Goal: Communication & Community: Share content

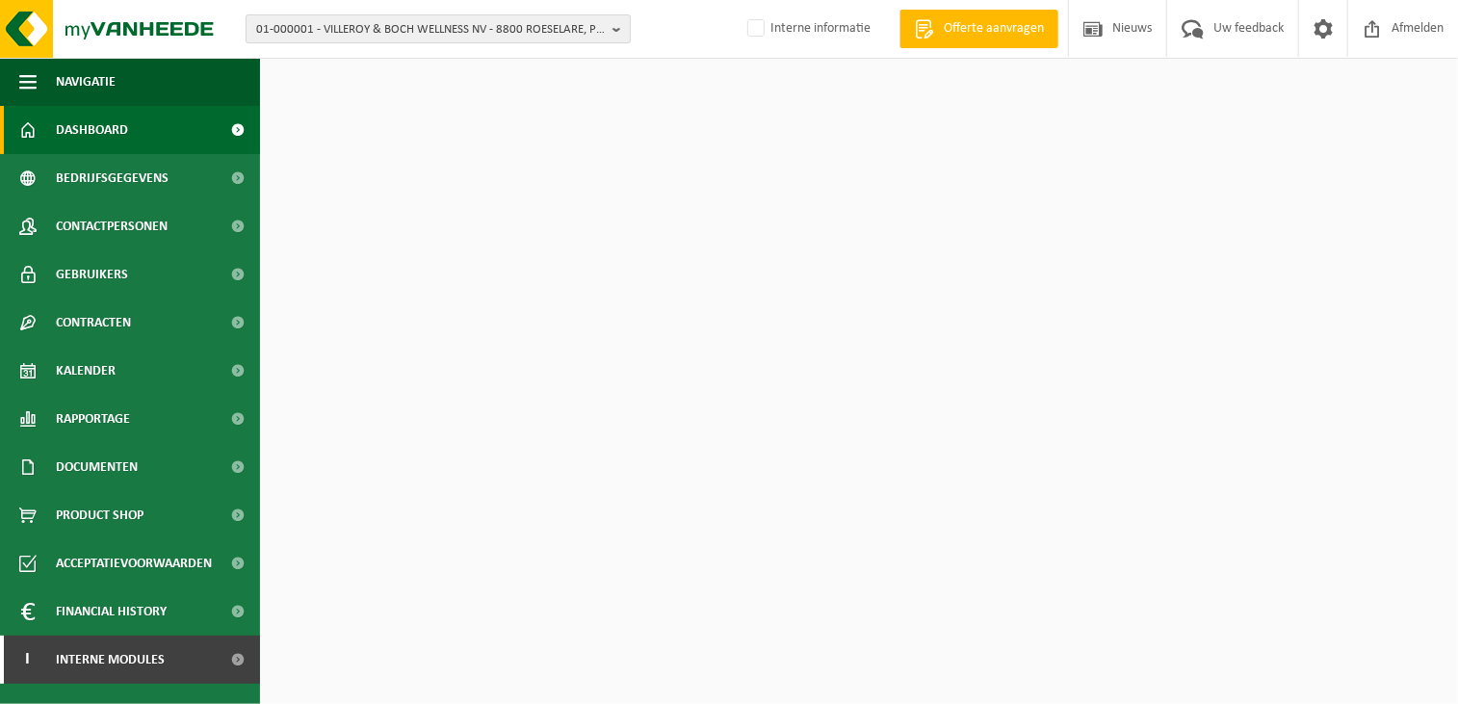
click at [402, 38] on span "01-000001 - VILLEROY & BOCH WELLNESS NV - 8800 ROESELARE, POPULIERSTRAAT 1" at bounding box center [430, 29] width 349 height 29
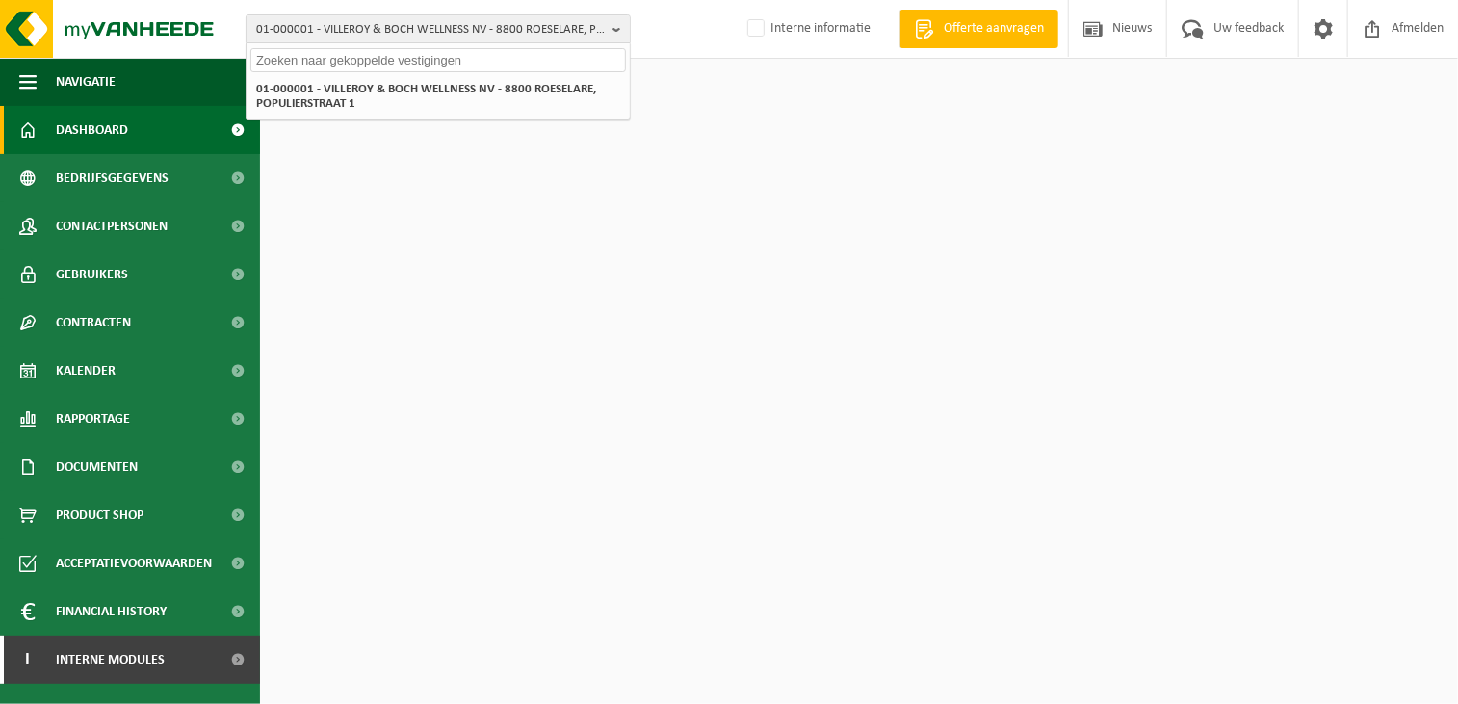
paste input "10-980306"
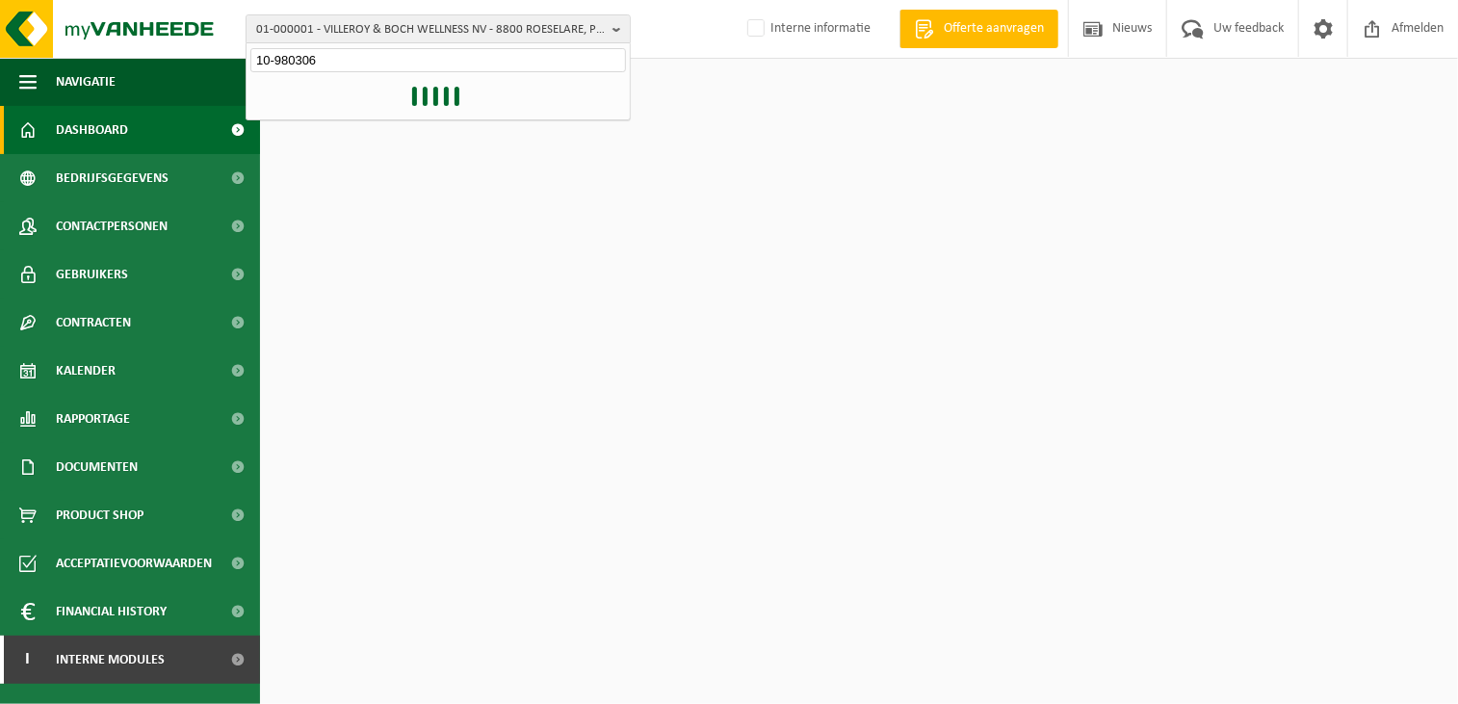
type input "10-980306"
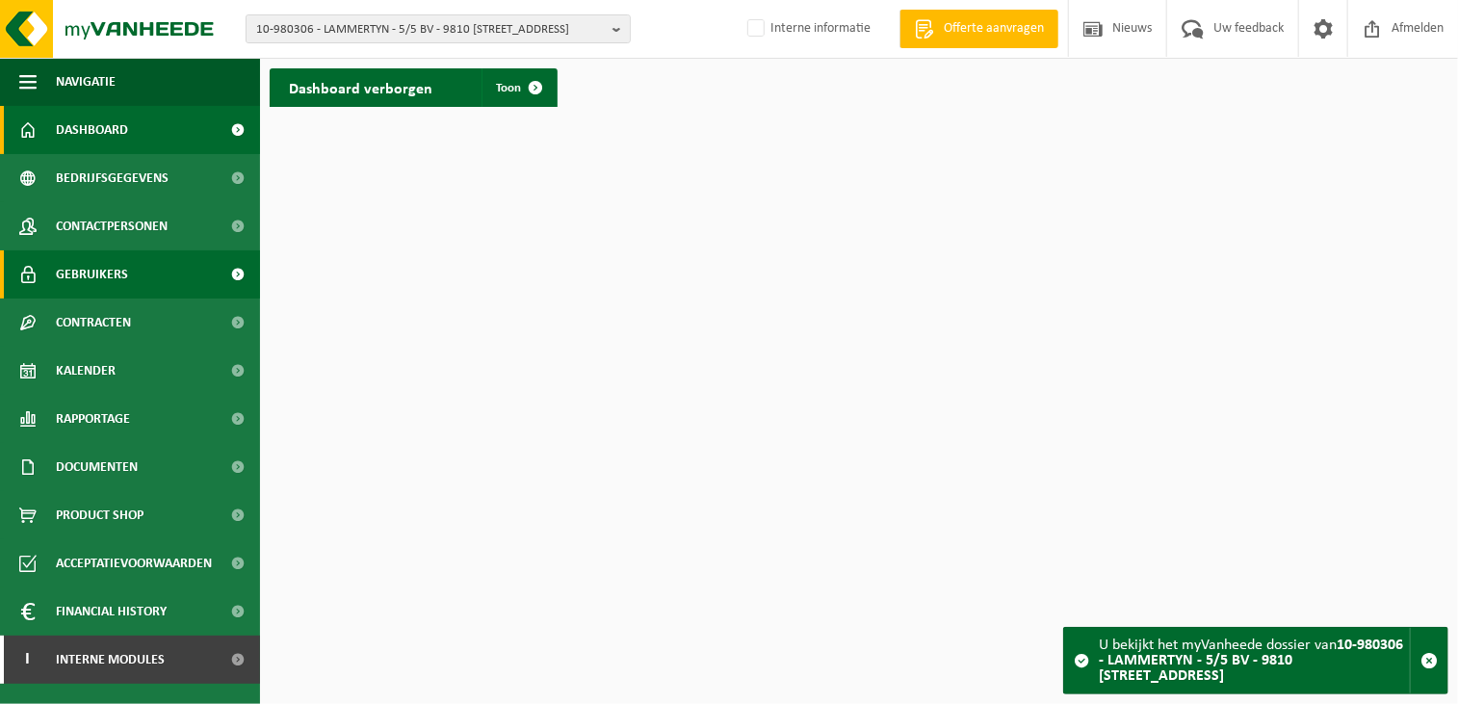
click at [174, 275] on link "Gebruikers" at bounding box center [130, 274] width 260 height 48
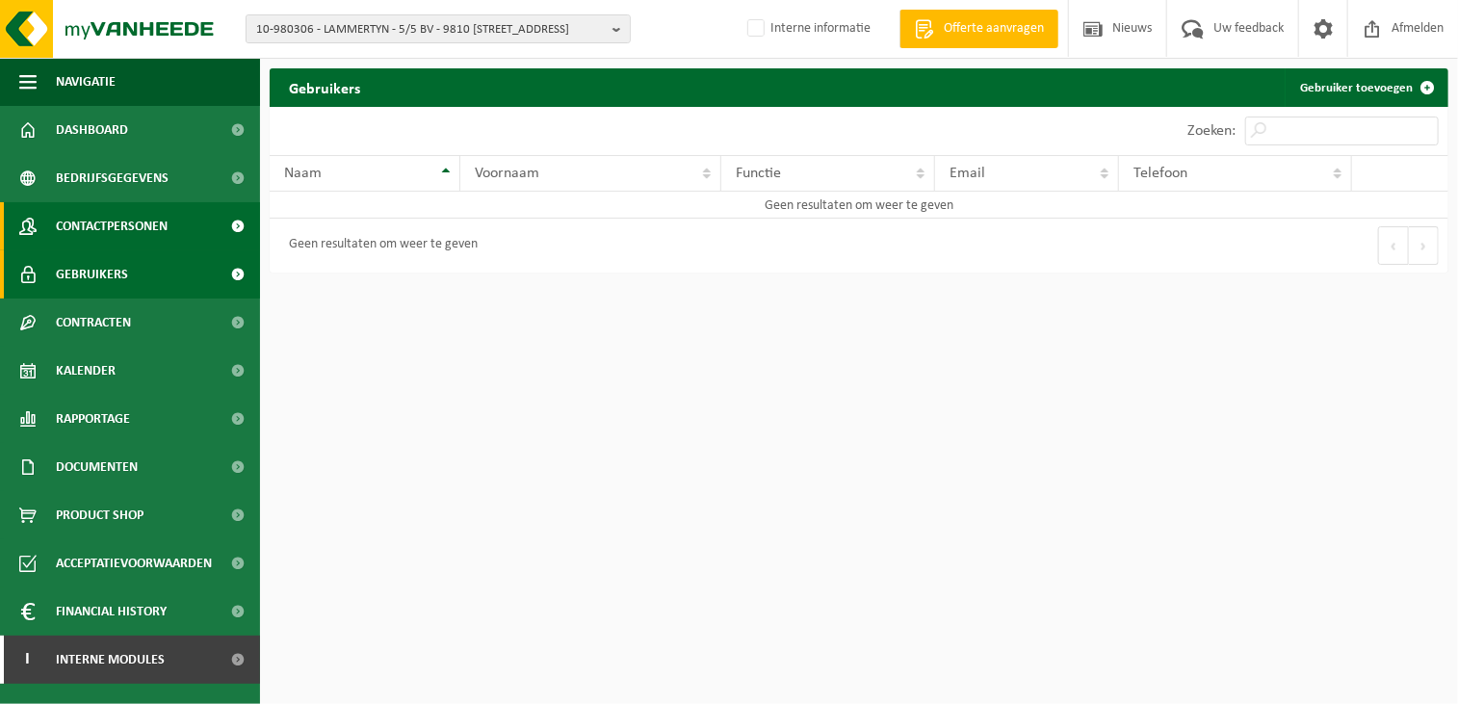
click at [145, 222] on span "Contactpersonen" at bounding box center [112, 226] width 112 height 48
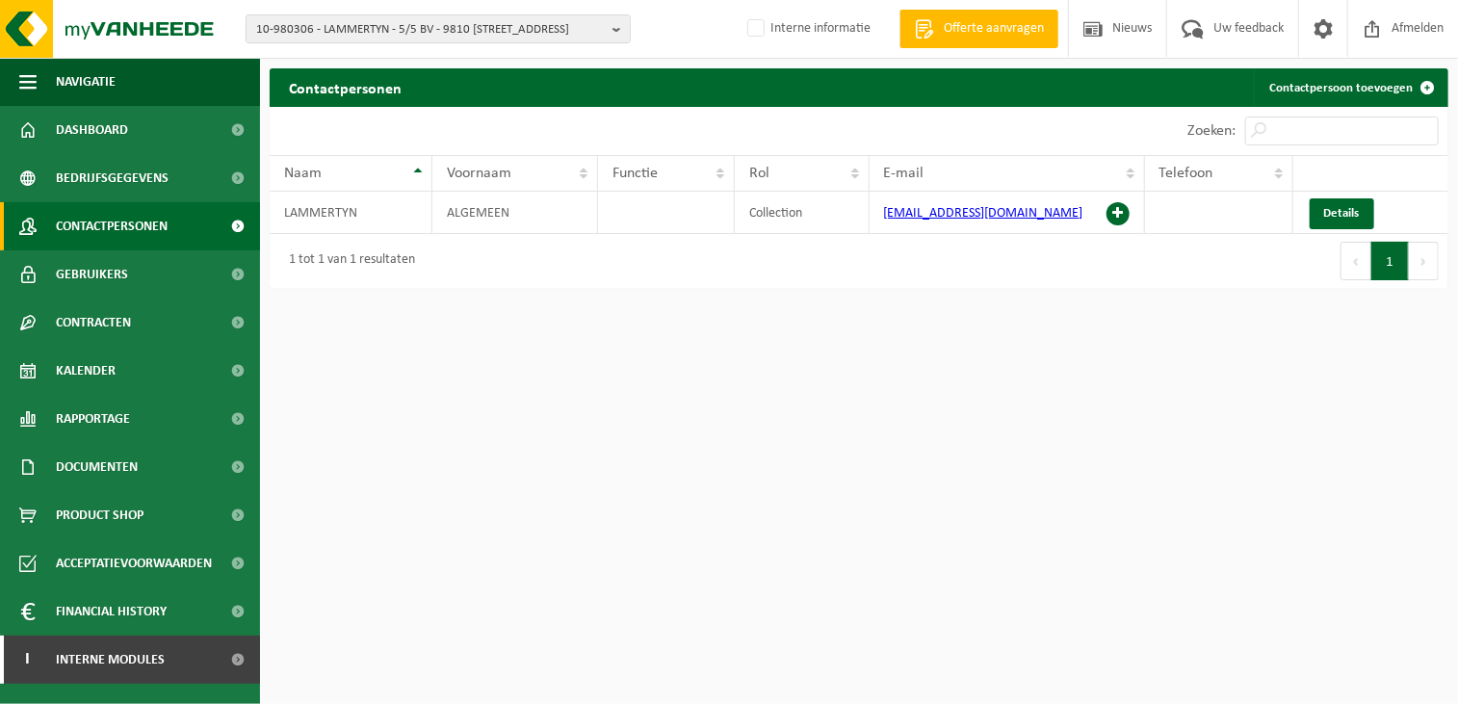
click at [673, 401] on html "10-980306 - LAMMERTYN - 5/5 BV - 9810 NAZARETH, STEENWEG 159 10-691042 - LAMMER…" at bounding box center [729, 352] width 1458 height 704
click at [636, 439] on html "10-980306 - LAMMERTYN - 5/5 BV - 9810 NAZARETH, STEENWEG 159 10-691042 - LAMMER…" at bounding box center [729, 352] width 1458 height 704
click at [611, 636] on html "10-980306 - LAMMERTYN - 5/5 BV - 9810 NAZARETH, STEENWEG 159 10-691042 - LAMMER…" at bounding box center [729, 352] width 1458 height 704
click at [104, 657] on span "Interne modules" at bounding box center [110, 660] width 109 height 48
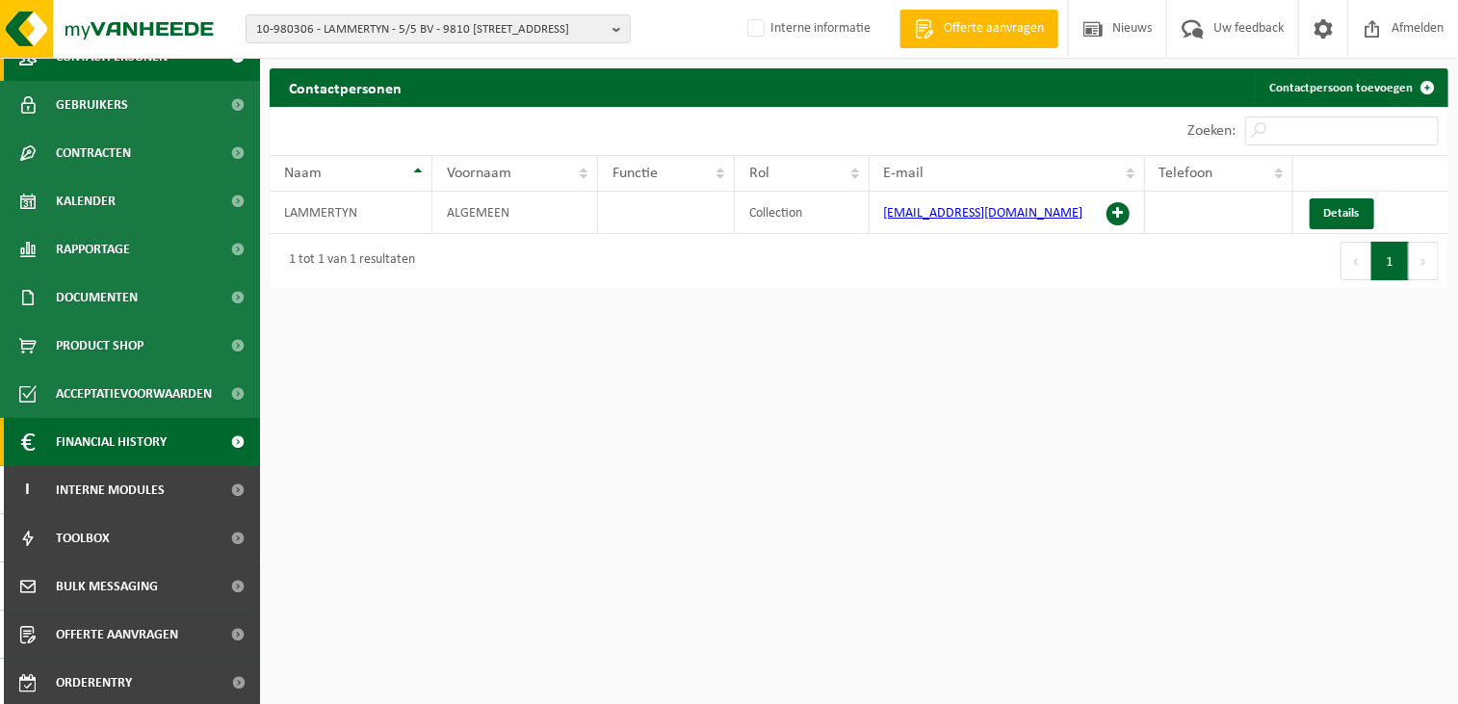
scroll to position [172, 0]
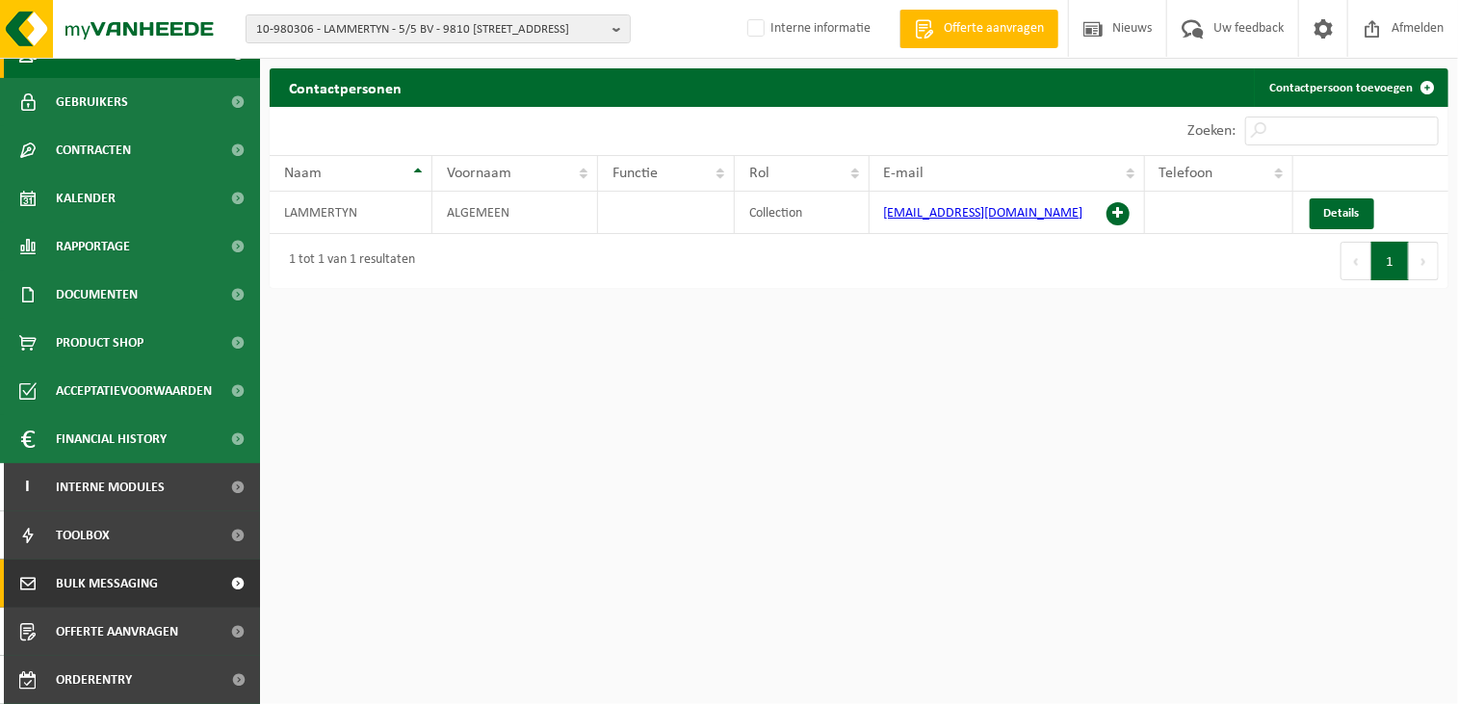
click at [128, 583] on span "Bulk Messaging" at bounding box center [107, 583] width 102 height 48
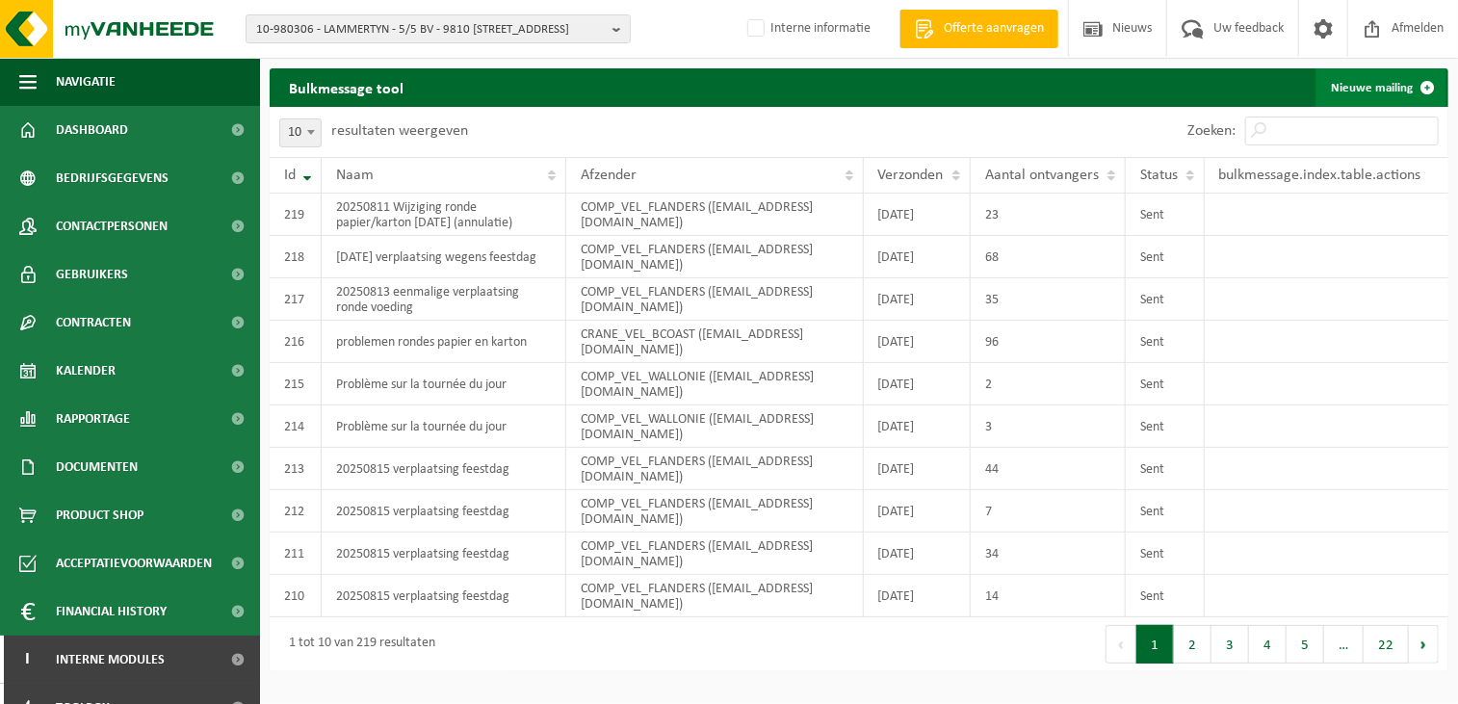
click at [1362, 78] on link "Nieuwe mailing" at bounding box center [1380, 87] width 131 height 39
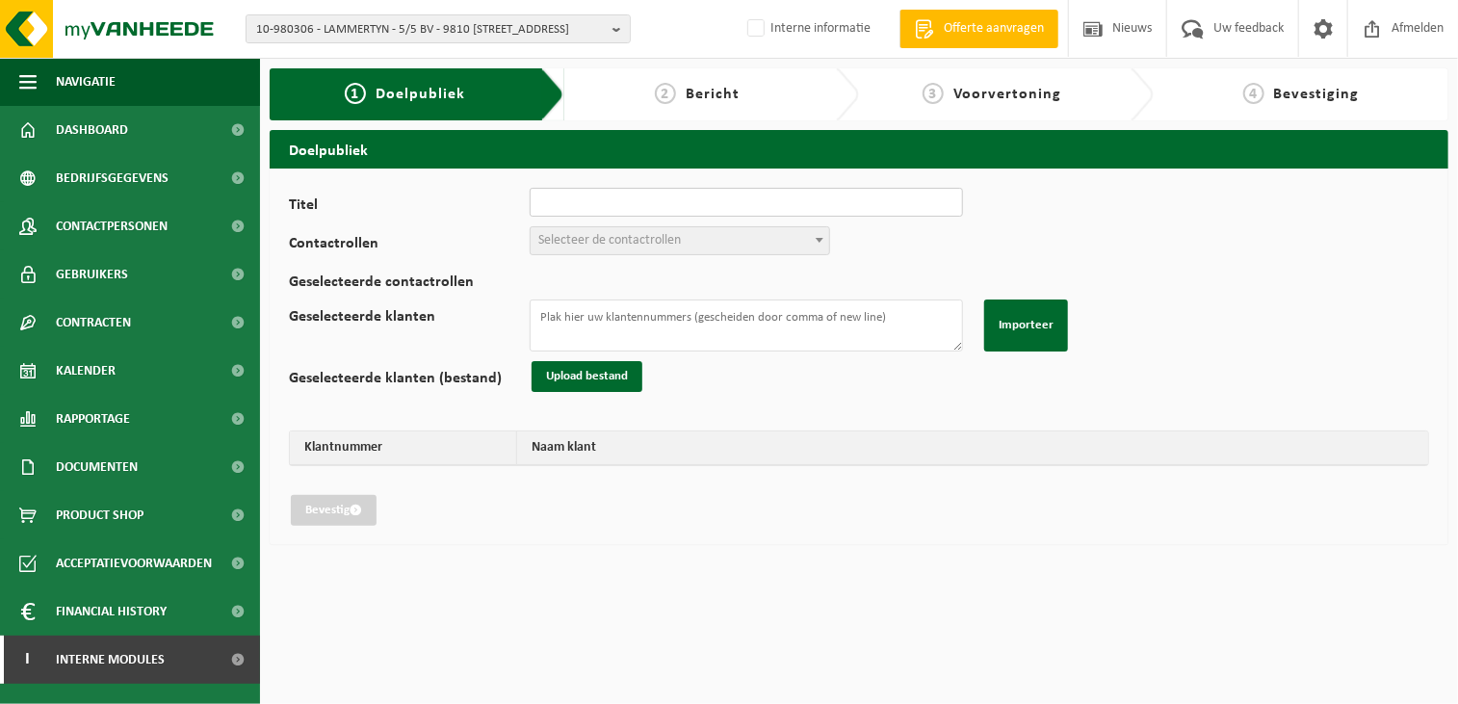
click at [660, 206] on input "Titel" at bounding box center [746, 202] width 433 height 29
type input "annulatie ronde PMD wegens panne wagen"
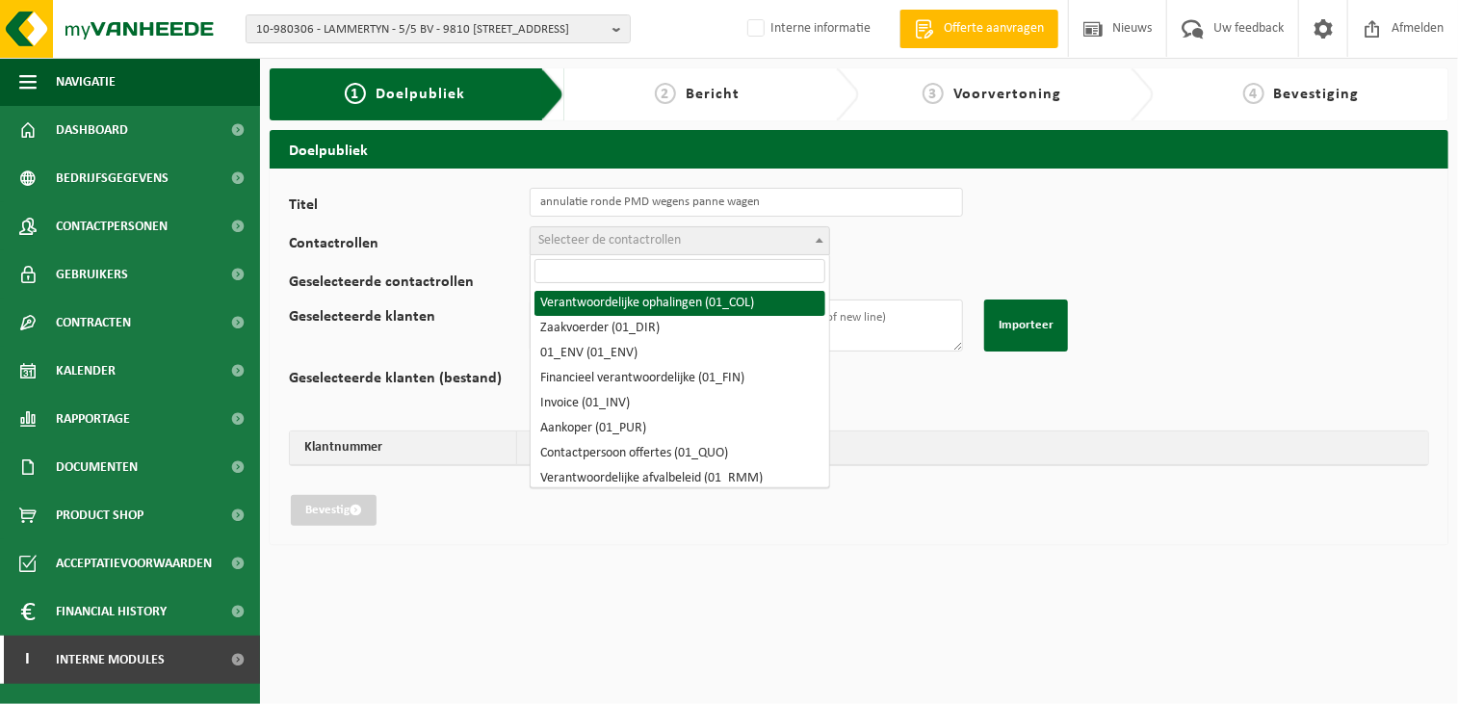
click at [585, 244] on span "Selecteer de contactrollen" at bounding box center [609, 240] width 143 height 14
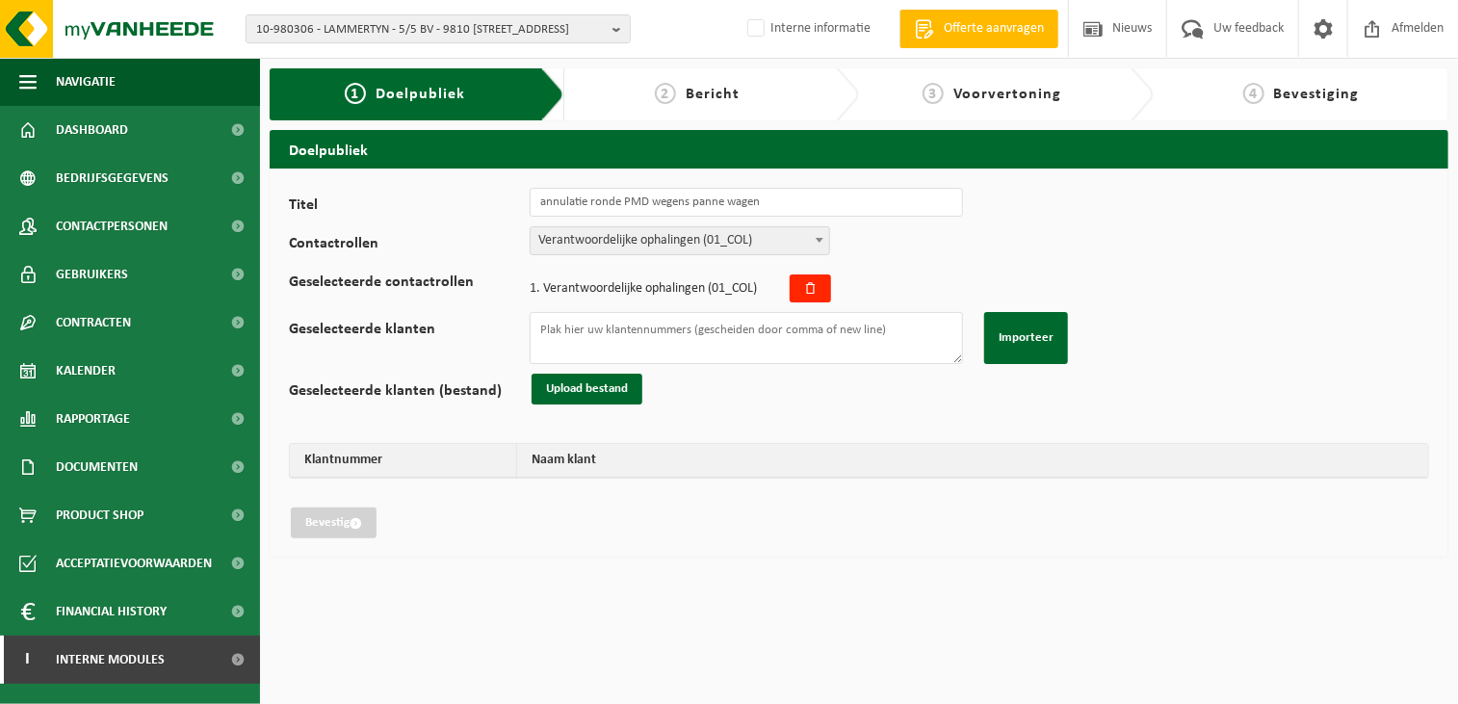
click at [608, 229] on span "Verantwoordelijke ophalingen (01_COL)" at bounding box center [680, 240] width 298 height 27
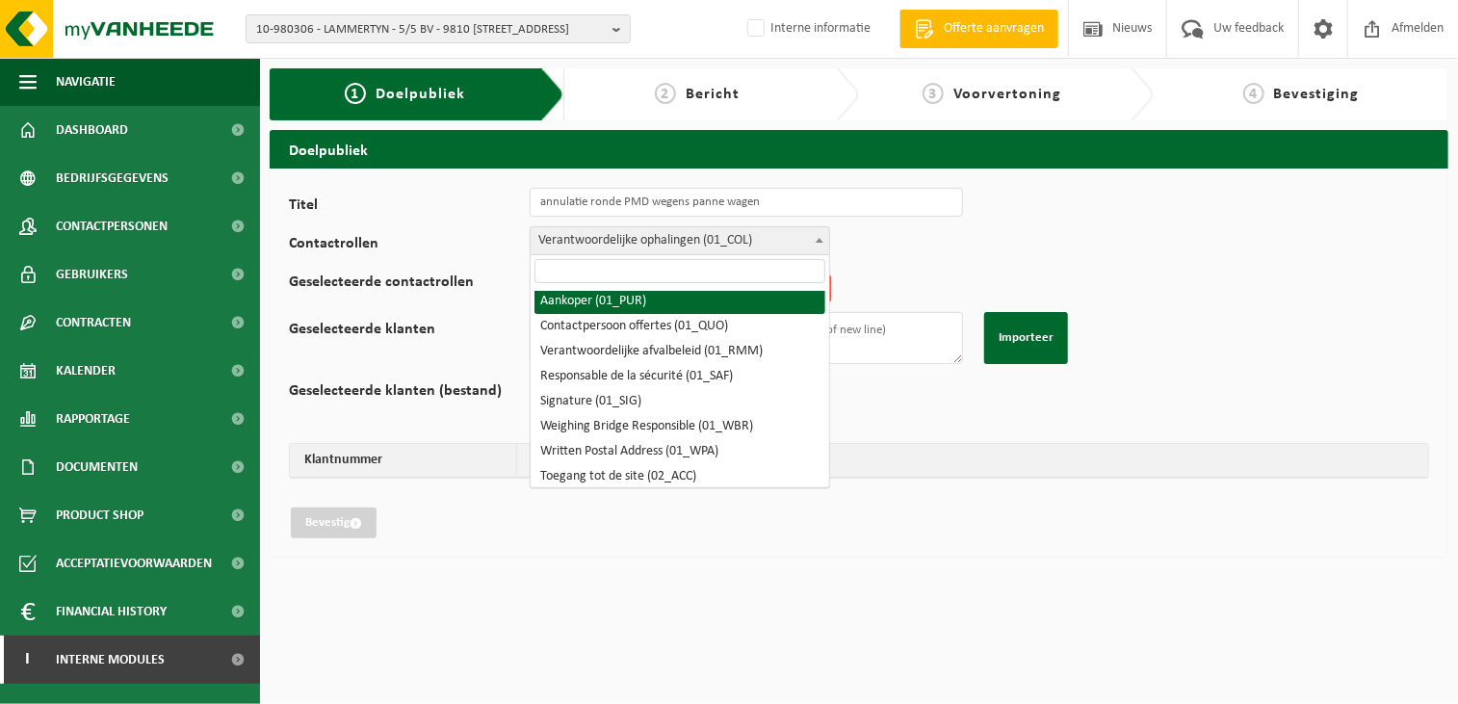
scroll to position [96, 0]
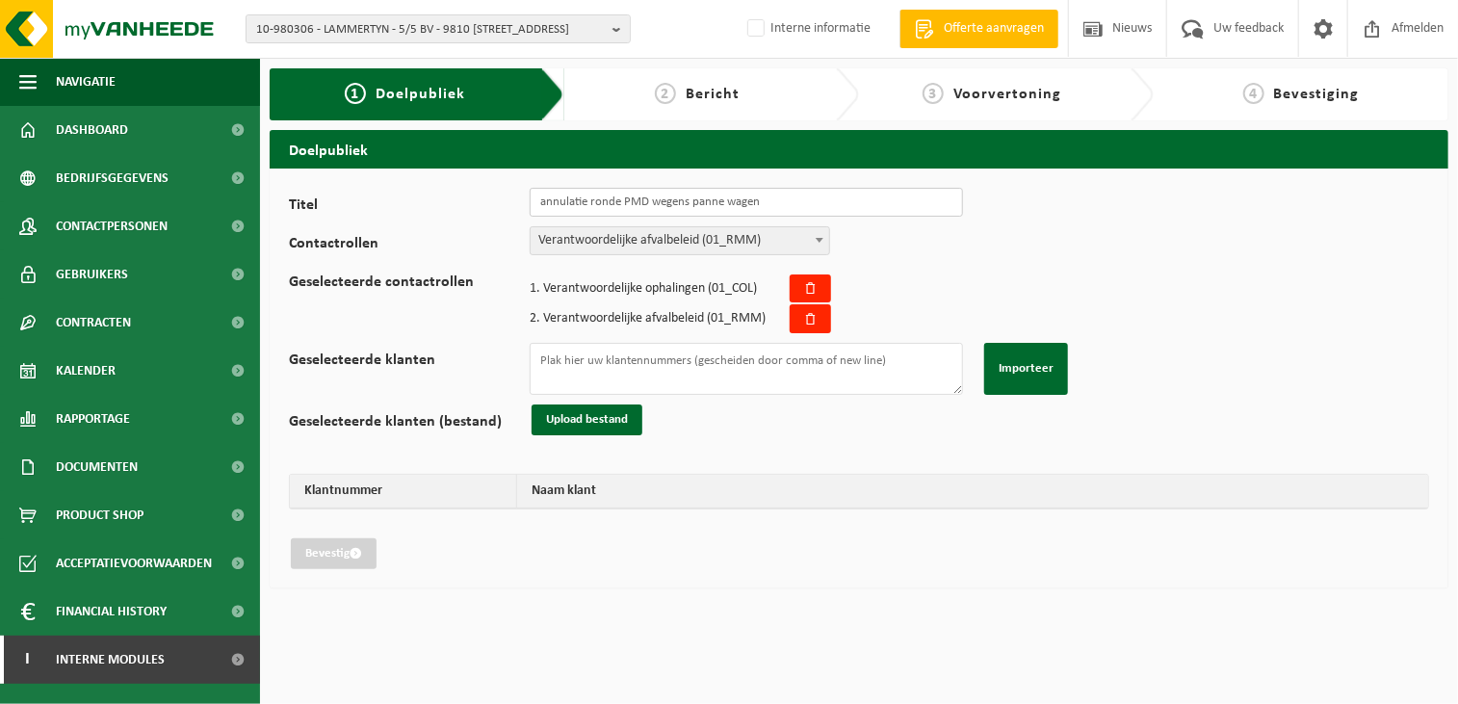
click at [558, 207] on input "annulatie ronde PMD wegens panne wagen" at bounding box center [746, 202] width 433 height 29
click at [647, 365] on textarea "Geselecteerde klanten" at bounding box center [746, 369] width 433 height 52
click at [625, 367] on textarea "Geselecteerde klanten" at bounding box center [746, 369] width 433 height 52
paste textarea "10-893372 10-789472 10-751005 01-001097 02-012666 10-785625 01-903733 01-200263…"
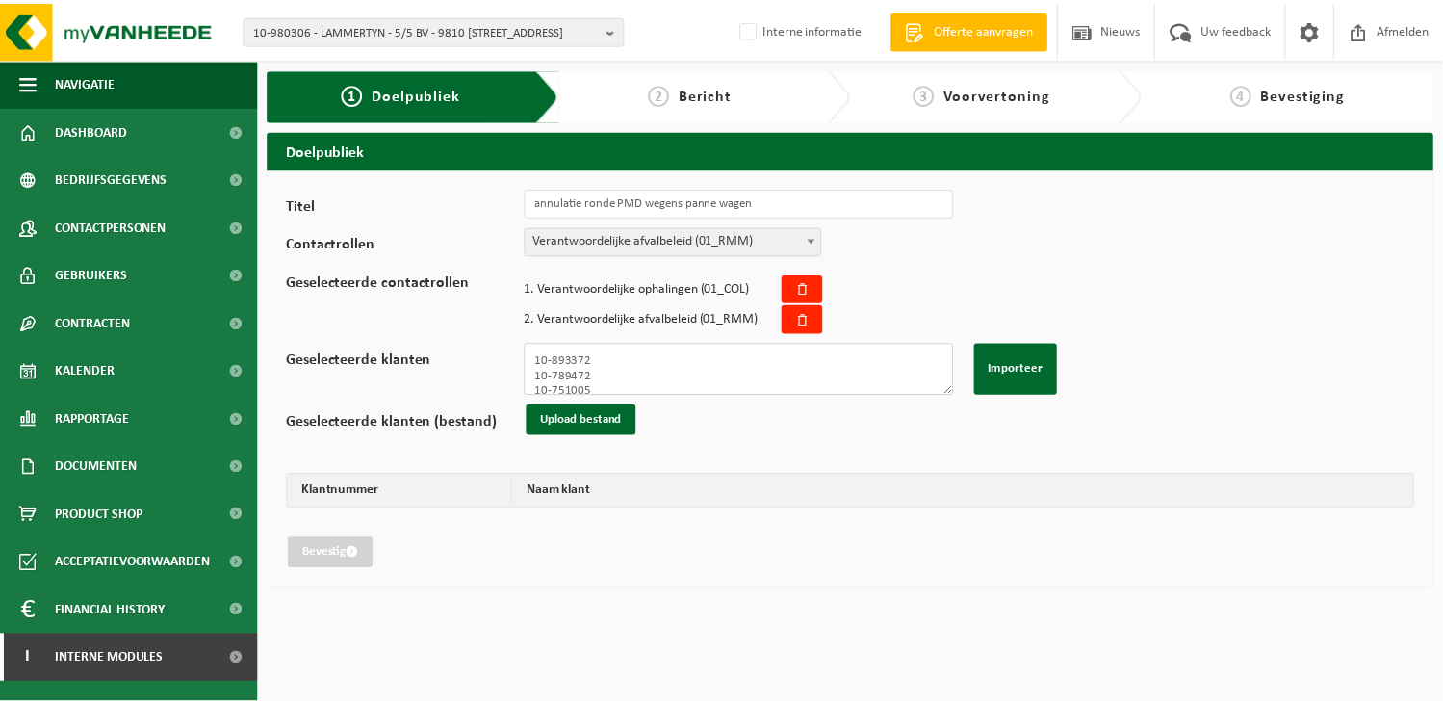
scroll to position [1308, 0]
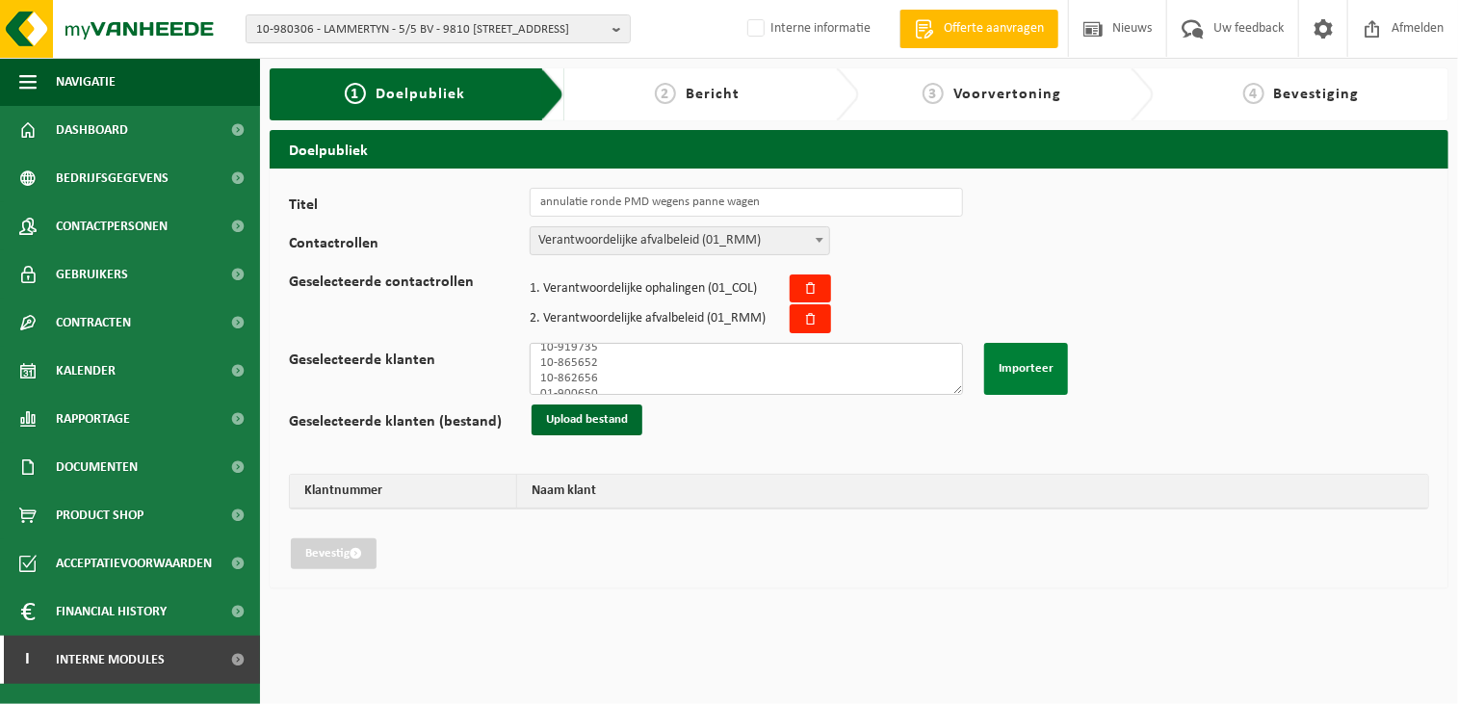
type textarea "10-893372 10-789472 10-751005 01-001097 02-012666 10-785625 01-903733 01-200263…"
click at [1007, 365] on button "Importeer" at bounding box center [1026, 369] width 84 height 52
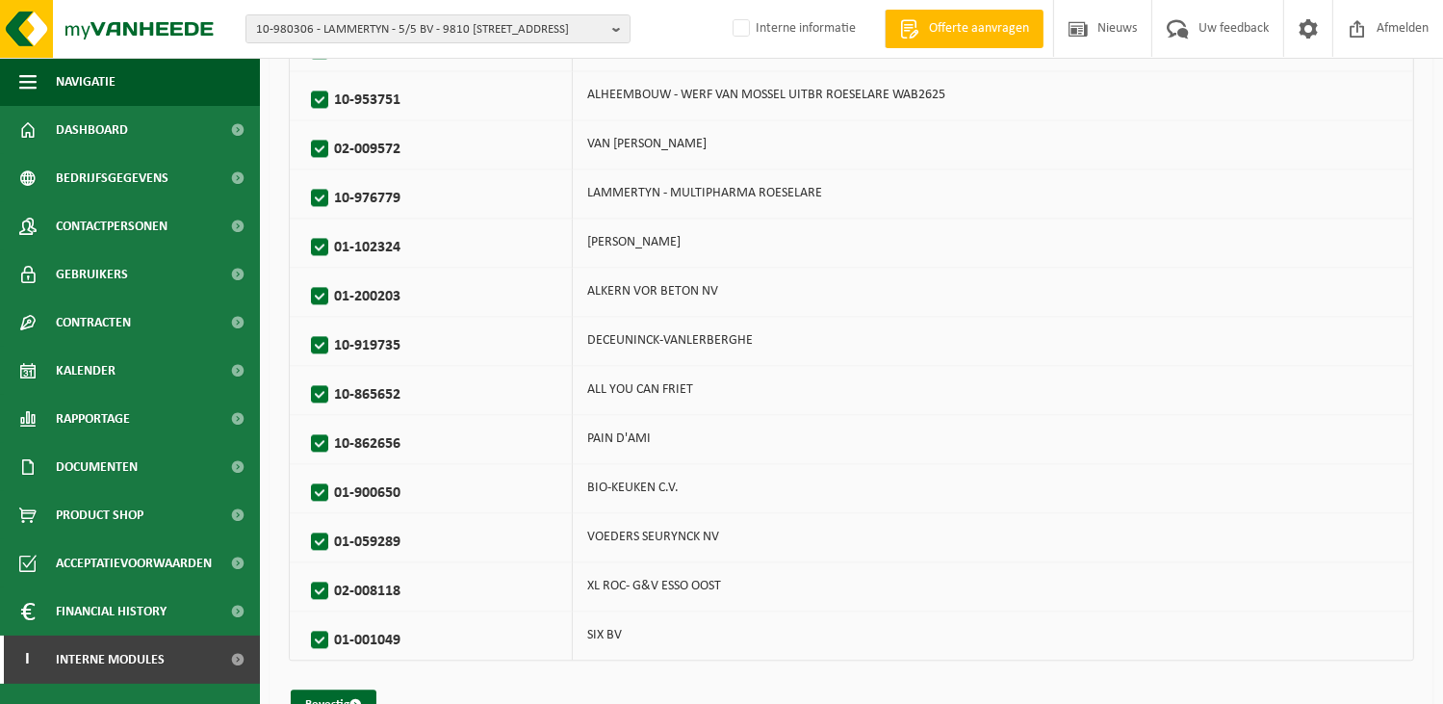
scroll to position [4257, 0]
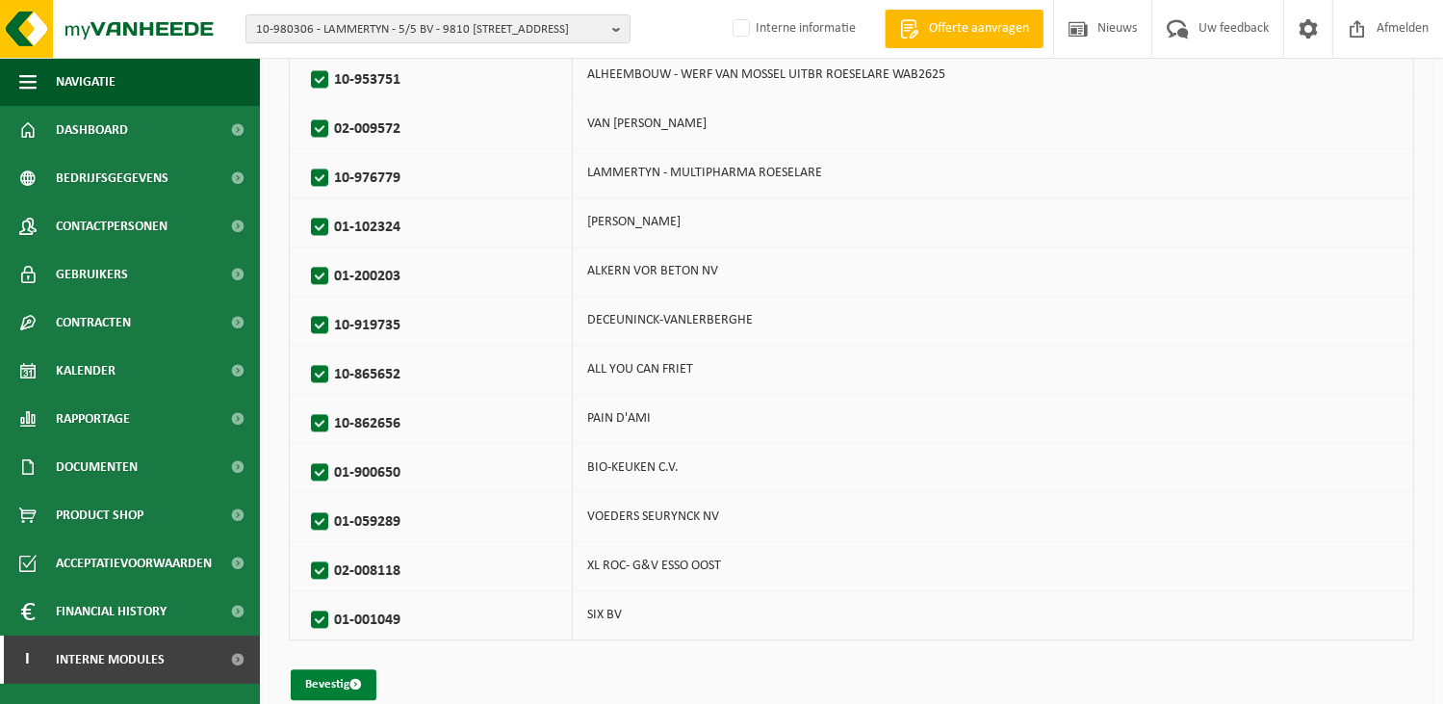
click at [337, 669] on button "Bevestig" at bounding box center [334, 684] width 86 height 31
click at [343, 669] on button "Bevestig" at bounding box center [334, 684] width 86 height 31
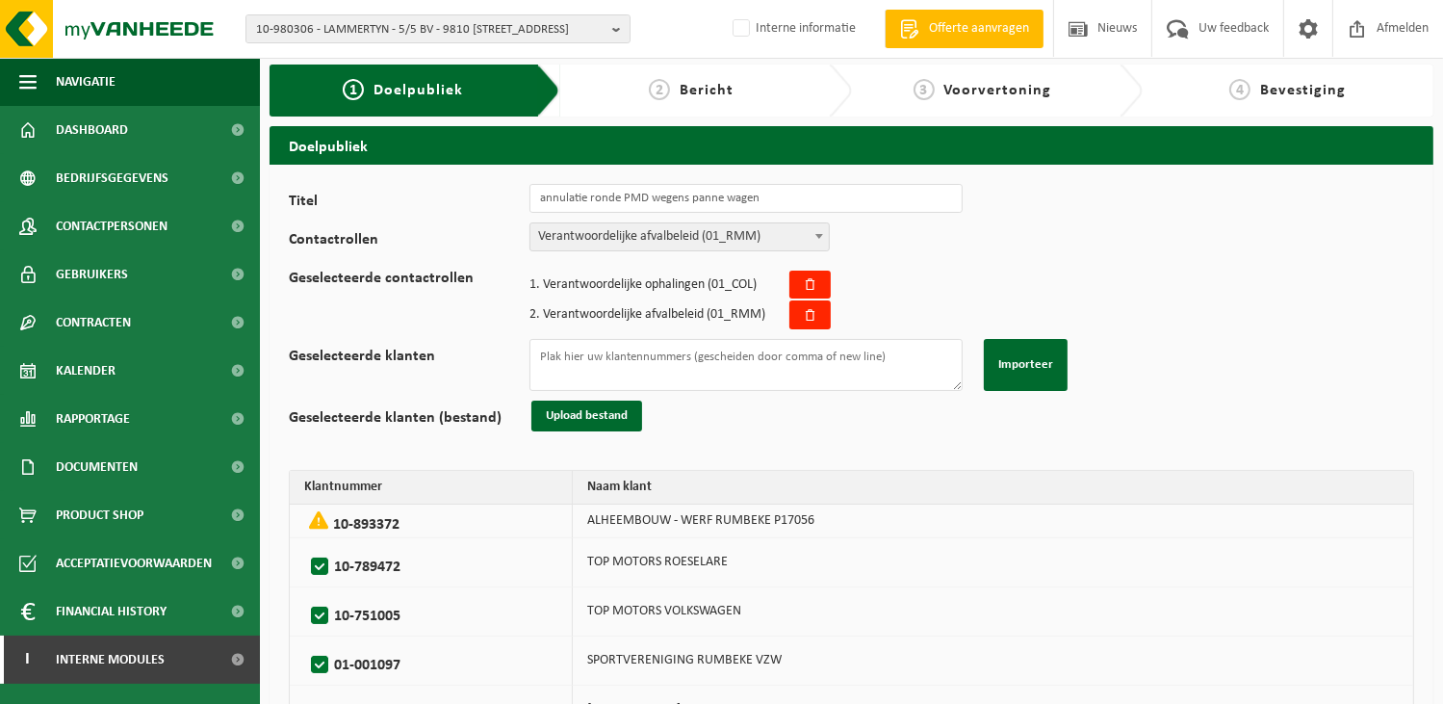
scroll to position [0, 0]
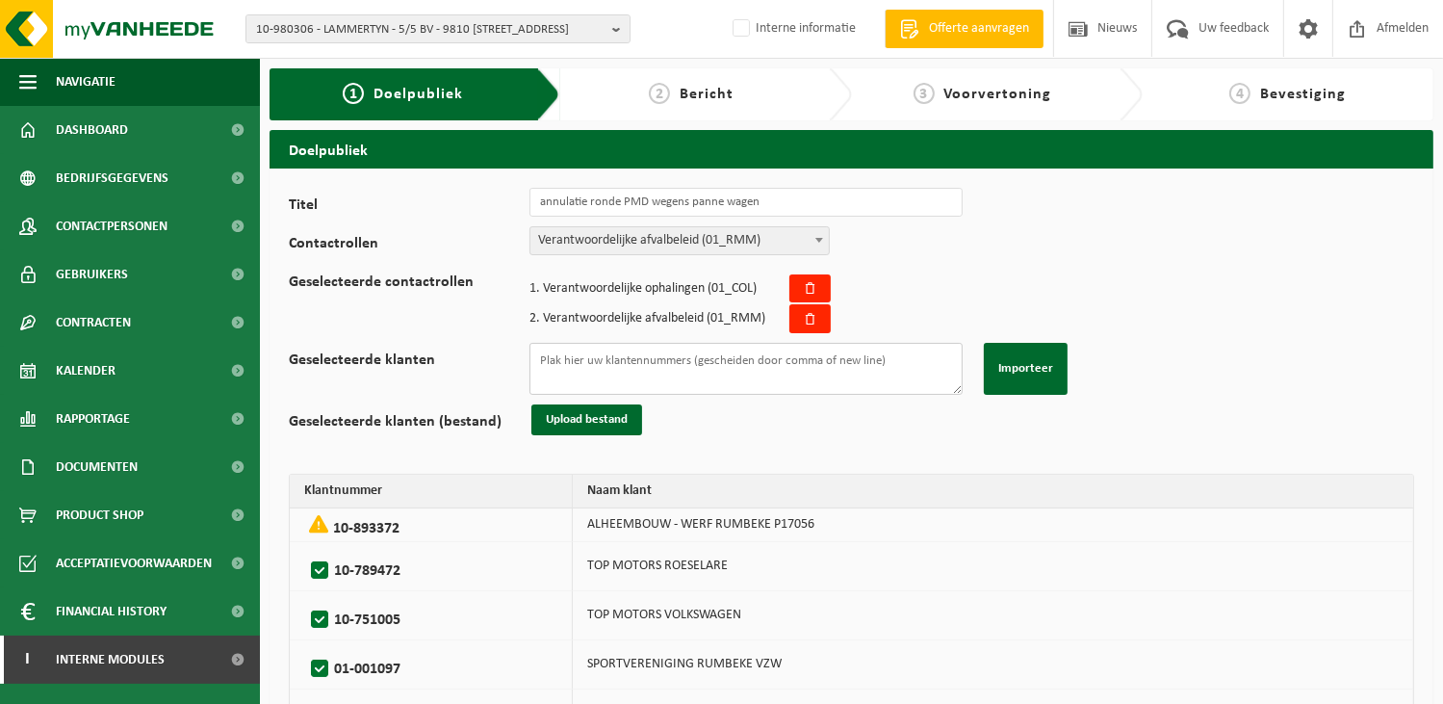
click at [864, 369] on textarea "Geselecteerde klanten" at bounding box center [746, 369] width 433 height 52
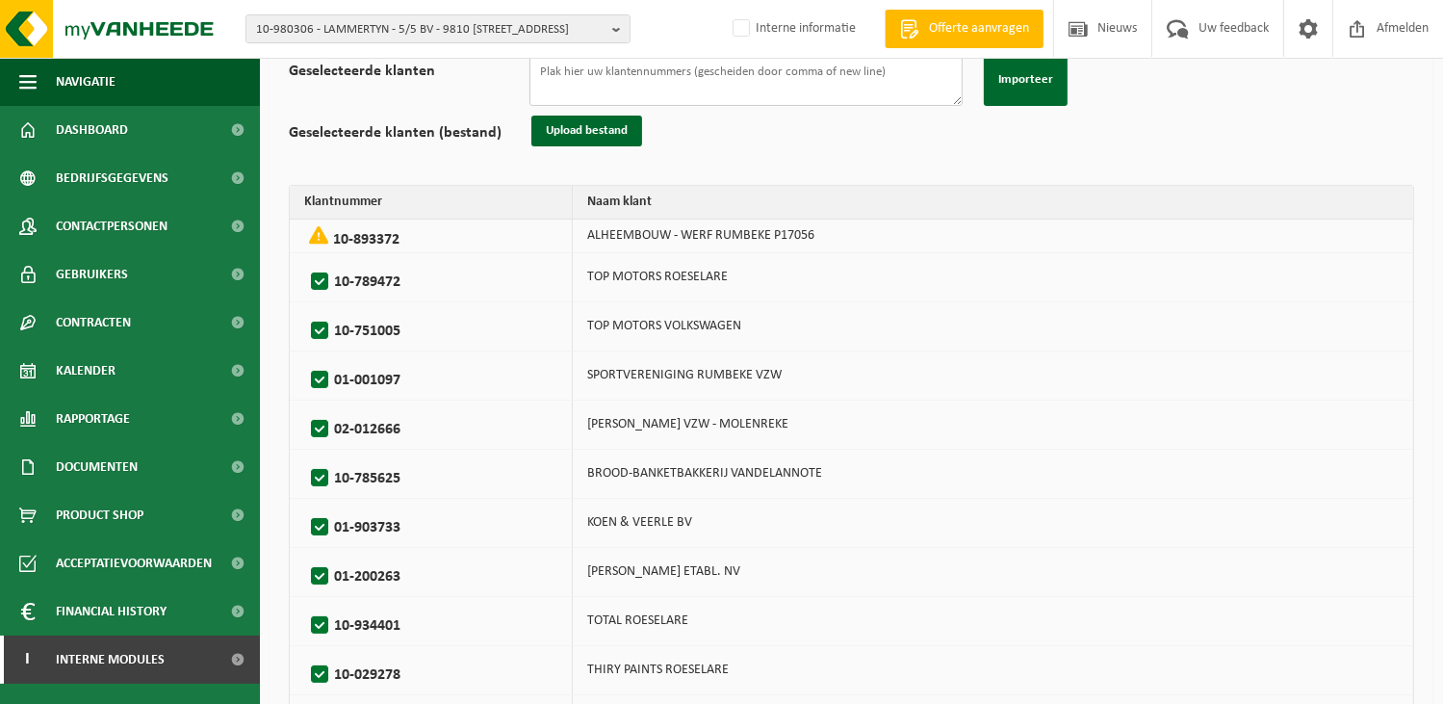
scroll to position [96, 0]
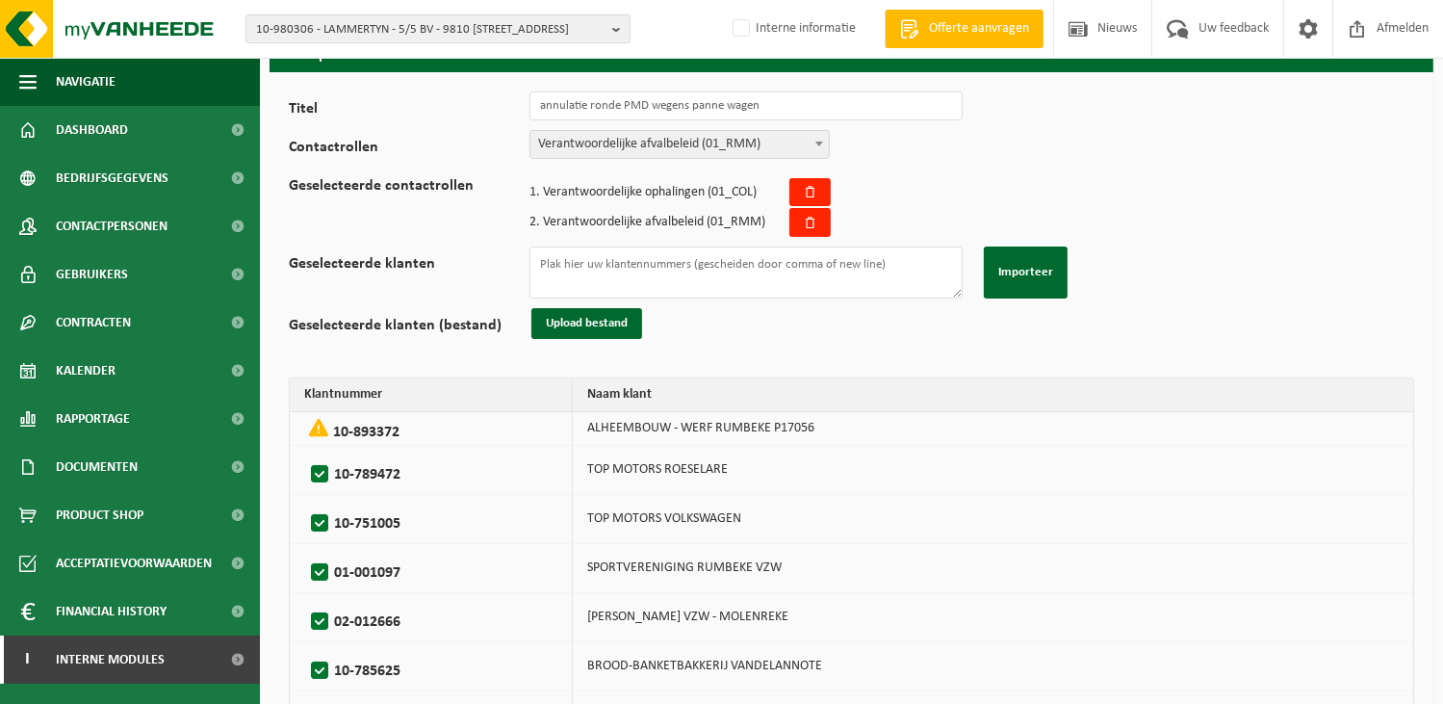
click at [321, 469] on label "10-789472" at bounding box center [427, 474] width 241 height 29
click at [304, 451] on input "10-789472" at bounding box center [303, 450] width 1 height 1
checkbox input "false"
click at [314, 517] on label "10-751005" at bounding box center [427, 523] width 241 height 29
click at [304, 500] on input "10-751005" at bounding box center [303, 499] width 1 height 1
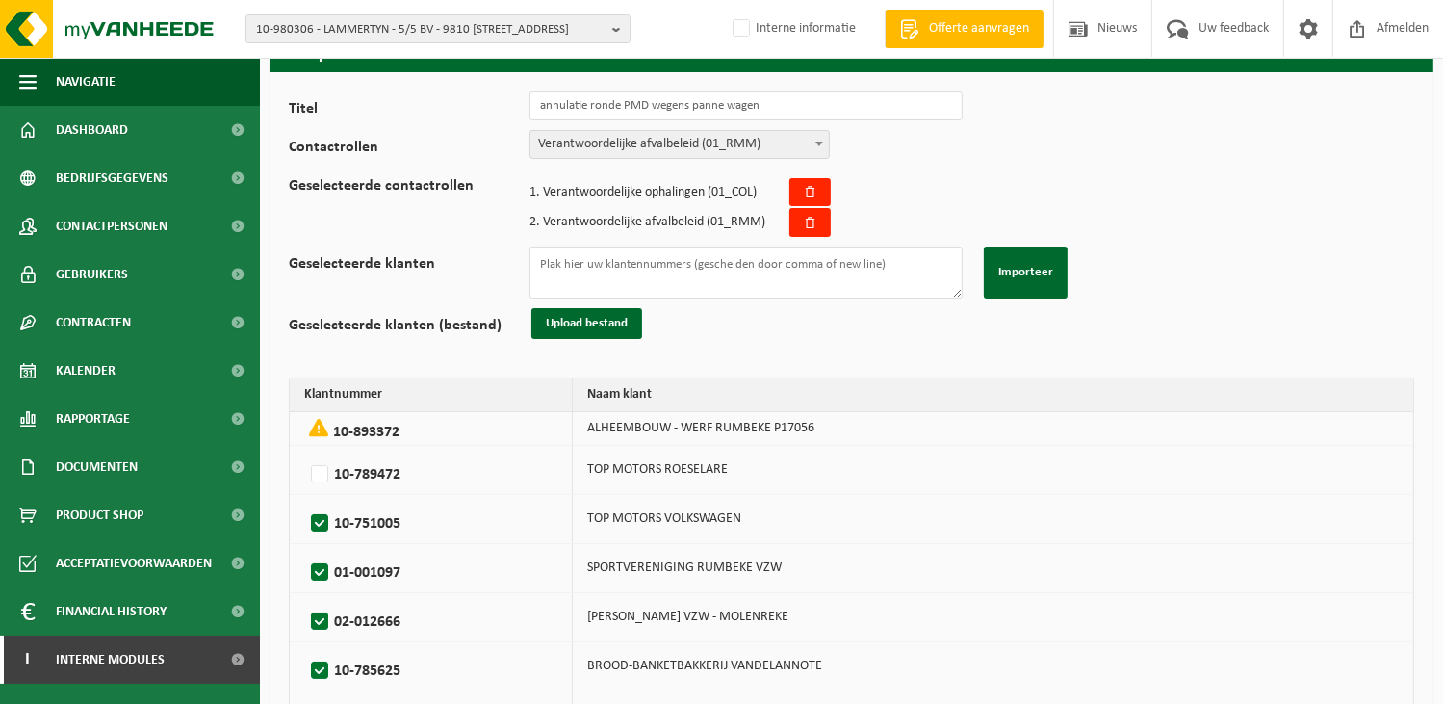
checkbox input "false"
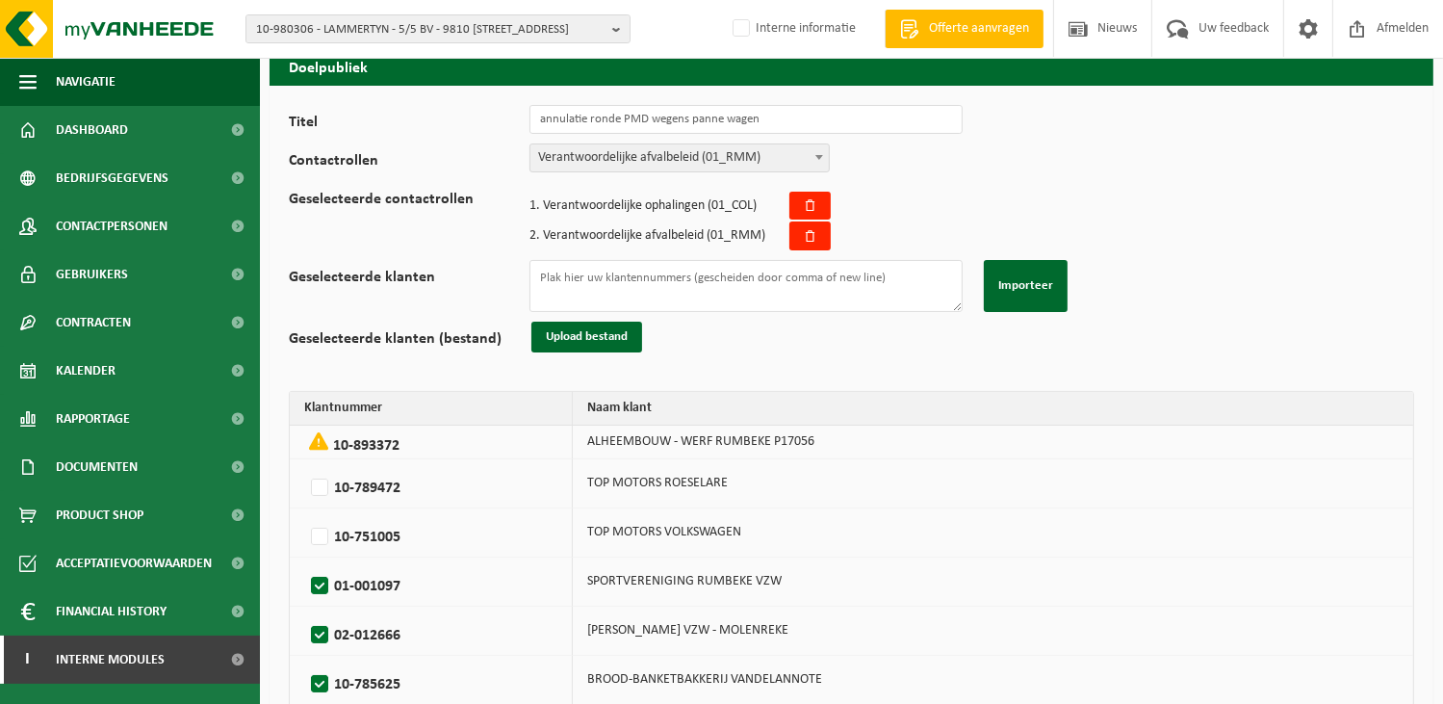
scroll to position [0, 0]
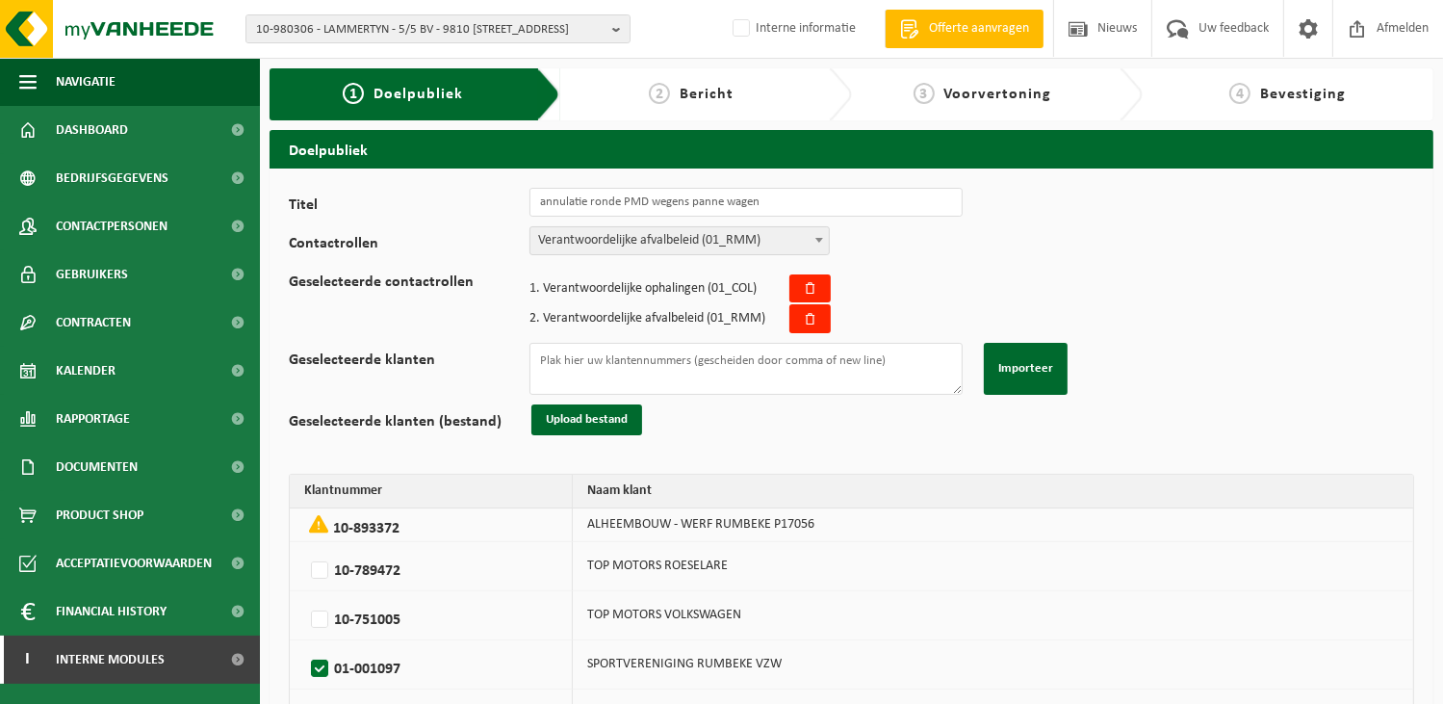
click at [690, 99] on span "Bericht" at bounding box center [707, 94] width 54 height 15
click at [661, 373] on textarea "Geselecteerde klanten" at bounding box center [746, 369] width 433 height 52
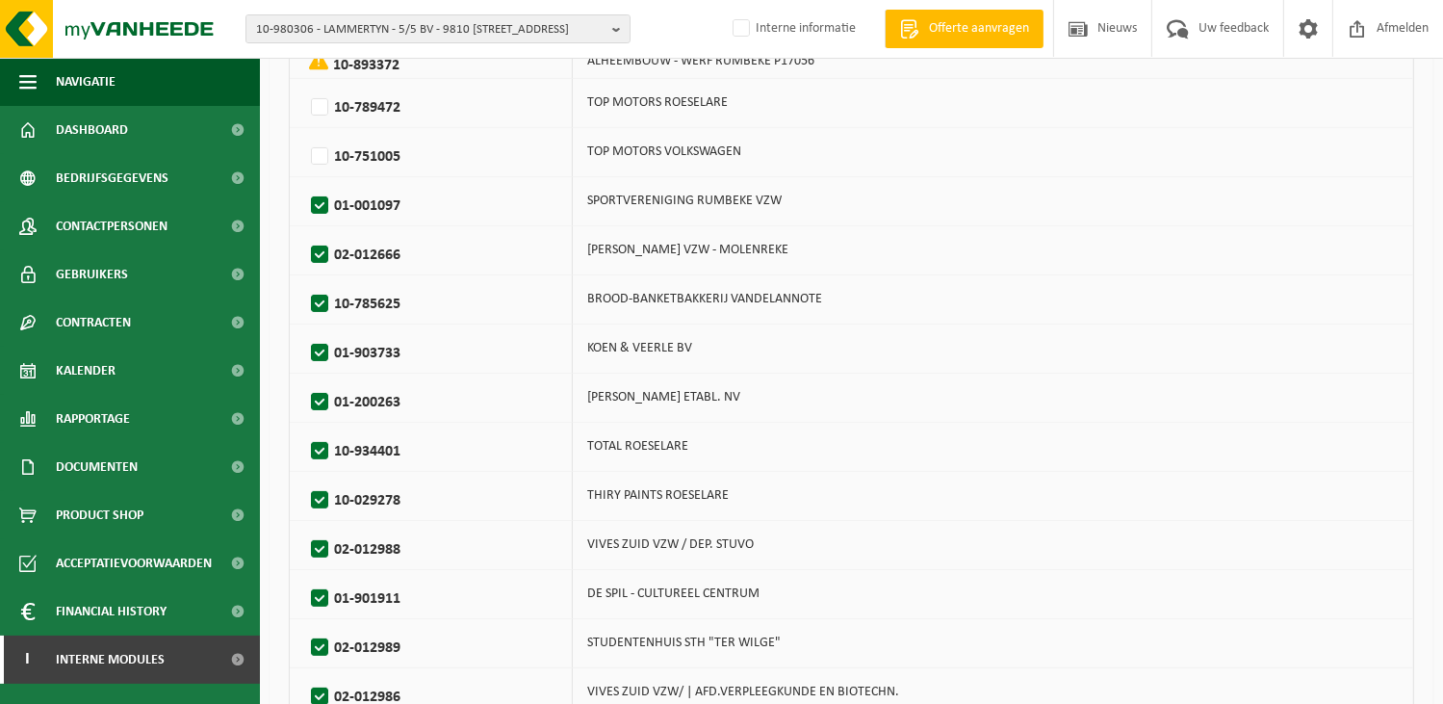
scroll to position [481, 0]
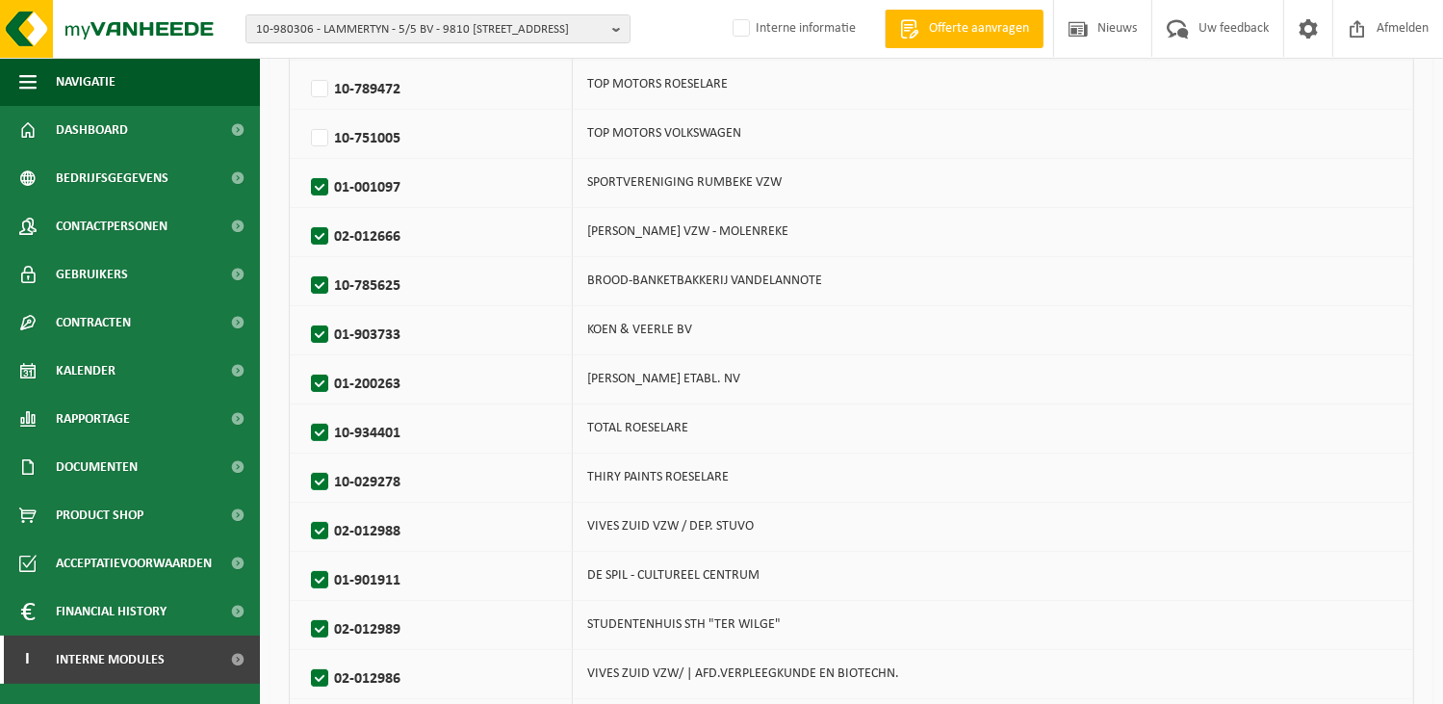
click at [327, 190] on label "01-001097" at bounding box center [427, 187] width 241 height 29
click at [304, 164] on input "01-001097" at bounding box center [303, 163] width 1 height 1
checkbox input "false"
drag, startPoint x: 319, startPoint y: 223, endPoint x: 317, endPoint y: 246, distance: 23.2
click at [319, 226] on label "02-012666" at bounding box center [427, 236] width 241 height 29
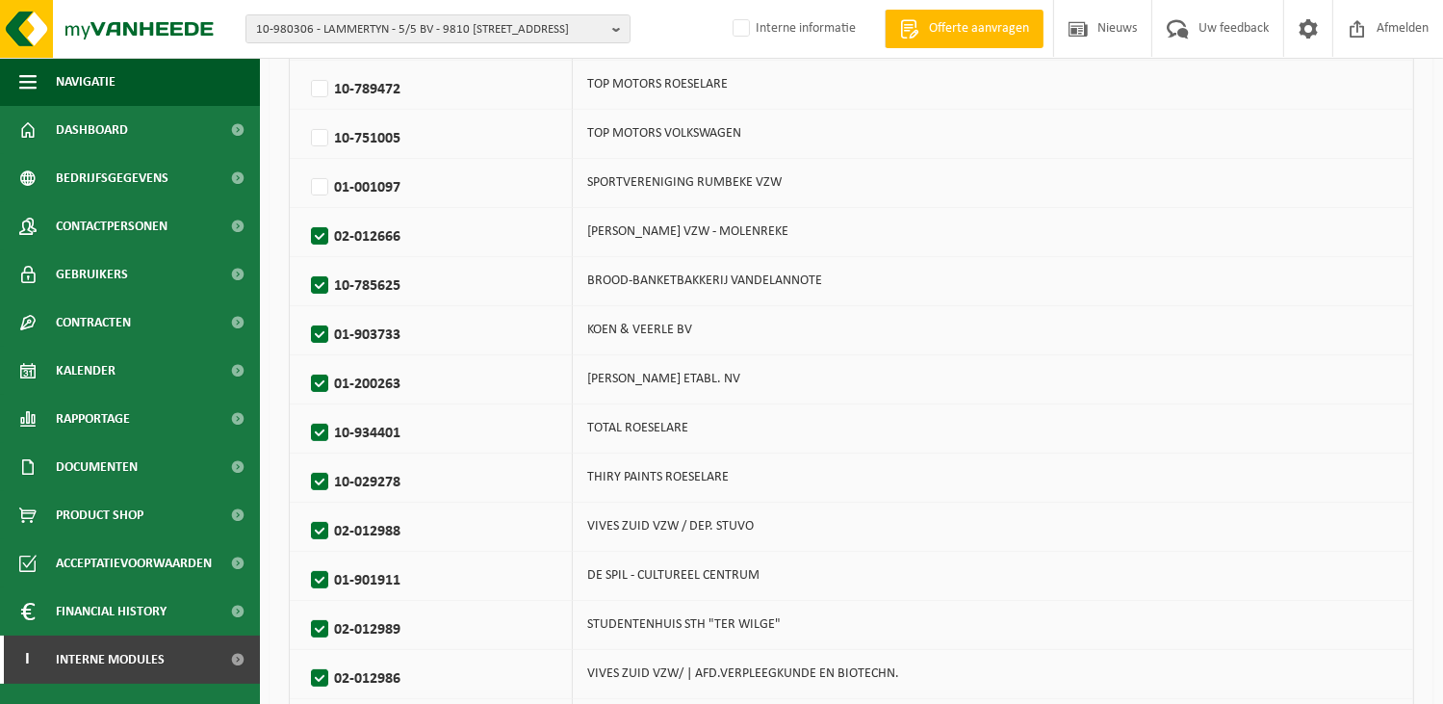
click at [304, 213] on input "02-012666" at bounding box center [303, 212] width 1 height 1
checkbox input "false"
click at [317, 272] on label "10-785625" at bounding box center [427, 286] width 241 height 29
click at [304, 262] on input "10-785625" at bounding box center [303, 261] width 1 height 1
checkbox input "false"
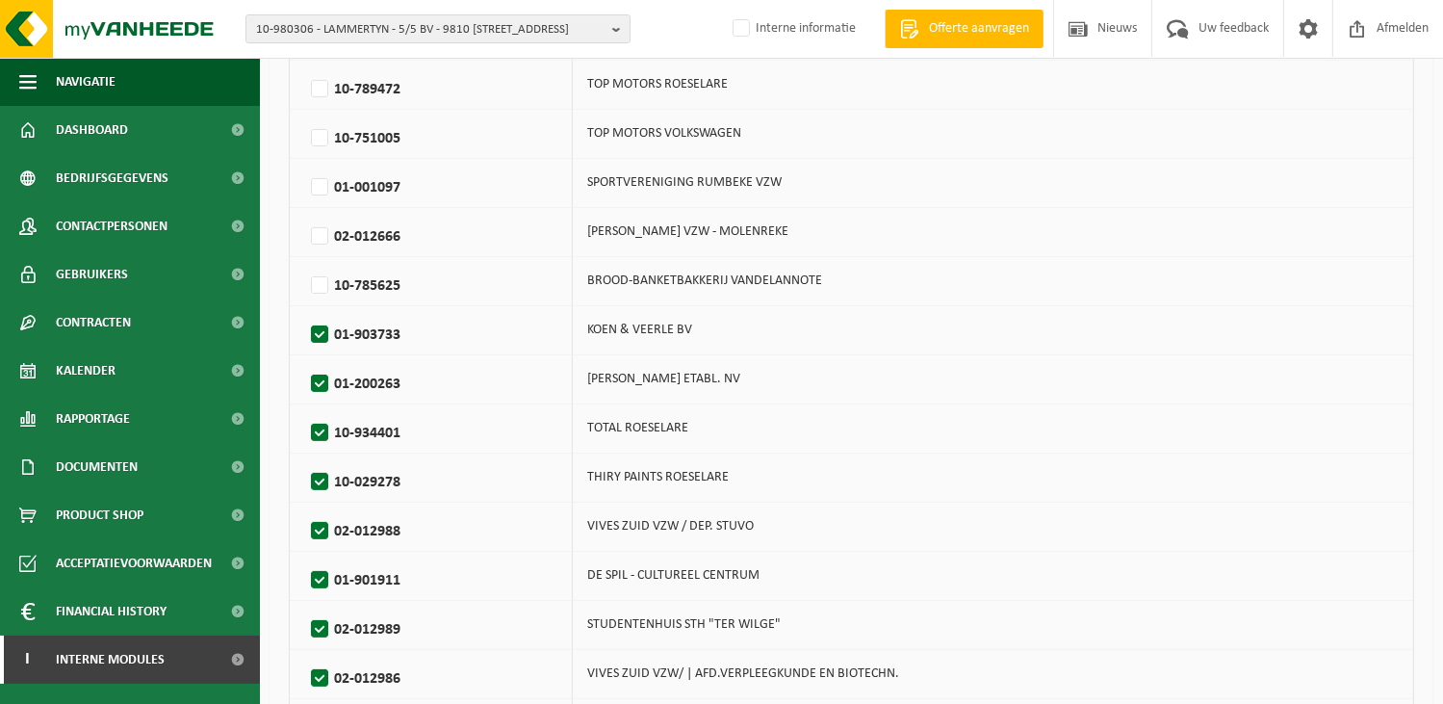
drag, startPoint x: 319, startPoint y: 323, endPoint x: 319, endPoint y: 353, distance: 30.8
click at [319, 326] on label "01-903733" at bounding box center [427, 335] width 241 height 29
click at [304, 311] on input "01-903733" at bounding box center [303, 310] width 1 height 1
checkbox input "false"
click at [317, 373] on label "01-200263" at bounding box center [427, 384] width 241 height 29
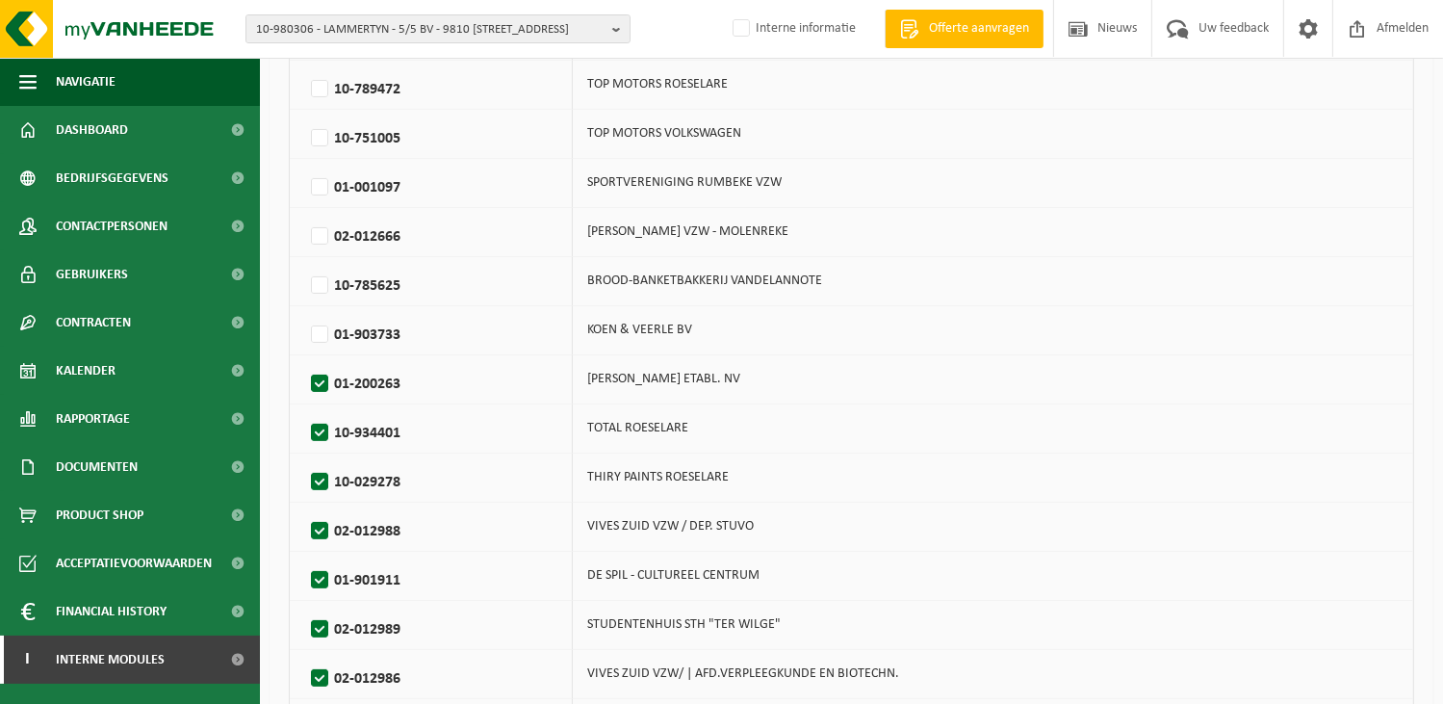
click at [304, 360] on input "01-200263" at bounding box center [303, 359] width 1 height 1
checkbox input "false"
click at [317, 420] on label "10-934401" at bounding box center [427, 433] width 241 height 29
click at [304, 409] on input "10-934401" at bounding box center [303, 408] width 1 height 1
checkbox input "false"
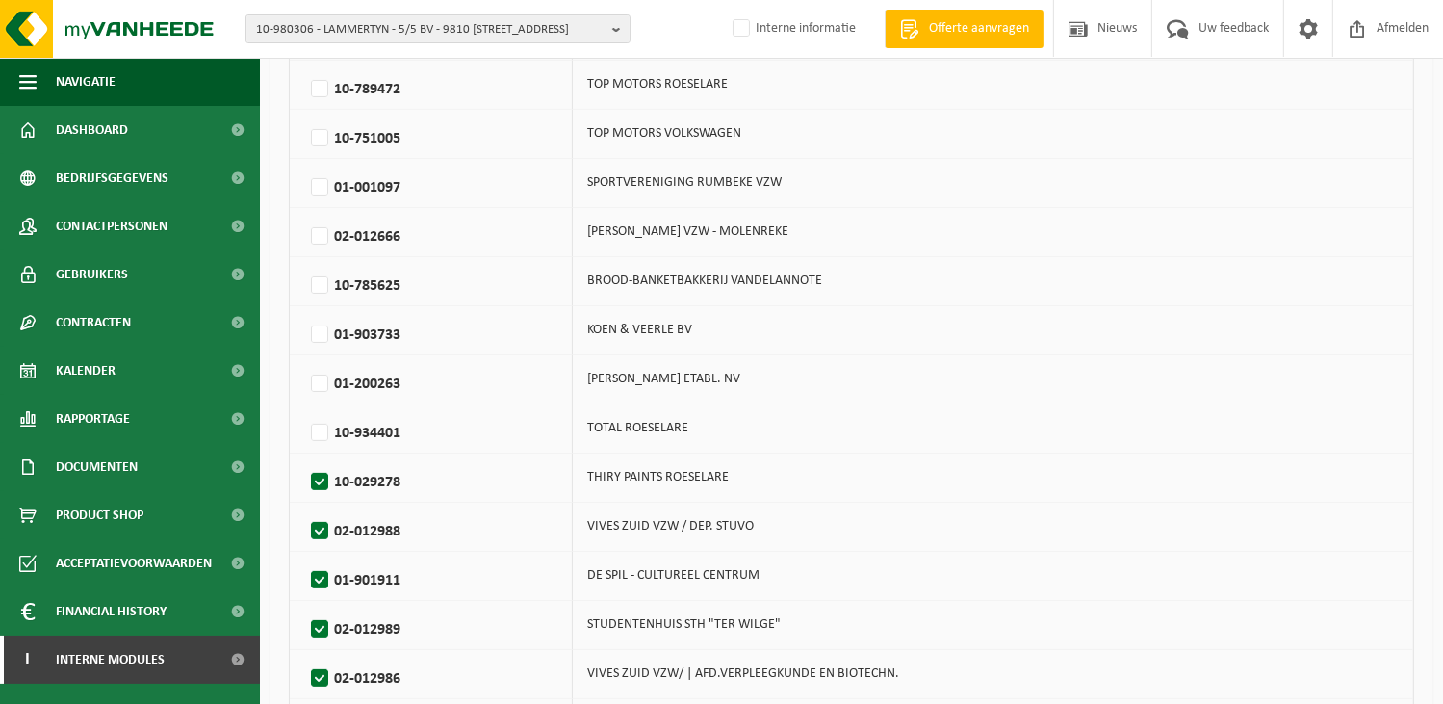
click at [313, 478] on label "10-029278" at bounding box center [427, 482] width 241 height 29
click at [304, 458] on input "10-029278" at bounding box center [303, 457] width 1 height 1
checkbox input "false"
click at [318, 527] on label "02-012988" at bounding box center [427, 531] width 241 height 29
click at [304, 507] on input "02-012988" at bounding box center [303, 506] width 1 height 1
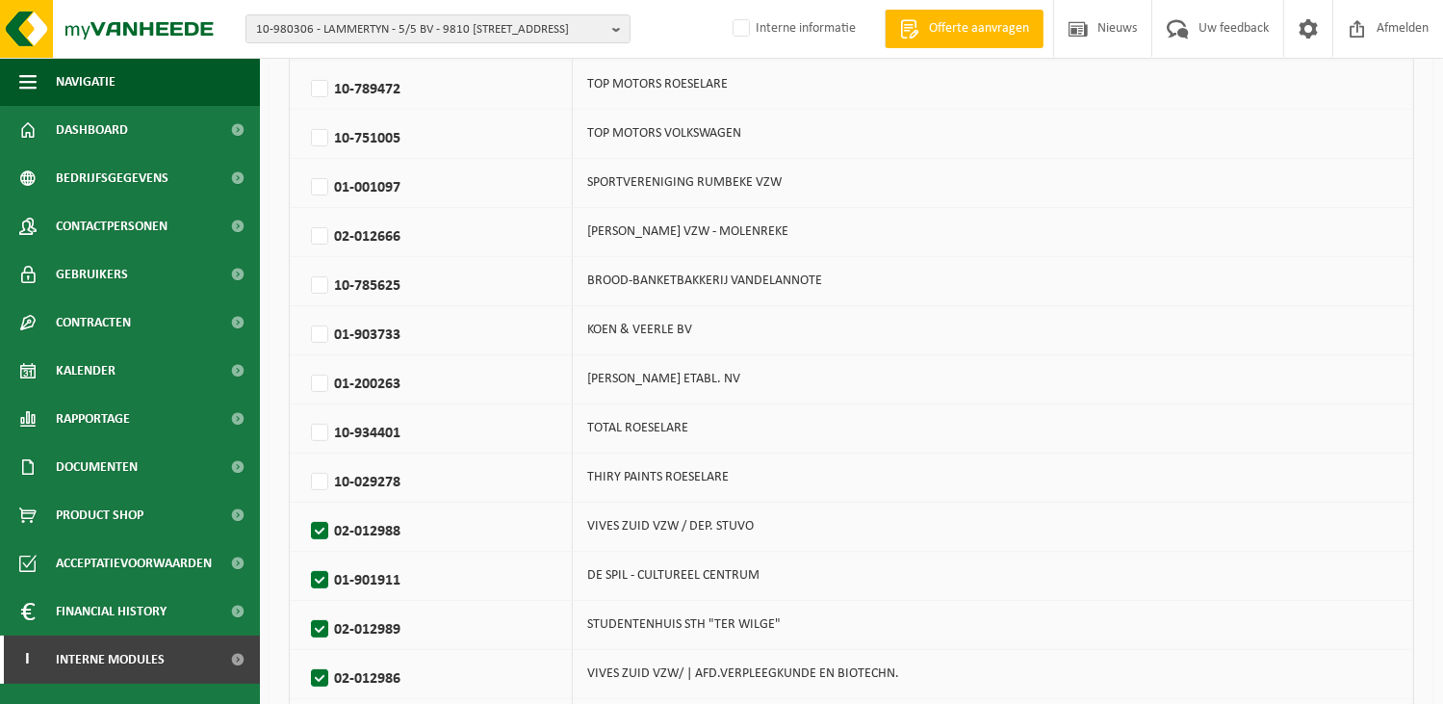
checkbox input "false"
click at [319, 576] on label "01-901911" at bounding box center [427, 580] width 241 height 29
click at [304, 557] on input "01-901911" at bounding box center [303, 556] width 1 height 1
checkbox input "false"
click at [321, 618] on label "02-012989" at bounding box center [427, 629] width 241 height 29
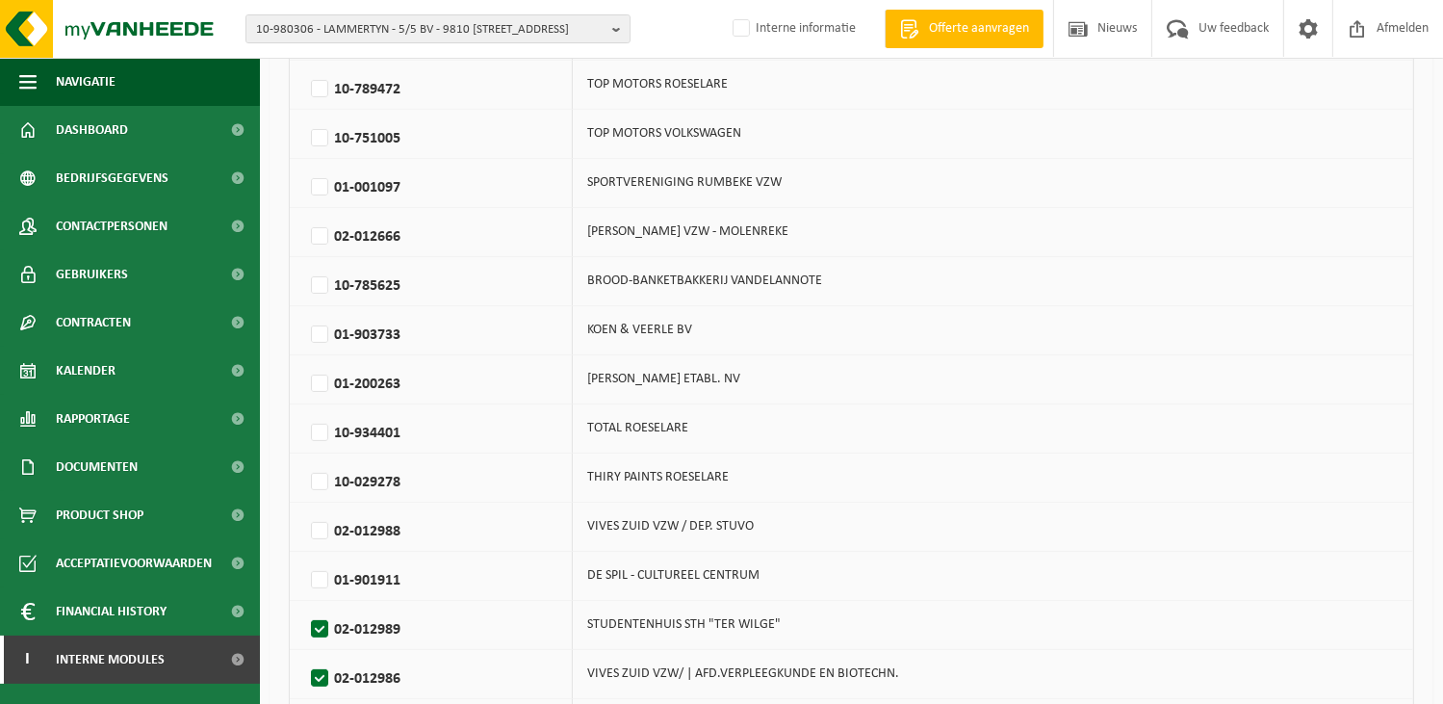
click at [304, 606] on input "02-012989" at bounding box center [303, 605] width 1 height 1
checkbox input "false"
click at [313, 682] on label "02-012986" at bounding box center [427, 678] width 241 height 29
click at [304, 655] on input "02-012986" at bounding box center [303, 654] width 1 height 1
checkbox input "false"
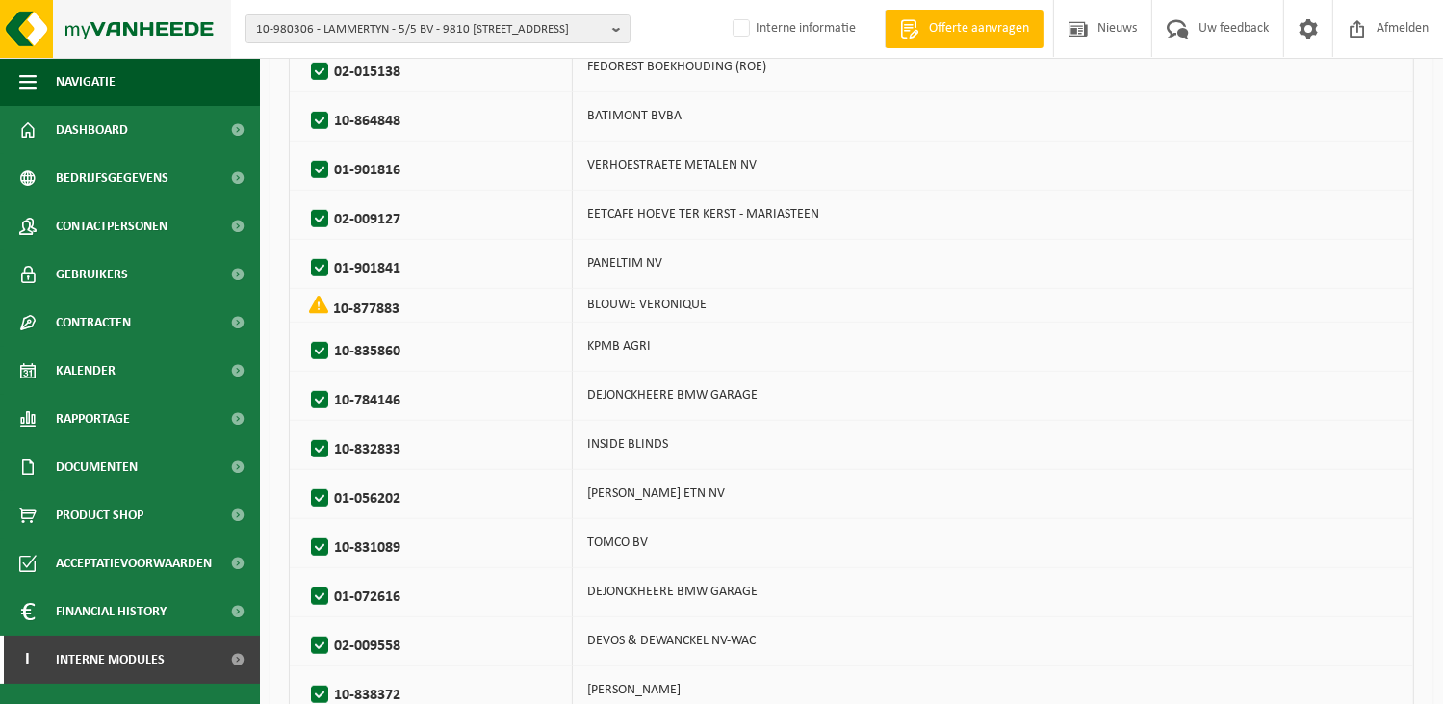
scroll to position [963, 0]
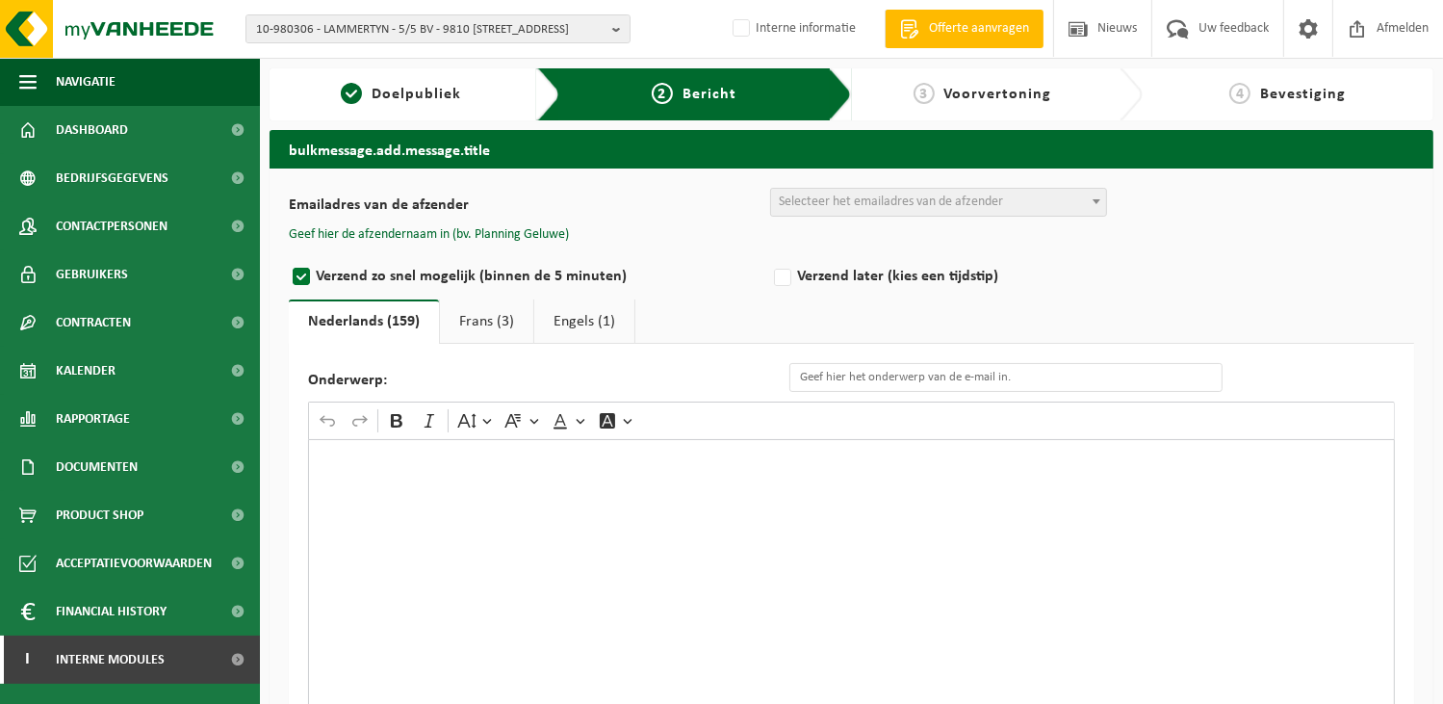
click at [439, 547] on div "Rich Text Editor. Editing area: main. Press Alt+0 for help." at bounding box center [851, 631] width 1087 height 385
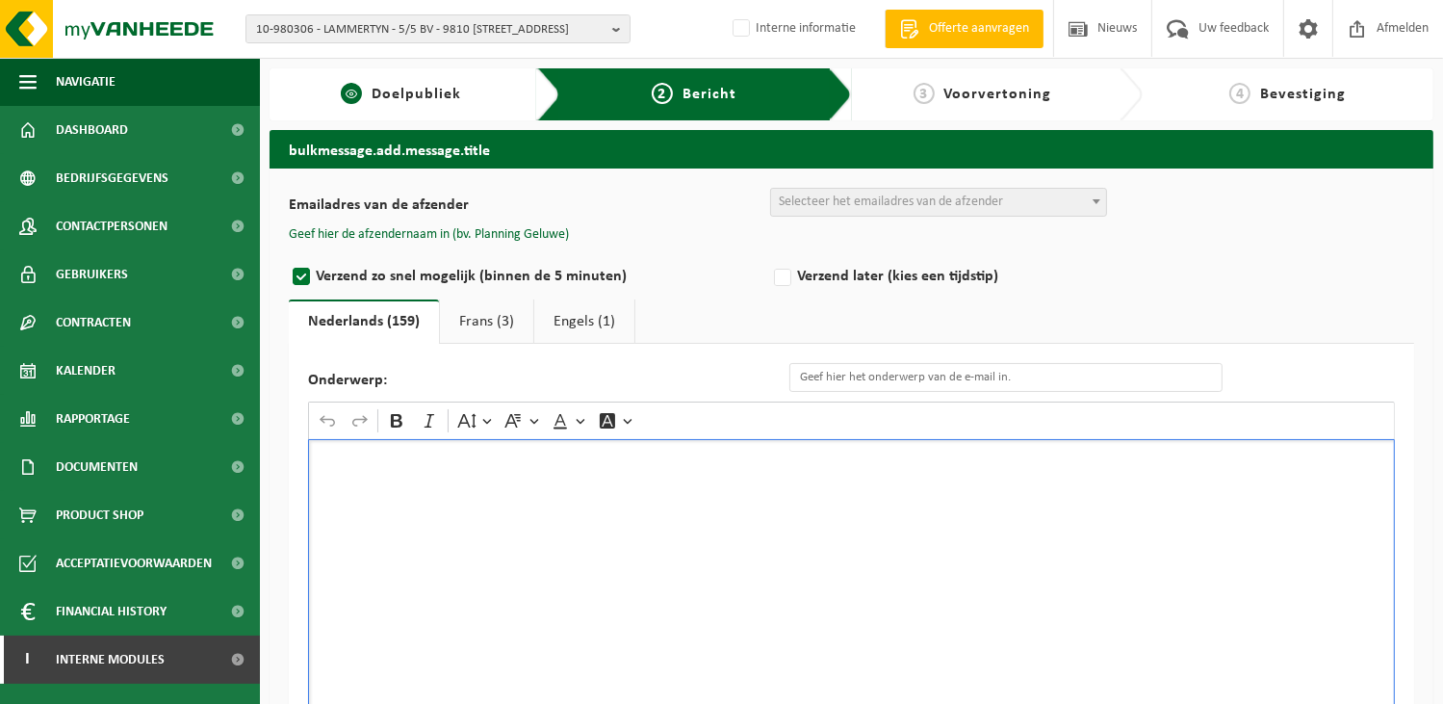
click at [374, 88] on span "Doelpubliek" at bounding box center [417, 94] width 90 height 15
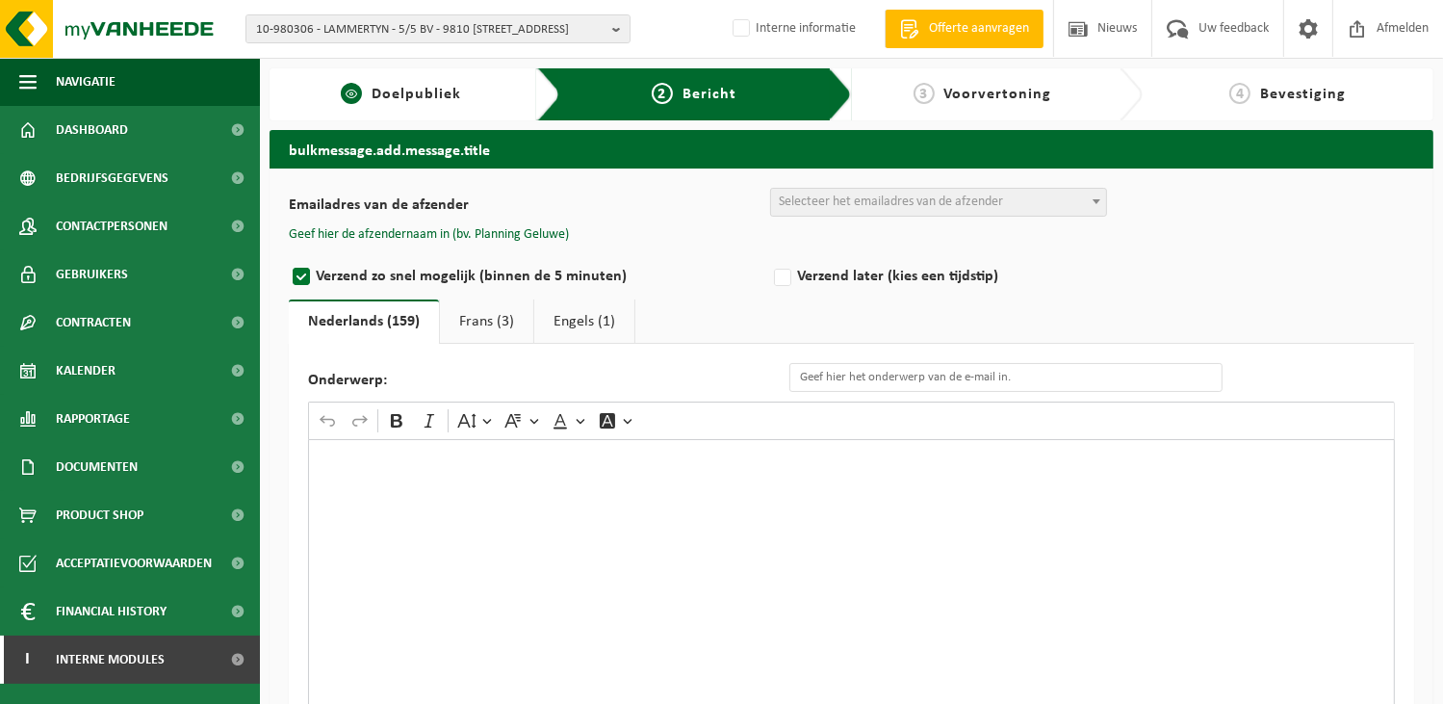
click at [400, 90] on span "Doelpubliek" at bounding box center [417, 94] width 90 height 15
click at [500, 554] on div "Rich Text Editor. Editing area: main. Press Alt+0 for help." at bounding box center [851, 631] width 1087 height 385
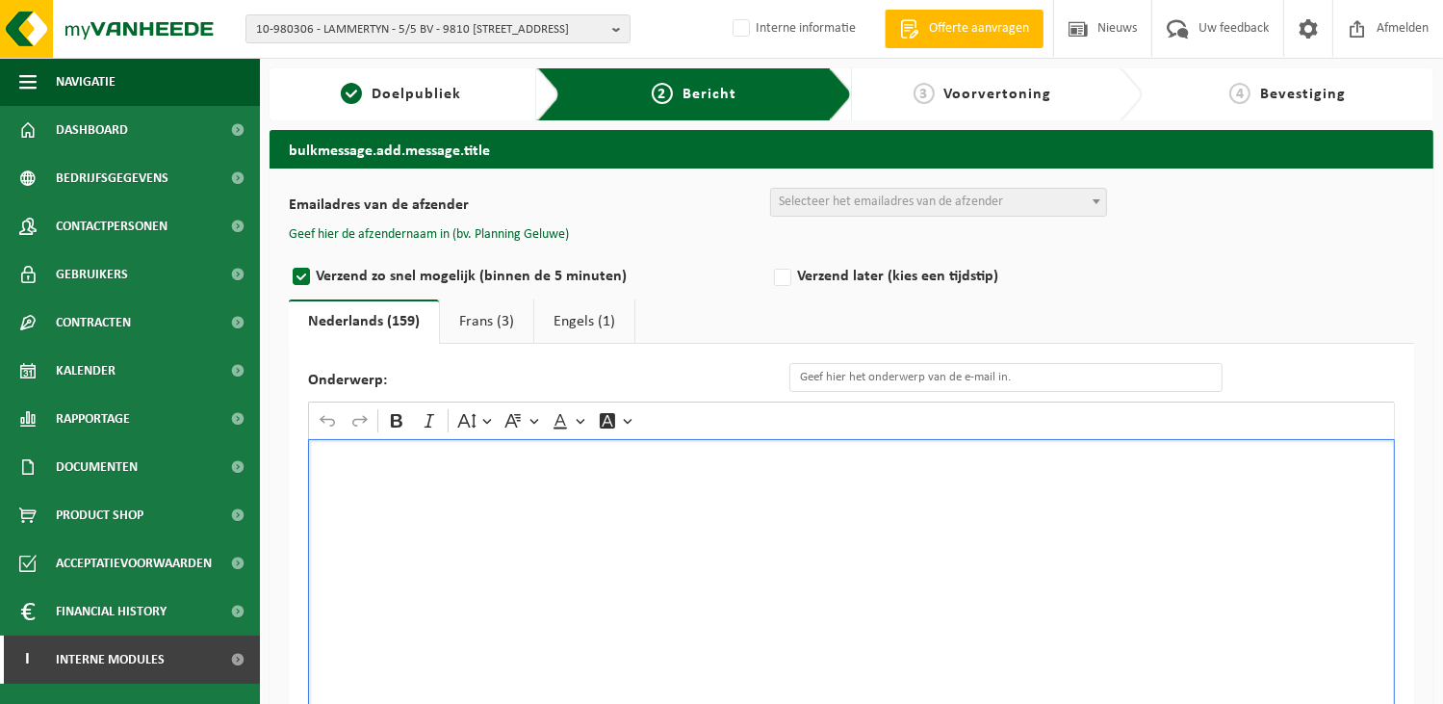
click at [640, 556] on div "Rich Text Editor. Editing area: main. Press Alt+0 for help." at bounding box center [851, 631] width 1087 height 385
click at [506, 547] on div "Beste klant," at bounding box center [851, 631] width 1087 height 385
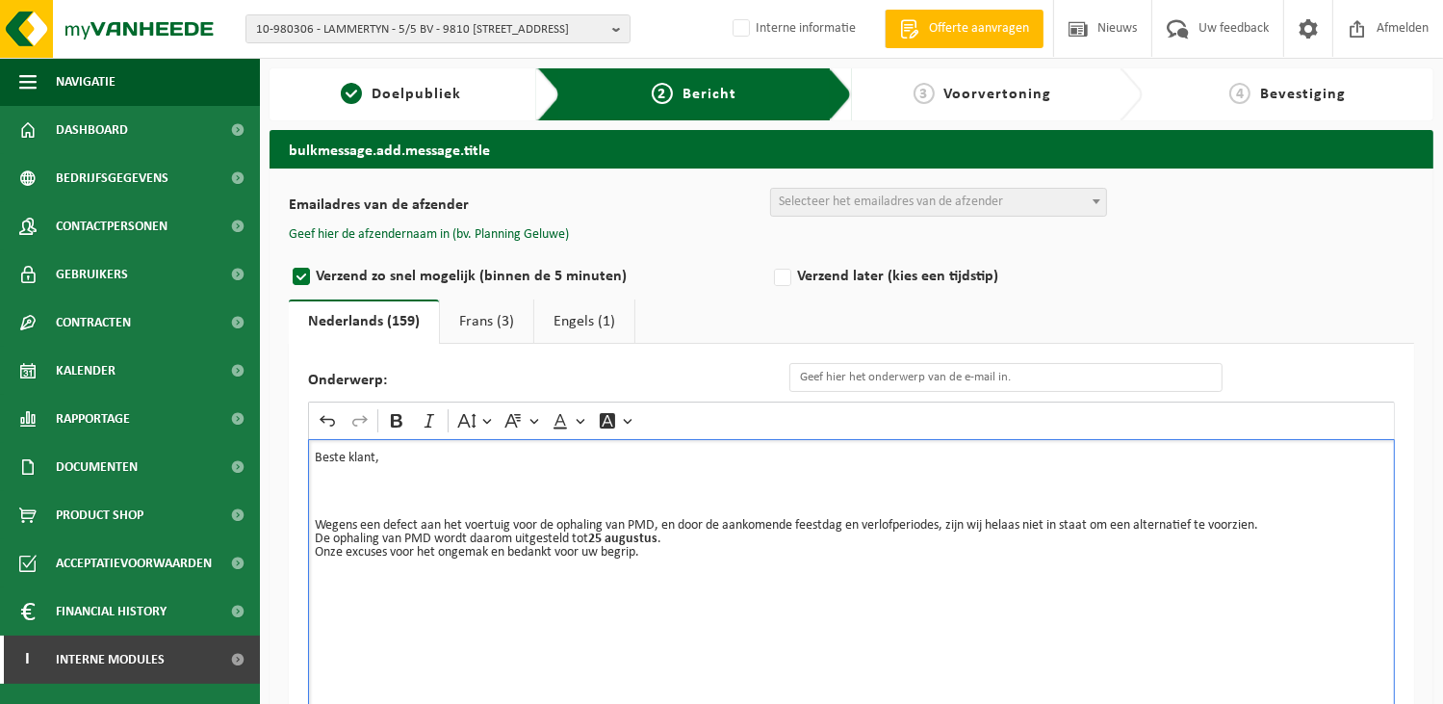
click at [1294, 532] on p "De ophaling van PMD wordt daarom uitgesteld tot 25 augustus ." at bounding box center [852, 538] width 1074 height 13
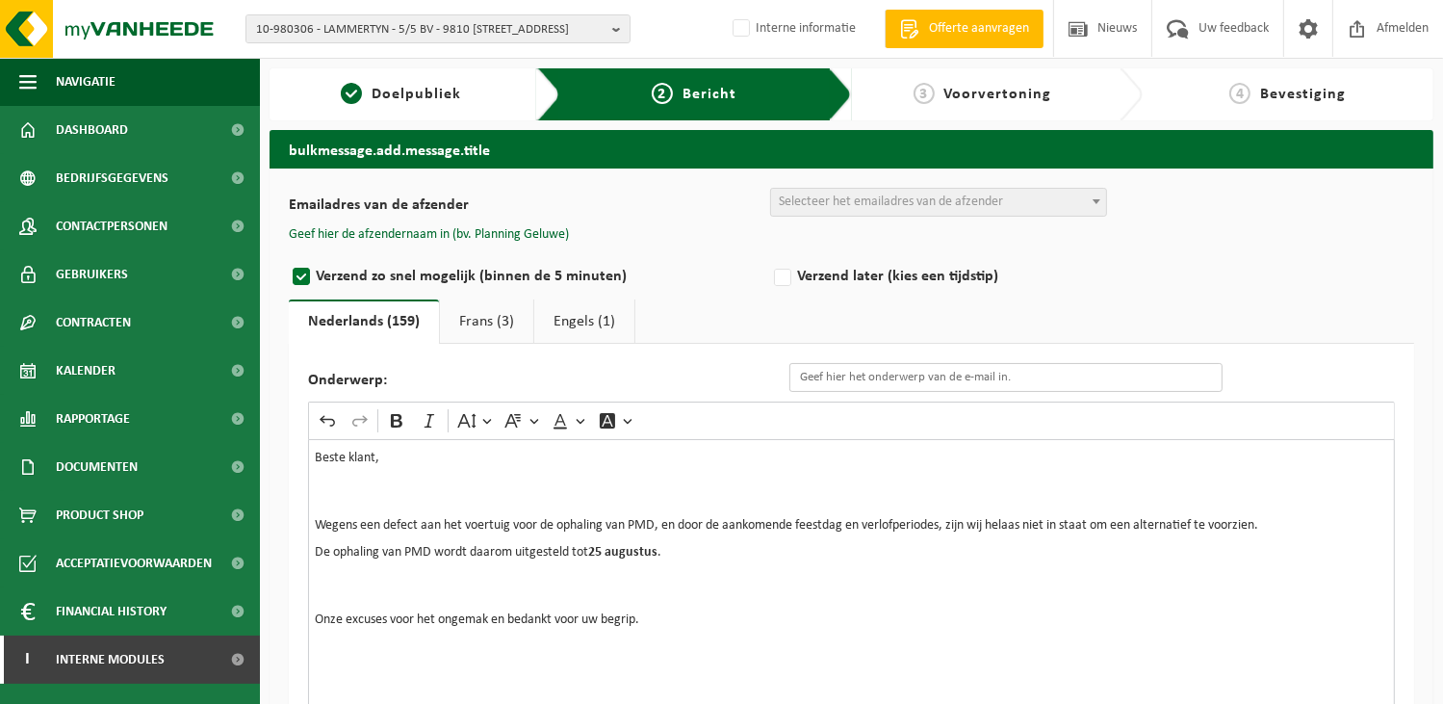
click at [904, 380] on input "Onderwerp:" at bounding box center [1006, 377] width 433 height 29
type input "Uitstel ophaling PMD"
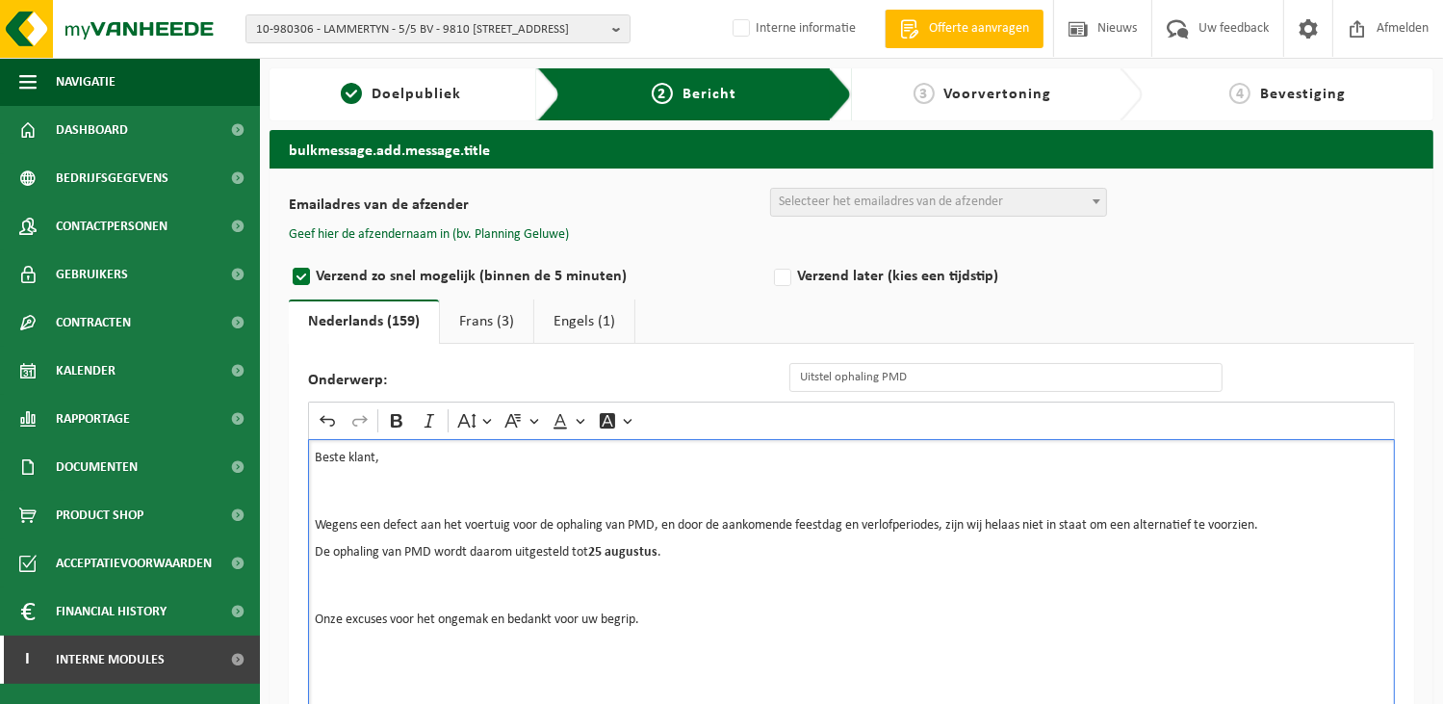
click at [791, 603] on p "Rich Text Editor. Editing area: main. Press Alt+0 for help." at bounding box center [852, 606] width 1074 height 13
click at [687, 557] on p "De ophaling van PMD wordt daarom uitgesteld tot 25 augustus ." at bounding box center [852, 552] width 1074 height 13
click at [413, 584] on p "Rich Text Editor. Editing area: main. Press Alt+0 for help." at bounding box center [852, 579] width 1074 height 13
click at [343, 596] on p "Rich Text Editor. Editing area: main. Press Alt+0 for help." at bounding box center [852, 592] width 1074 height 13
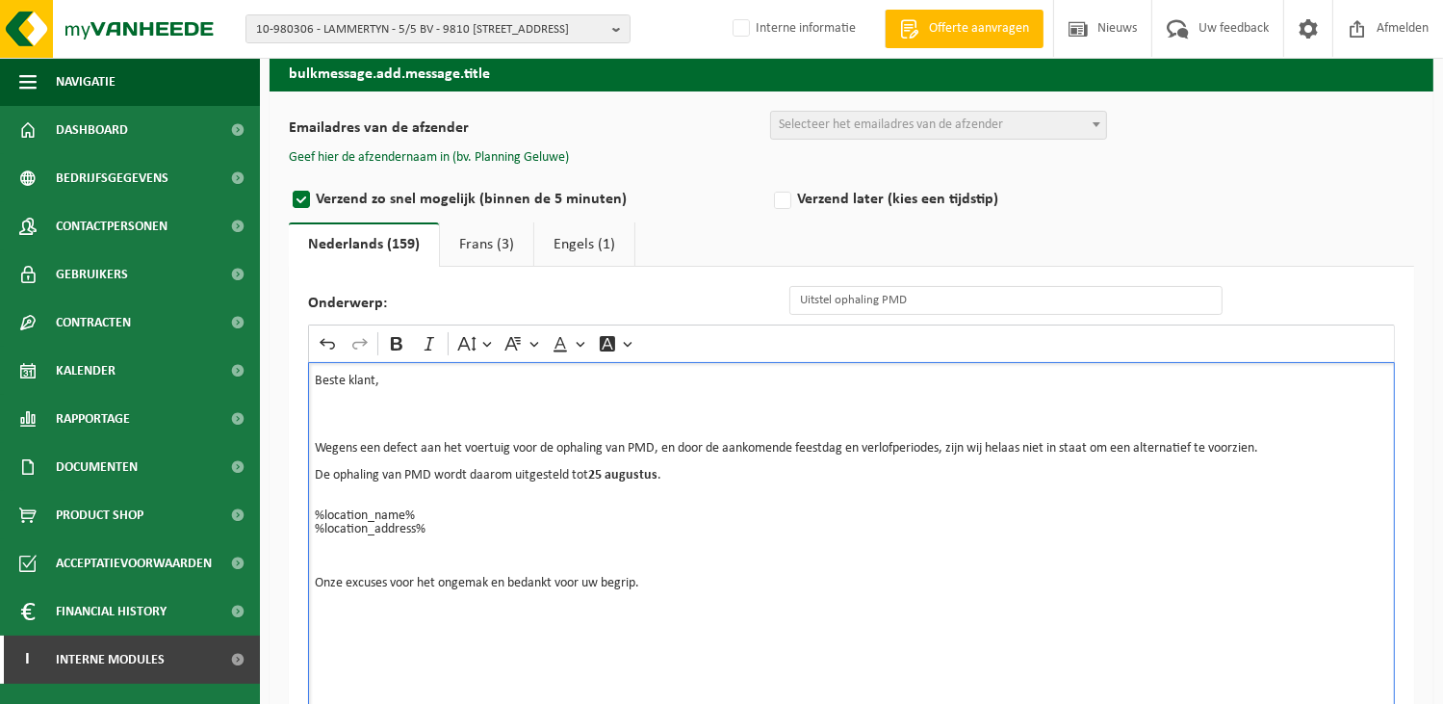
scroll to position [193, 0]
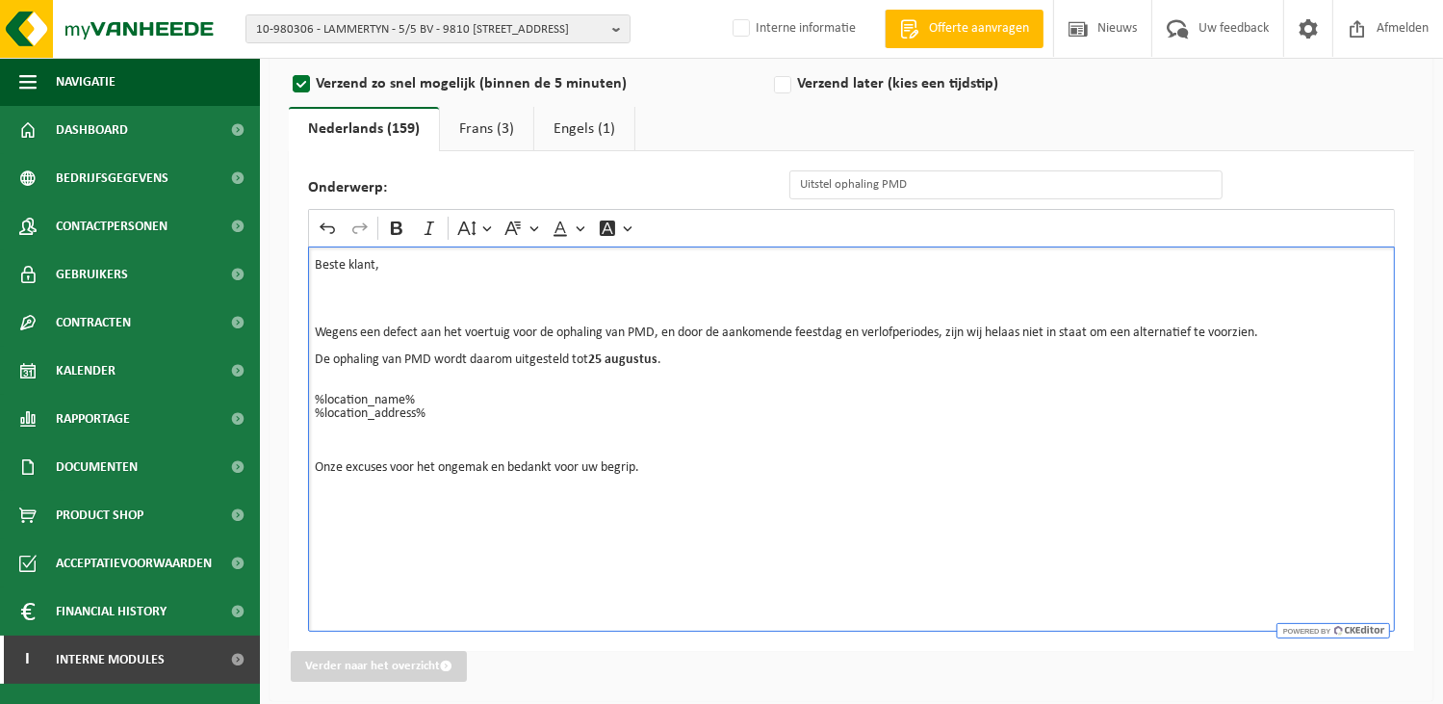
click at [357, 504] on div "Beste klant, Wegens een defect aan het voertuig voor de ophaling van PMD, en do…" at bounding box center [851, 438] width 1087 height 385
click at [683, 487] on div "Beste klant, Wegens een defect aan het voertuig voor de ophaling van PMD, en do…" at bounding box center [851, 438] width 1087 height 385
drag, startPoint x: 417, startPoint y: 549, endPoint x: 403, endPoint y: 548, distance: 13.5
click at [417, 549] on div "Beste klant, Wegens een defect aan het voertuig voor de ophaling van PMD, en do…" at bounding box center [851, 438] width 1087 height 385
drag, startPoint x: 409, startPoint y: 519, endPoint x: 316, endPoint y: 515, distance: 93.5
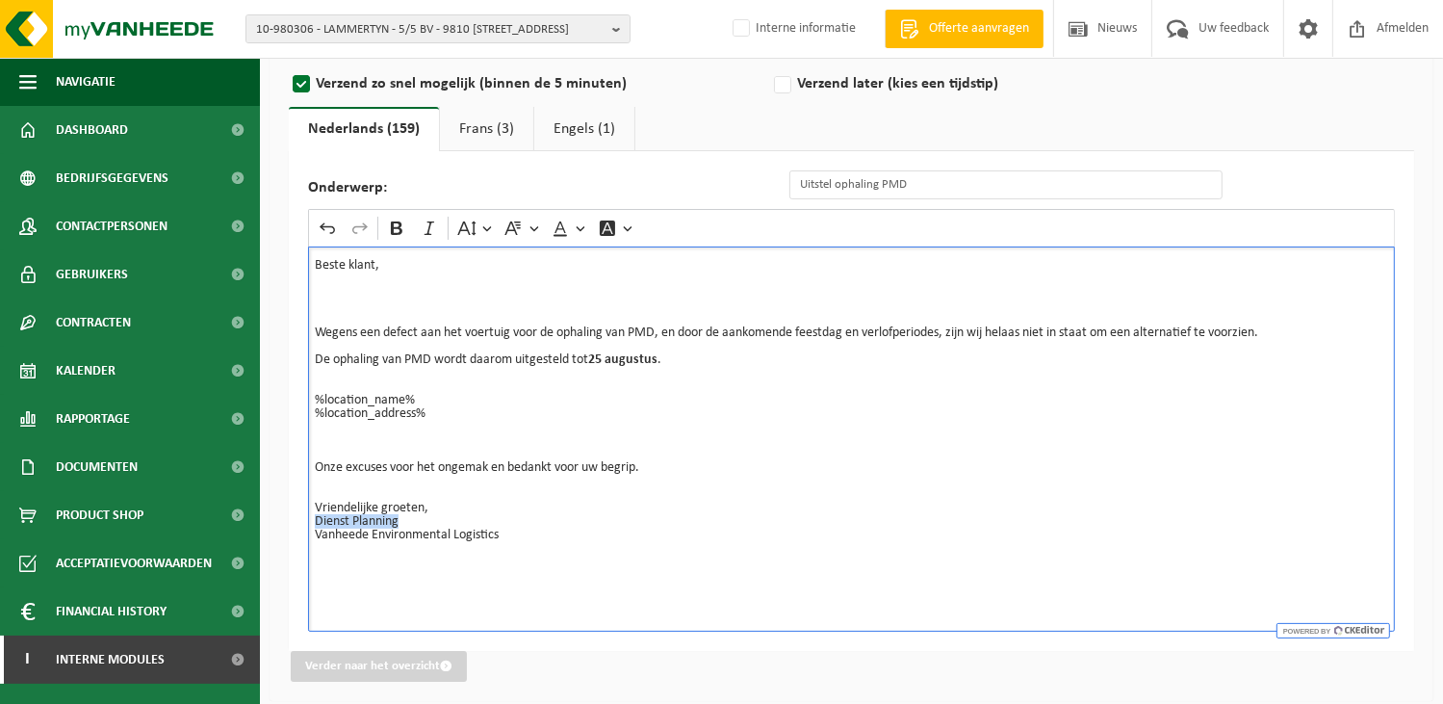
click at [316, 515] on p "Dienst Planning Vanheede Environmental Logistics ⁠⁠⁠⁠⁠⁠⁠" at bounding box center [852, 535] width 1074 height 40
click at [394, 231] on icon "Editor toolbar" at bounding box center [396, 228] width 19 height 19
click at [548, 581] on div "Beste klant, Wegens een defect aan het voertuig voor de ophaling van PMD, en do…" at bounding box center [851, 438] width 1087 height 385
click at [496, 126] on link "Frans (3)" at bounding box center [486, 129] width 93 height 44
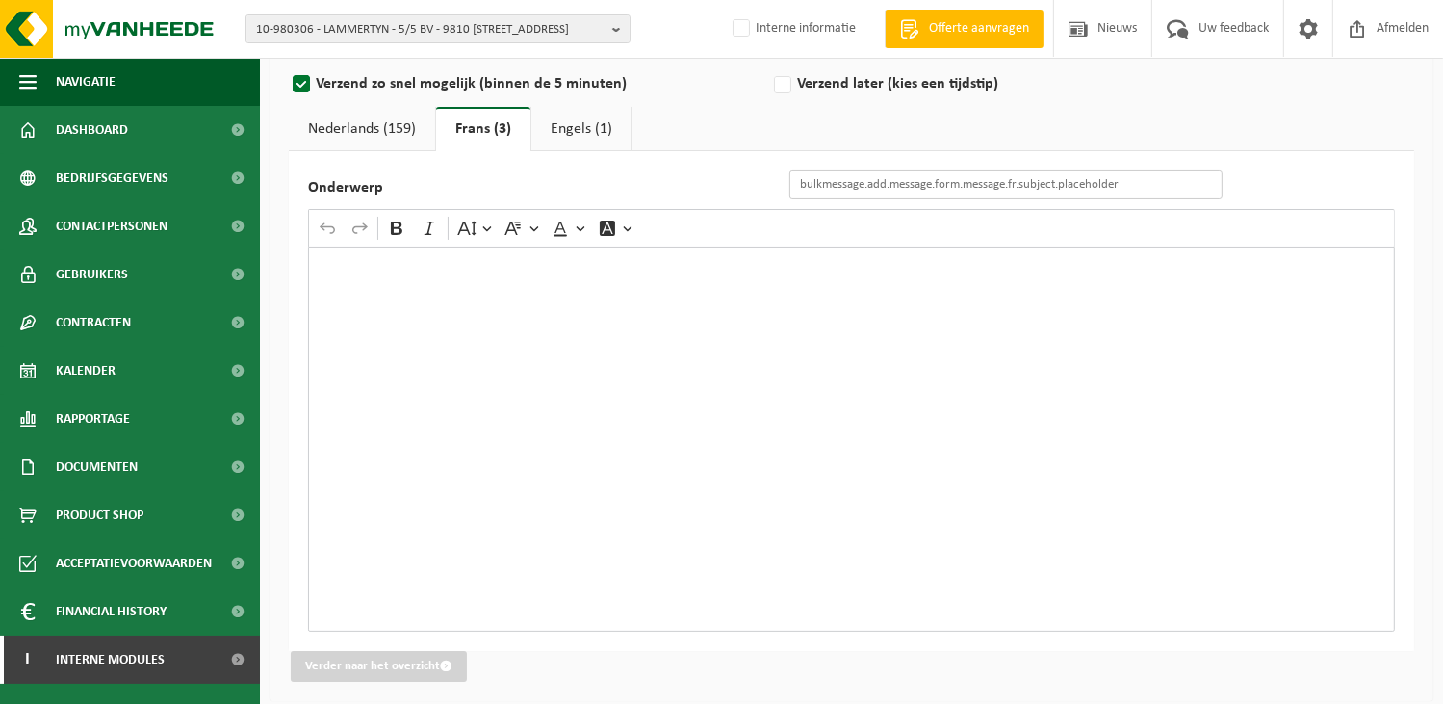
click at [832, 185] on input "Onderwerp" at bounding box center [1006, 184] width 433 height 29
paste input "Report de la collecte des PMC"
type input "Report de la collecte des PMC"
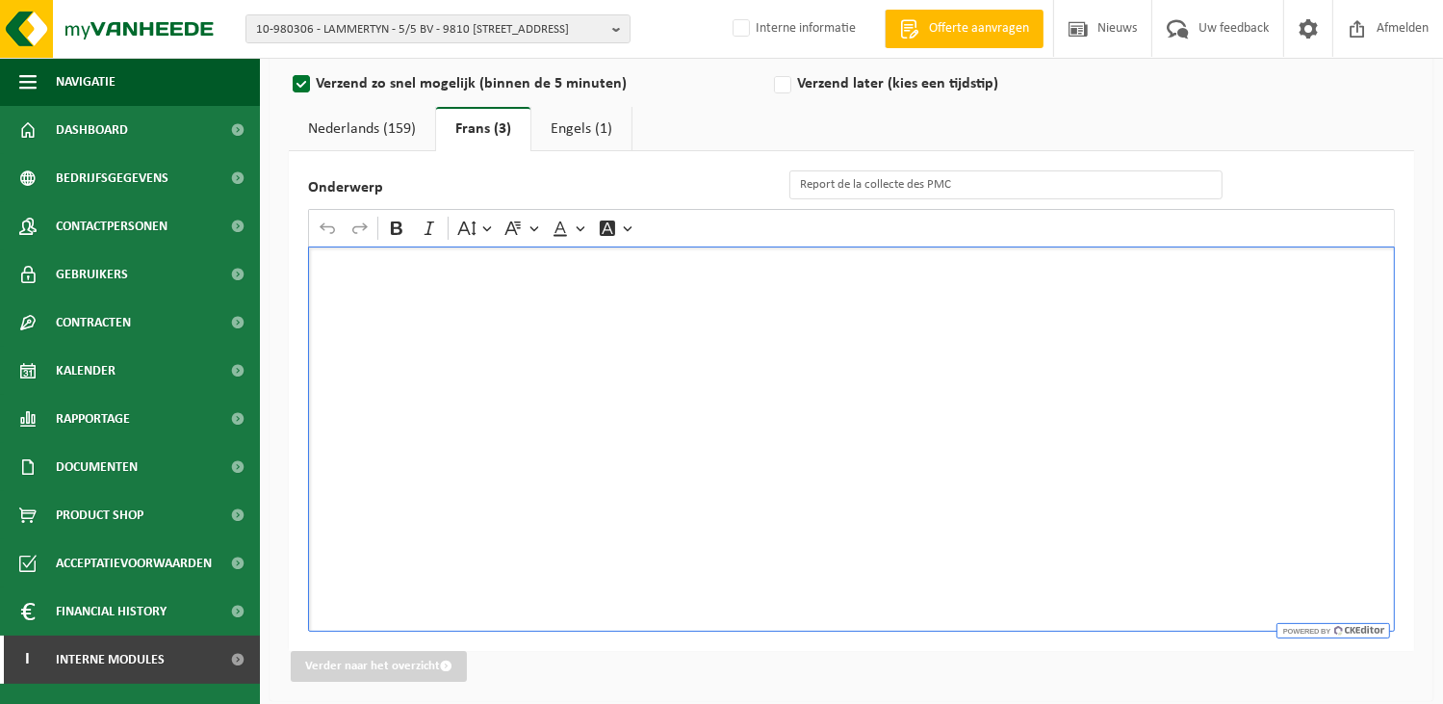
drag, startPoint x: 788, startPoint y: 333, endPoint x: 832, endPoint y: 338, distance: 44.6
click at [787, 333] on div "Rich Text Editor. Editing area: main. Press Alt+0 for help." at bounding box center [851, 438] width 1087 height 385
click at [474, 298] on div "Rich Text Editor. Editing area: main. Press Alt+0 for help." at bounding box center [851, 438] width 1087 height 385
click at [338, 291] on div "Rich Text Editor. Editing area: main. Press Alt+0 for help." at bounding box center [851, 438] width 1087 height 385
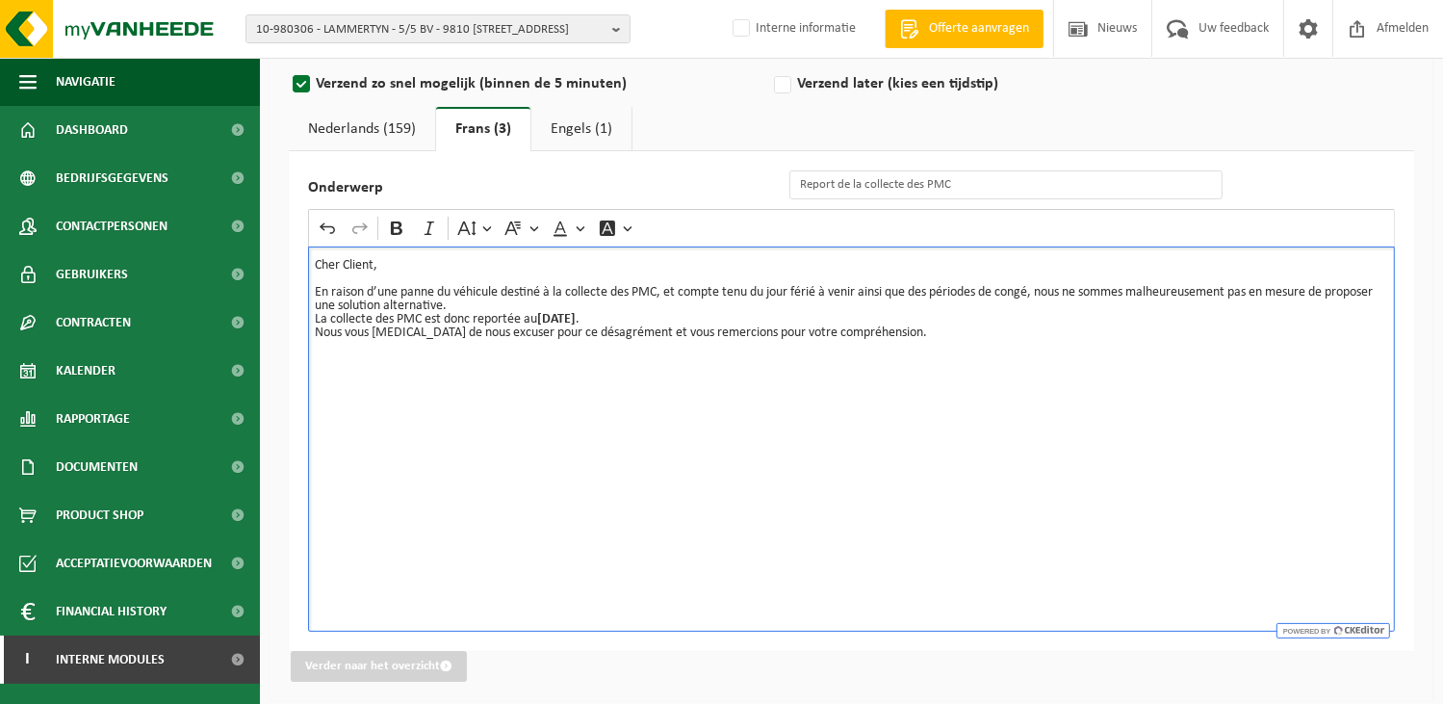
click at [518, 313] on p "La collecte des PMC est donc reportée au 25 août ." at bounding box center [852, 319] width 1074 height 13
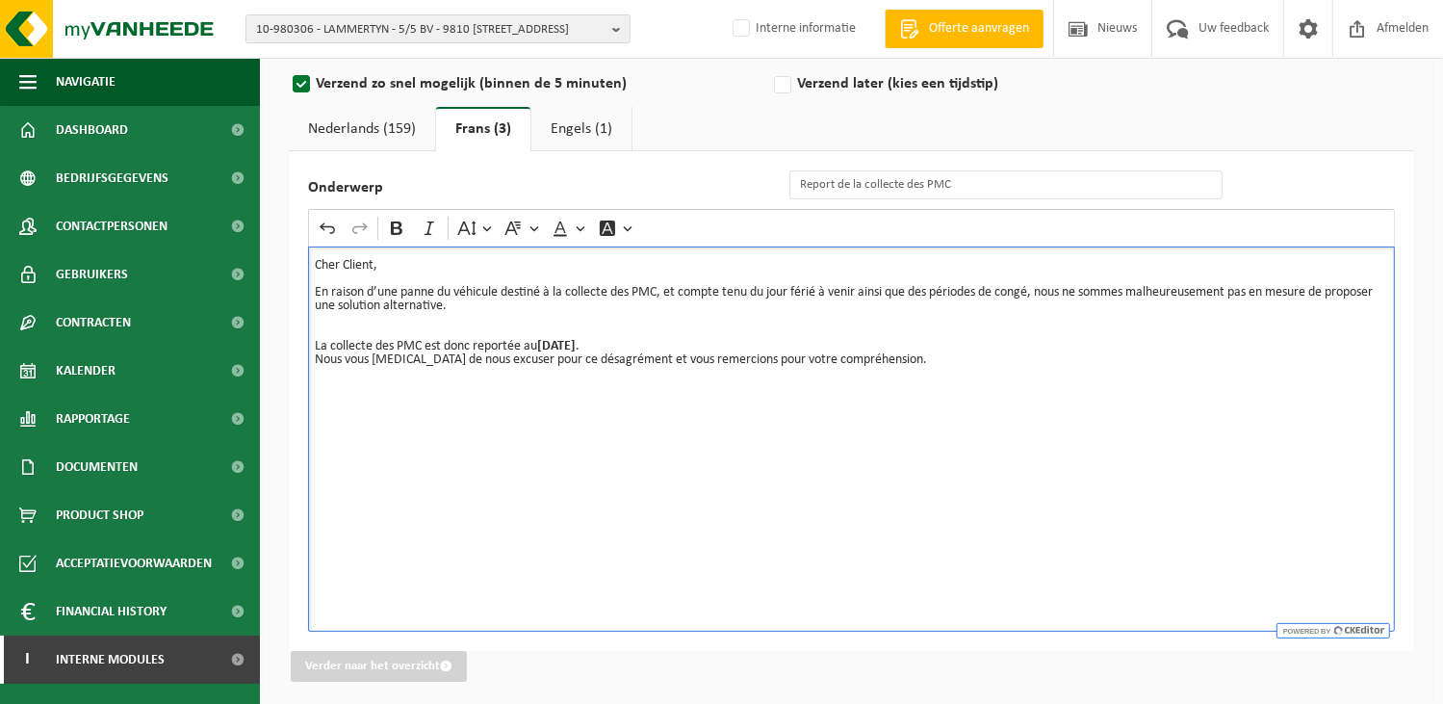
click at [622, 345] on p "La collecte des PMC est donc reportée au 25 août ." at bounding box center [852, 346] width 1074 height 13
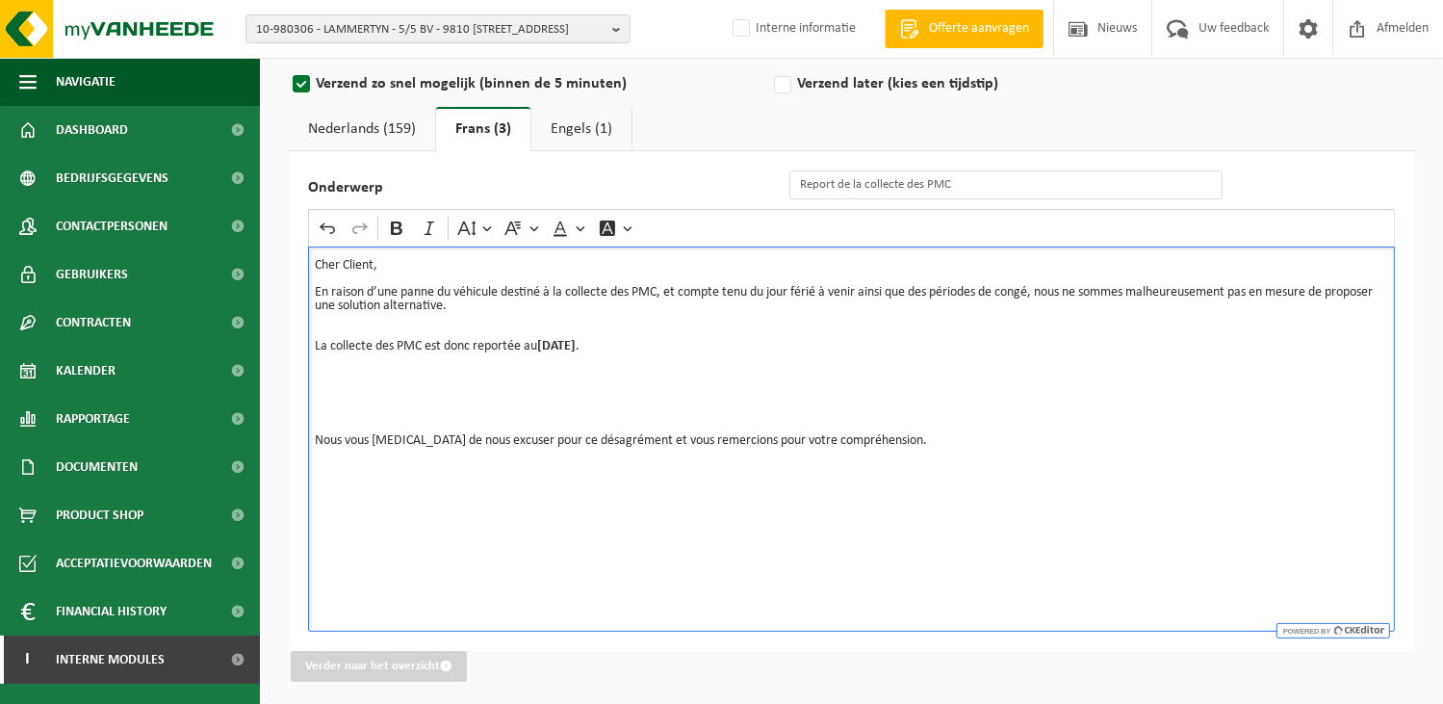
click at [326, 378] on p "Rich Text Editor. Editing area: main. Press Alt+0 for help." at bounding box center [852, 373] width 1074 height 13
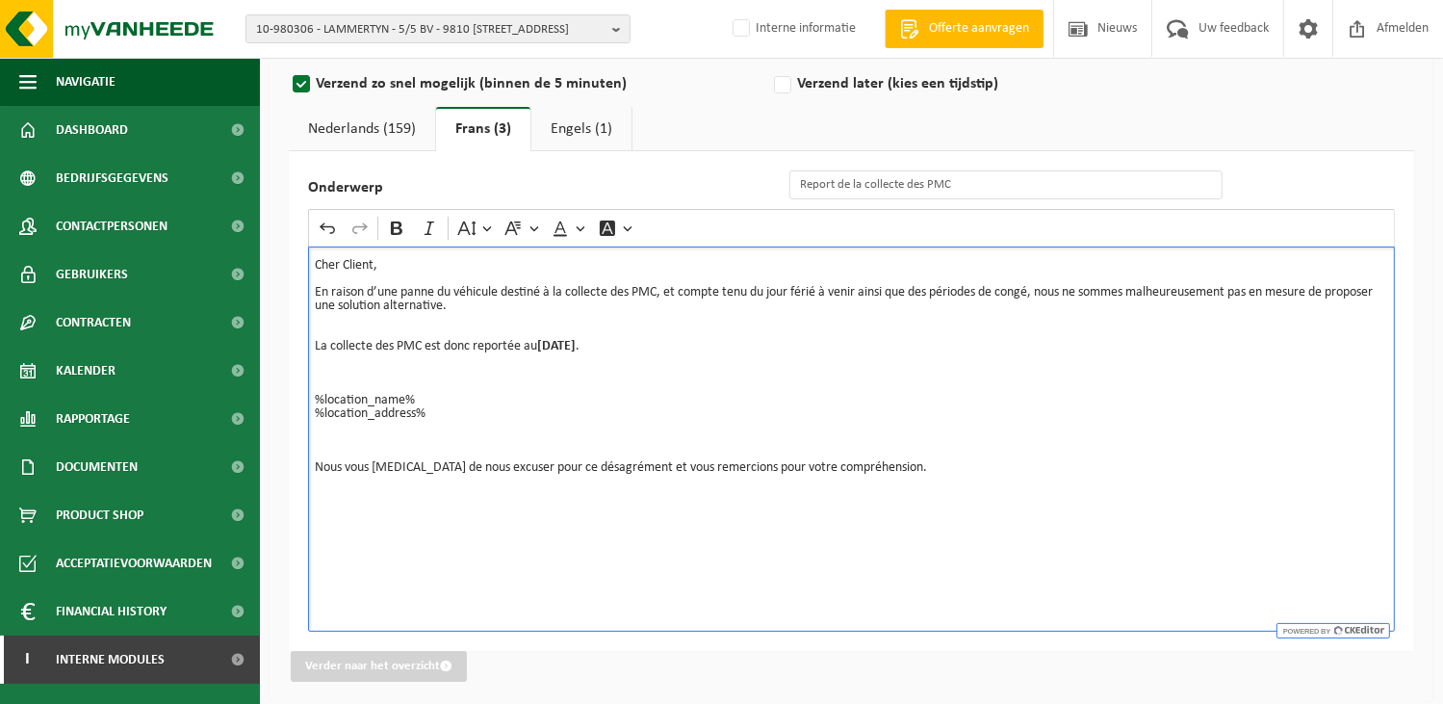
click at [390, 504] on div "Cher Client, En raison d’une panne du véhicule destiné à la collecte des PMC, e…" at bounding box center [851, 438] width 1087 height 385
click at [386, 521] on div "Cher Client, En raison d’une panne du véhicule destiné à la collecte des PMC, e…" at bounding box center [851, 438] width 1087 height 385
click at [335, 537] on div "Cher Client, En raison d’une panne du véhicule destiné à la collecte des PMC, e…" at bounding box center [851, 438] width 1087 height 385
click at [323, 517] on div "Cher Client, En raison d’une panne du véhicule destiné à la collecte des PMC, e…" at bounding box center [851, 438] width 1087 height 385
click at [928, 468] on p "Nous vous prions de nous excuser pour ce désagrément et vous remercions pour vo…" at bounding box center [852, 467] width 1074 height 13
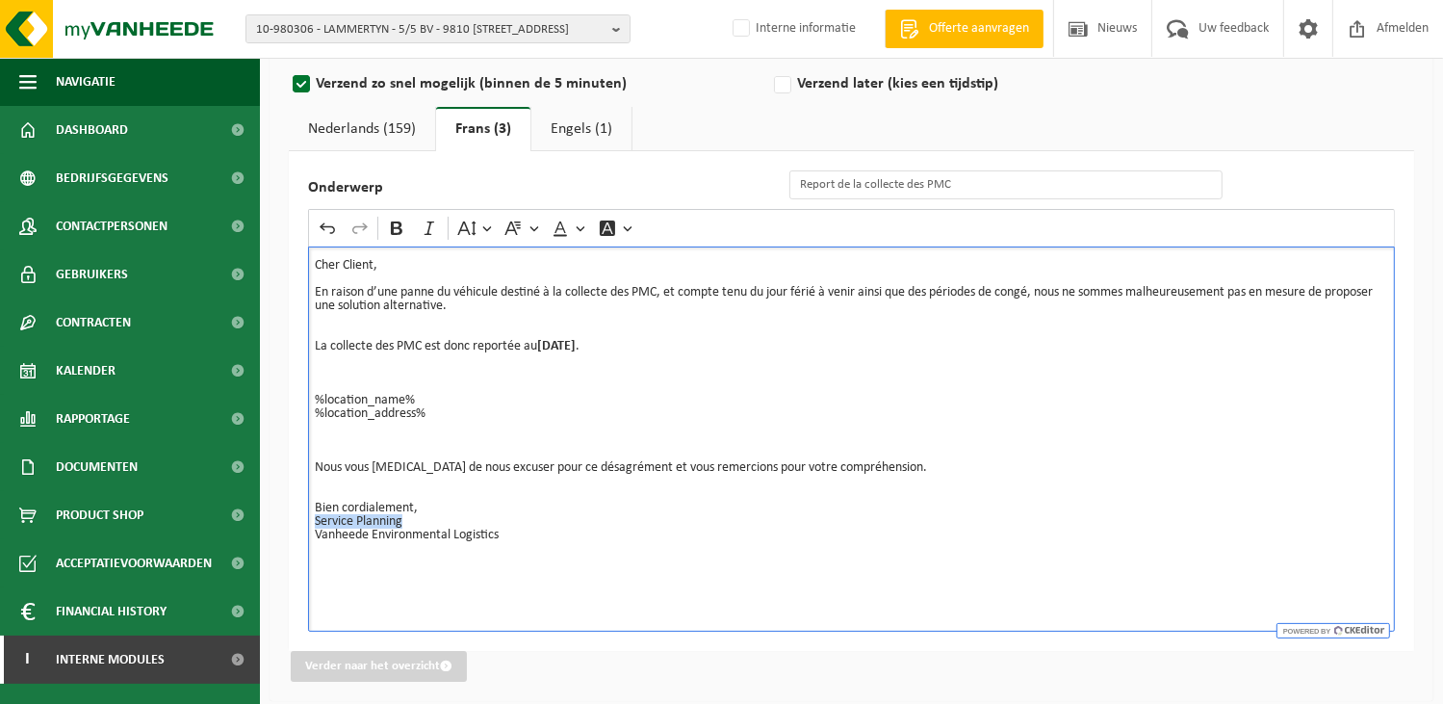
drag, startPoint x: 458, startPoint y: 517, endPoint x: 274, endPoint y: 524, distance: 184.0
click at [274, 524] on div "Emailadres van de afzender BULK_MAR_LUX (planning.messancy@vanheede.com) BULK_V…" at bounding box center [852, 338] width 1164 height 725
click at [397, 226] on icon "Editor toolbar" at bounding box center [397, 227] width 12 height 13
click at [635, 581] on div "Cher Client, En raison d’une panne du véhicule destiné à la collecte des PMC, e…" at bounding box center [851, 438] width 1087 height 385
click at [578, 128] on link "Engels (1)" at bounding box center [582, 129] width 100 height 44
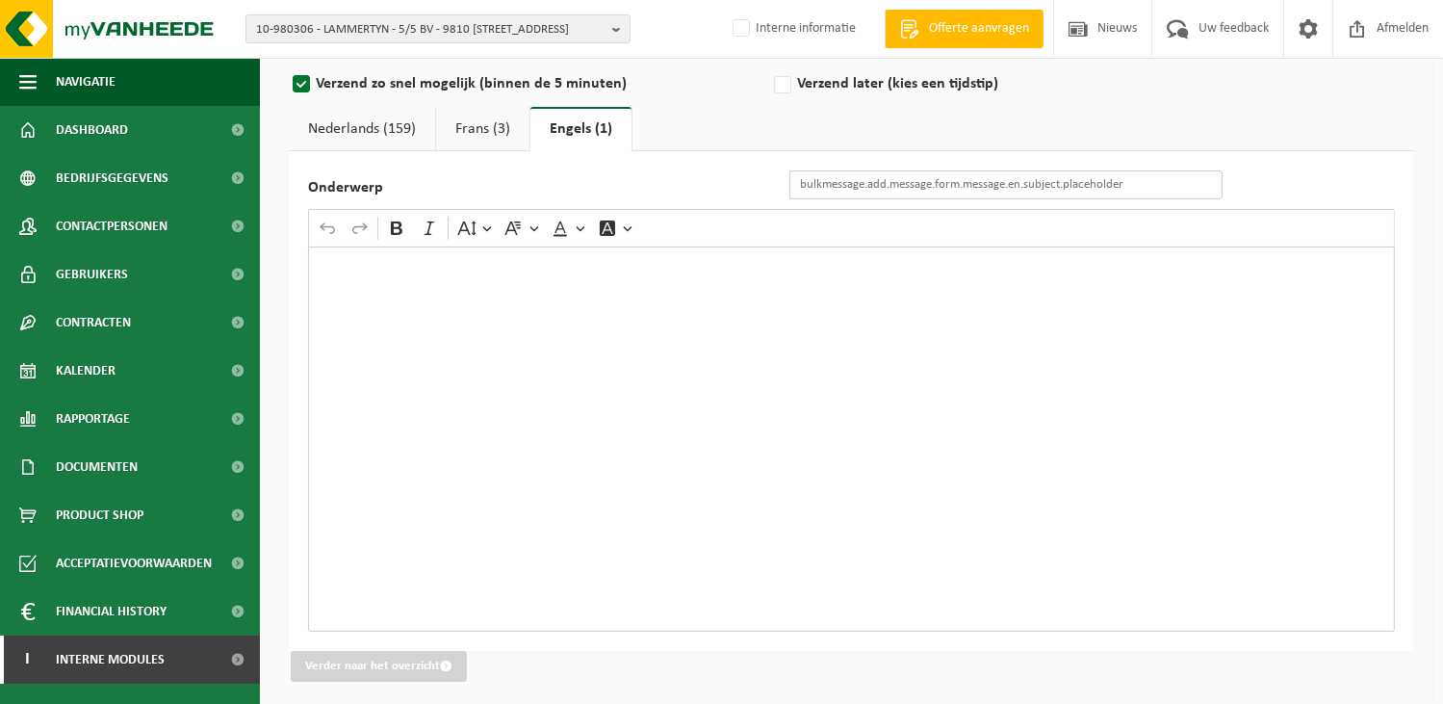
click at [830, 188] on input "Onderwerp" at bounding box center [1006, 184] width 433 height 29
paste input "Postponement of PMD Collection"
type input "Postponement of PMD Collection"
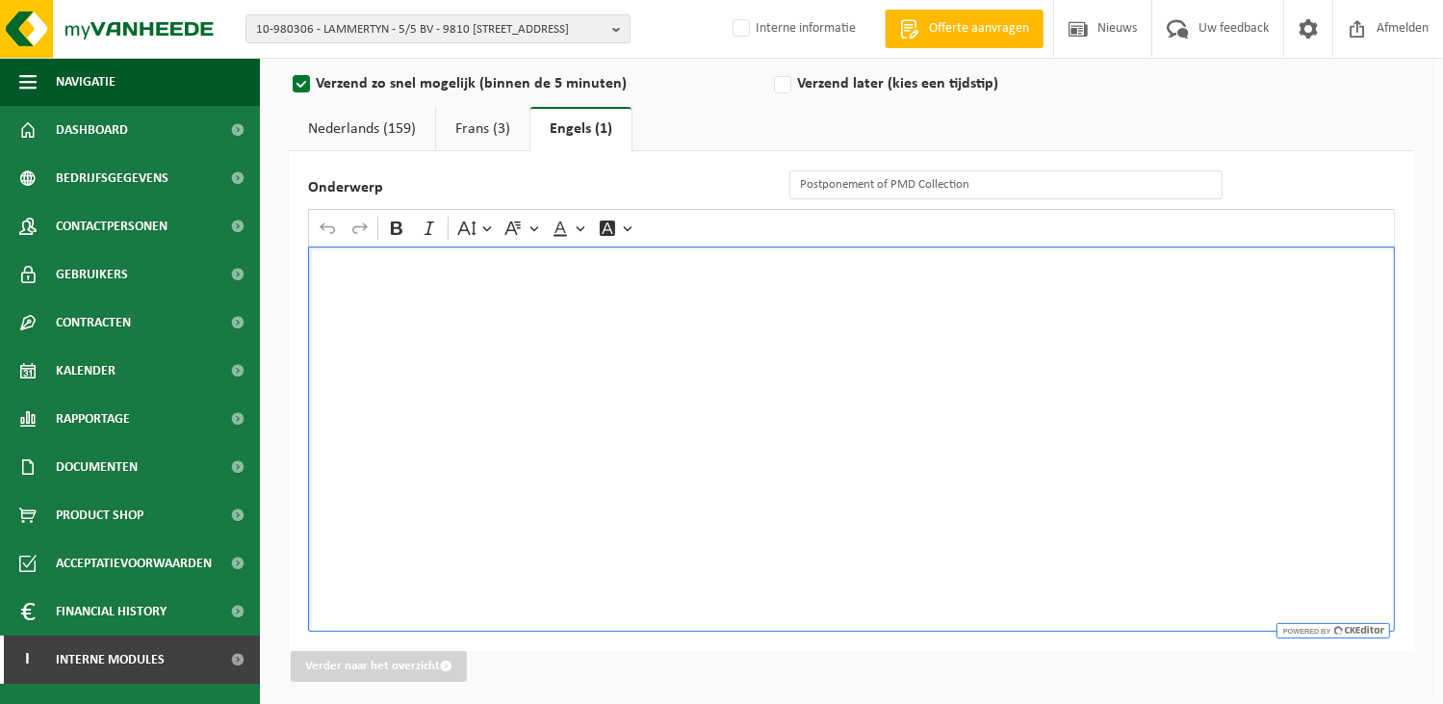
drag, startPoint x: 685, startPoint y: 336, endPoint x: 553, endPoint y: 312, distance: 134.1
click at [682, 336] on div "Rich Text Editor. Editing area: main. Press Alt+0 for help." at bounding box center [851, 438] width 1087 height 385
click at [425, 350] on div "Rich Text Editor. Editing area: main. Press Alt+0 for help." at bounding box center [851, 438] width 1087 height 385
click at [345, 277] on div "Rich Text Editor. Editing area: main. Press Alt+0 for help." at bounding box center [851, 438] width 1087 height 385
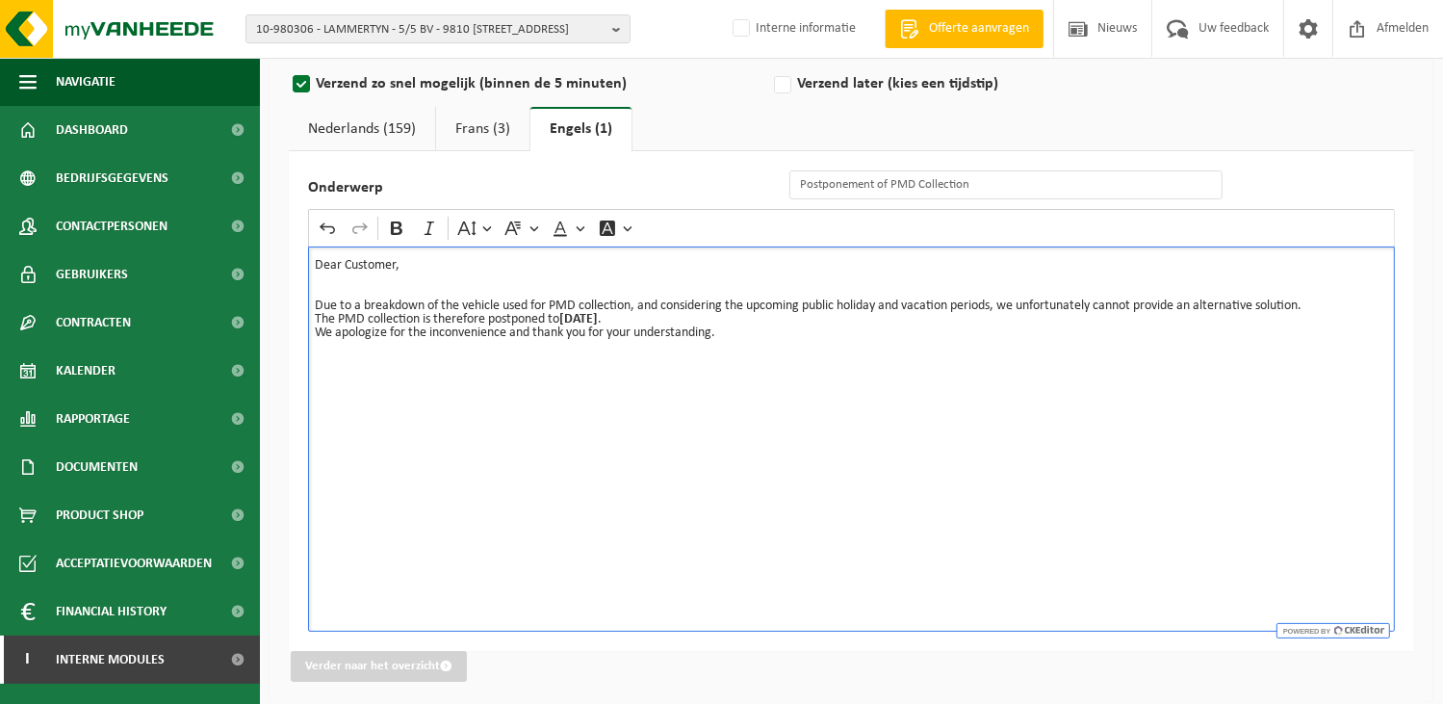
click at [312, 314] on div "Dear Customer, Due to a breakdown of the vehicle used for PMD collection, and c…" at bounding box center [851, 438] width 1087 height 385
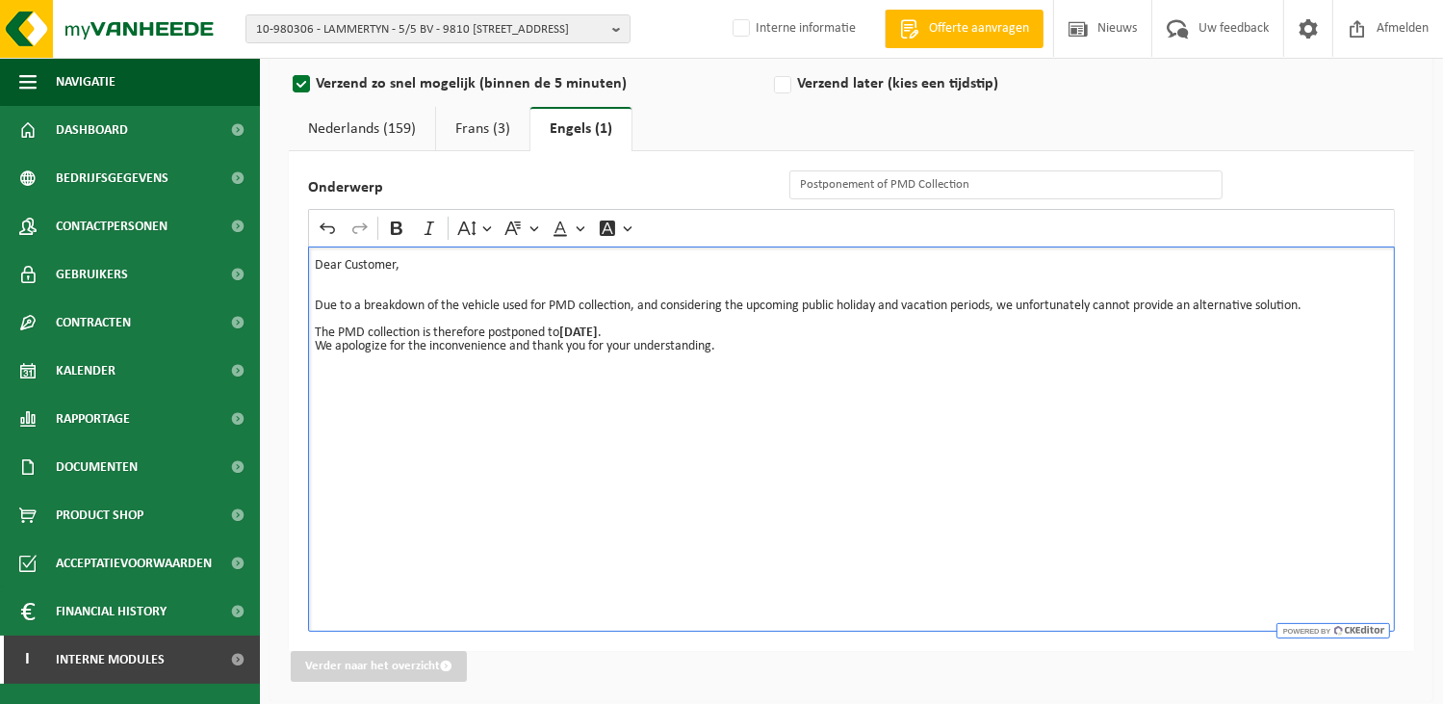
click at [660, 332] on p "The PMD collection is therefore postponed to August 25 ." at bounding box center [852, 332] width 1074 height 13
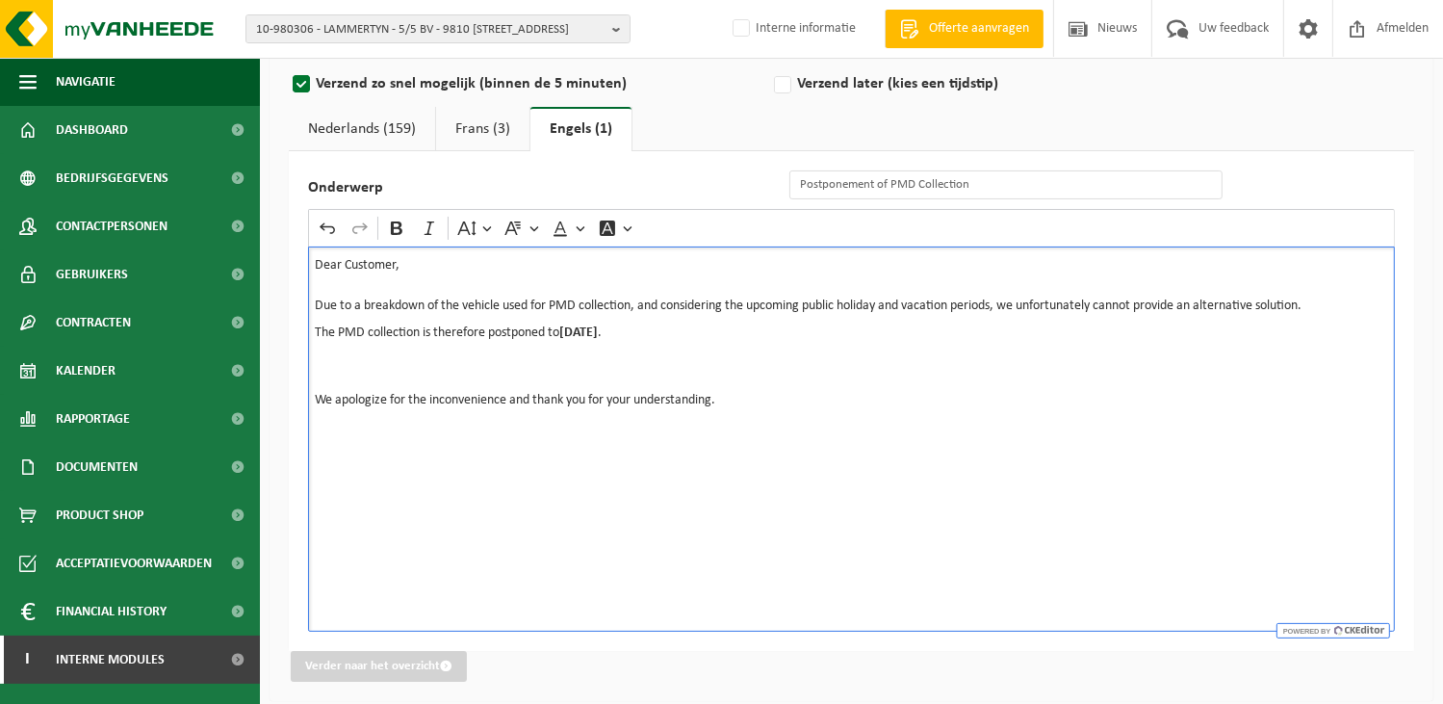
click at [326, 361] on p "Rich Text Editor. Editing area: main. Press Alt+0 for help." at bounding box center [852, 359] width 1074 height 13
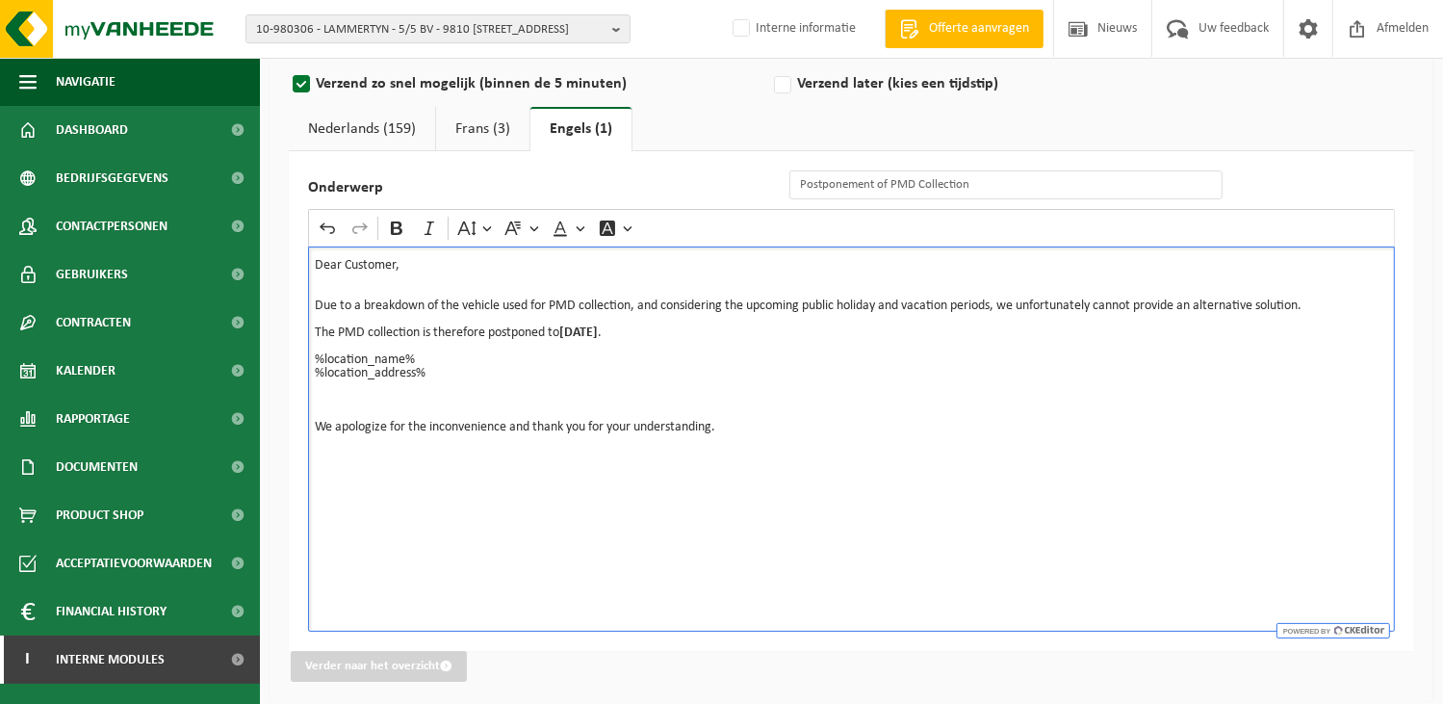
click at [313, 349] on div "Dear Customer, Due to a breakdown of the vehicle used for PMD collection, and c…" at bounding box center [851, 438] width 1087 height 385
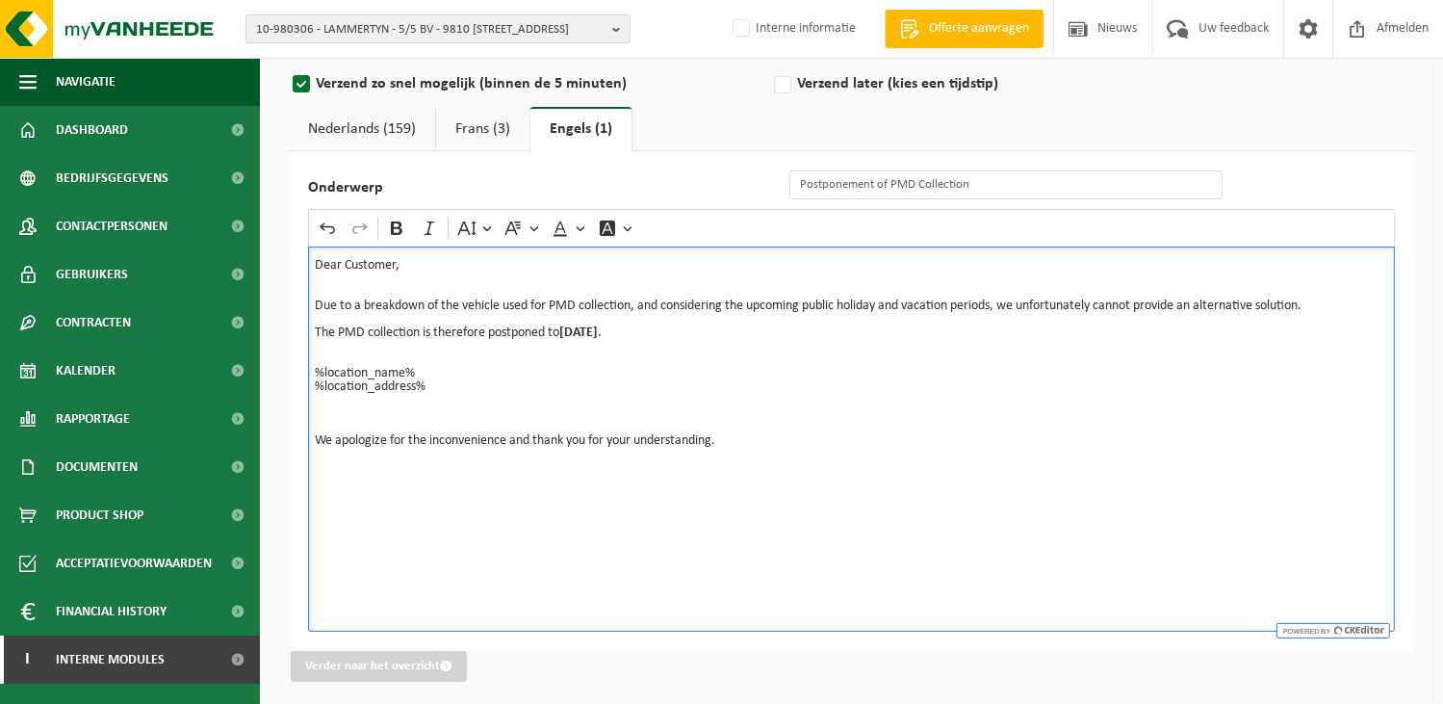
click at [313, 473] on div "Dear Customer, Due to a breakdown of the vehicle used for PMD collection, and c…" at bounding box center [851, 438] width 1087 height 385
click at [328, 462] on div "Dear Customer, Due to a breakdown of the vehicle used for PMD collection, and c…" at bounding box center [851, 438] width 1087 height 385
drag, startPoint x: 323, startPoint y: 499, endPoint x: 534, endPoint y: 490, distance: 212.0
click at [323, 498] on div "Dear Customer, Due to a breakdown of the vehicle used for PMD collection, and c…" at bounding box center [851, 438] width 1087 height 385
click at [775, 450] on div "Dear Customer, Due to a breakdown of the vehicle used for PMD collection, and c…" at bounding box center [851, 438] width 1087 height 385
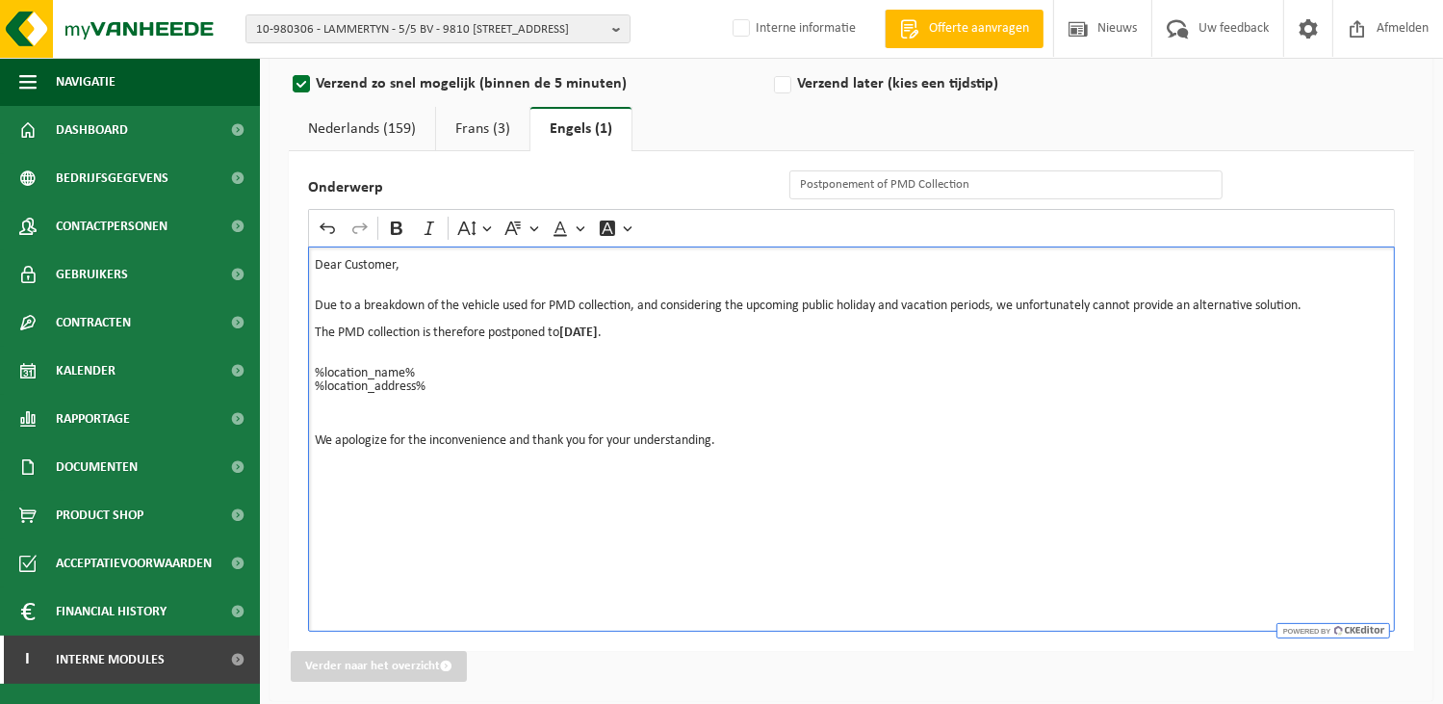
click at [339, 507] on div "Dear Customer, Due to a breakdown of the vehicle used for PMD collection, and c…" at bounding box center [851, 438] width 1087 height 385
click at [324, 453] on p "Rich Text Editor. Editing area: main. Press Alt+0 for help." at bounding box center [852, 454] width 1074 height 13
drag, startPoint x: 393, startPoint y: 479, endPoint x: 312, endPoint y: 480, distance: 80.9
click at [312, 480] on div "Dear Customer, Due to a breakdown of the vehicle used for PMD collection, and c…" at bounding box center [851, 438] width 1087 height 385
click at [397, 233] on icon "Editor toolbar" at bounding box center [397, 227] width 12 height 13
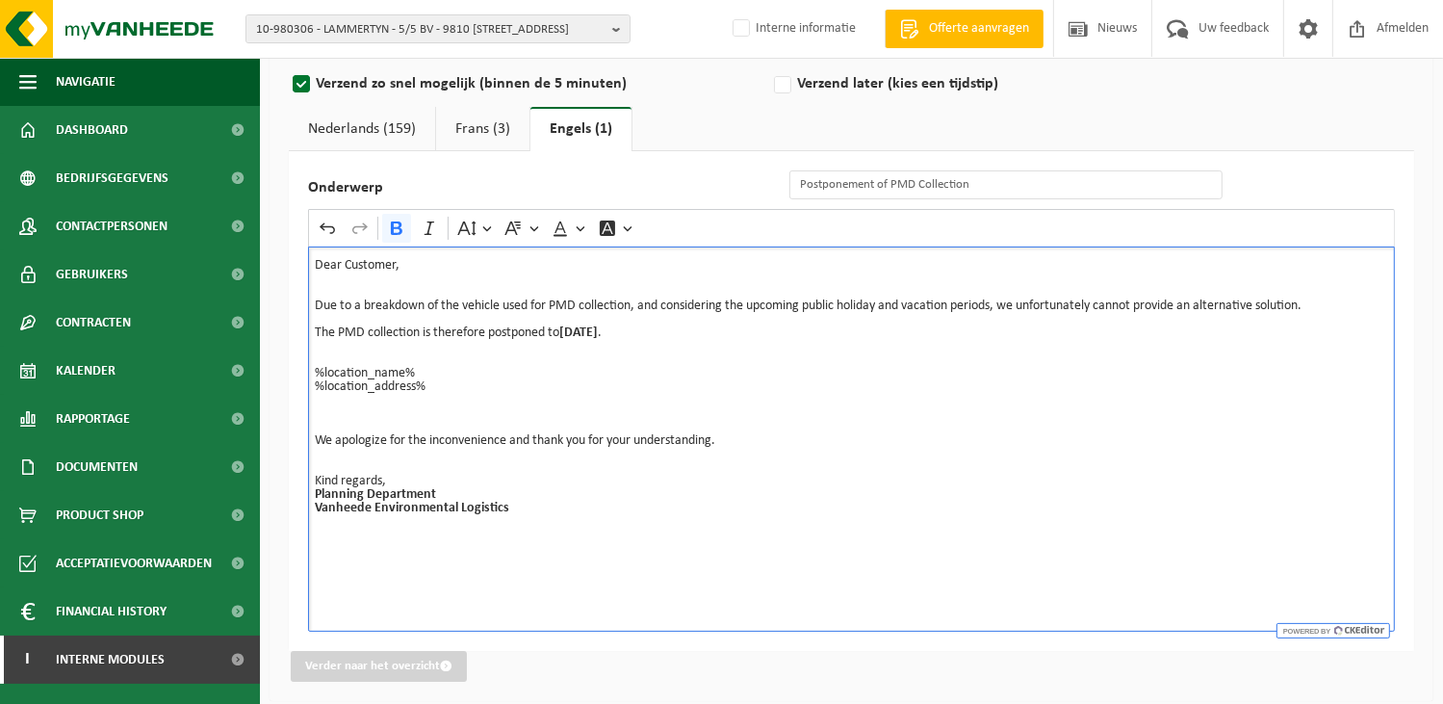
drag, startPoint x: 536, startPoint y: 534, endPoint x: 507, endPoint y: 497, distance: 47.4
click at [535, 532] on div "Dear Customer, Due to a breakdown of the vehicle used for PMD collection, and c…" at bounding box center [851, 438] width 1087 height 385
drag, startPoint x: 514, startPoint y: 507, endPoint x: 306, endPoint y: 510, distance: 208.0
click at [306, 510] on div "Onderwerp Postponement of PMD Collection Rich Text Editor Undo Redo Bold Italic…" at bounding box center [852, 401] width 1126 height 500
click at [385, 229] on button "Bold" at bounding box center [396, 228] width 29 height 29
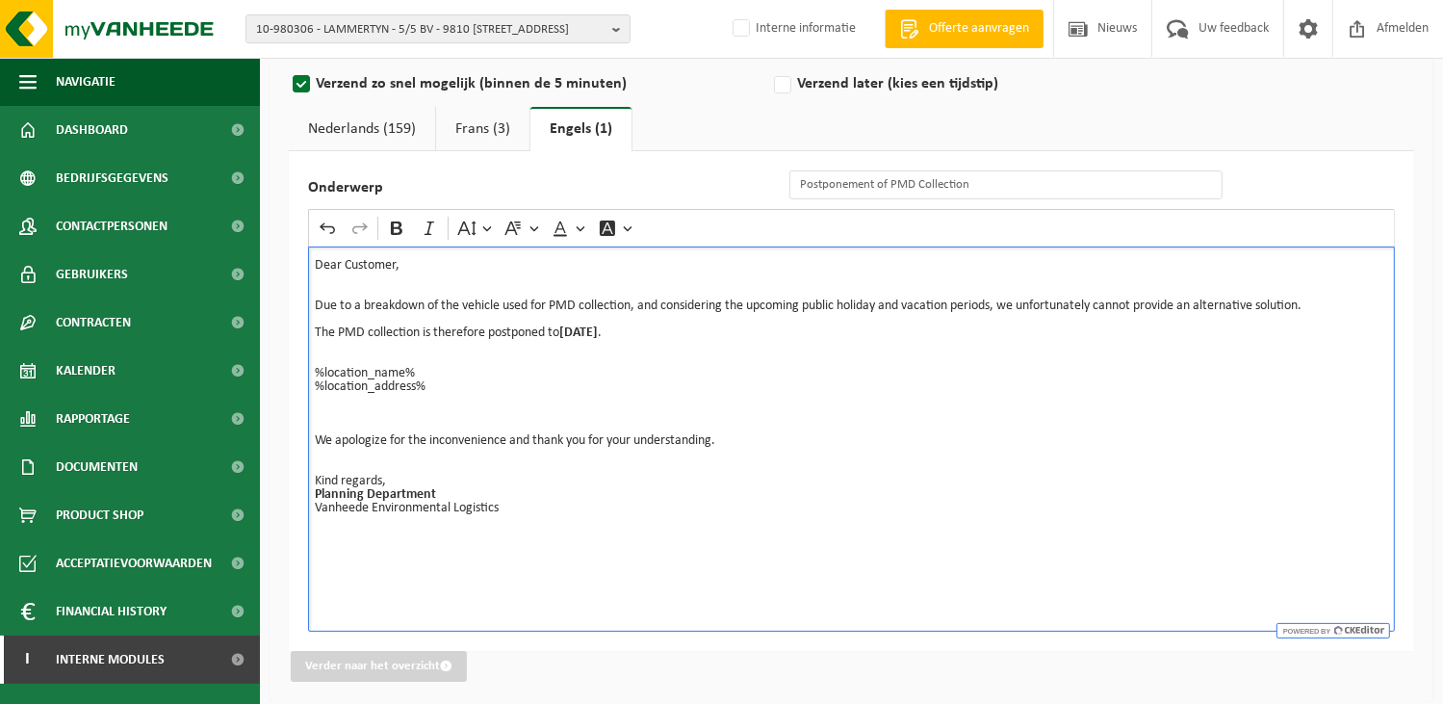
click at [610, 581] on div "Dear Customer, Due to a breakdown of the vehicle used for PMD collection, and c…" at bounding box center [851, 438] width 1087 height 385
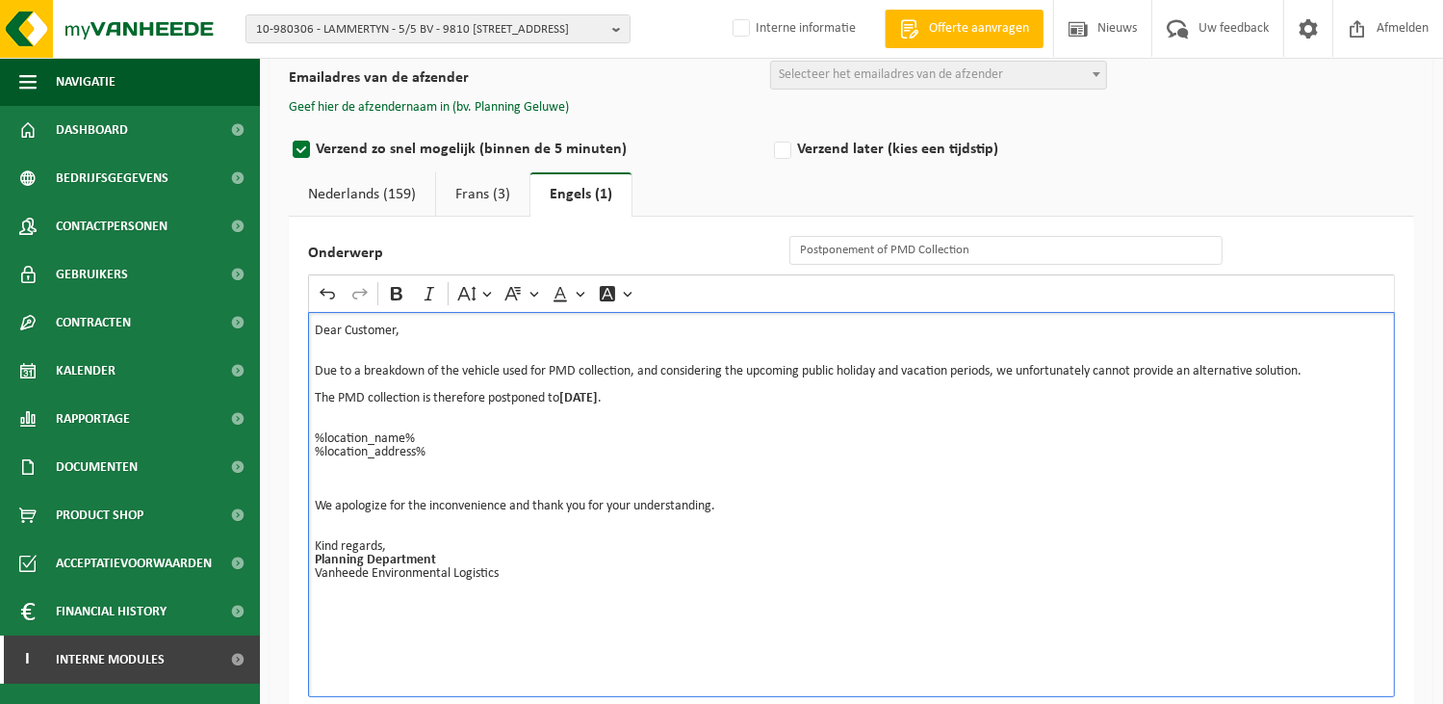
scroll to position [0, 0]
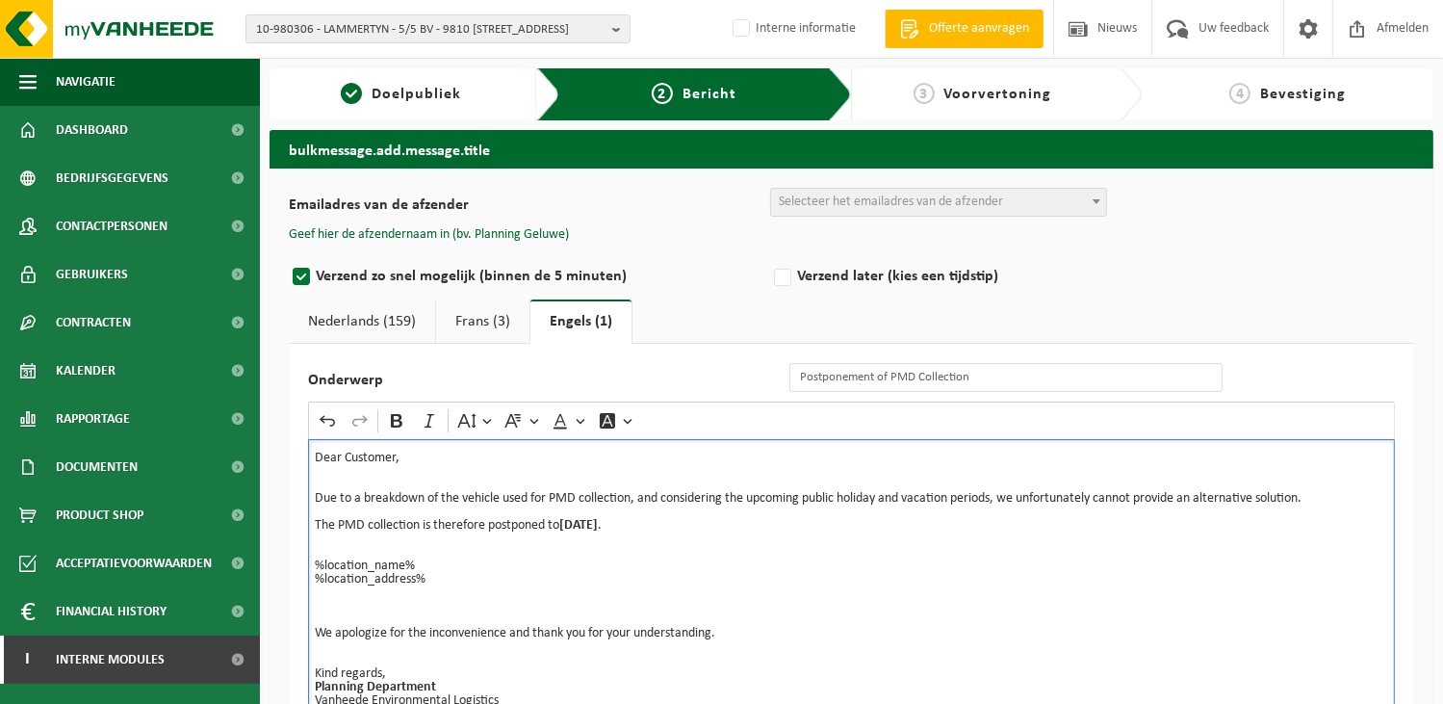
click at [721, 553] on p "Rich Text Editor. Editing area: main. Press Alt+0 for help." at bounding box center [852, 552] width 1074 height 13
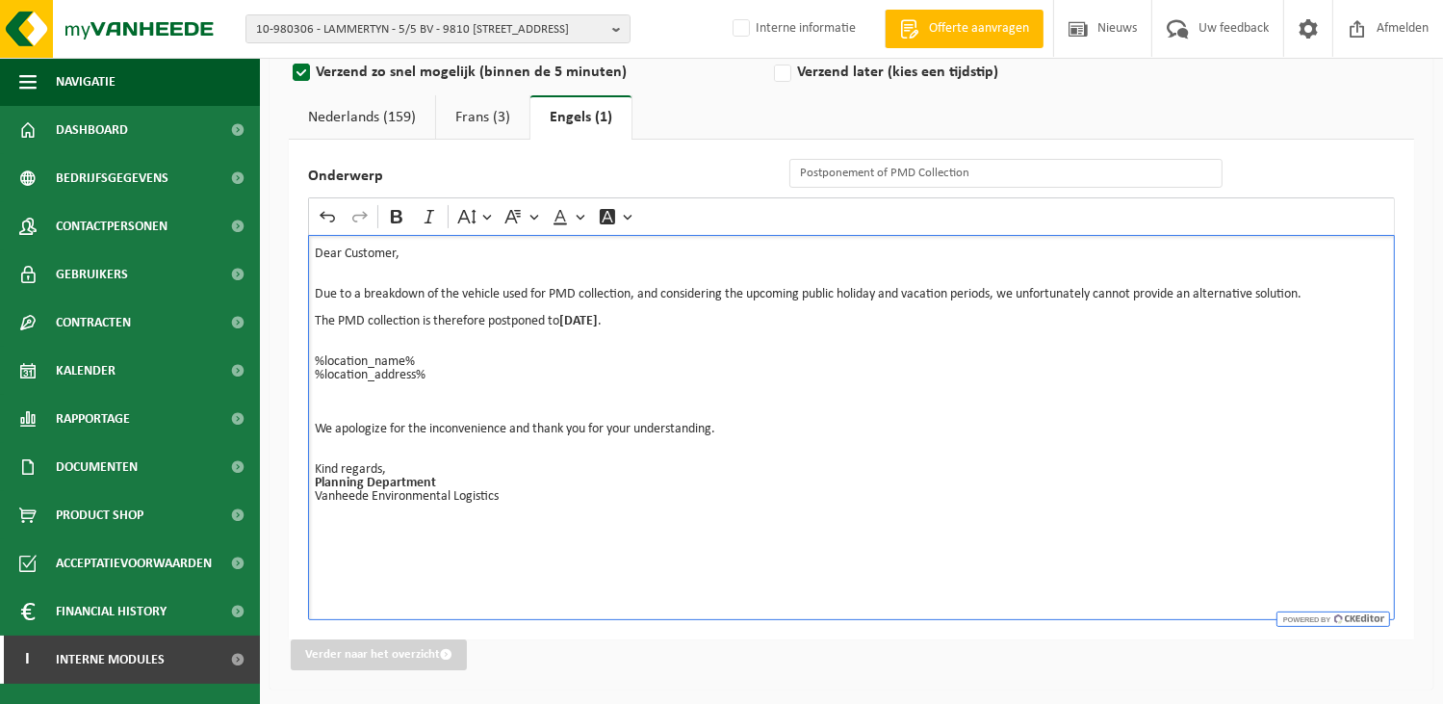
scroll to position [207, 0]
click at [626, 500] on div "Dear Customer, Due to a breakdown of the vehicle used for PMD collection, and c…" at bounding box center [851, 424] width 1087 height 385
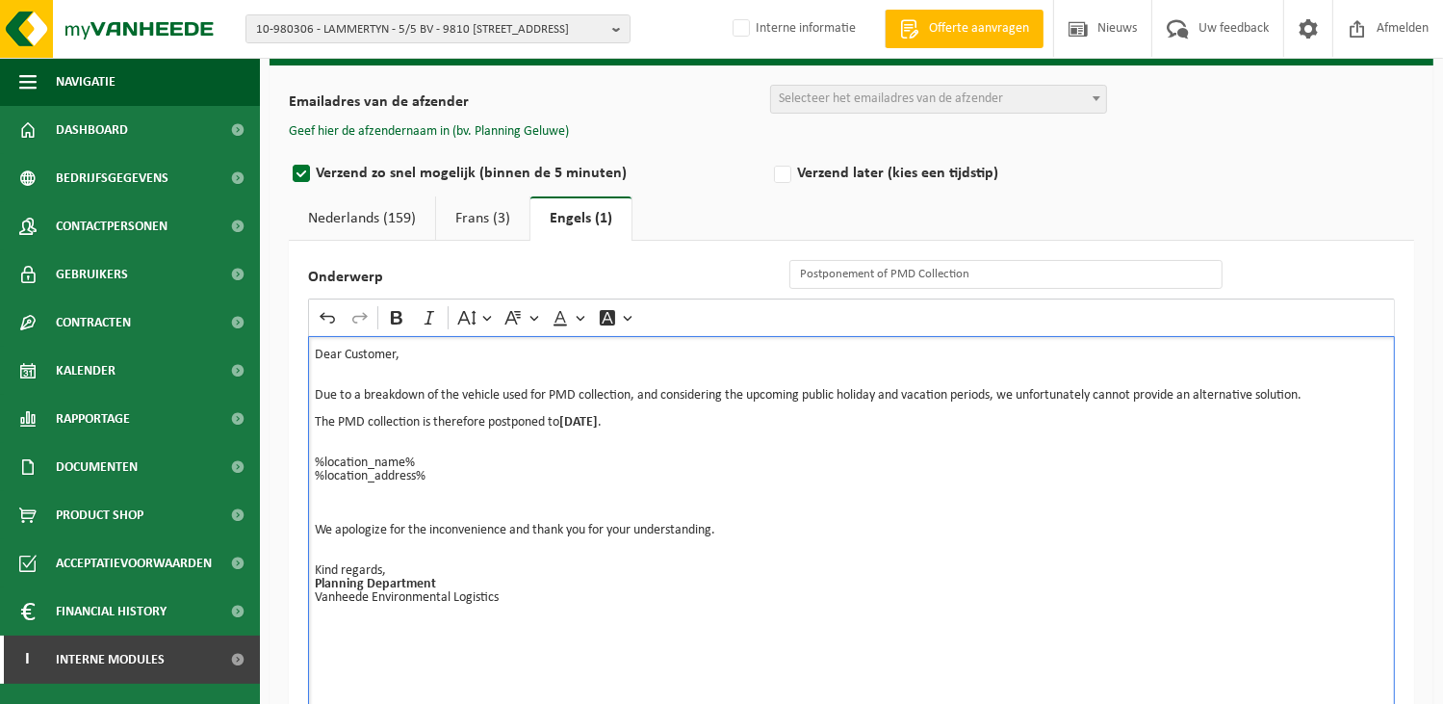
scroll to position [0, 0]
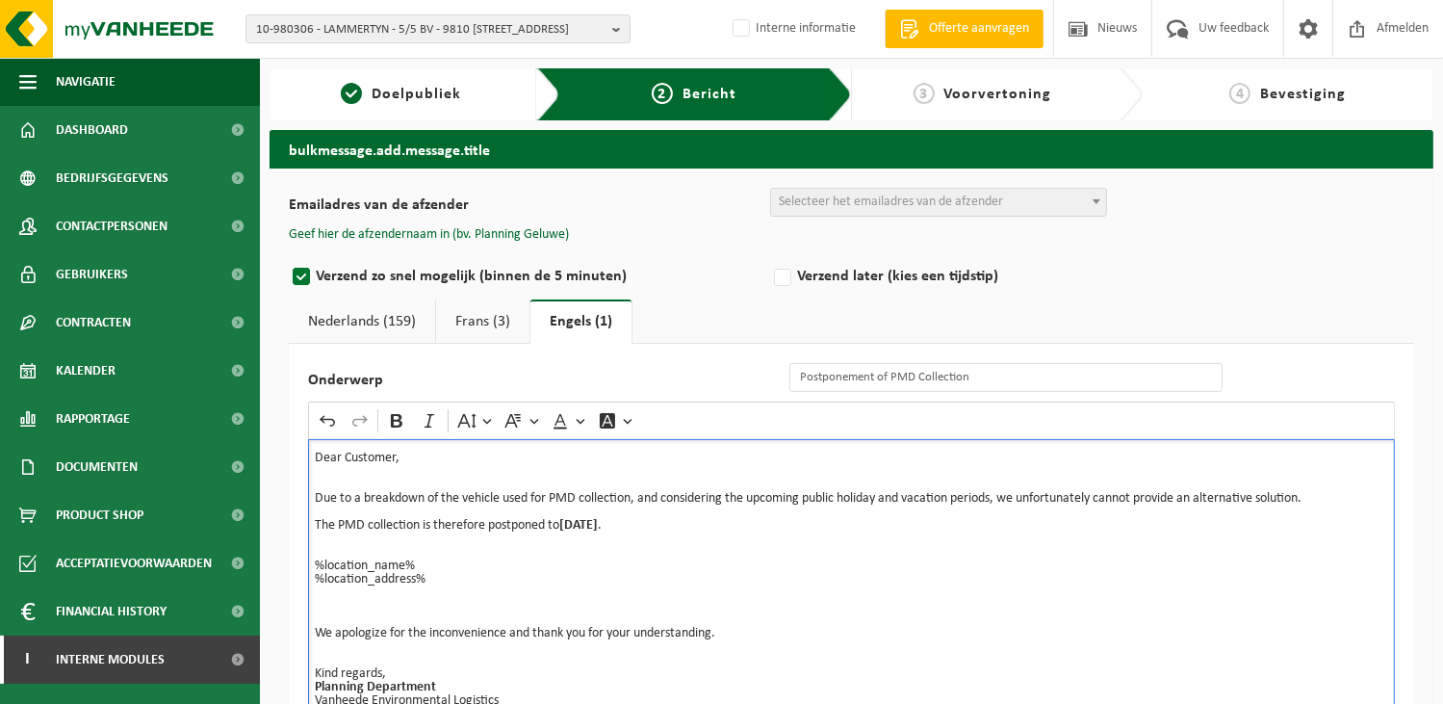
click at [839, 201] on span "Selecteer het emailadres van de afzender" at bounding box center [891, 202] width 224 height 14
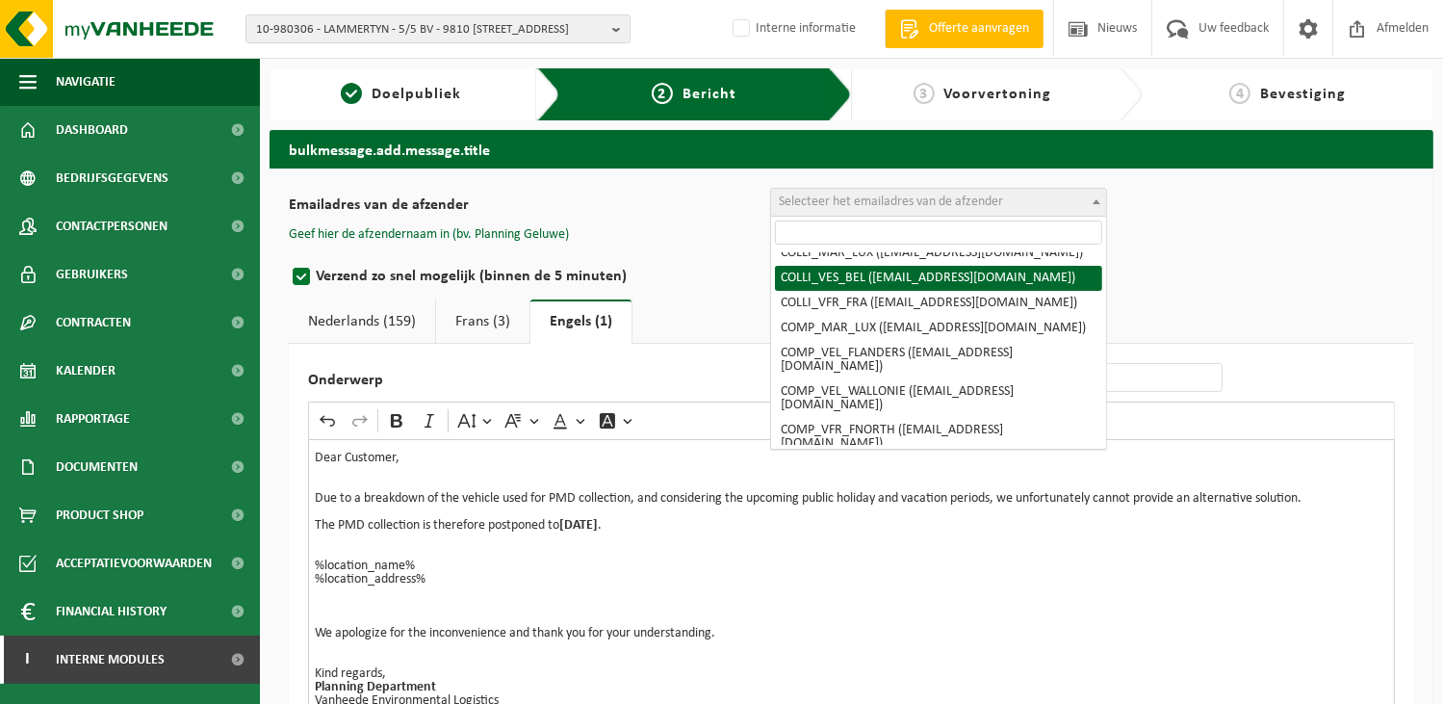
scroll to position [193, 0]
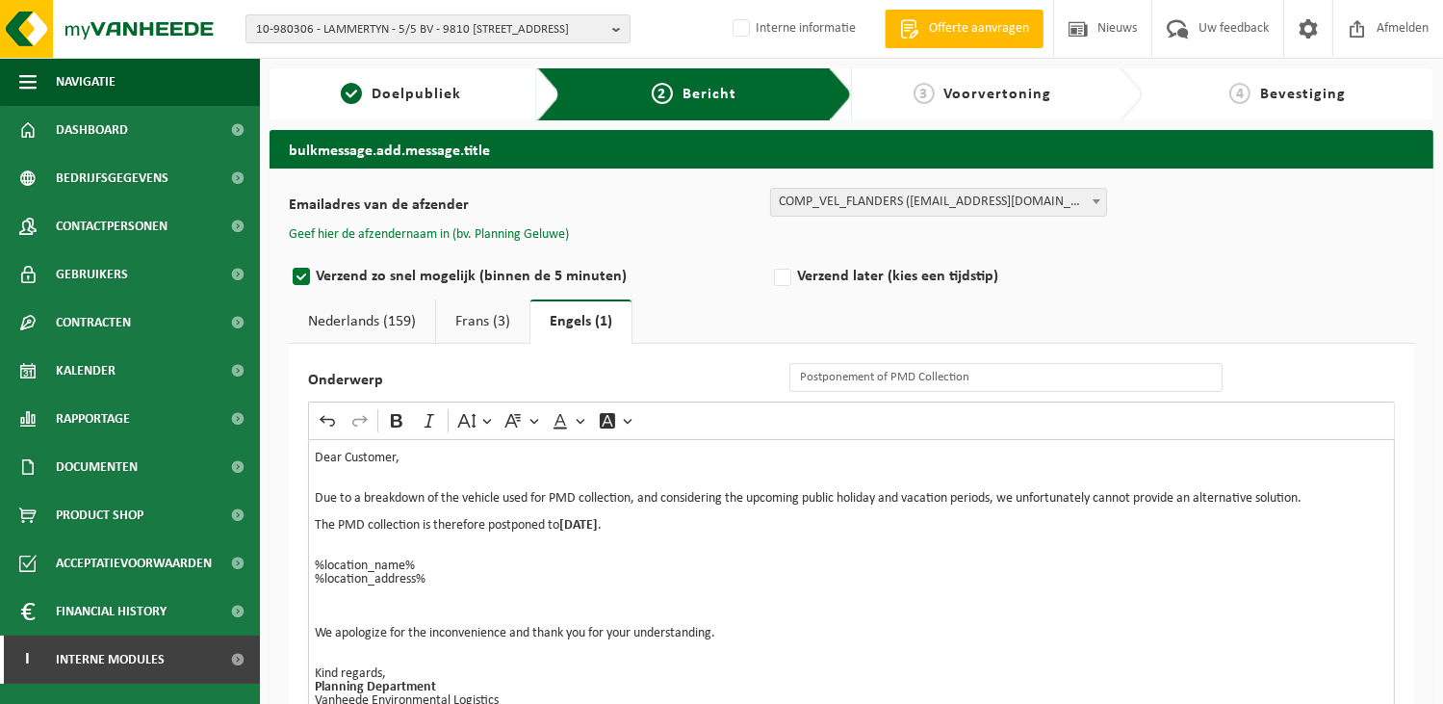
click at [532, 237] on button "Geef hier de afzendernaam in (bv. Planning Geluwe)" at bounding box center [429, 234] width 280 height 17
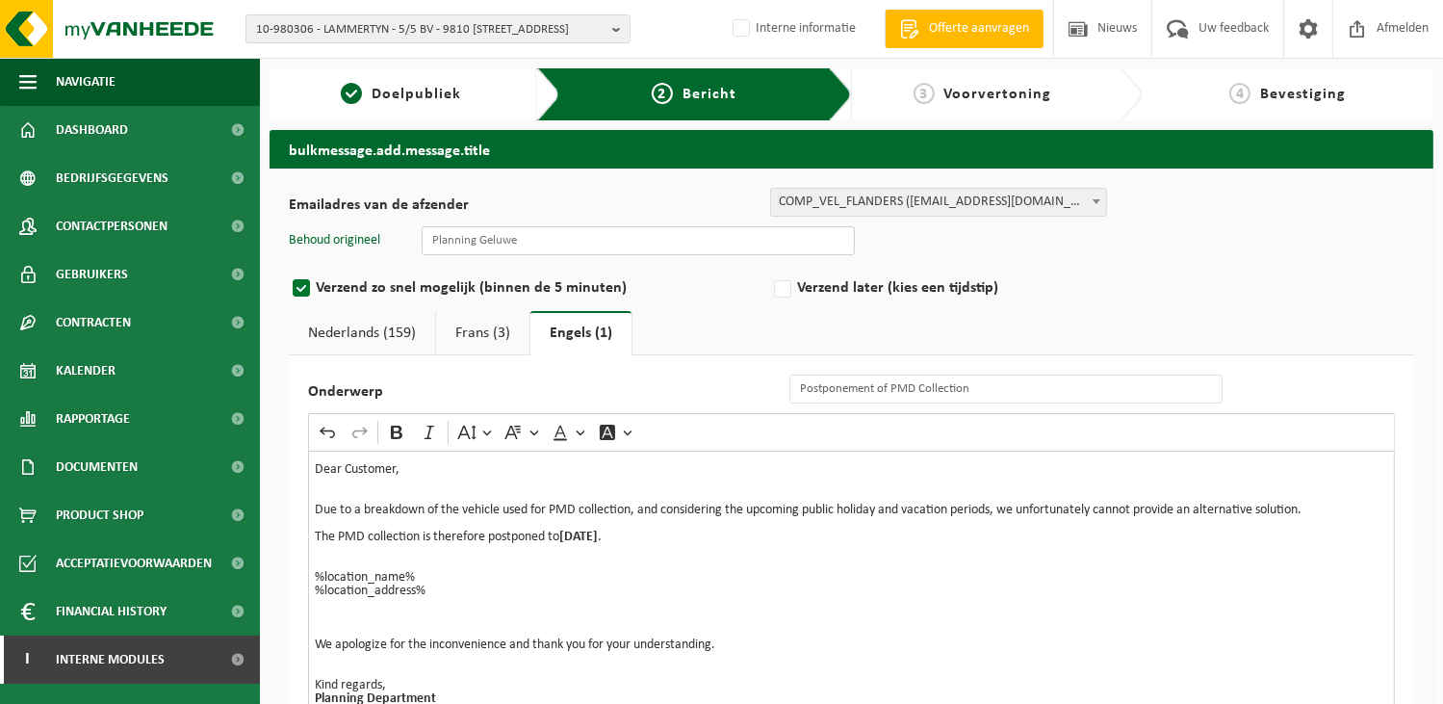
click at [578, 242] on input "text" at bounding box center [638, 240] width 433 height 29
type input "Planning Geluwe"
click at [903, 586] on p "%location_name% %location_address%" at bounding box center [852, 591] width 1074 height 40
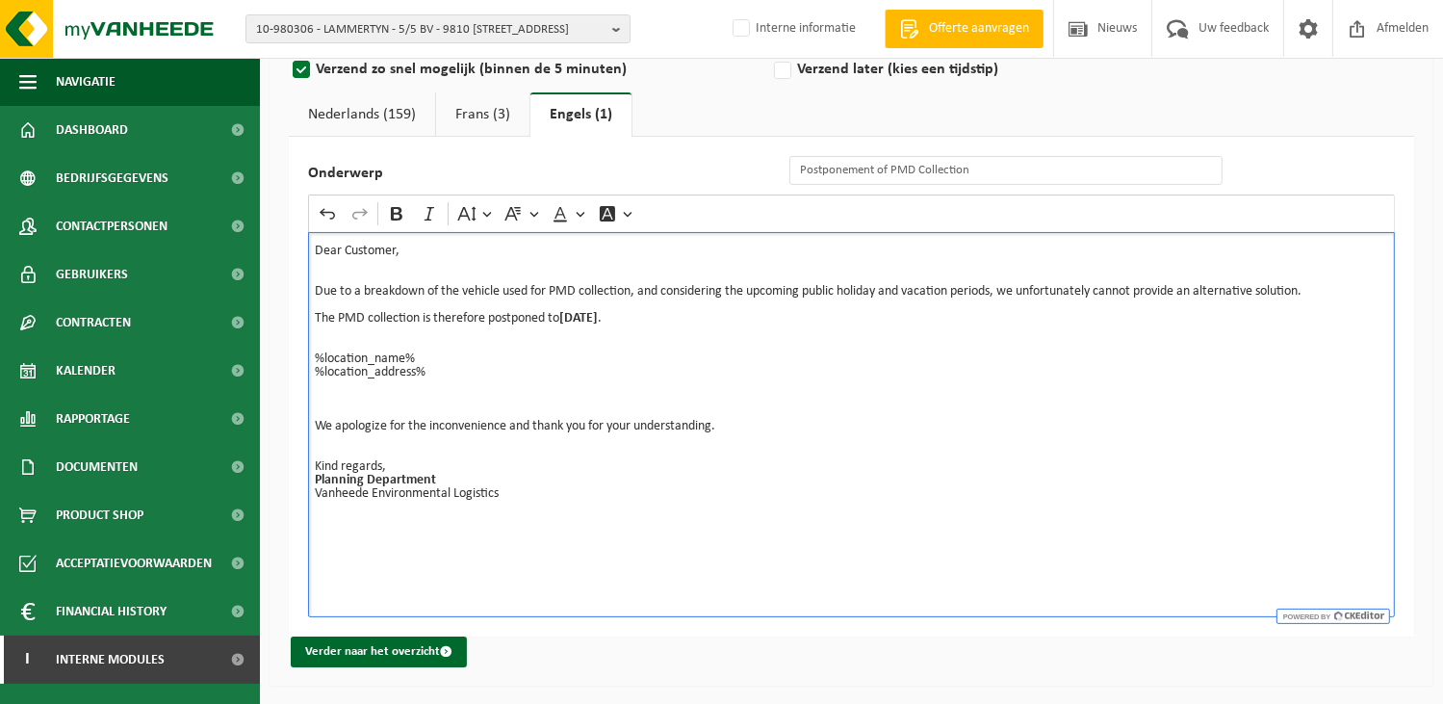
scroll to position [0, 0]
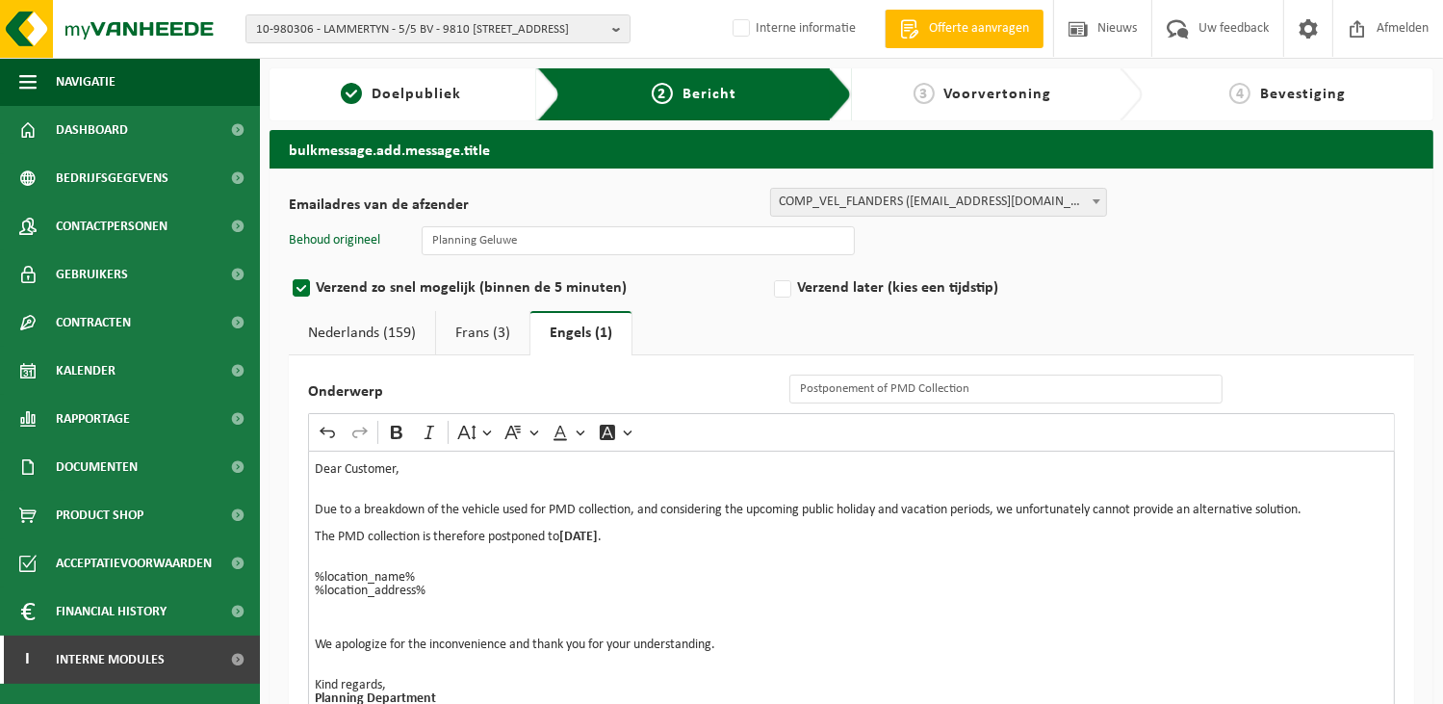
click at [357, 319] on link "Nederlands (159)" at bounding box center [362, 333] width 146 height 44
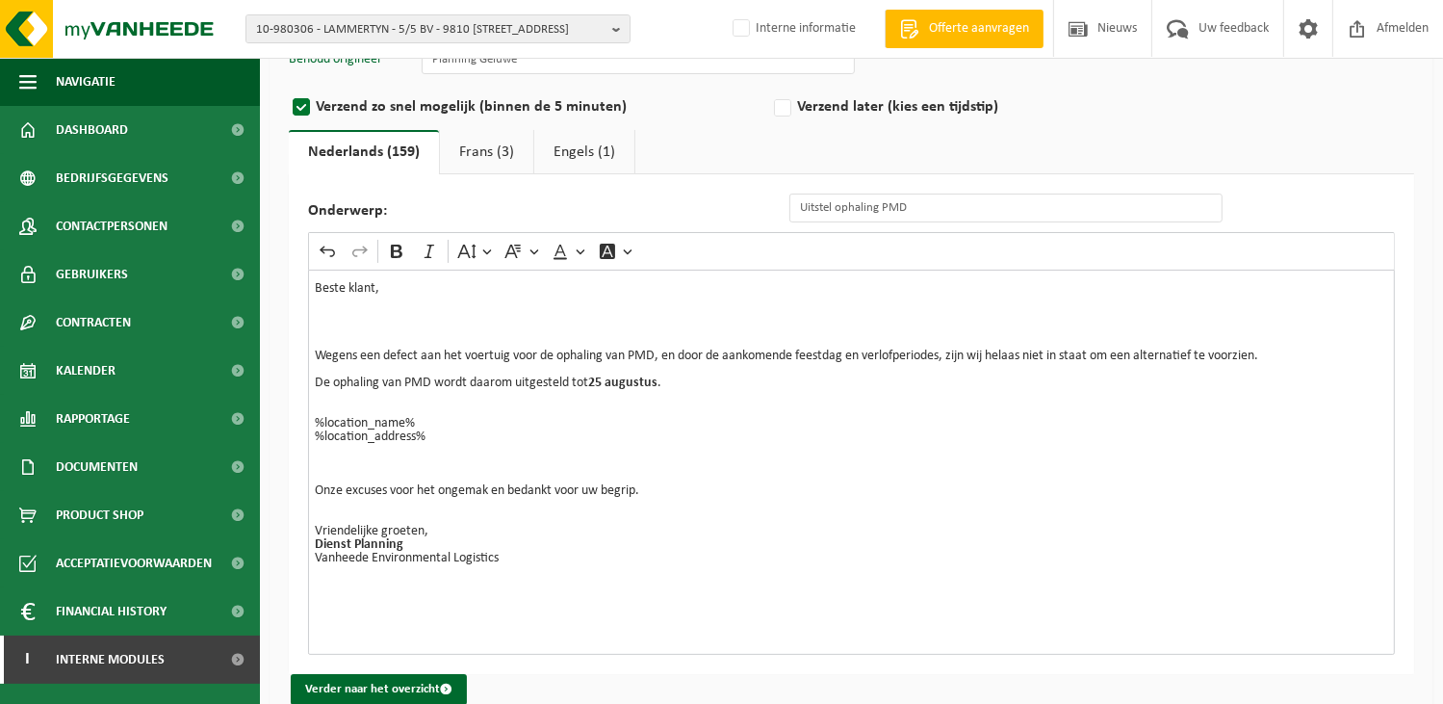
scroll to position [219, 0]
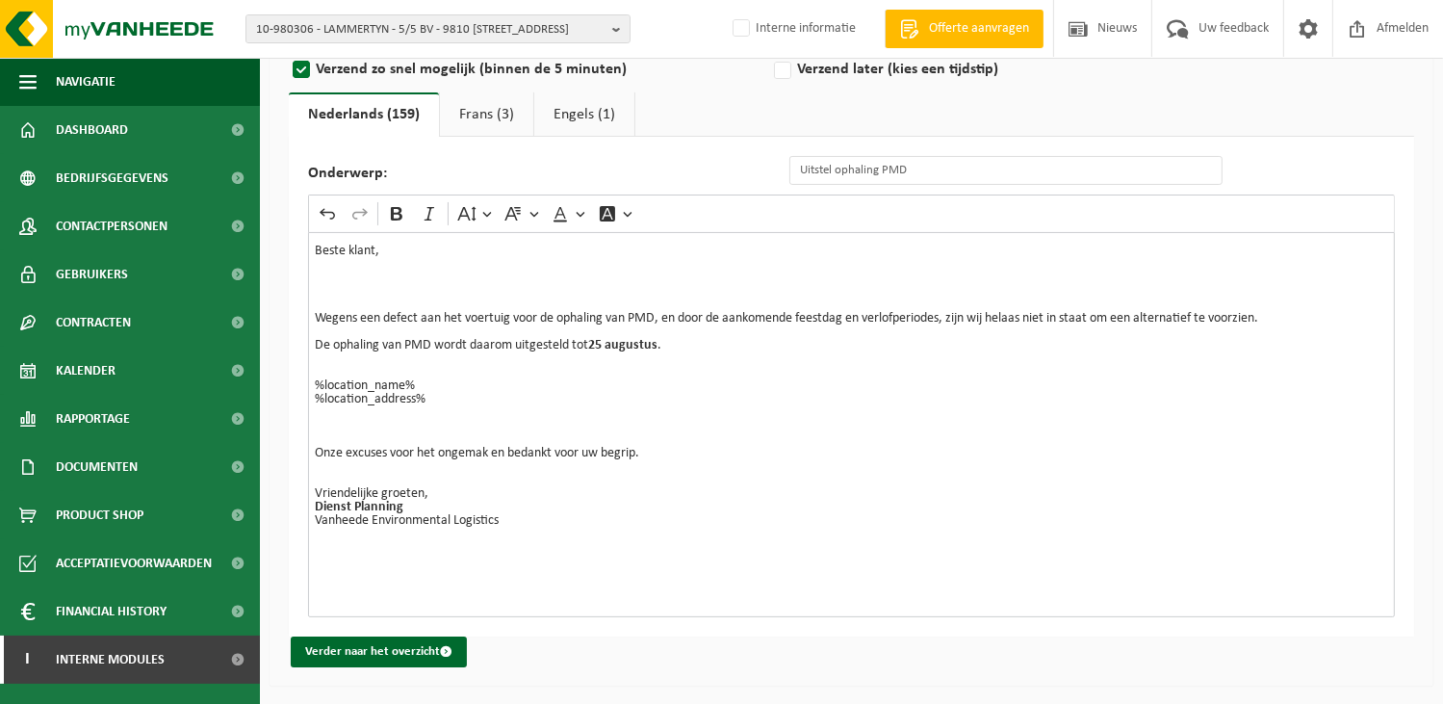
click at [471, 106] on link "Frans (3)" at bounding box center [486, 114] width 93 height 44
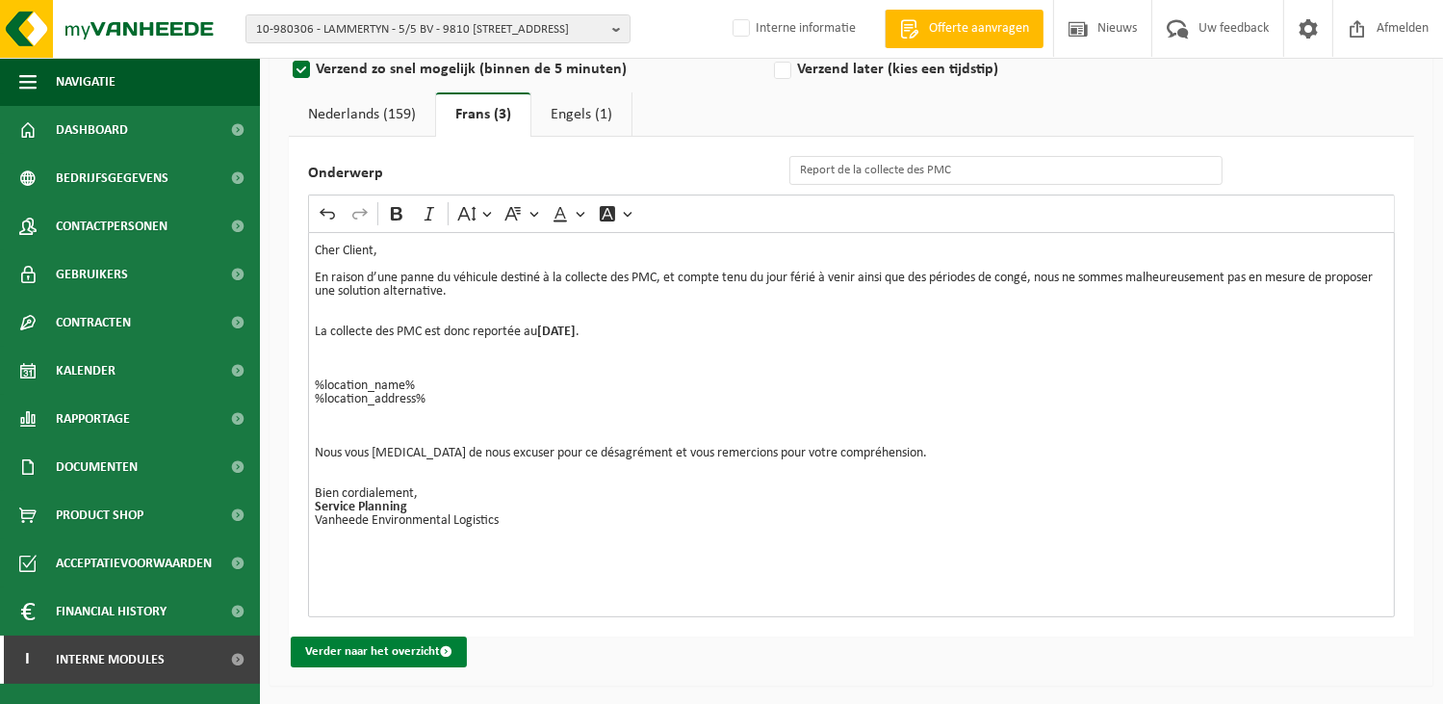
click at [364, 655] on button "Verder naar het overzicht" at bounding box center [379, 651] width 176 height 31
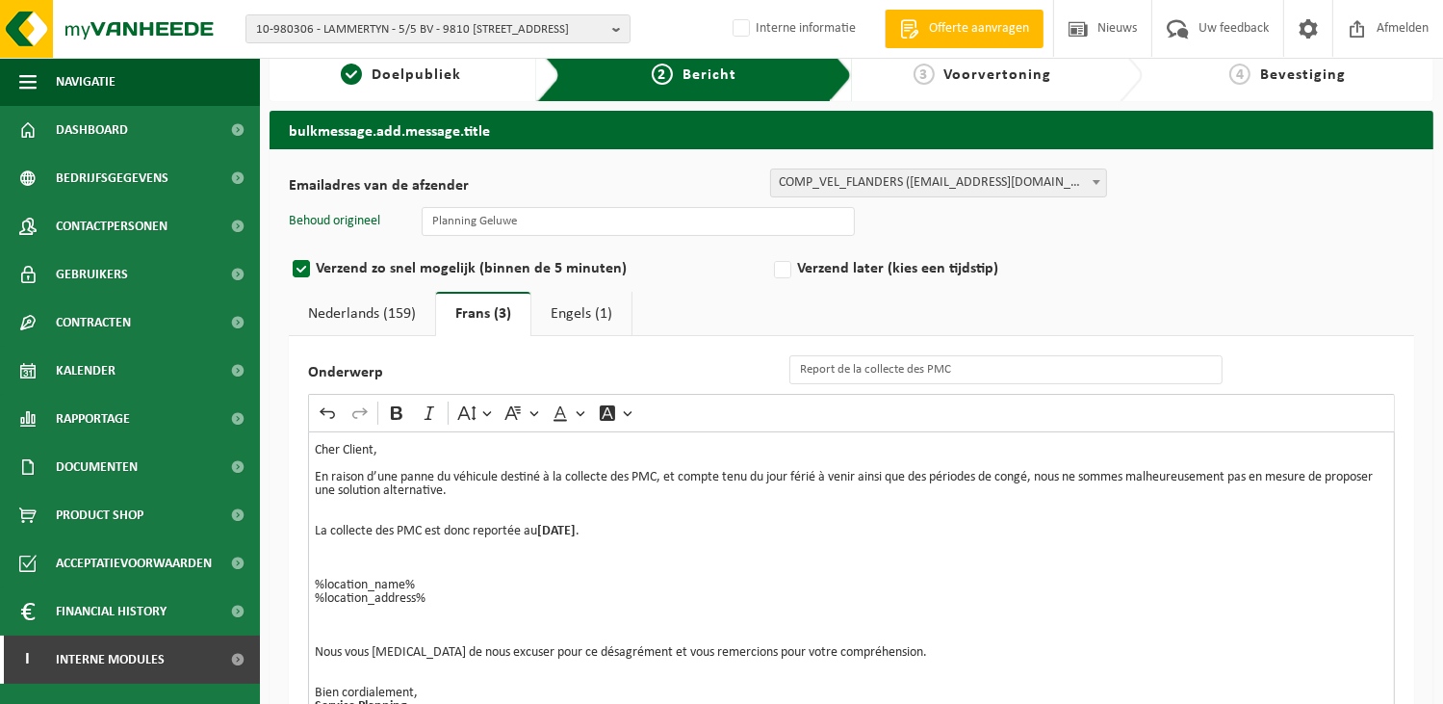
scroll to position [0, 0]
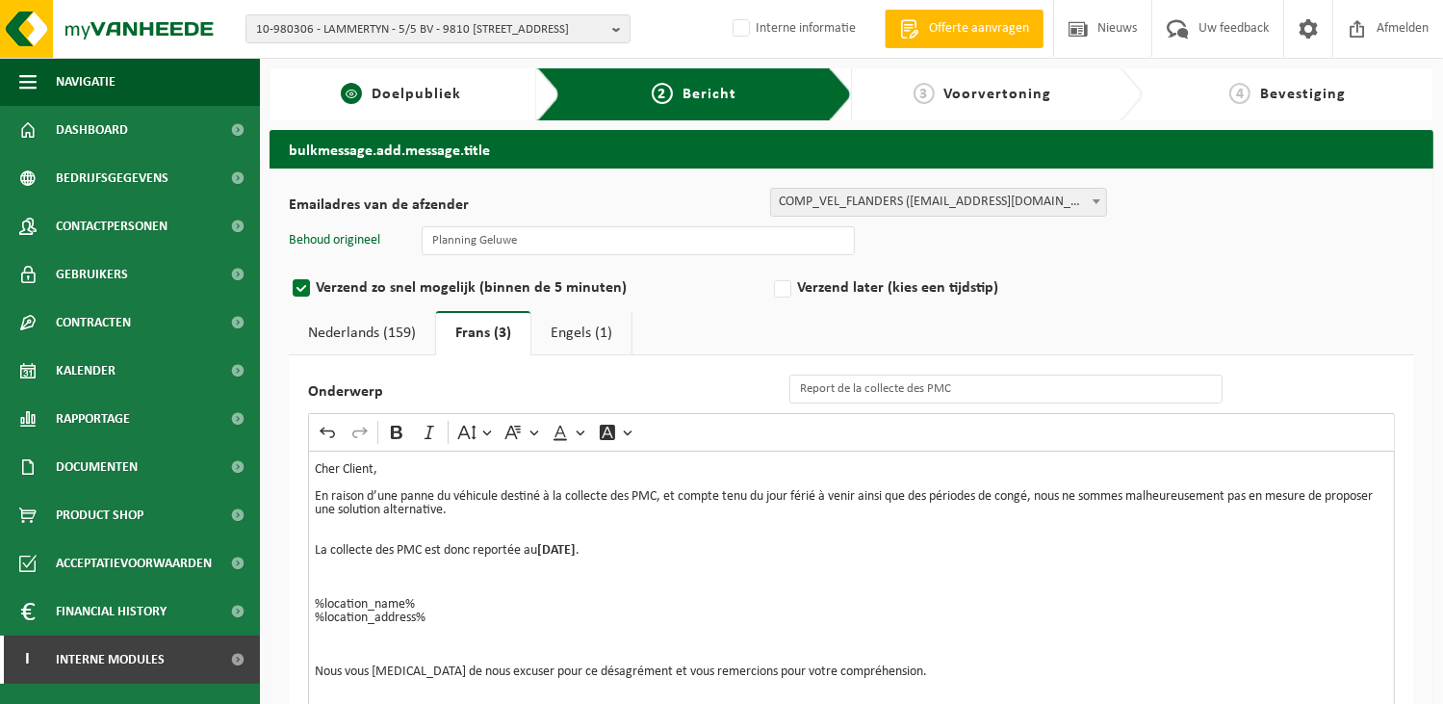
click at [371, 99] on div "1 Doelpubliek" at bounding box center [400, 94] width 243 height 23
click at [403, 90] on span "Doelpubliek" at bounding box center [417, 94] width 90 height 15
click at [351, 91] on span "1" at bounding box center [351, 93] width 21 height 21
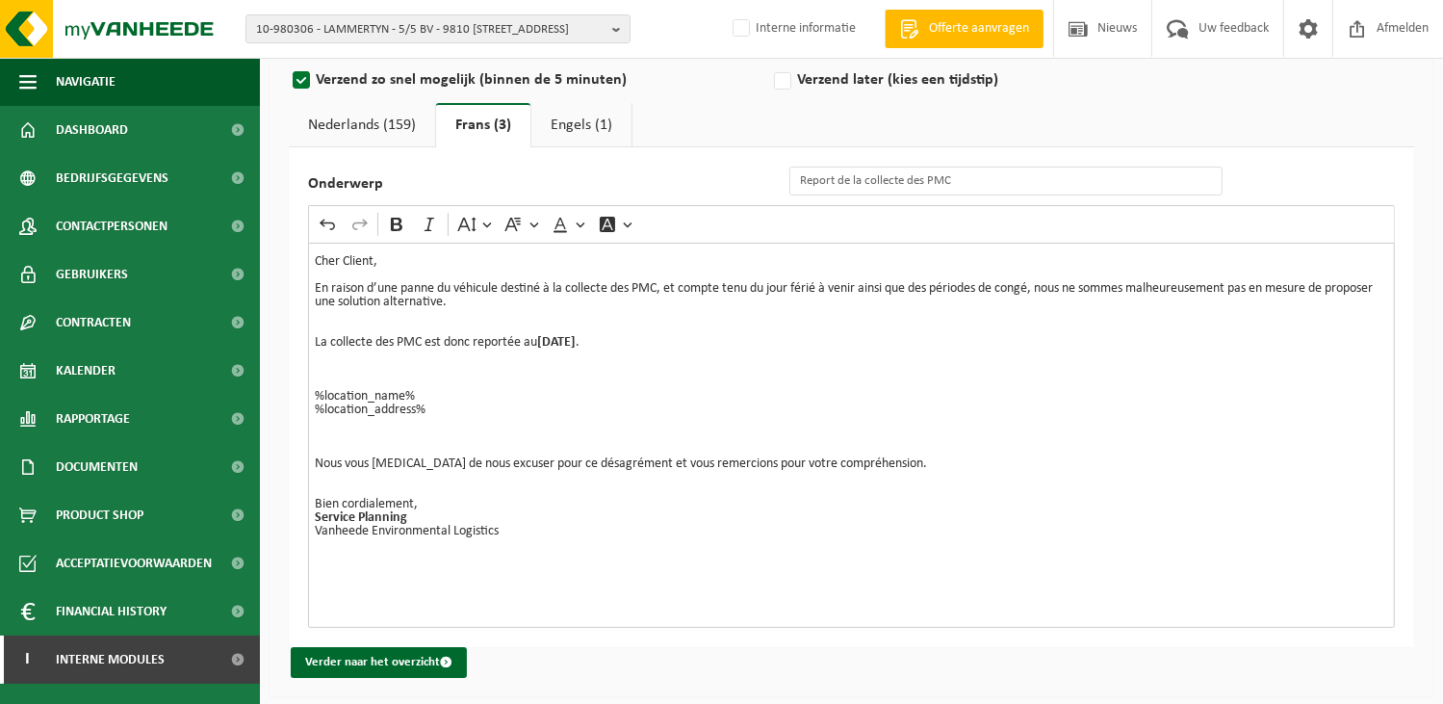
scroll to position [219, 0]
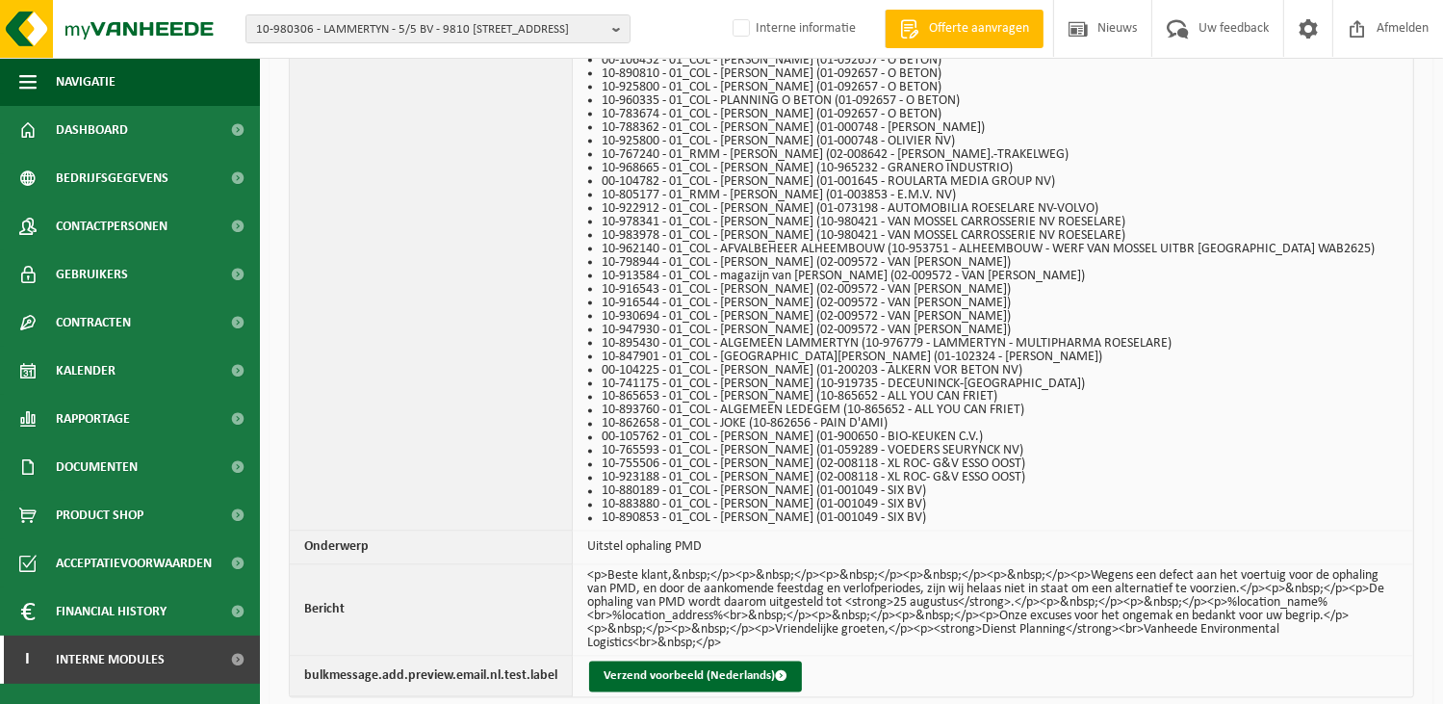
scroll to position [3659, 0]
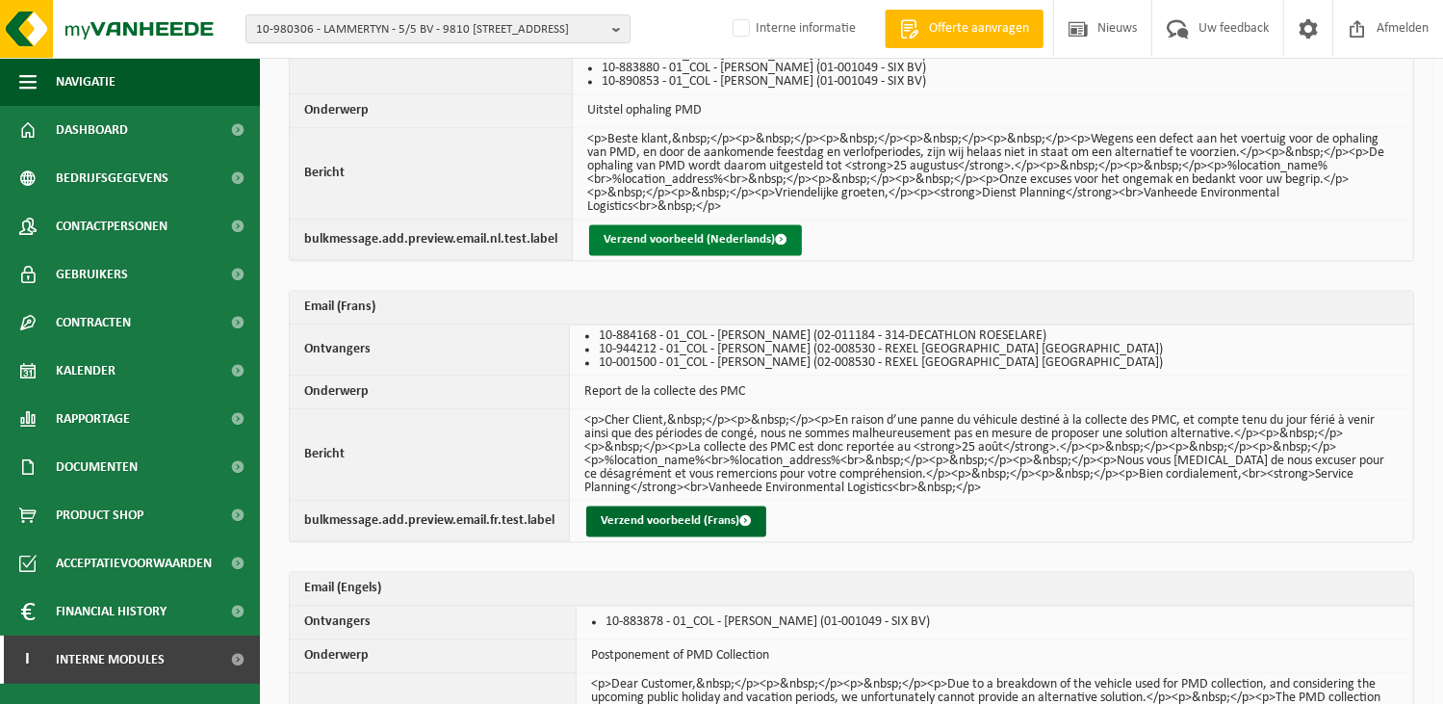
click at [728, 230] on button "Verzend voorbeeld (Nederlands)" at bounding box center [695, 239] width 213 height 31
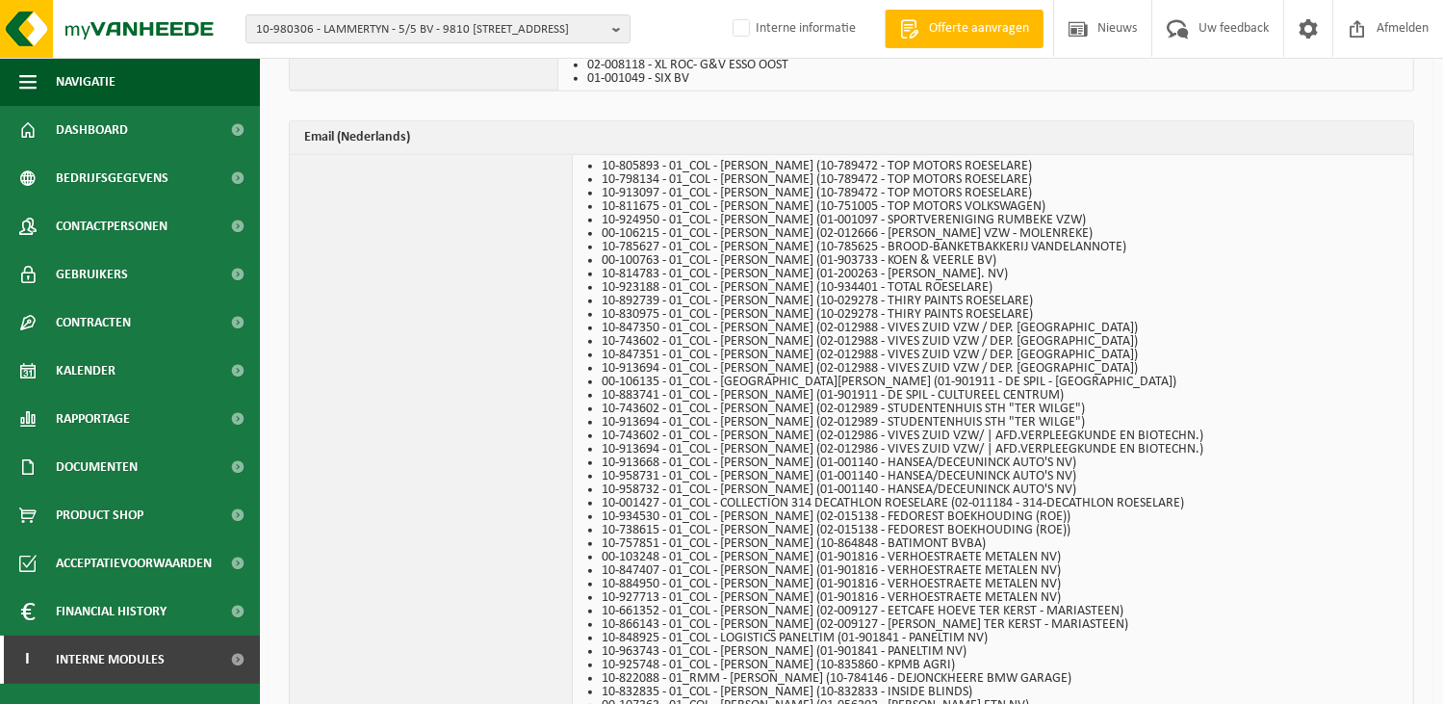
scroll to position [1444, 0]
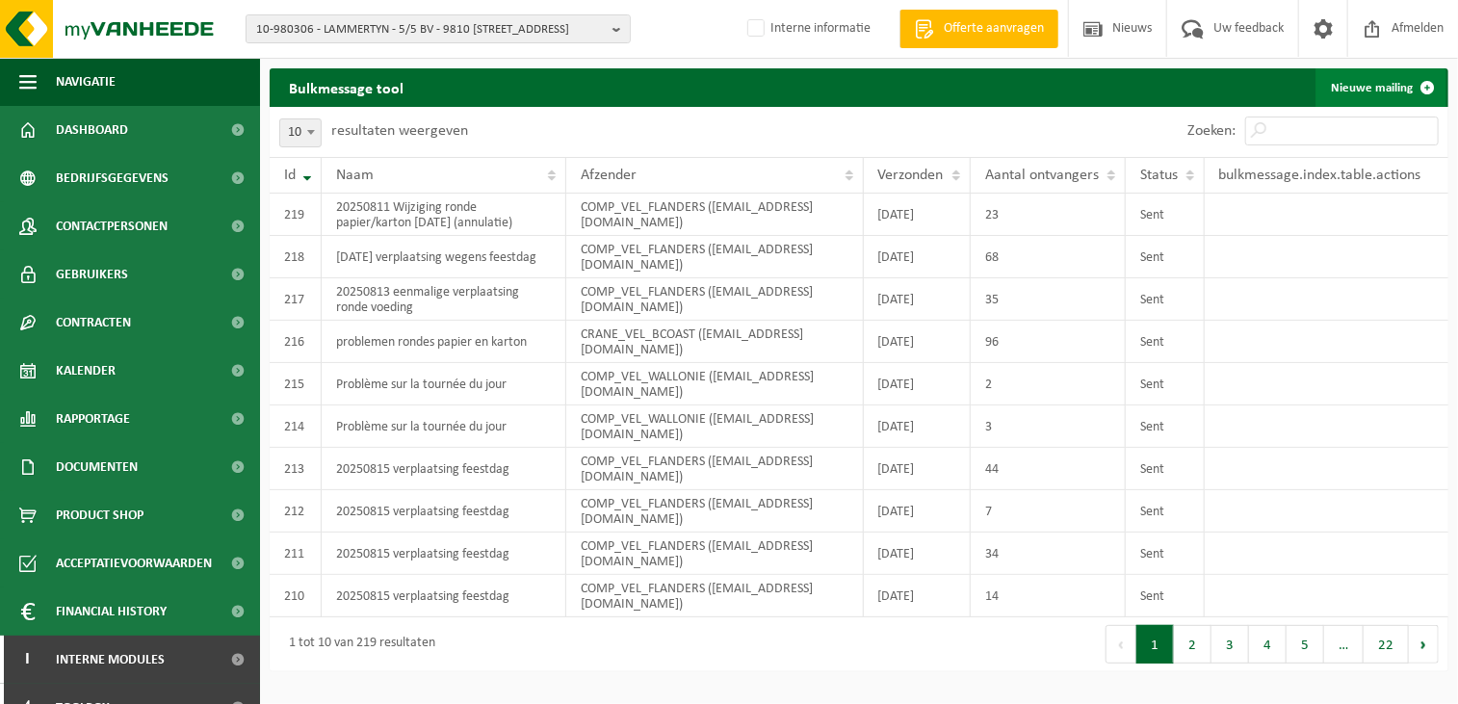
click at [1380, 80] on link "Nieuwe mailing" at bounding box center [1380, 87] width 131 height 39
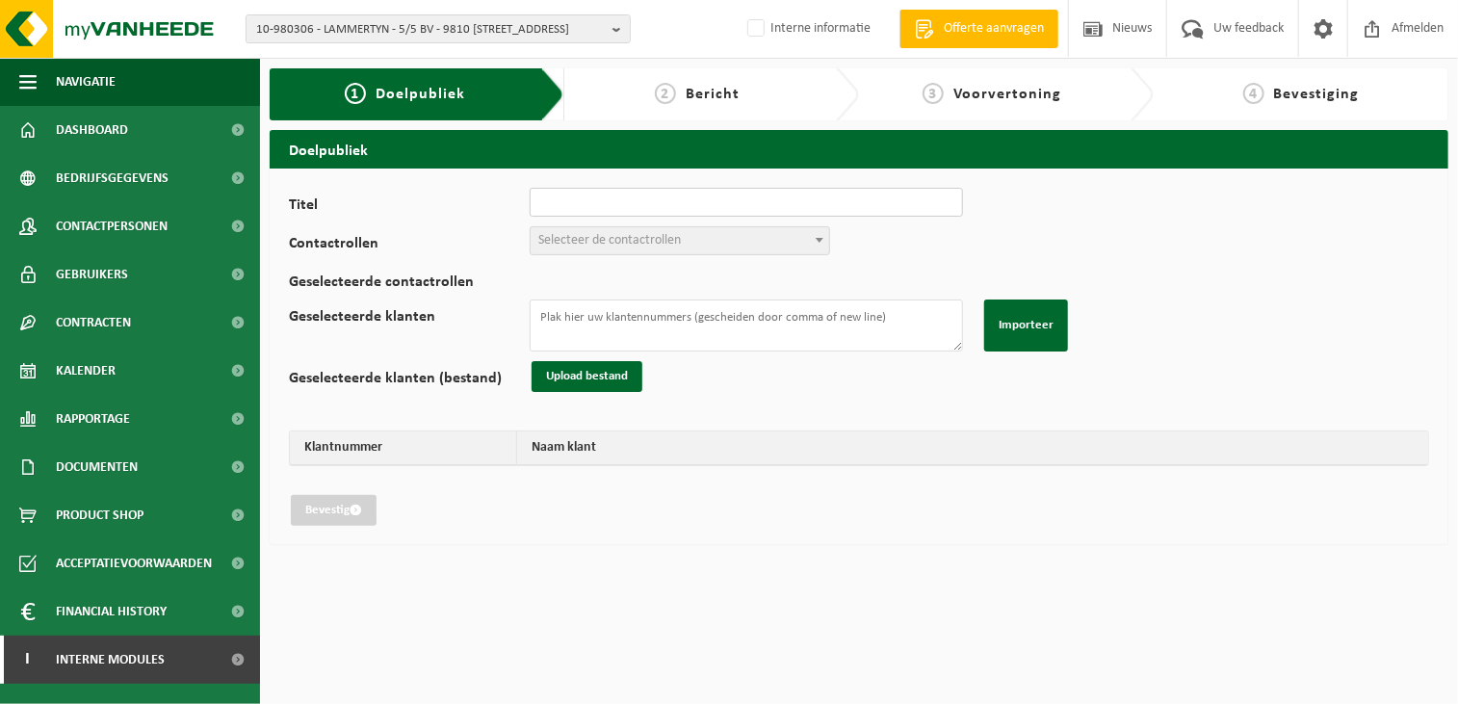
click at [636, 205] on input "Titel" at bounding box center [746, 202] width 433 height 29
click at [724, 198] on input "Titel" at bounding box center [746, 202] width 433 height 29
type input "Annu"
click at [494, 197] on label "Titel" at bounding box center [409, 206] width 241 height 19
click at [530, 197] on input "Annu" at bounding box center [746, 202] width 433 height 29
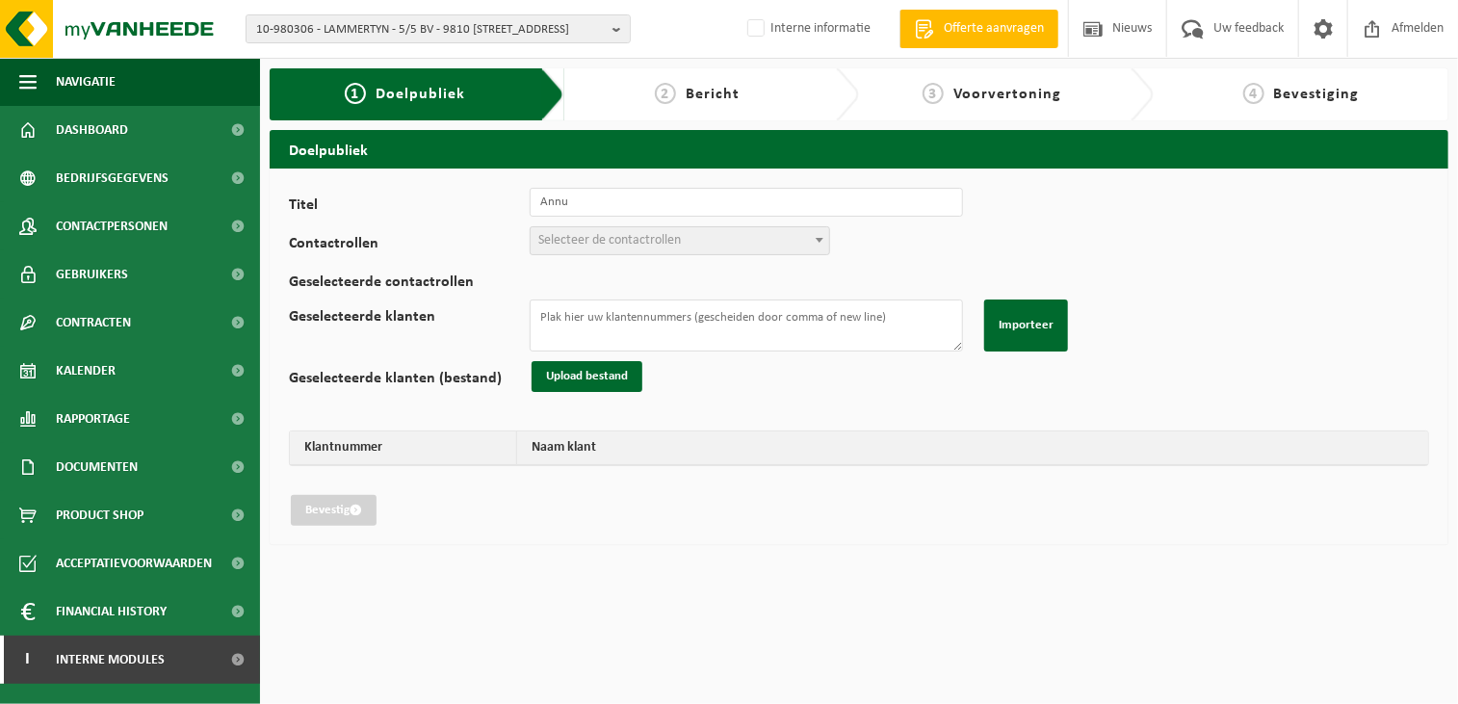
click at [558, 238] on span "Selecteer de contactrollen" at bounding box center [609, 240] width 143 height 14
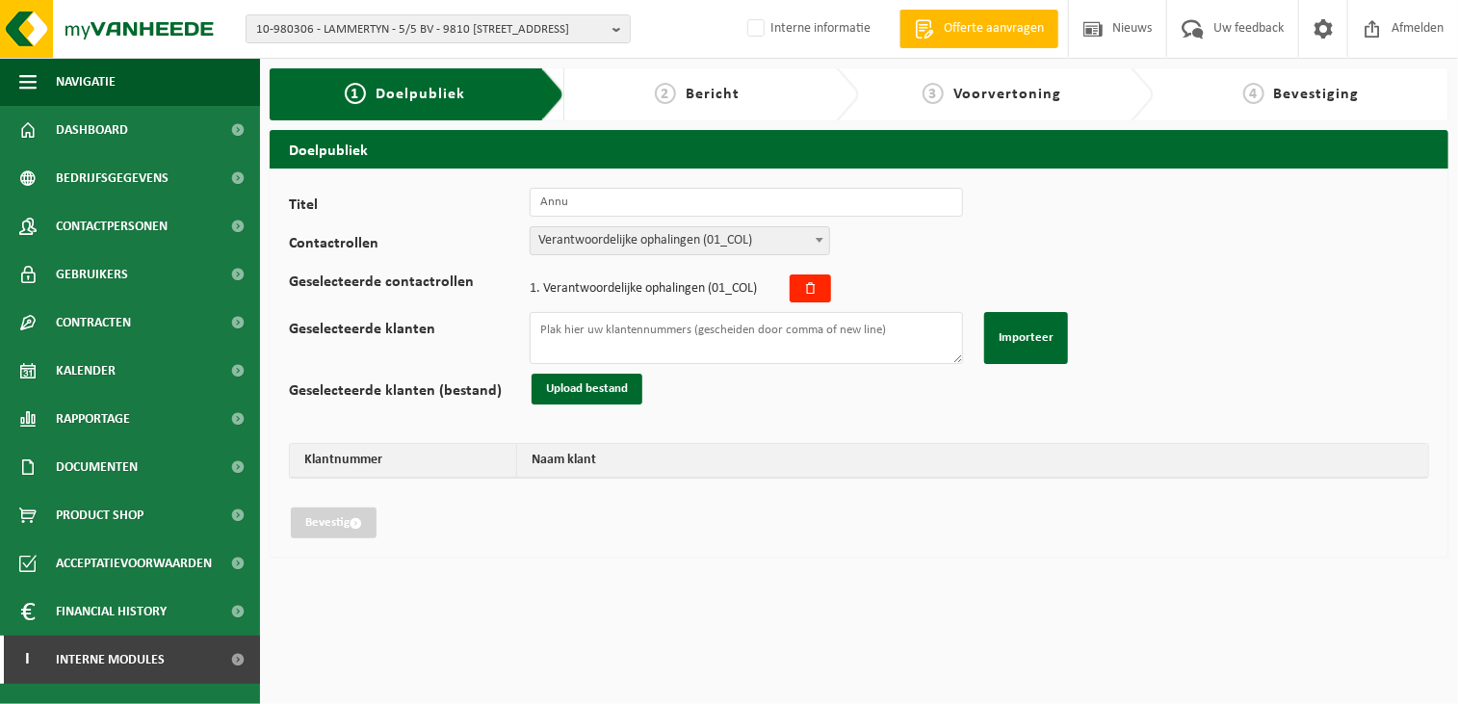
click at [596, 236] on span "Verantwoordelijke ophalingen (01_COL)" at bounding box center [680, 240] width 298 height 27
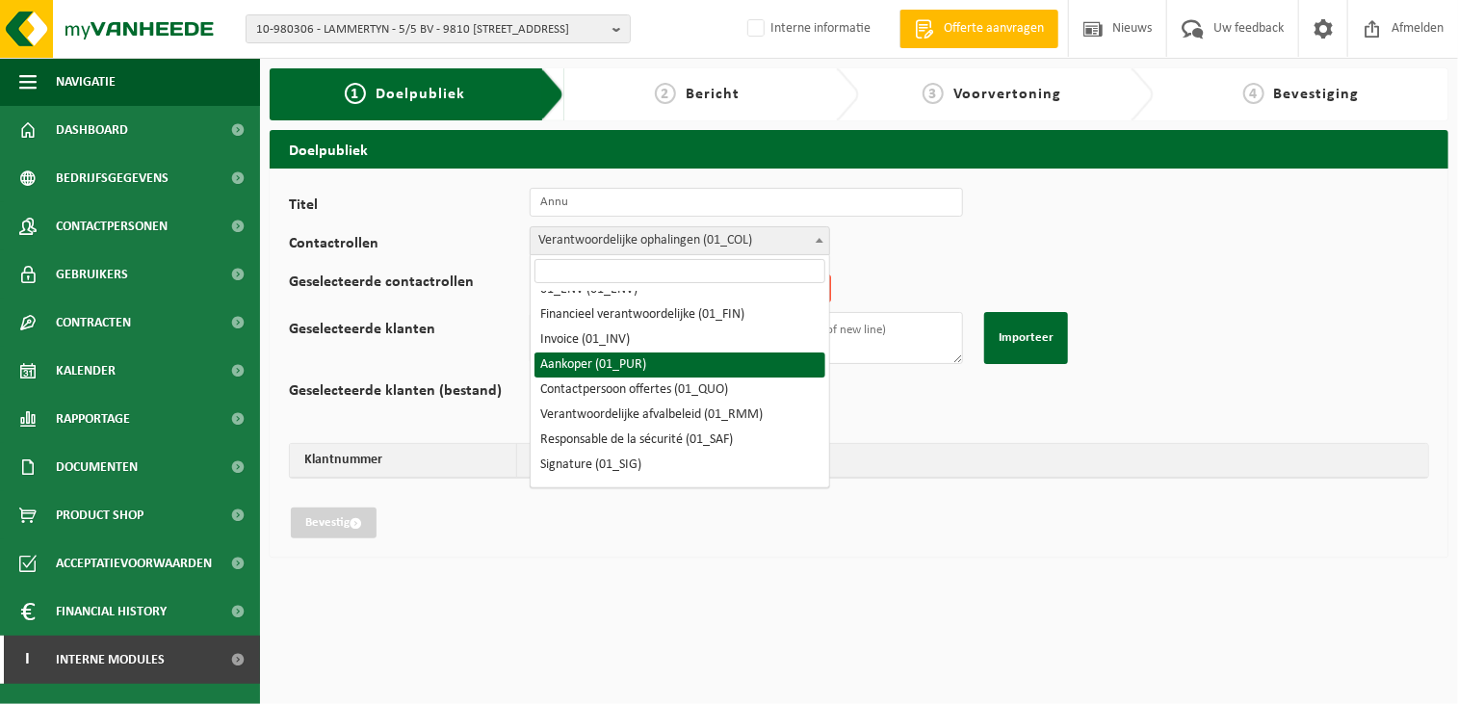
scroll to position [96, 0]
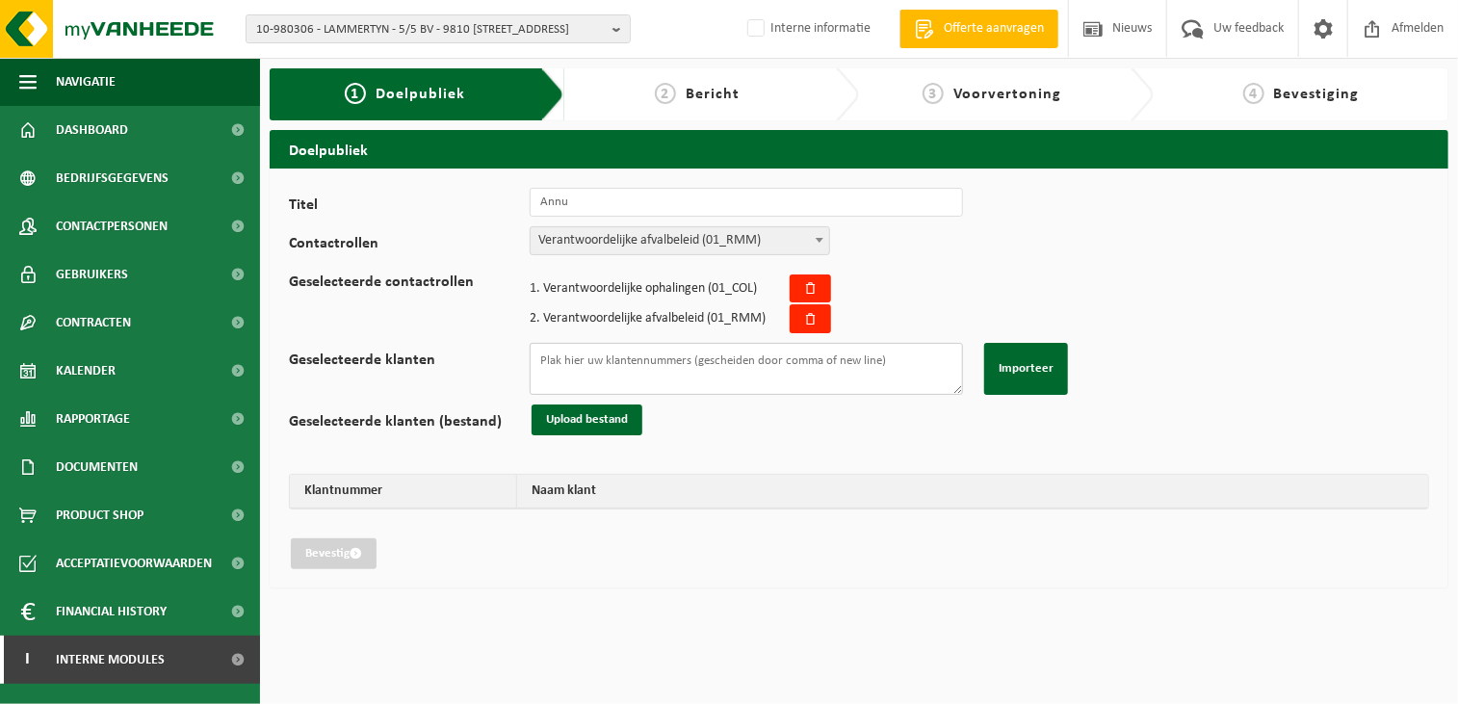
click at [668, 370] on textarea "Geselecteerde klanten" at bounding box center [746, 369] width 433 height 52
paste textarea "10-893372 10-877883 01-079452 01-075576 10-791476 10-904460 10-985102 10-935460…"
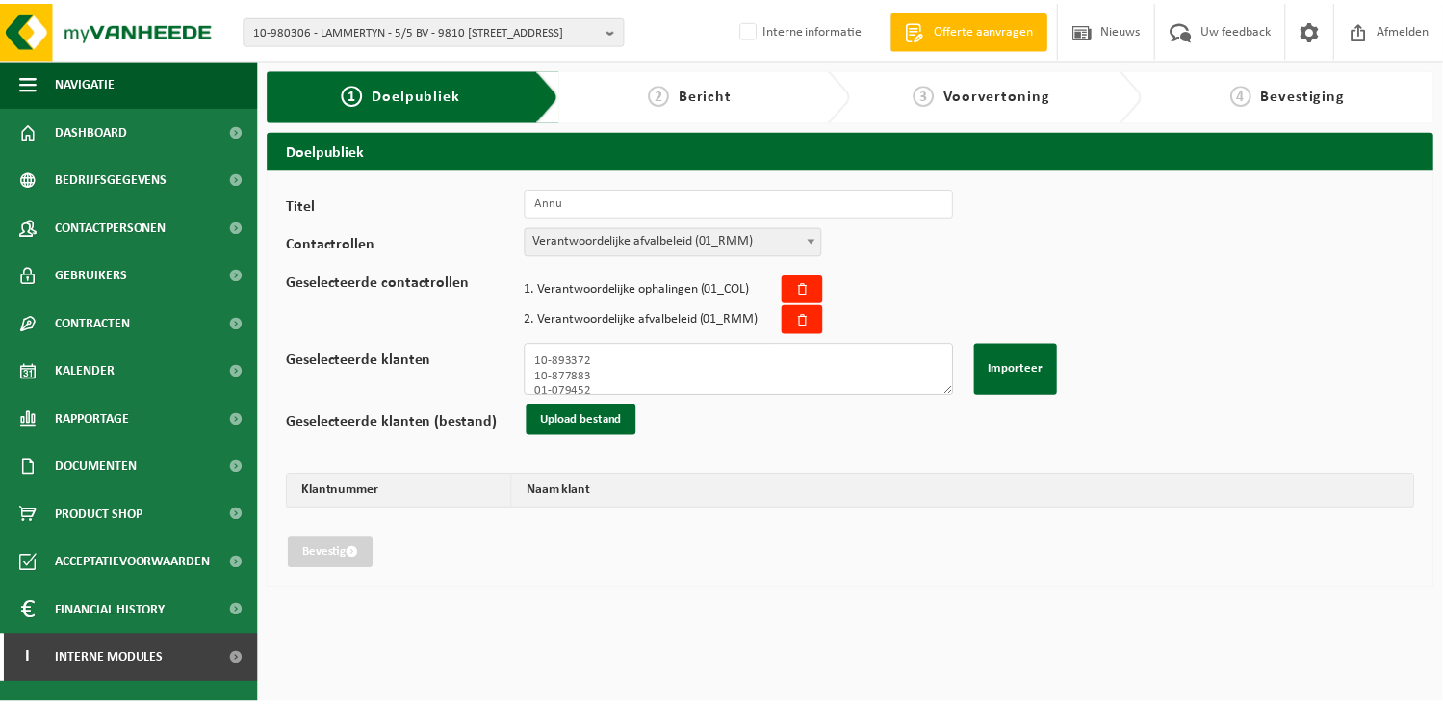
scroll to position [722, 0]
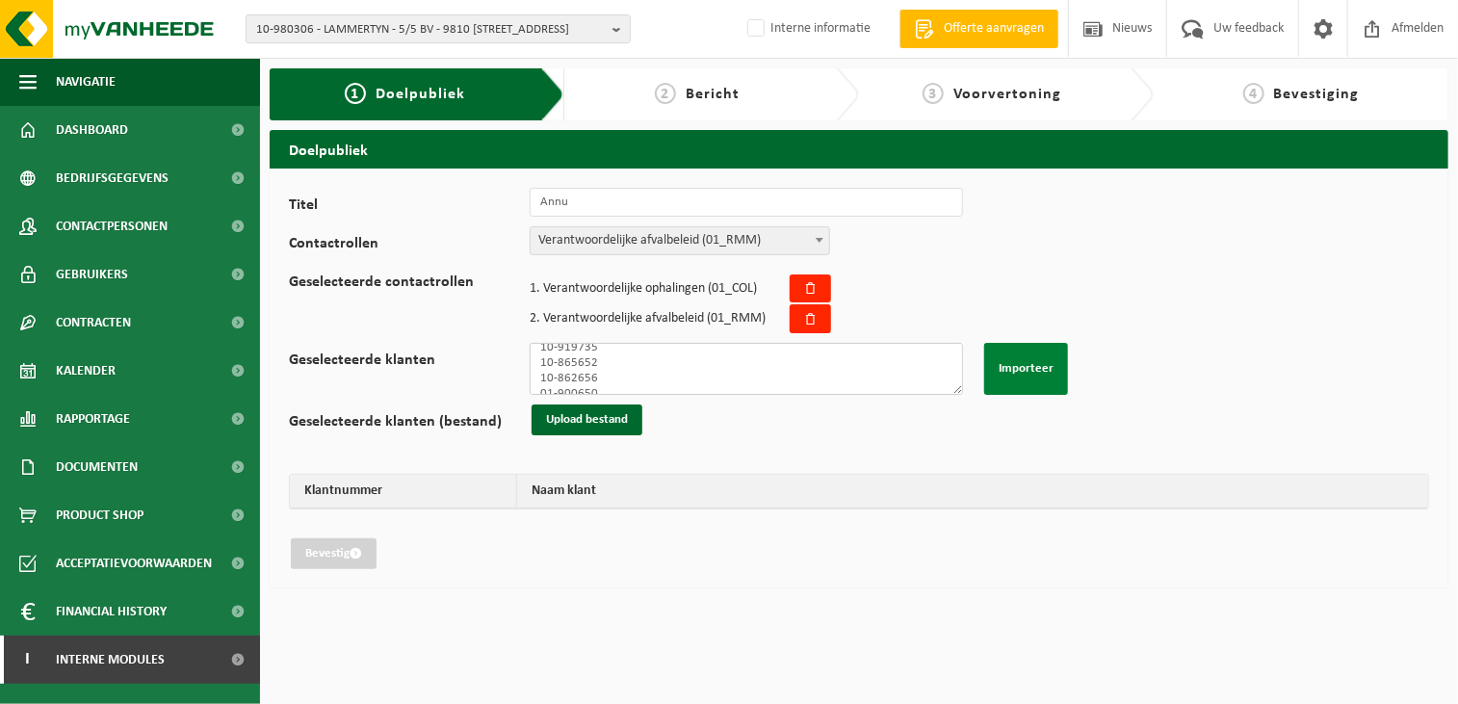
type textarea "10-893372 10-877883 01-079452 01-075576 10-791476 10-904460 10-985102 10-935460…"
click at [1023, 362] on button "Importeer" at bounding box center [1026, 369] width 84 height 52
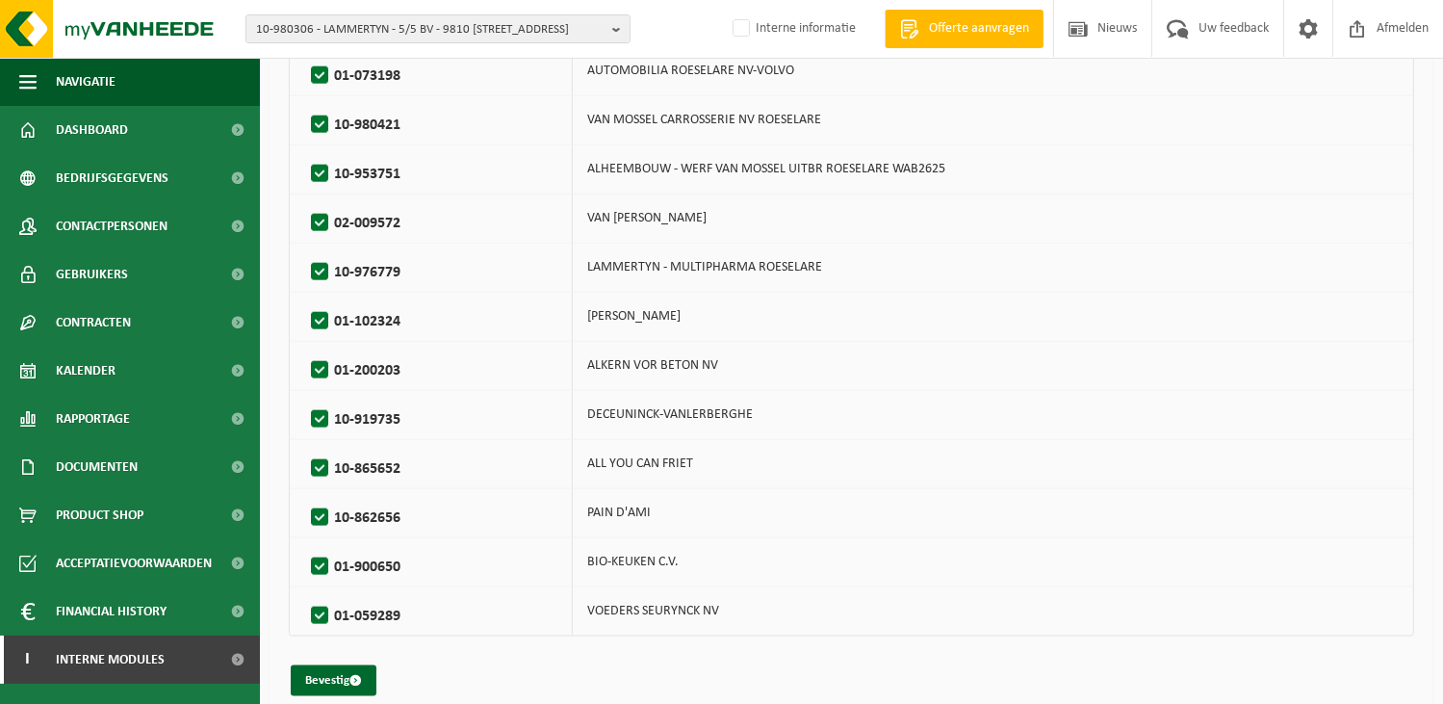
scroll to position [2349, 0]
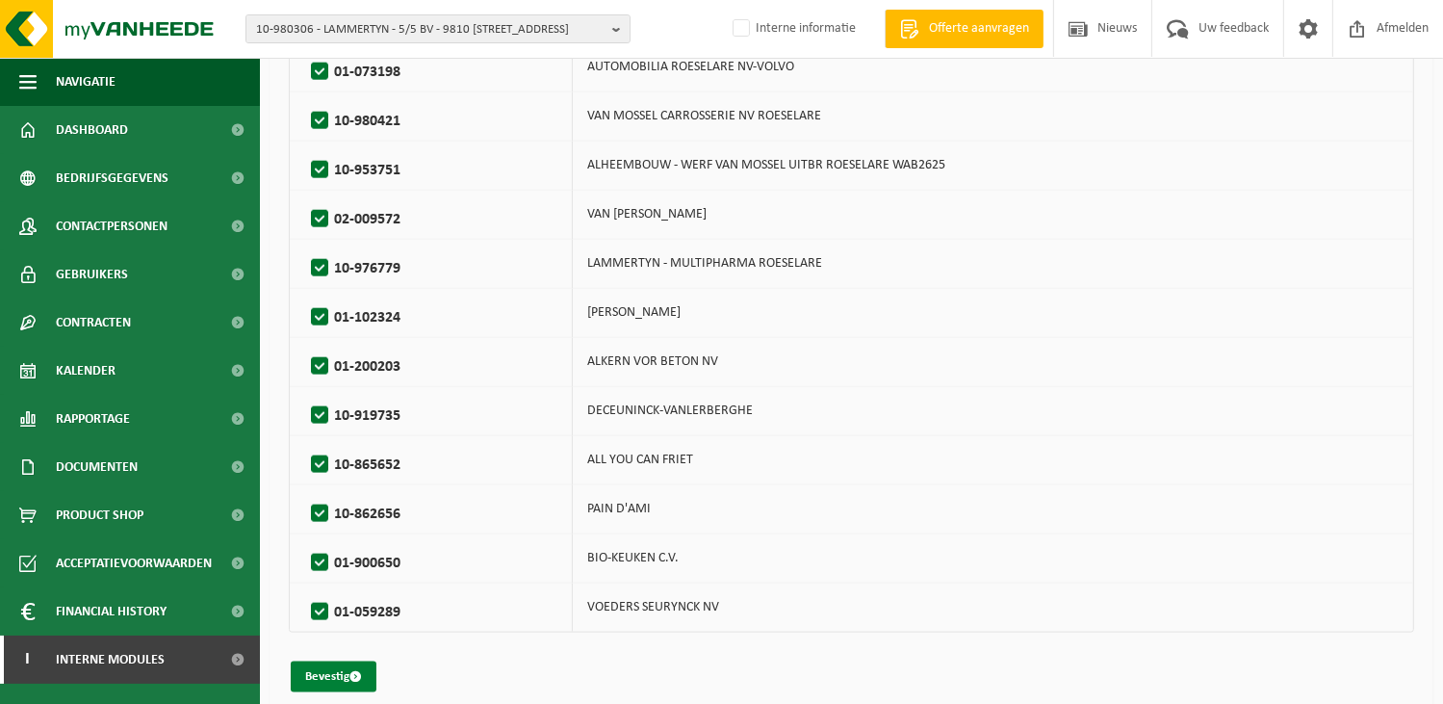
click at [345, 662] on button "Bevestig" at bounding box center [334, 677] width 86 height 31
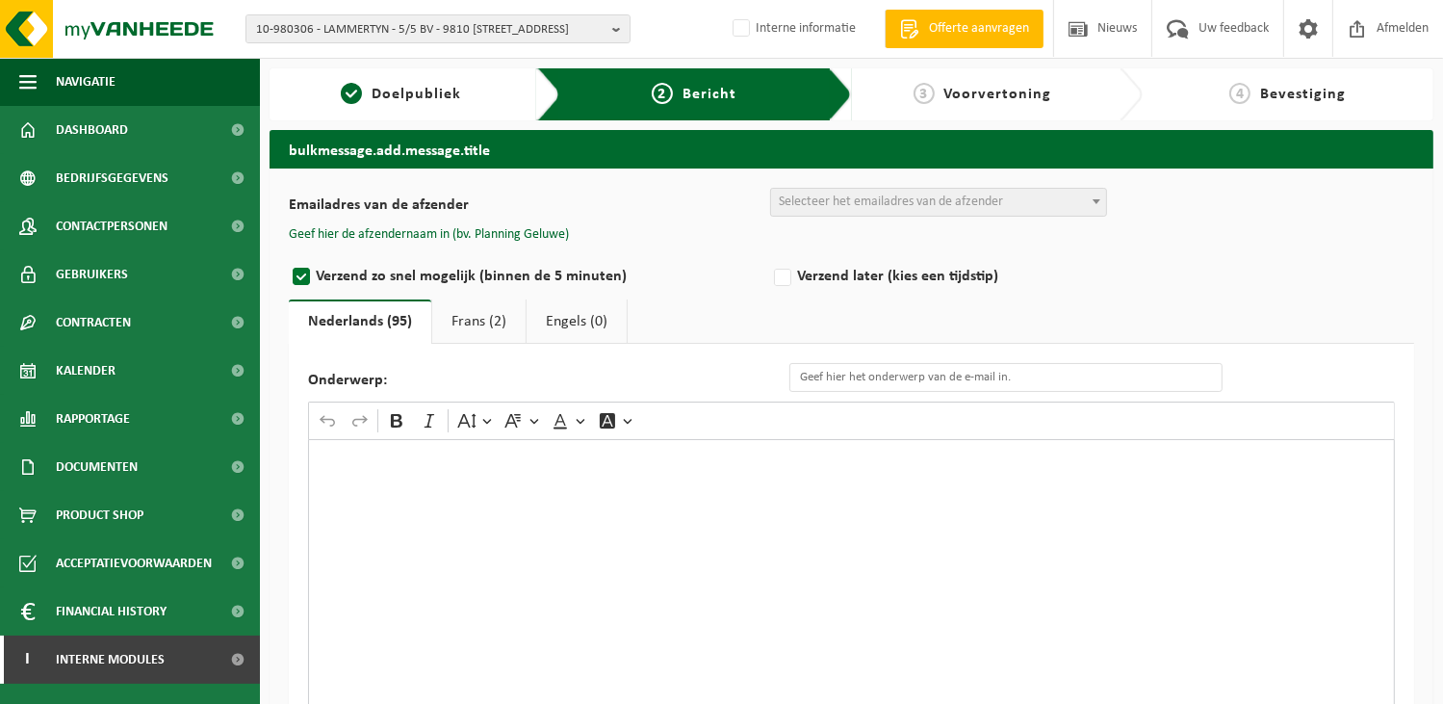
click at [385, 475] on div "Rich Text Editor. Editing area: main. Press Alt+0 for help." at bounding box center [851, 631] width 1087 height 385
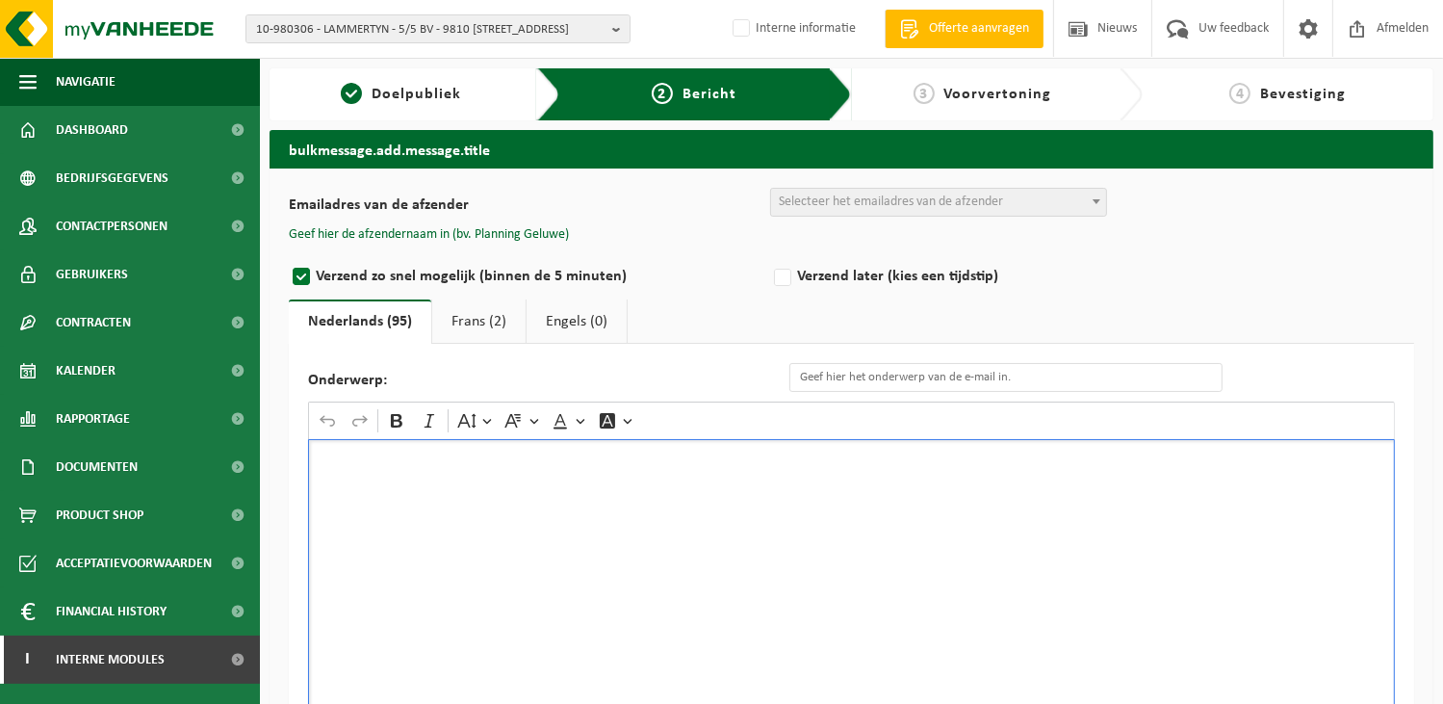
click at [352, 467] on div "Rich Text Editor. Editing area: main. Press Alt+0 for help." at bounding box center [851, 631] width 1087 height 385
click at [650, 579] on div "Beste klant," at bounding box center [851, 631] width 1087 height 385
click at [446, 547] on div "Beste klant," at bounding box center [851, 631] width 1087 height 385
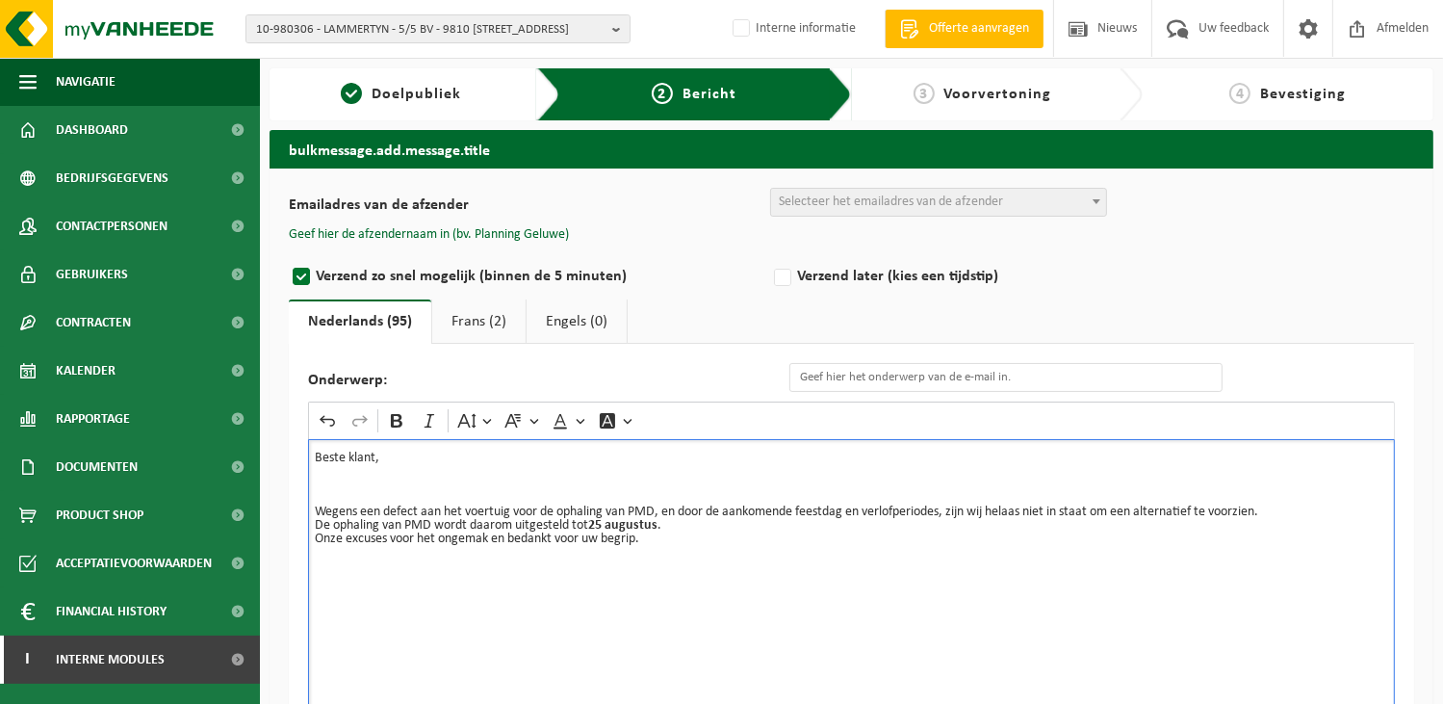
click at [380, 472] on p "Rich Text Editor. Editing area: main. Press Alt+0 for help." at bounding box center [852, 471] width 1074 height 13
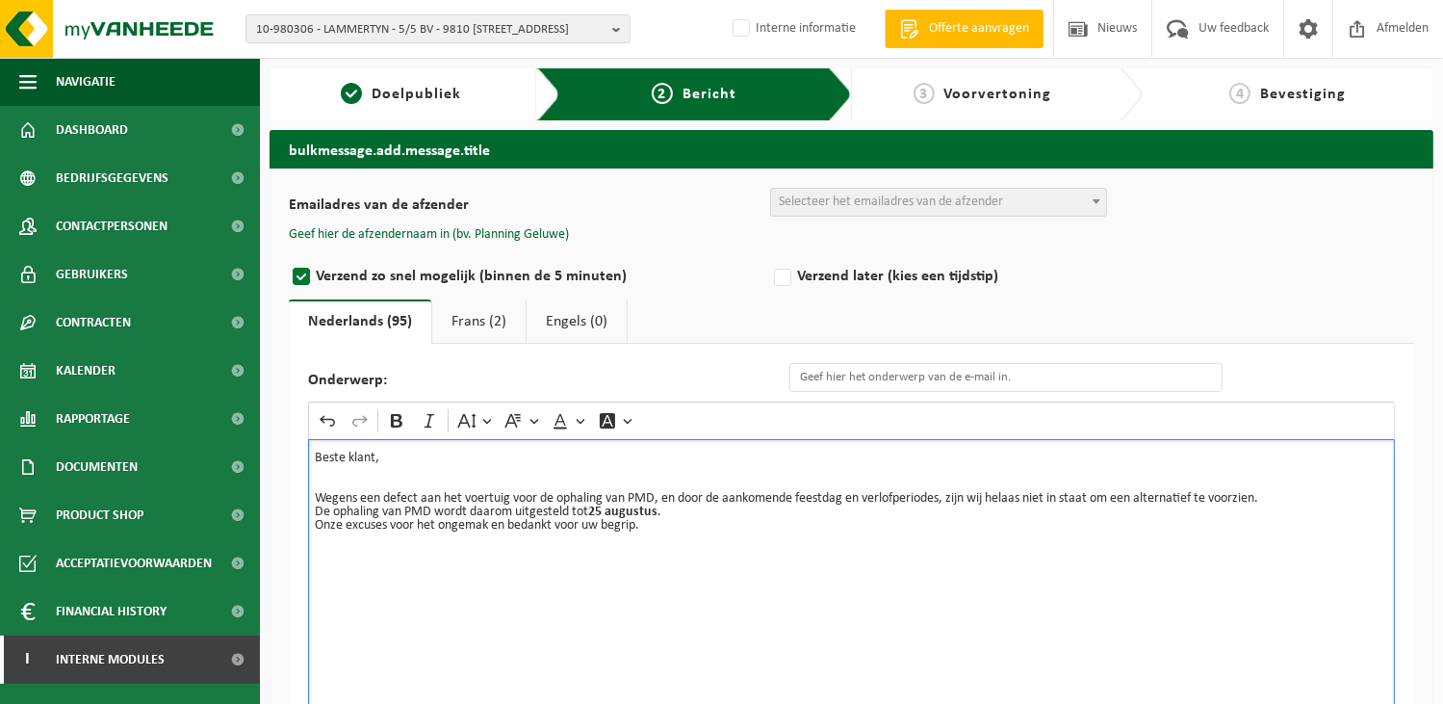
click at [1298, 492] on p "Wegens een defect aan het voertuig voor de ophaling van PMD, en door de aankome…" at bounding box center [852, 498] width 1074 height 13
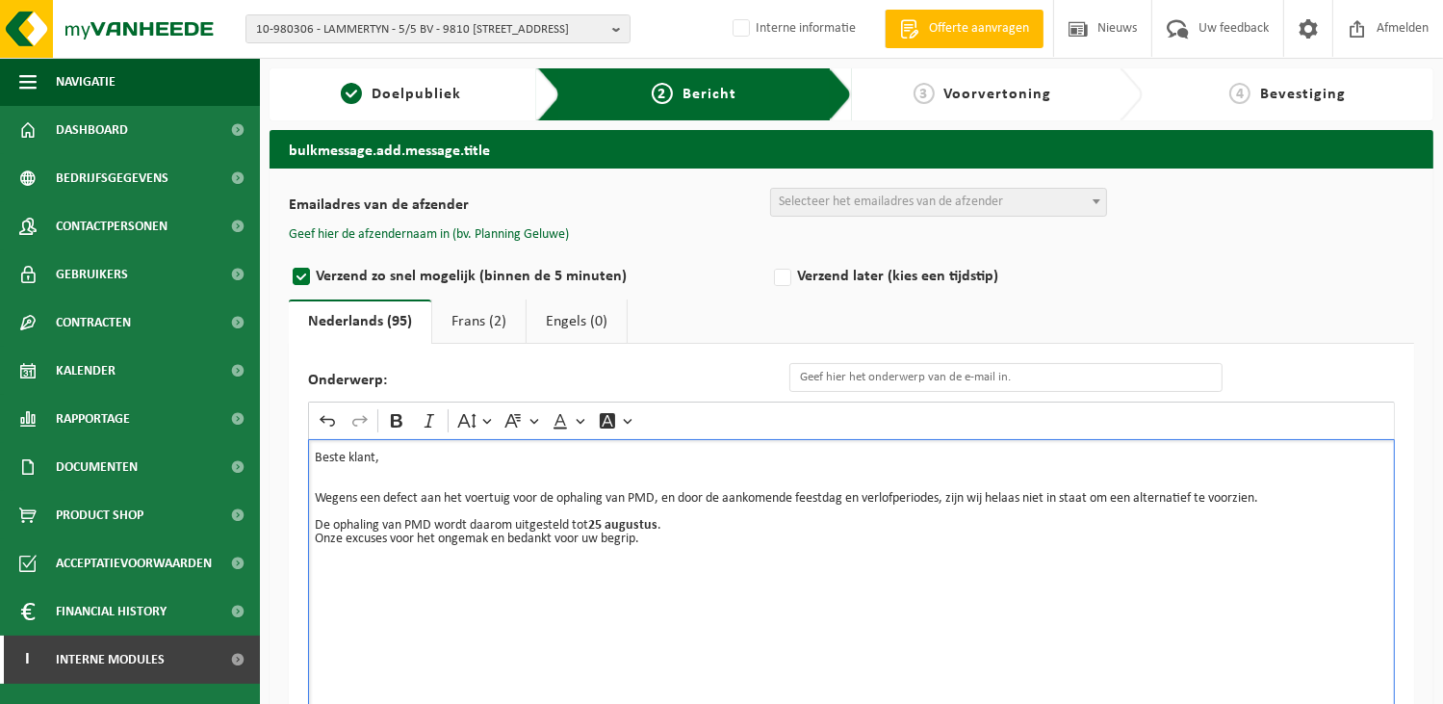
click at [726, 525] on p "De ophaling van PMD wordt daarom uitgesteld tot 25 augustus ." at bounding box center [852, 525] width 1074 height 13
click at [333, 559] on p "Rich Text Editor. Editing area: main. Press Alt+0 for help." at bounding box center [852, 565] width 1074 height 13
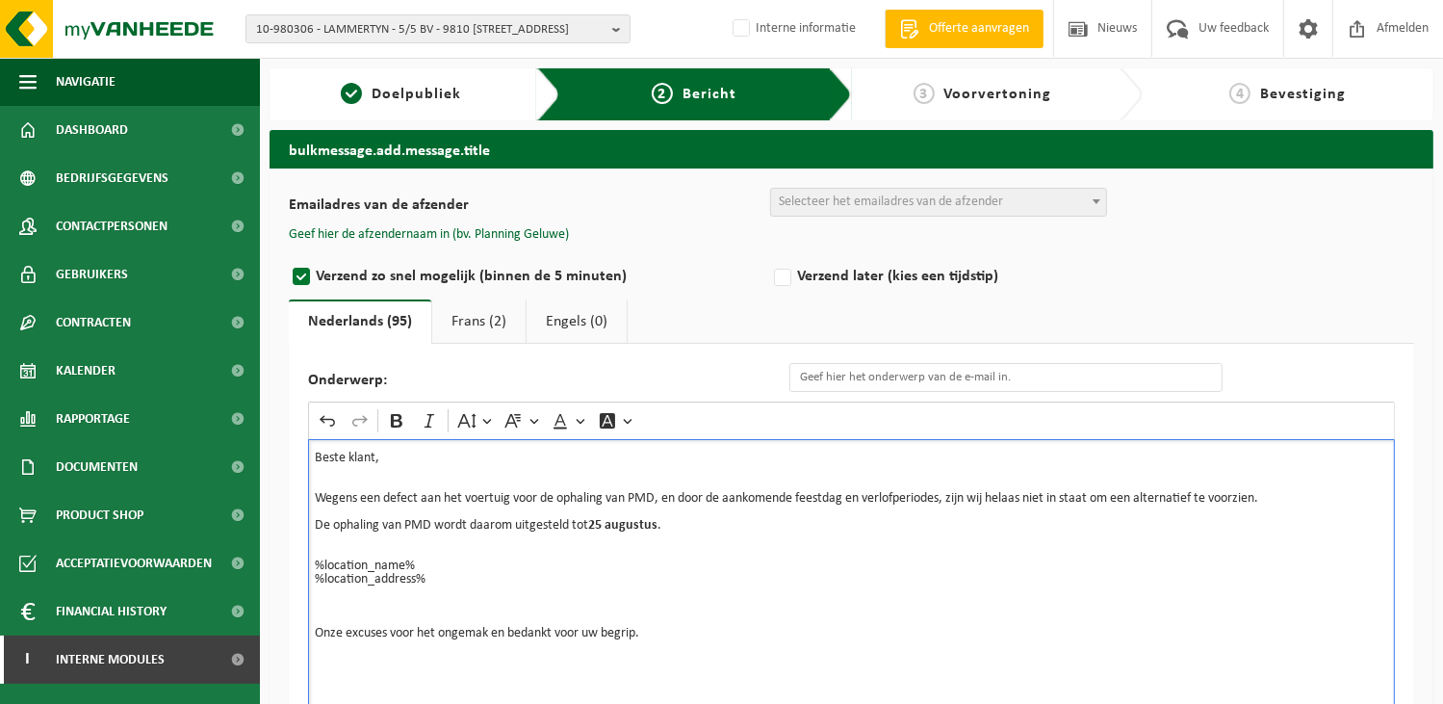
click at [324, 592] on p "%location_name% %location_address% ⁠⁠⁠⁠⁠⁠⁠" at bounding box center [852, 579] width 1074 height 40
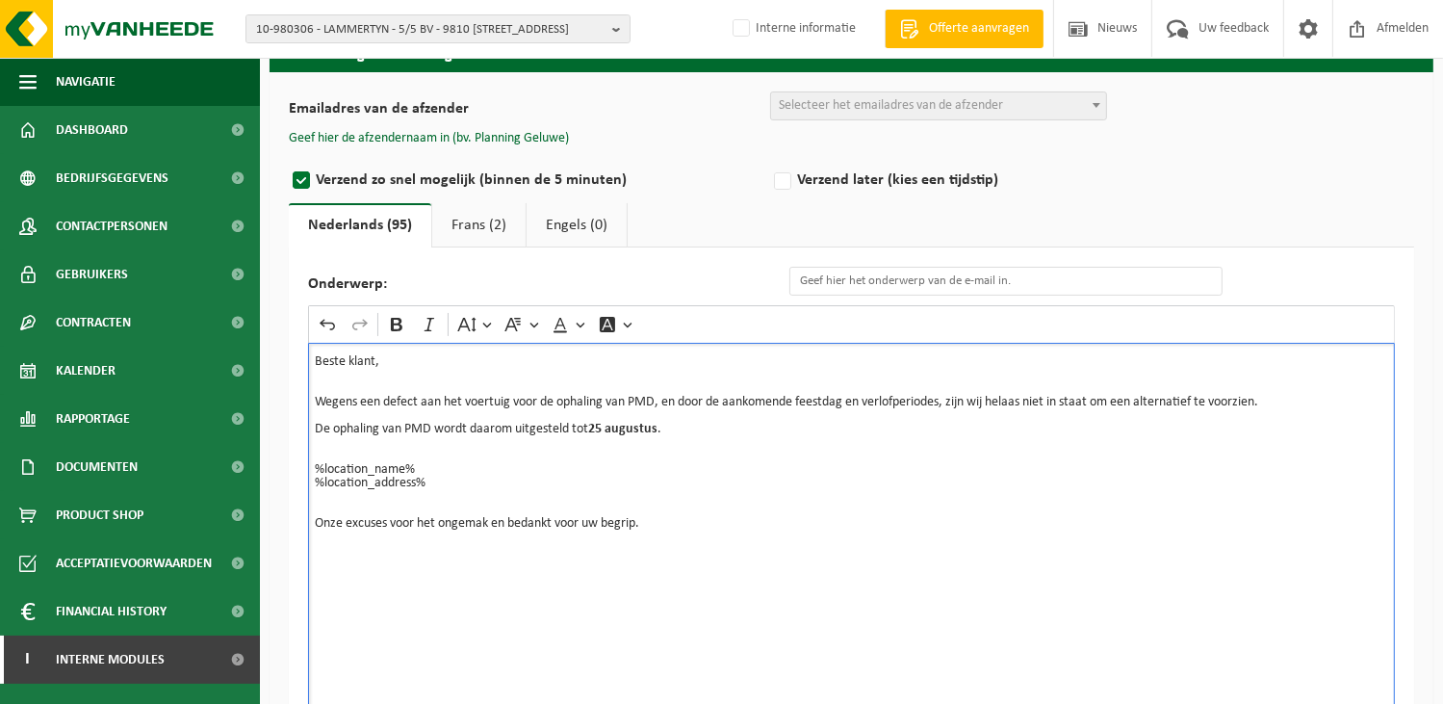
click at [330, 569] on div "Beste klant, Wegens een defect aan het voertuig voor de ophaling van PMD, en do…" at bounding box center [851, 535] width 1087 height 385
click at [389, 599] on div "Beste klant, Wegens een defect aan het voertuig voor de ophaling van PMD, en do…" at bounding box center [851, 535] width 1087 height 385
click at [338, 535] on p "Rich Text Editor. Editing area: main. Press Alt+0 for help." at bounding box center [852, 537] width 1074 height 13
drag, startPoint x: 420, startPoint y: 577, endPoint x: 298, endPoint y: 577, distance: 121.3
click at [298, 577] on div "Onderwerp: Rich Text Editor Undo Redo Bold Italic Font Size Font Family Font Co…" at bounding box center [852, 497] width 1126 height 500
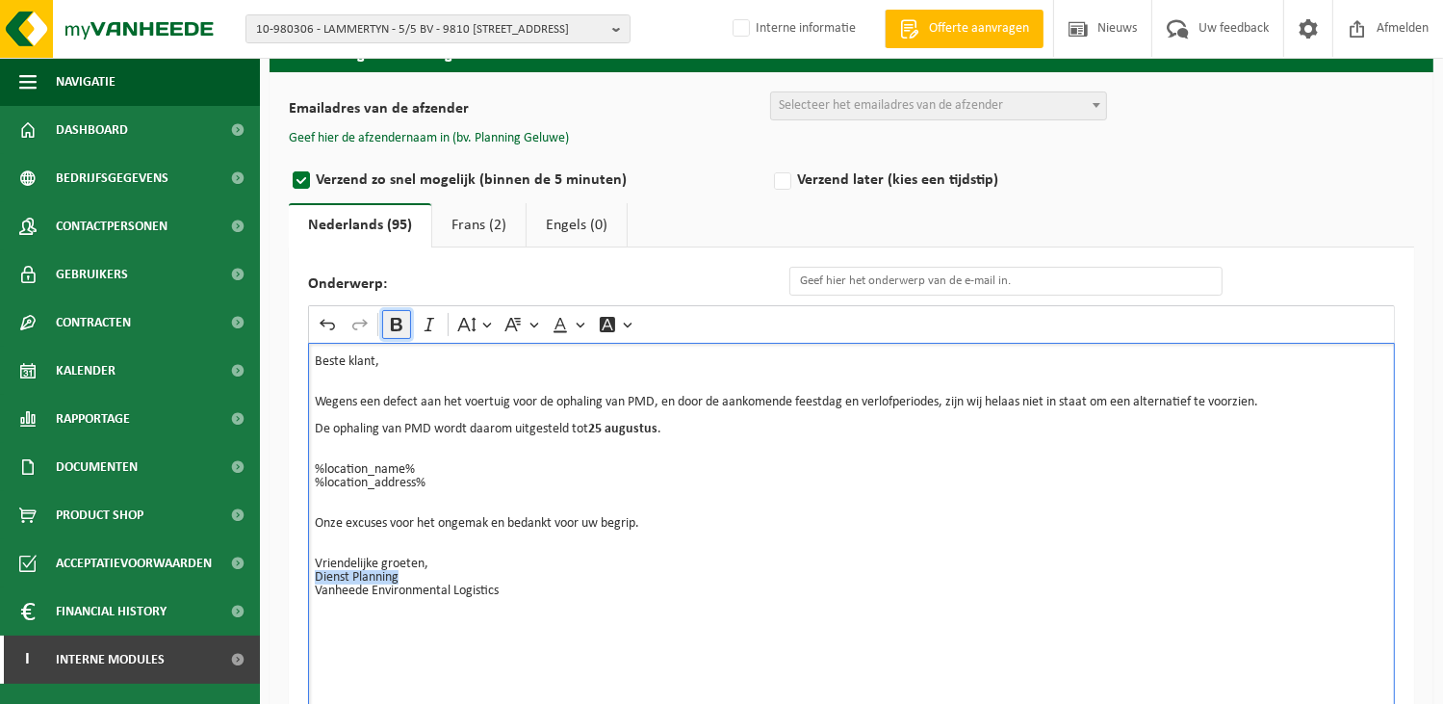
click at [393, 319] on icon "Editor toolbar" at bounding box center [397, 324] width 12 height 13
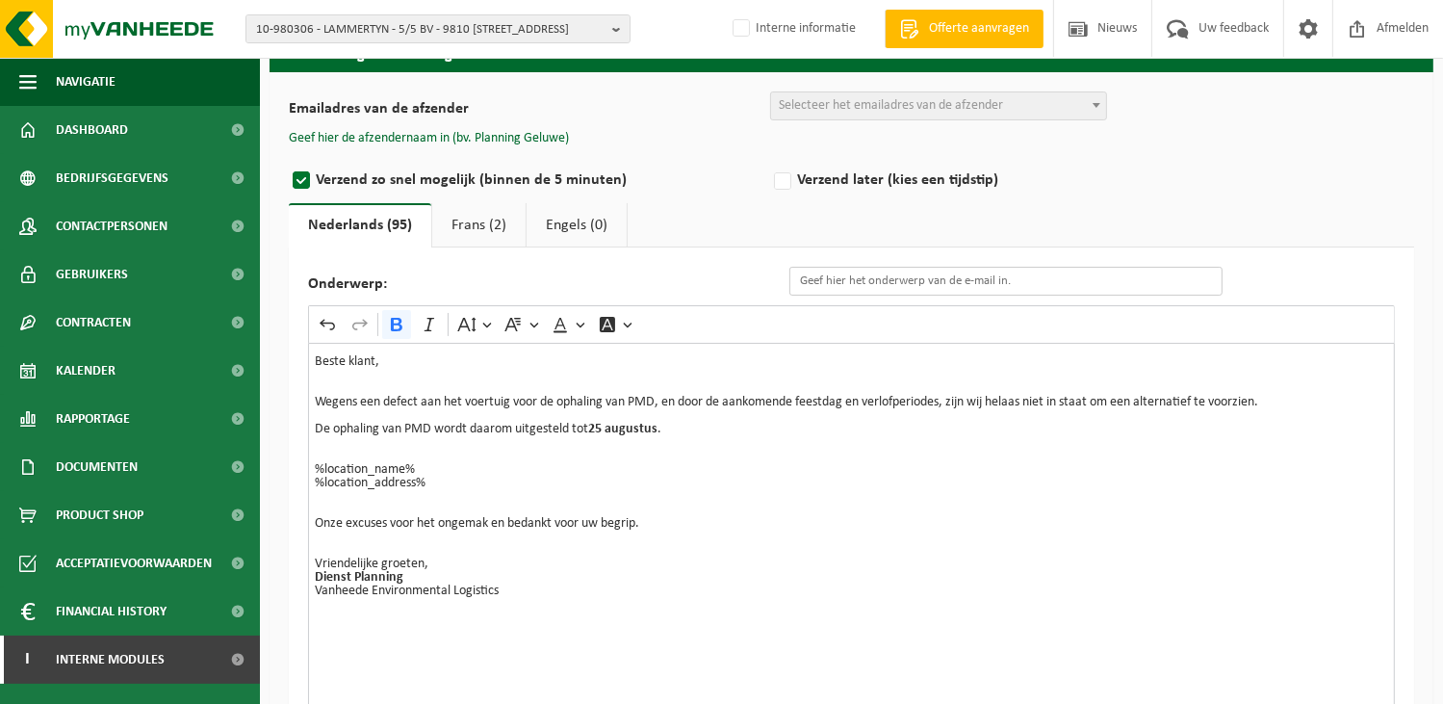
click at [850, 276] on input "Onderwerp:" at bounding box center [1006, 281] width 433 height 29
type input "Annulatie ophaling PMD maandag 11/08/2025"
click at [999, 624] on div "Beste klant, Wegens een defect aan het voertuig voor de ophaling van PMD, en do…" at bounding box center [851, 535] width 1087 height 385
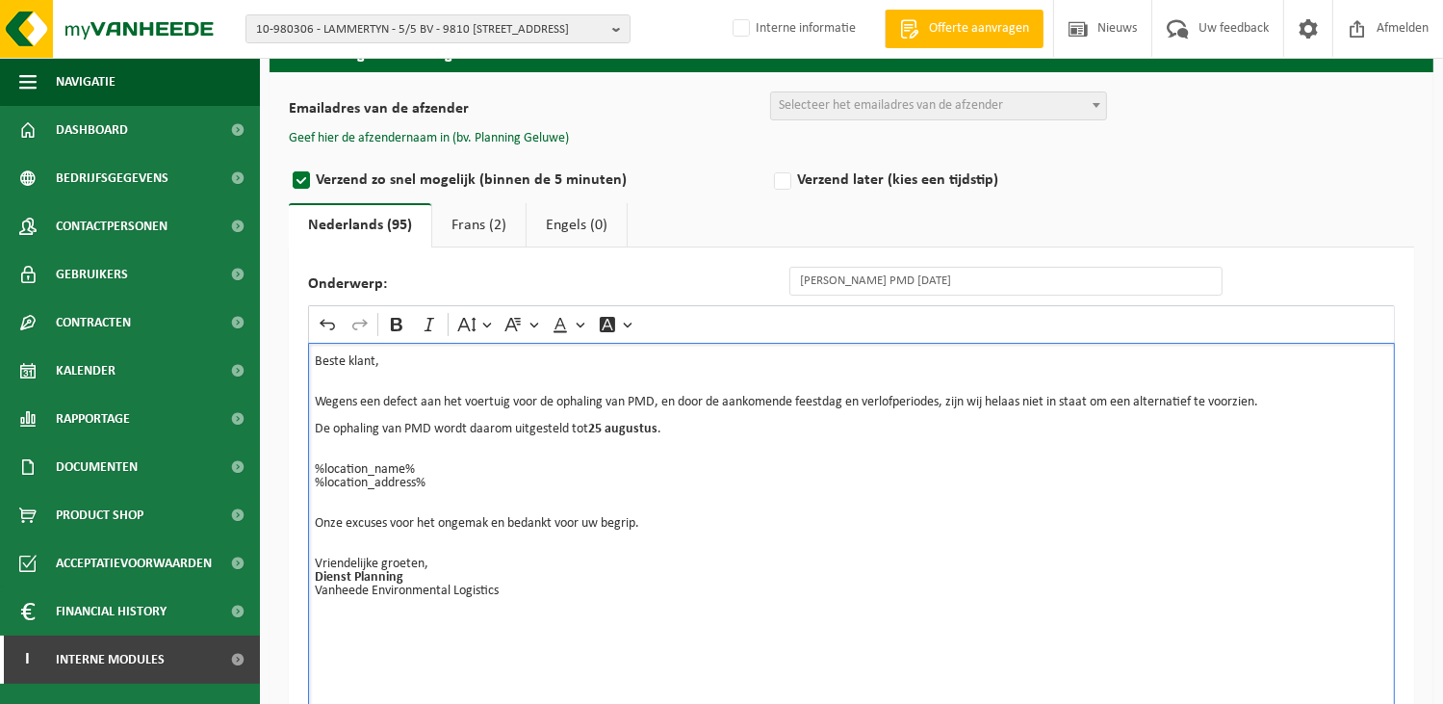
click at [457, 222] on link "Frans (2)" at bounding box center [478, 225] width 93 height 44
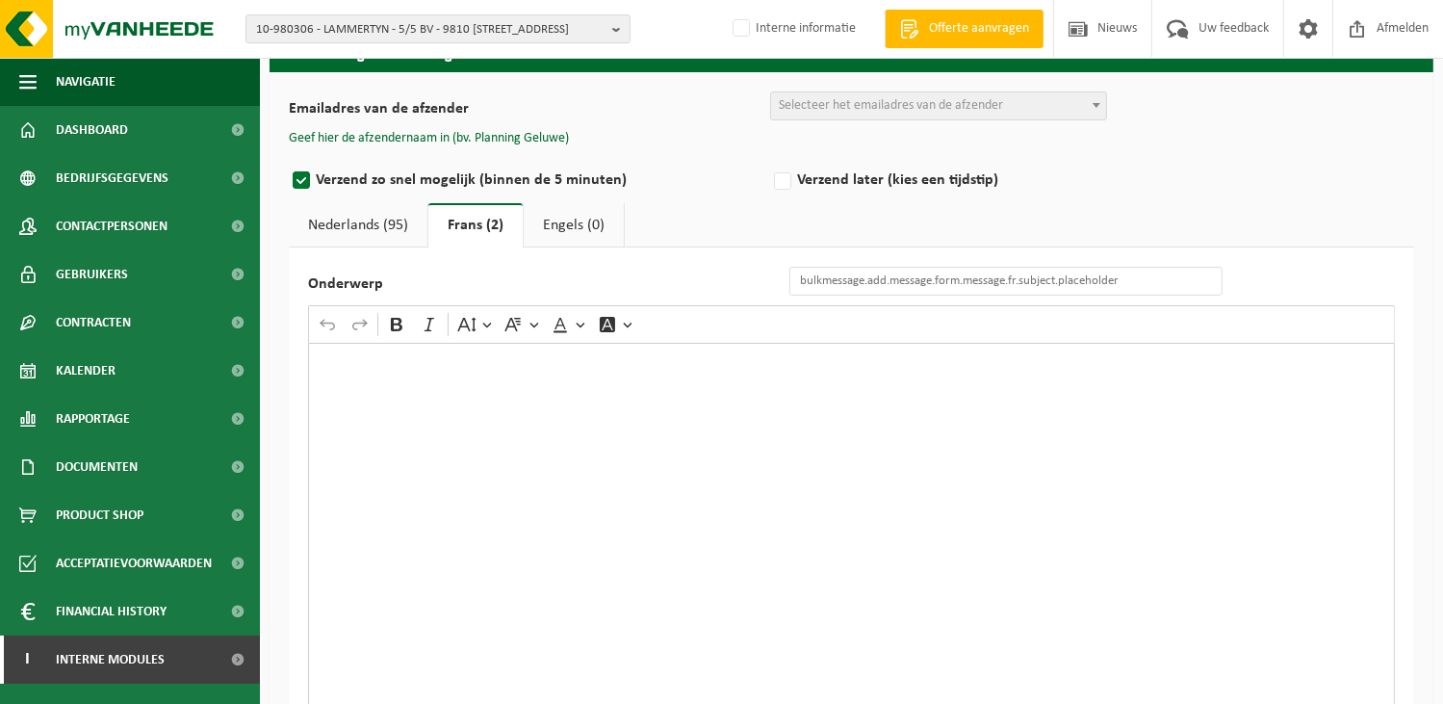
click at [407, 393] on div "Rich Text Editor. Editing area: main. Press Alt+0 for help." at bounding box center [851, 535] width 1087 height 385
click at [812, 275] on input "Onderwerp" at bounding box center [1006, 281] width 433 height 29
paste input "Report de la collecte des PMC"
type input "Report de la collecte des PMC 11/08/2025."
click at [325, 411] on div "Cher Client," at bounding box center [851, 535] width 1087 height 385
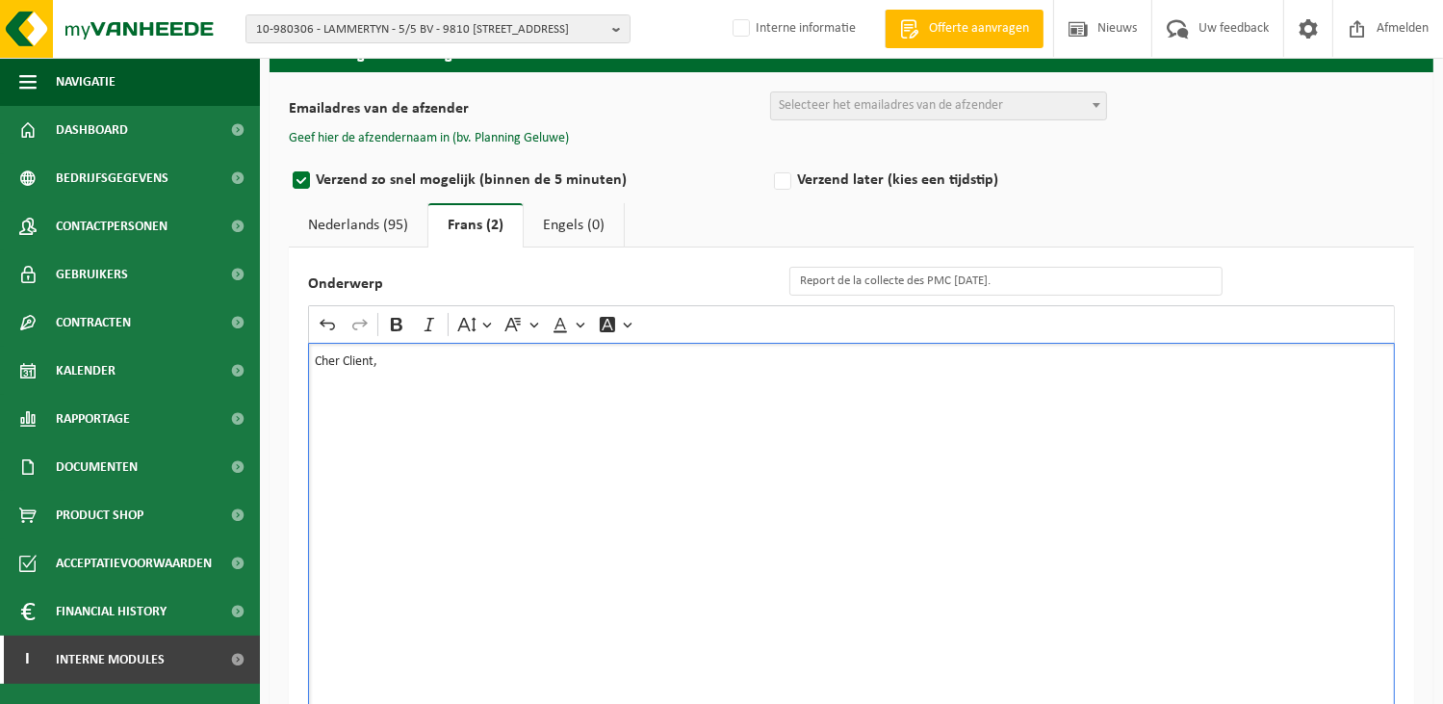
click at [323, 419] on div "Cher Client," at bounding box center [851, 535] width 1087 height 385
click at [325, 418] on div "Cher Client," at bounding box center [851, 535] width 1087 height 385
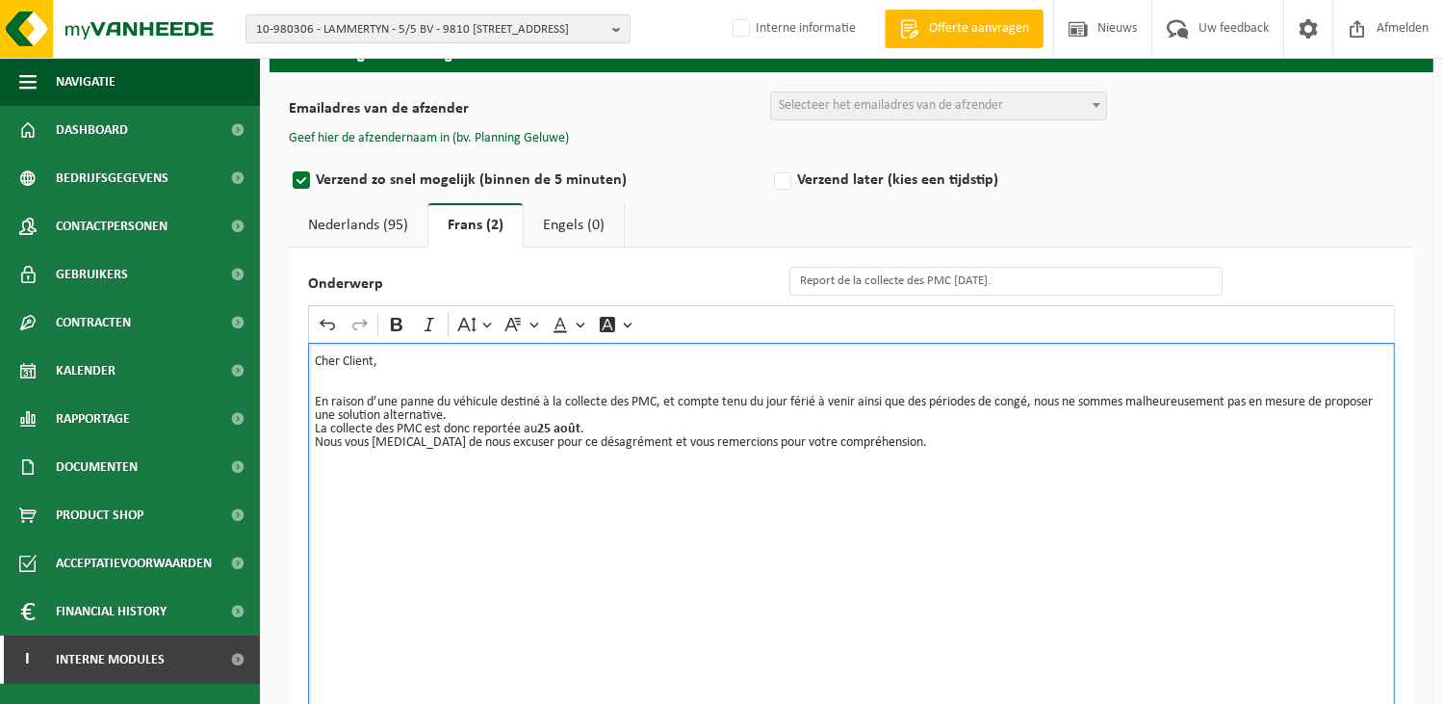
click at [525, 423] on p "La collecte des PMC est donc reportée au 25 août ." at bounding box center [852, 429] width 1074 height 13
click at [519, 418] on p "En raison d’une panne du véhicule destiné à la collecte des PMC, et compte tenu…" at bounding box center [852, 409] width 1074 height 27
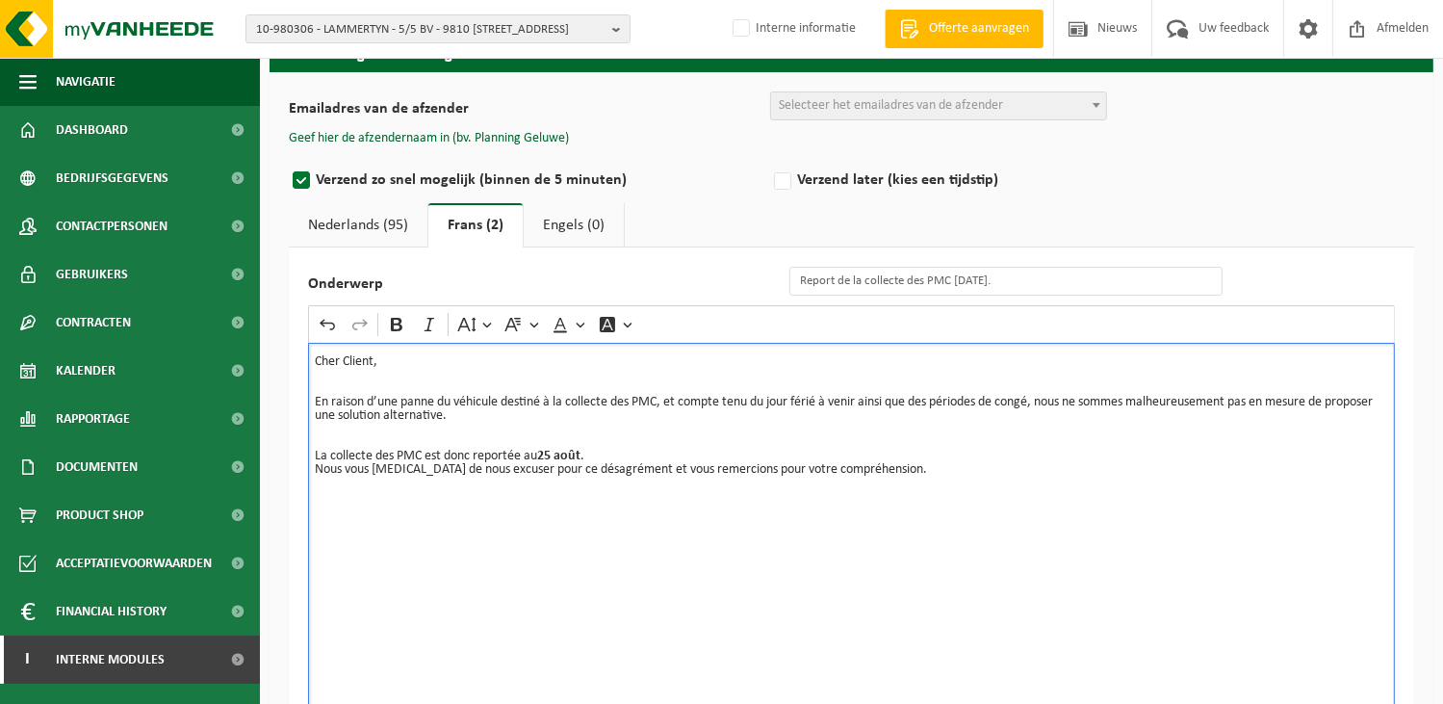
click at [615, 450] on p "La collecte des PMC est donc reportée au 25 août ." at bounding box center [852, 456] width 1074 height 13
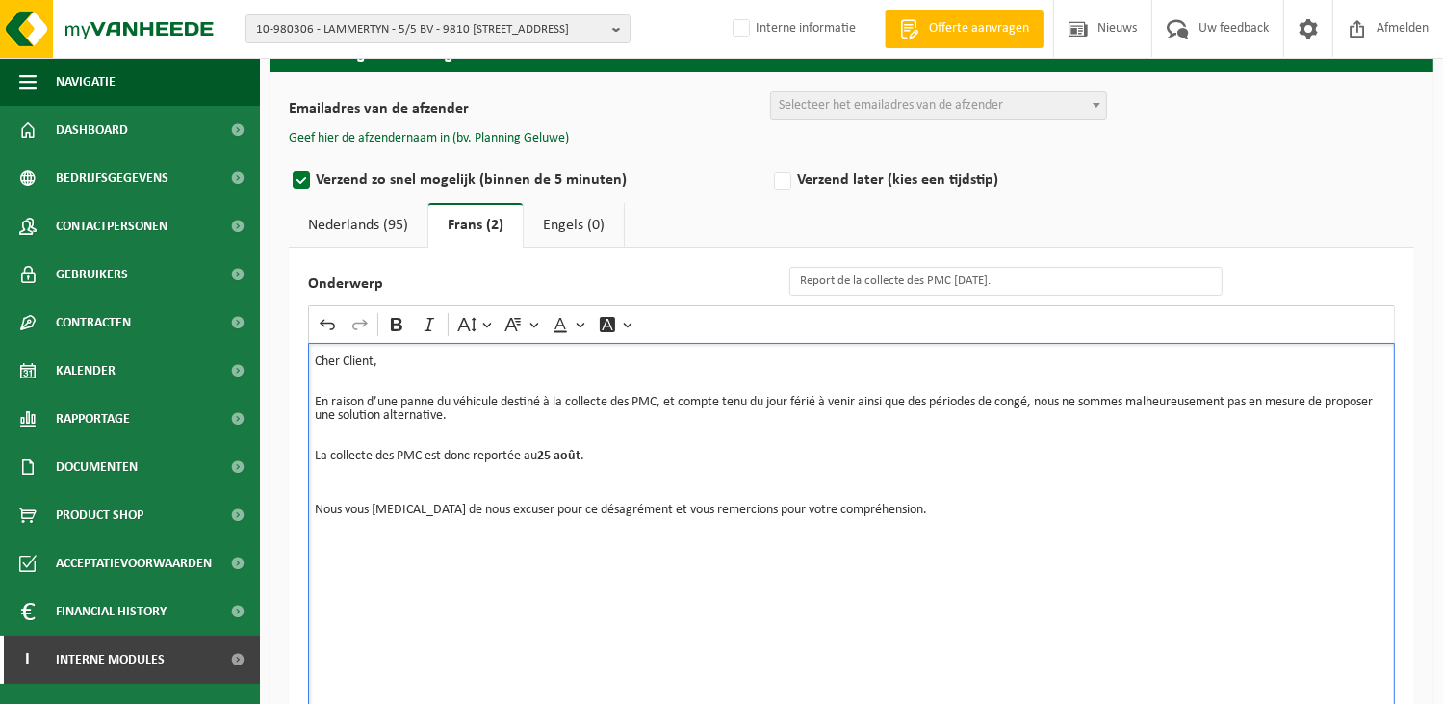
click at [425, 477] on p "Rich Text Editor. Editing area: main. Press Alt+0 for help." at bounding box center [852, 483] width 1074 height 13
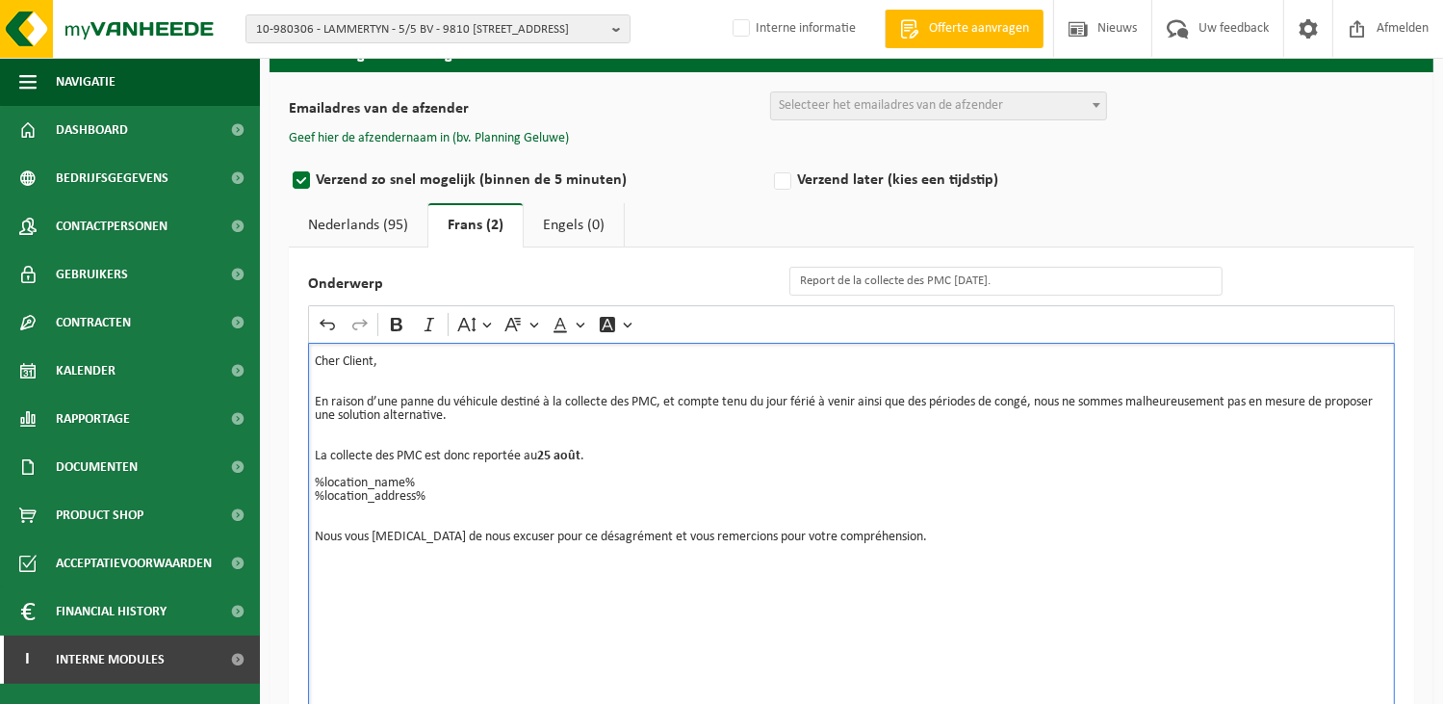
click at [325, 596] on div "Cher Client, En raison d’une panne du véhicule destiné à la collecte des PMC, e…" at bounding box center [851, 535] width 1087 height 385
drag, startPoint x: 427, startPoint y: 581, endPoint x: 270, endPoint y: 581, distance: 157.0
click at [270, 581] on div "Emailadres van de afzender BULK_MAR_LUX (planning.messancy@vanheede.com) BULK_V…" at bounding box center [852, 434] width 1164 height 725
click at [387, 319] on icon "Editor toolbar" at bounding box center [396, 324] width 19 height 19
click at [558, 219] on link "Engels (0)" at bounding box center [574, 225] width 100 height 44
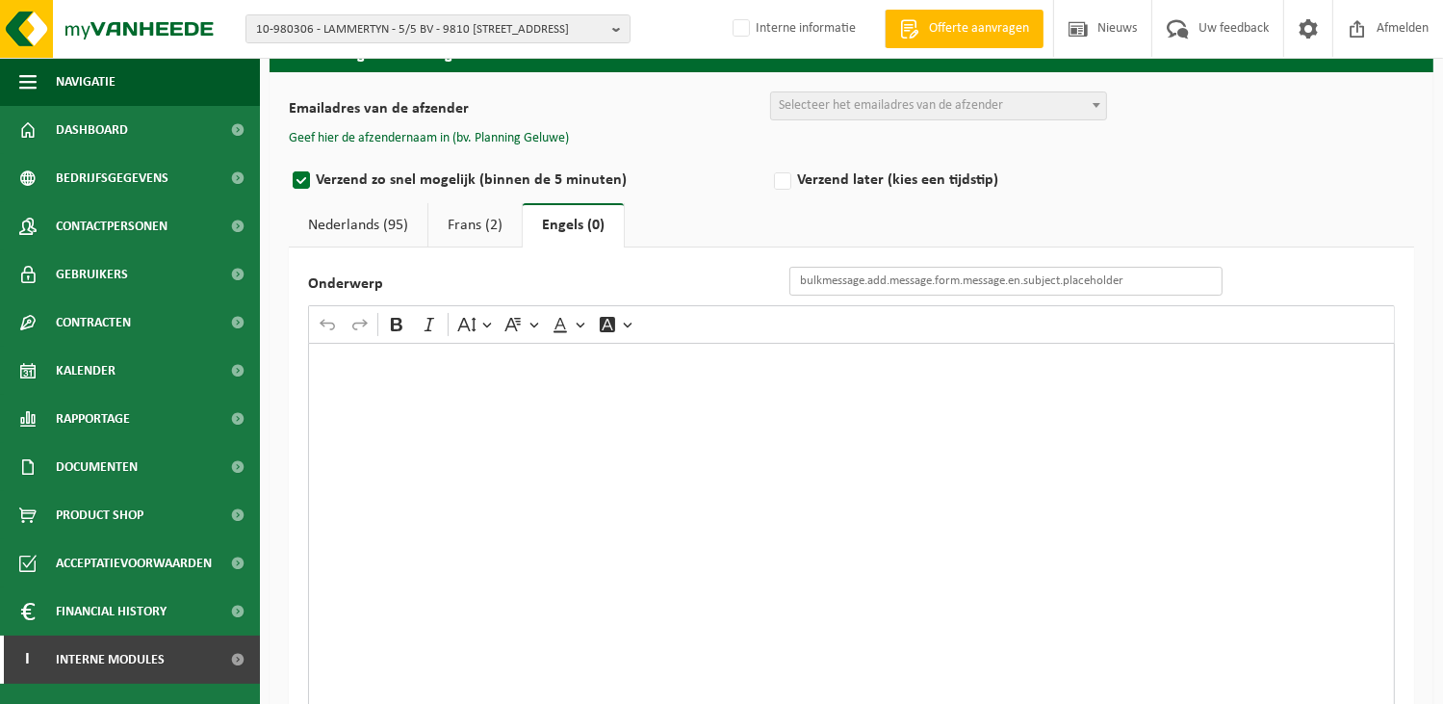
click at [1001, 276] on input "Onderwerp" at bounding box center [1006, 281] width 433 height 29
paste input "Postponement of PMD Collection"
type input "Postponement of PMD Collection 11/08/2025"
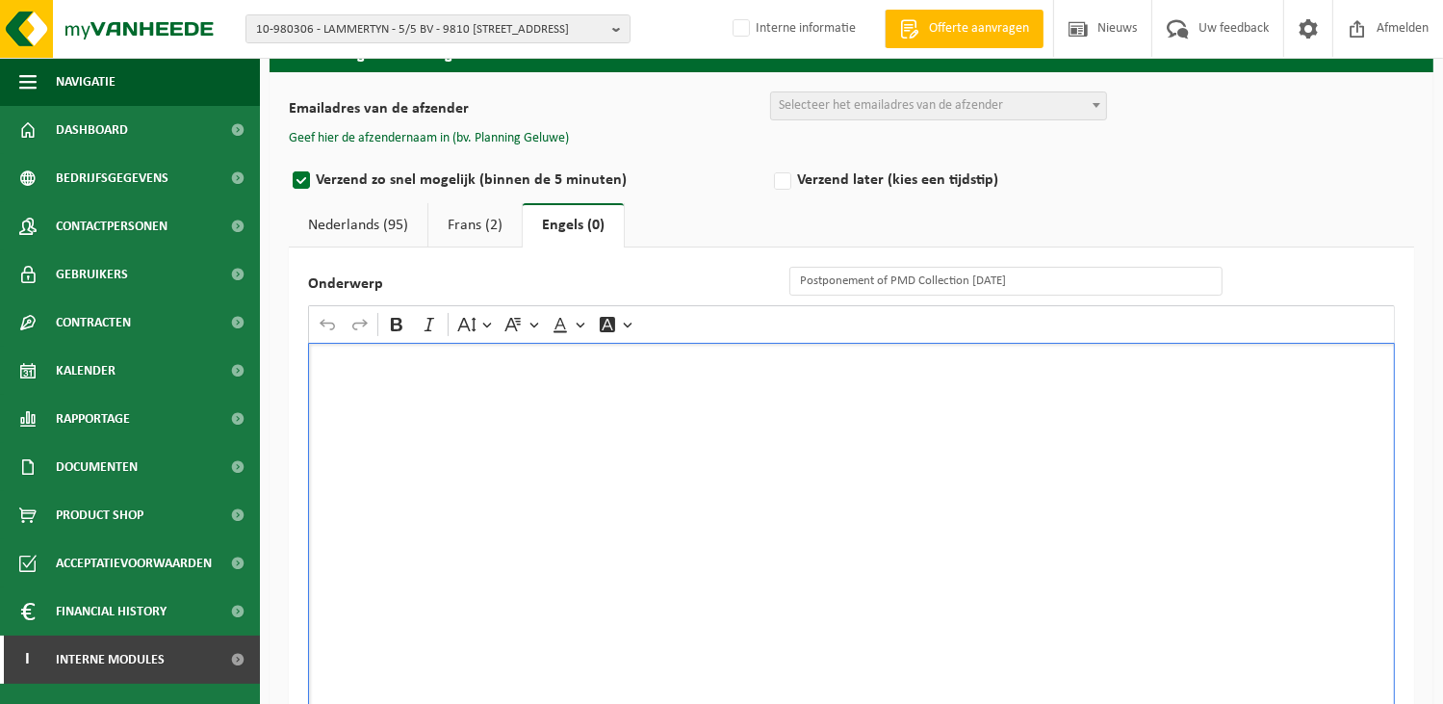
click at [635, 404] on div "Rich Text Editor. Editing area: main. Press Alt+0 for help." at bounding box center [851, 535] width 1087 height 385
click at [351, 427] on div "Dear Customer," at bounding box center [851, 535] width 1087 height 385
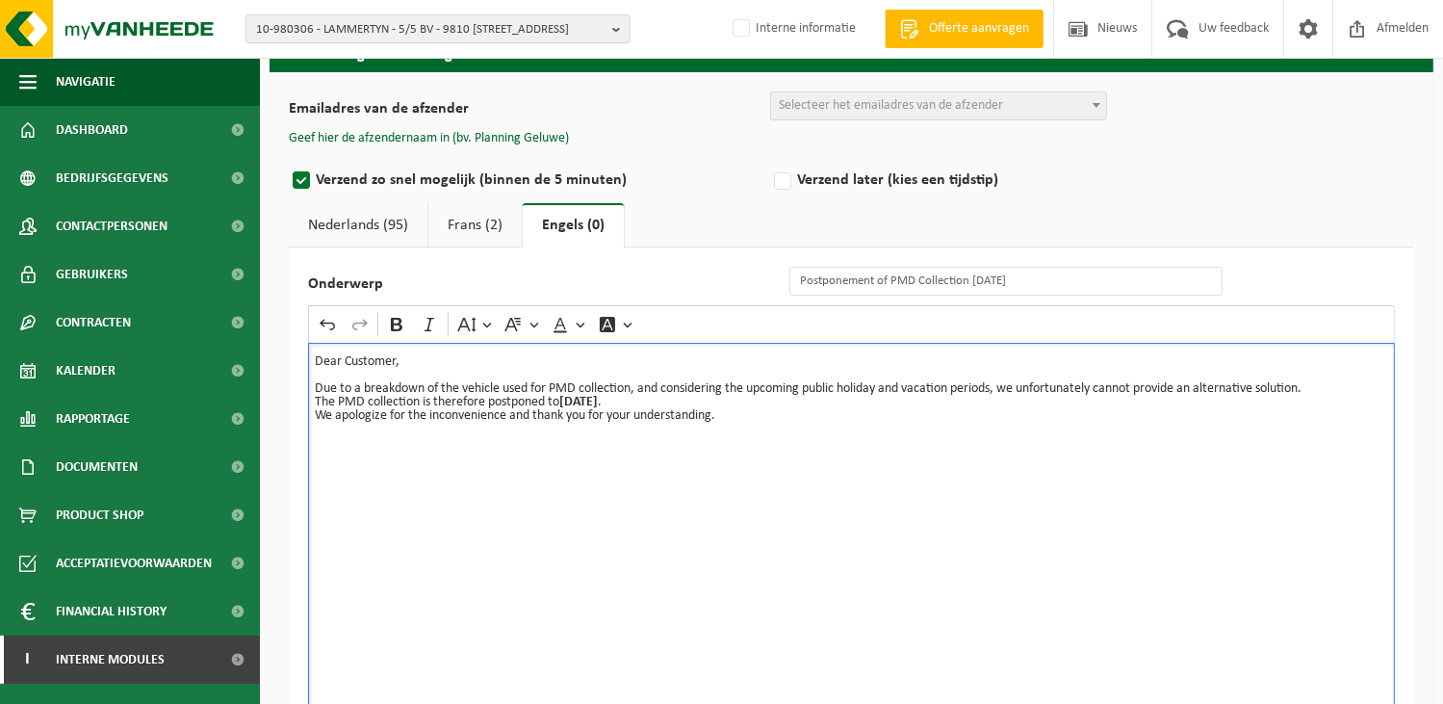
click at [1330, 392] on p "Due to a breakdown of the vehicle used for PMD collection, and considering the …" at bounding box center [852, 388] width 1074 height 13
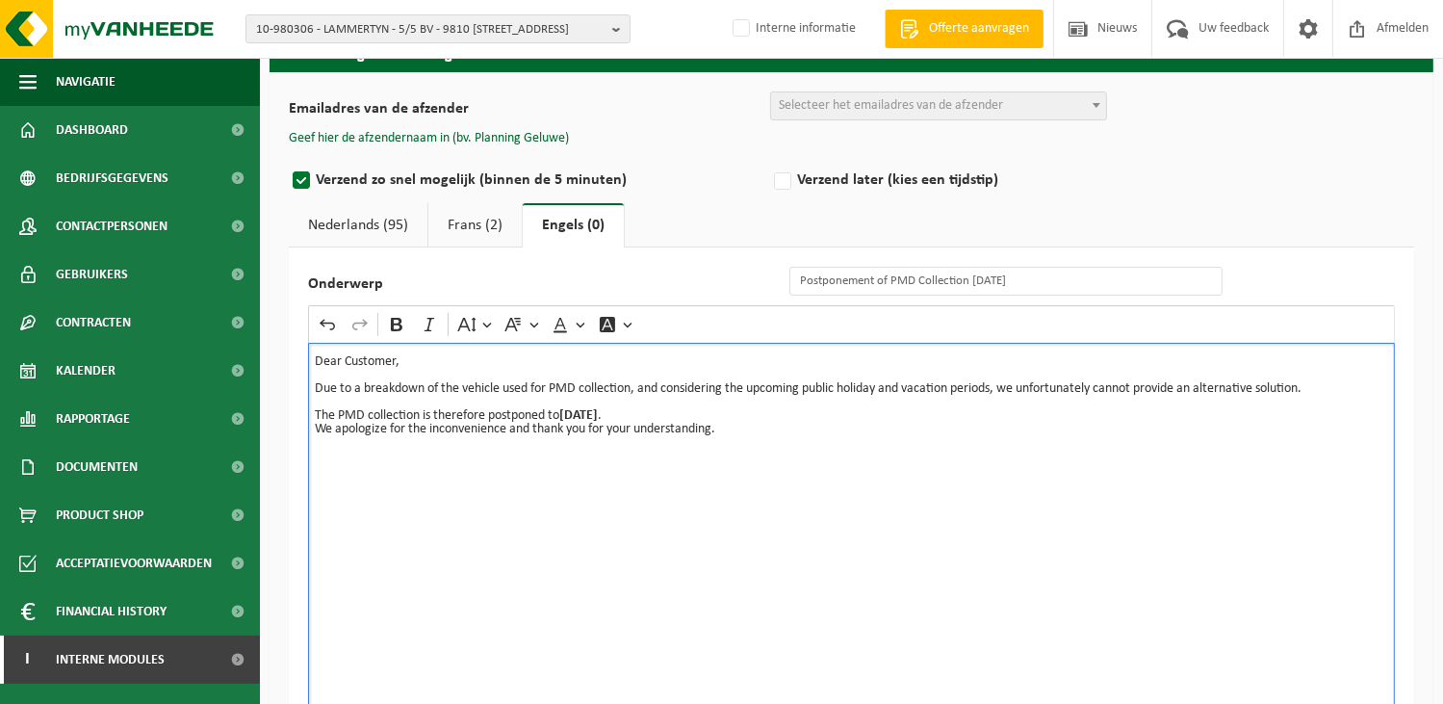
click at [635, 410] on p "The PMD collection is therefore postponed to August 25 ." at bounding box center [852, 415] width 1074 height 13
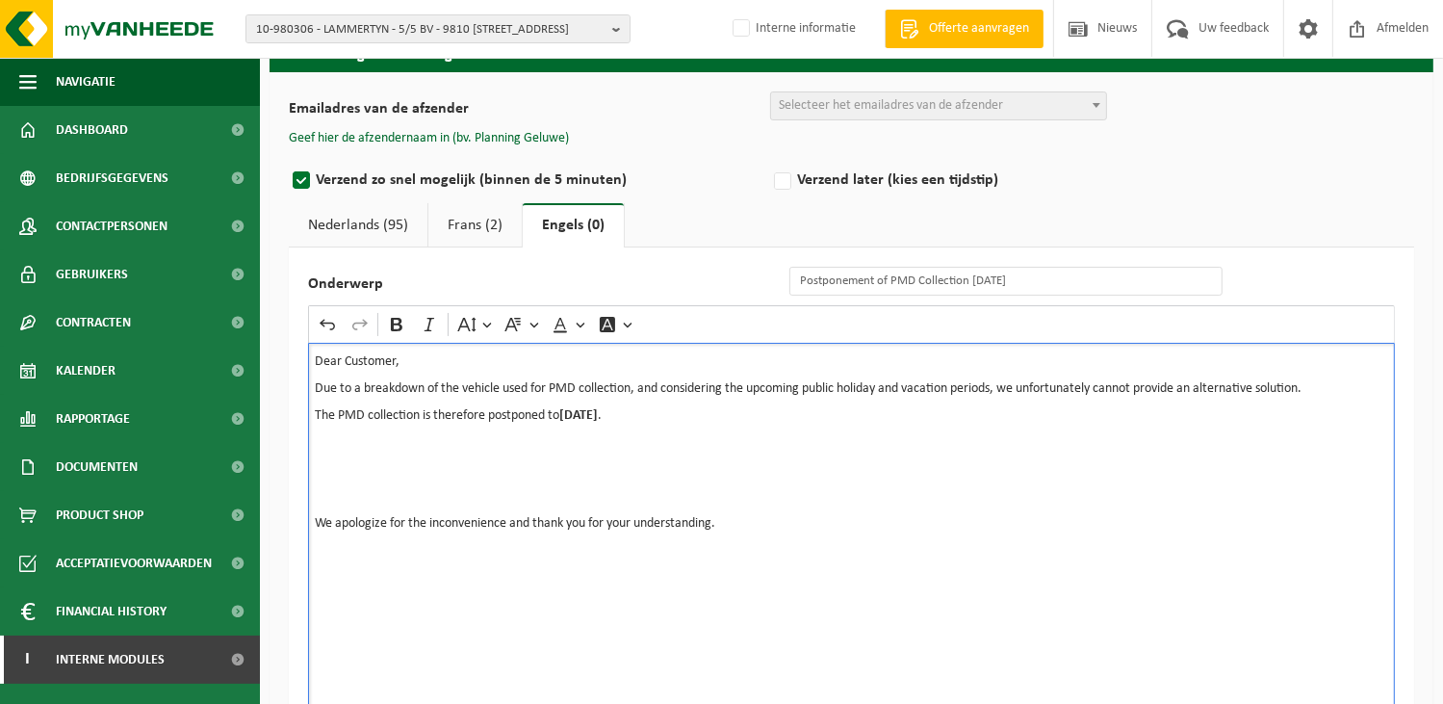
click at [324, 445] on p "Rich Text Editor. Editing area: main. Press Alt+0 for help." at bounding box center [852, 442] width 1074 height 13
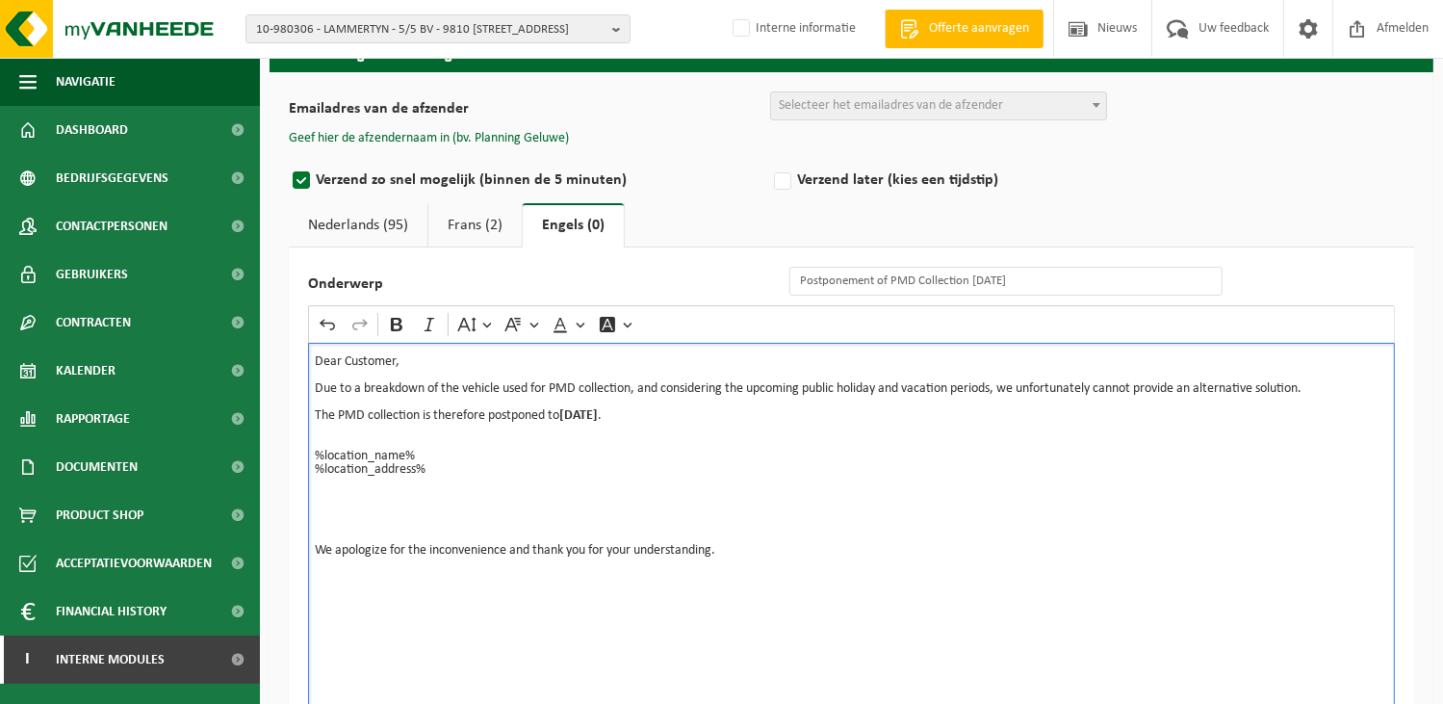
click at [360, 589] on div "Dear Customer, Due to a breakdown of the vehicle used for PMD collection, and c…" at bounding box center [851, 535] width 1087 height 385
click at [763, 568] on div "Dear Customer, Due to a breakdown of the vehicle used for PMD collection, and c…" at bounding box center [851, 535] width 1087 height 385
drag, startPoint x: 403, startPoint y: 600, endPoint x: 314, endPoint y: 600, distance: 89.5
click at [315, 600] on p "Kind regards," at bounding box center [852, 604] width 1074 height 13
click at [394, 326] on icon "Editor toolbar" at bounding box center [396, 324] width 19 height 19
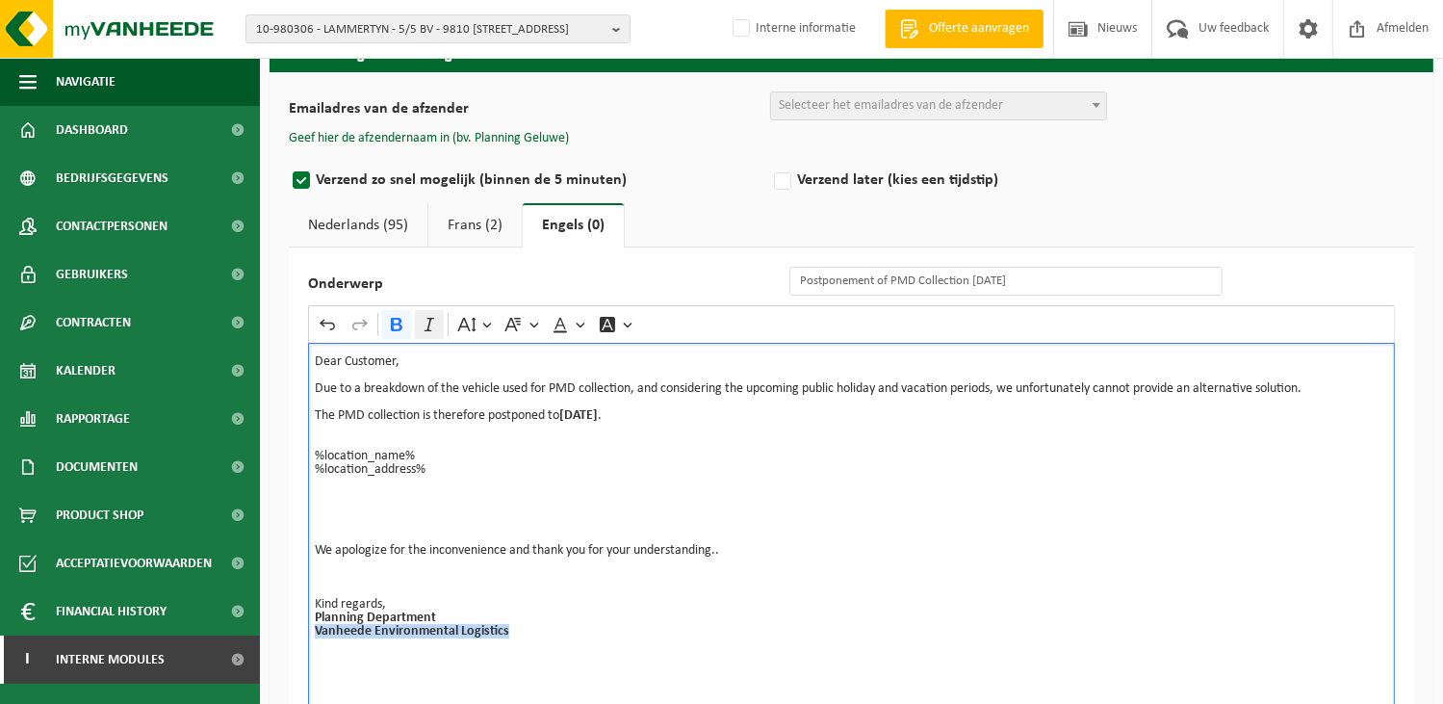
drag, startPoint x: 519, startPoint y: 636, endPoint x: 428, endPoint y: 329, distance: 319.6
click at [308, 638] on div "Dear Customer, Due to a breakdown of the vehicle used for PMD collection, and c…" at bounding box center [851, 535] width 1087 height 385
click at [397, 320] on icon "Editor toolbar" at bounding box center [396, 324] width 19 height 19
click at [576, 672] on div "Dear Customer, Due to a breakdown of the vehicle used for PMD collection, and c…" at bounding box center [851, 535] width 1087 height 385
click at [637, 624] on p "Planning Department Vanheede Environmental Logistics" at bounding box center [852, 624] width 1074 height 27
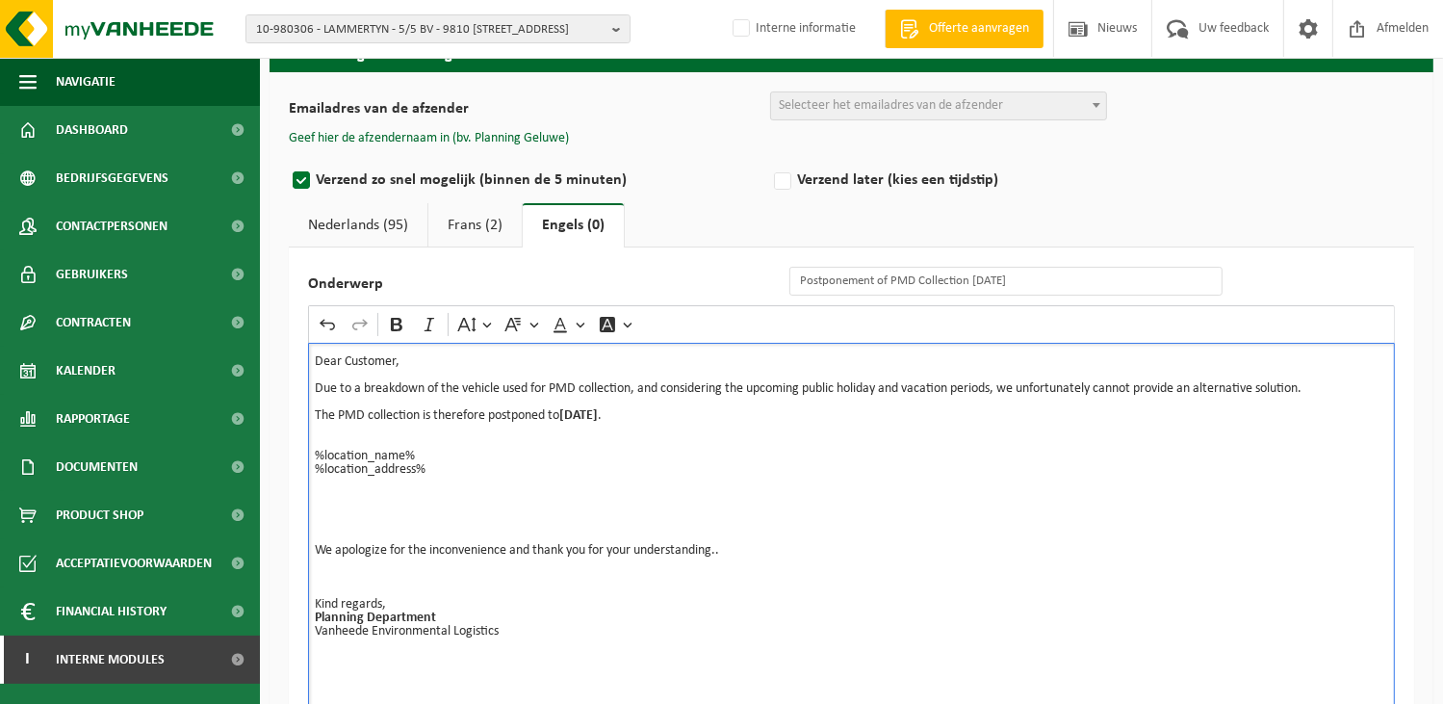
click at [726, 547] on p "We apologize for the inconvenience and thank you for your understanding.." at bounding box center [852, 550] width 1074 height 13
click at [791, 491] on p "Rich Text Editor. Editing area: main. Press Alt+0 for help." at bounding box center [852, 496] width 1074 height 13
click at [856, 107] on span "Selecteer het emailadres van de afzender" at bounding box center [891, 105] width 224 height 14
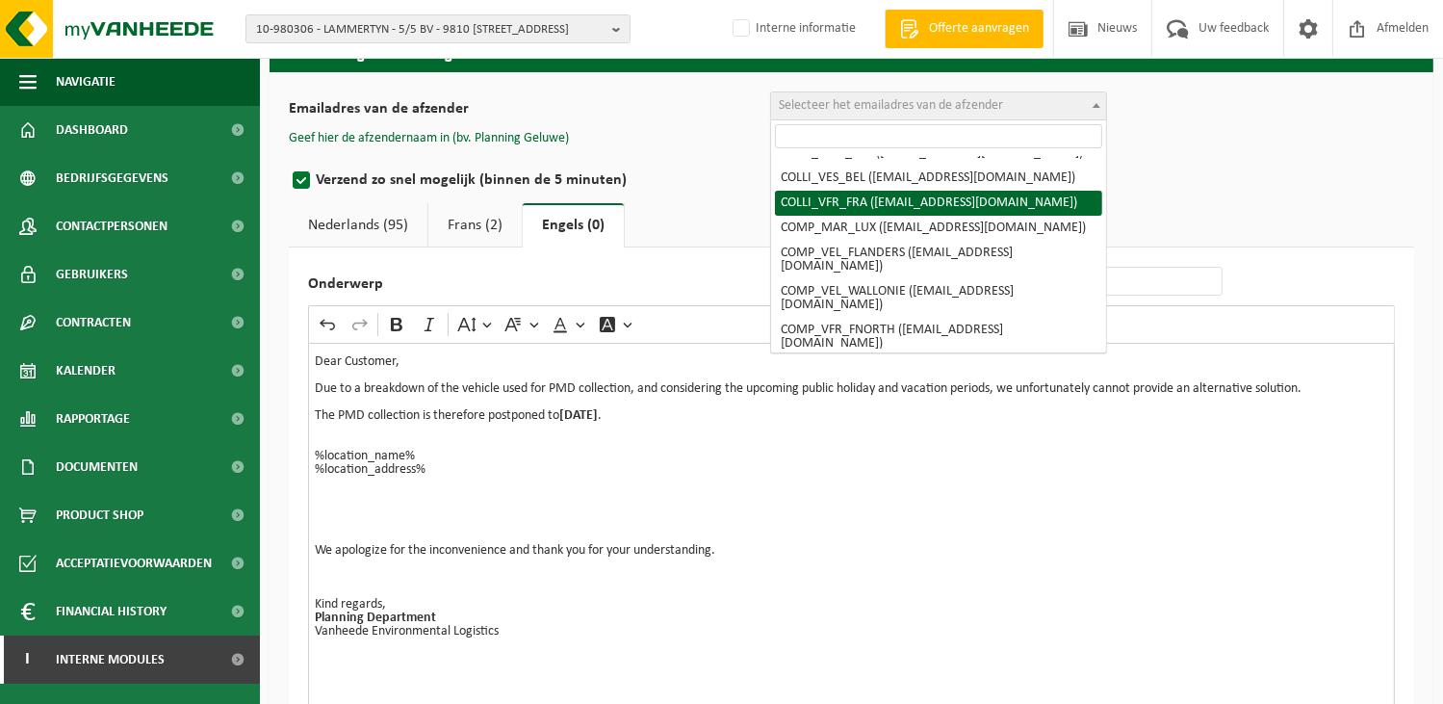
scroll to position [193, 0]
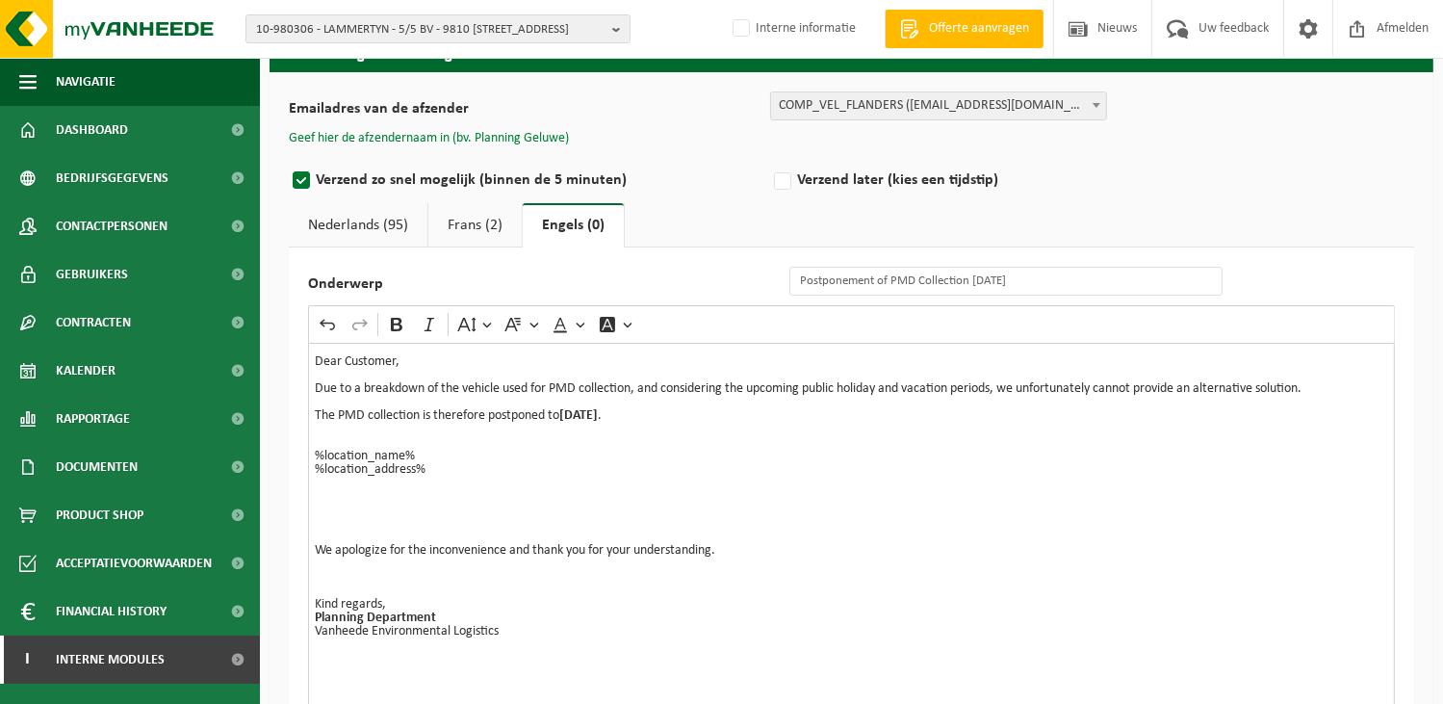
click at [468, 137] on button "Geef hier de afzendernaam in (bv. Planning Geluwe)" at bounding box center [429, 138] width 280 height 17
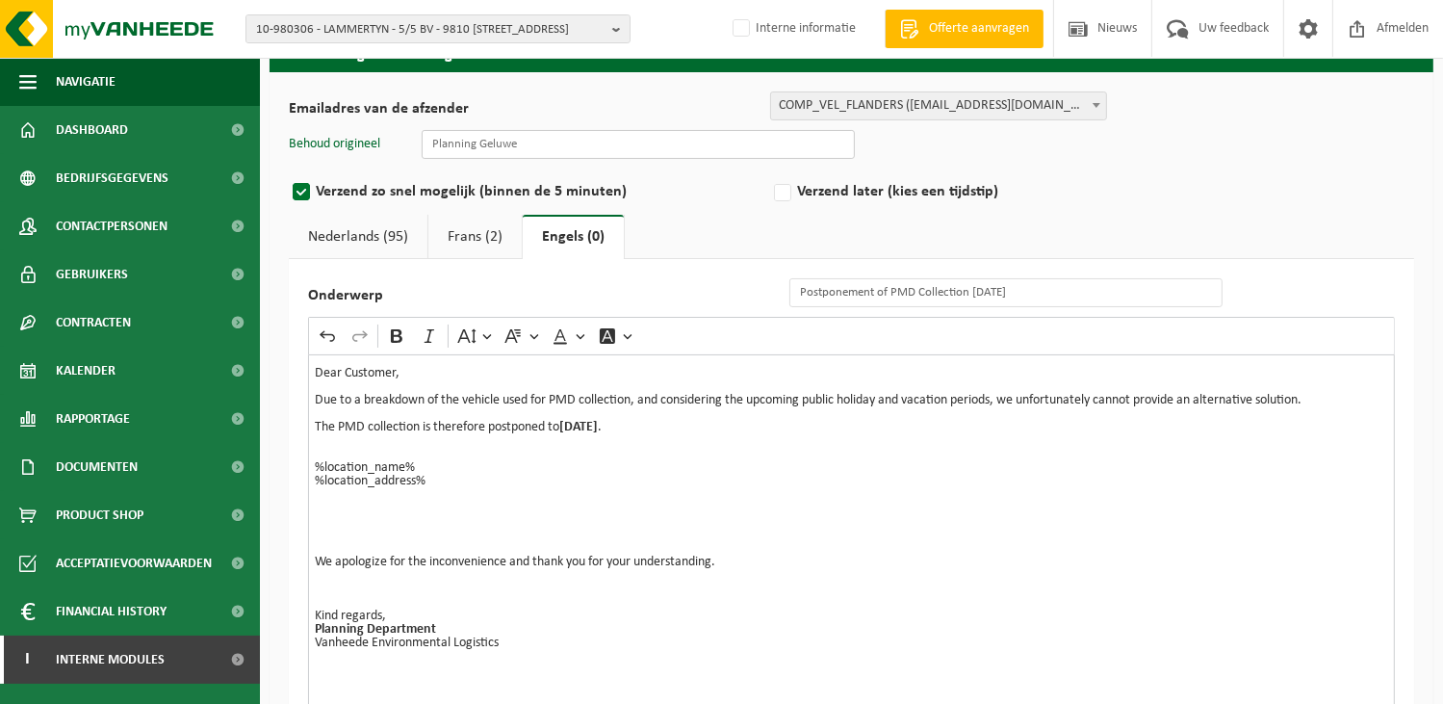
click at [553, 152] on input "text" at bounding box center [638, 144] width 433 height 29
type input "Planning Geluwe"
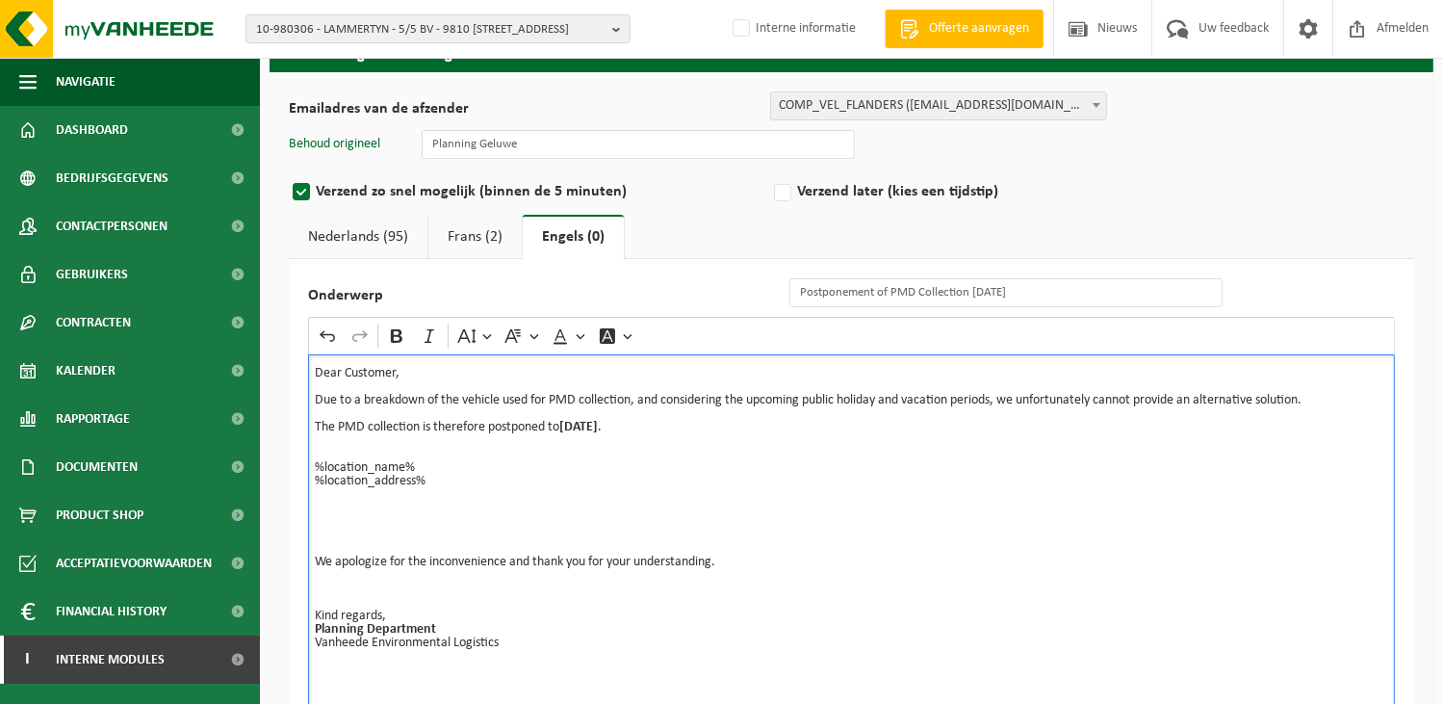
click at [901, 573] on p "Rich Text Editor. Editing area: main. Press Alt+0 for help." at bounding box center [852, 575] width 1074 height 13
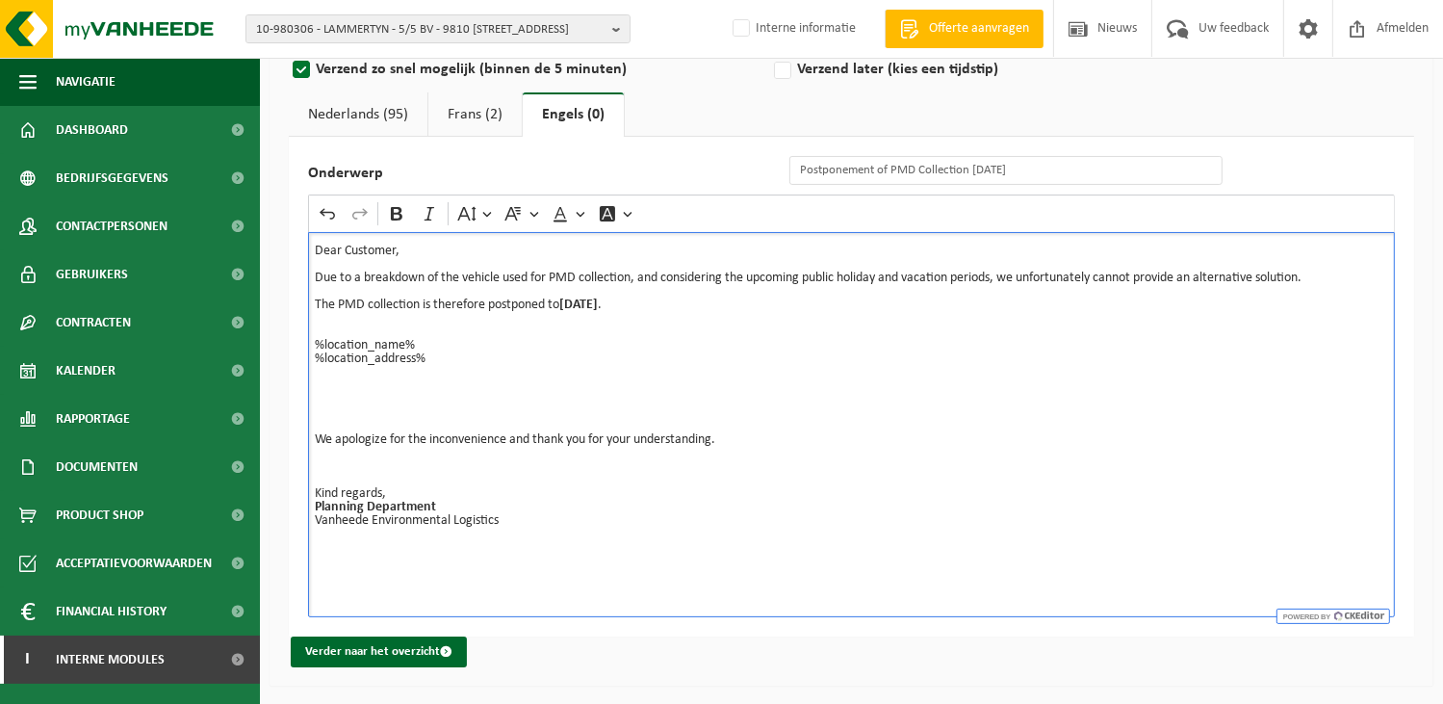
scroll to position [26, 0]
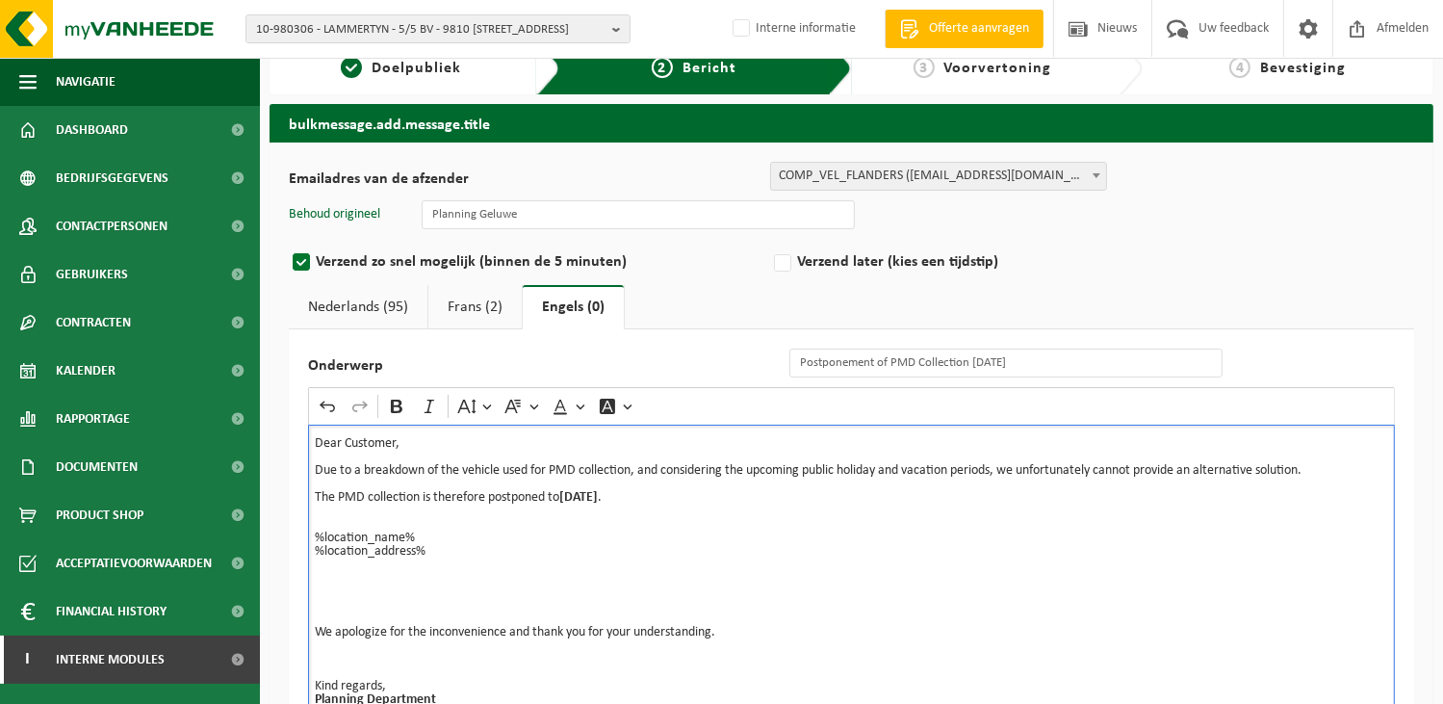
click at [369, 307] on link "Nederlands (95)" at bounding box center [358, 307] width 139 height 44
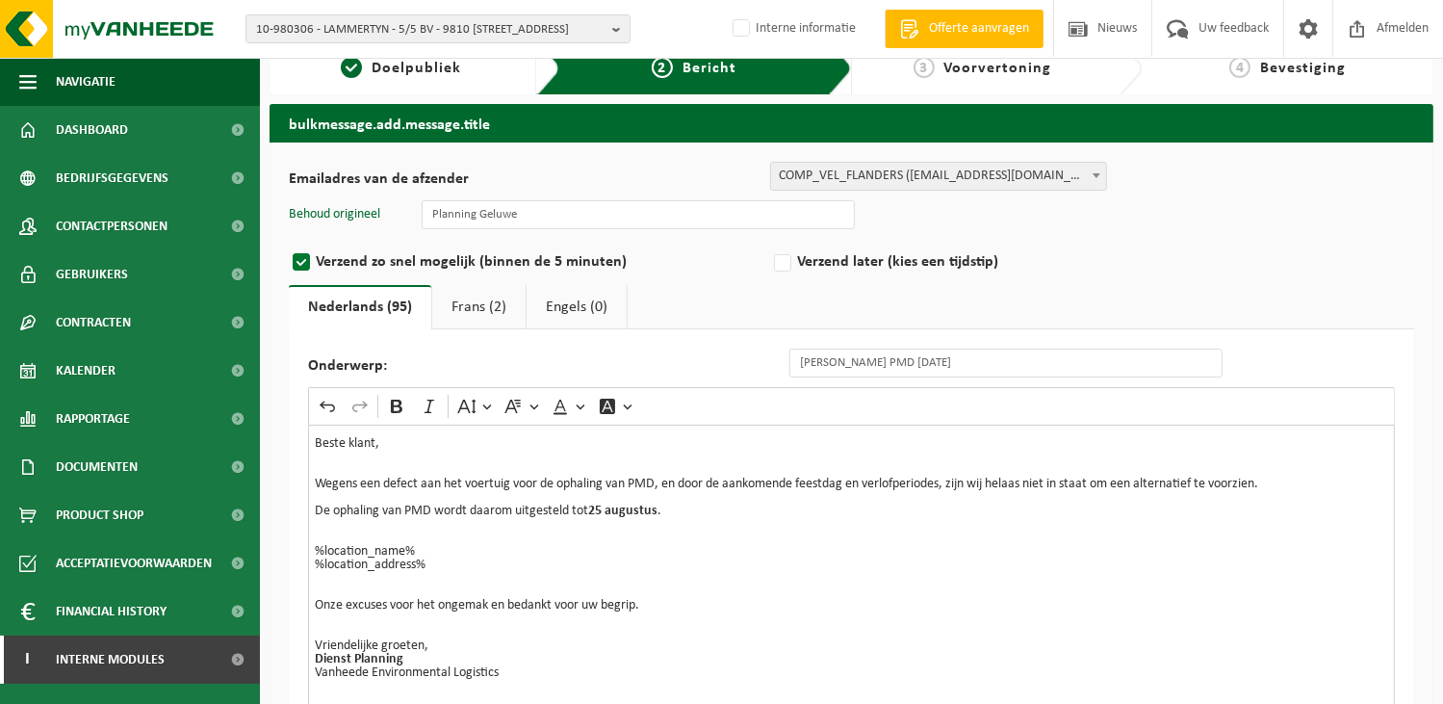
click at [558, 296] on link "Engels (0)" at bounding box center [577, 307] width 100 height 44
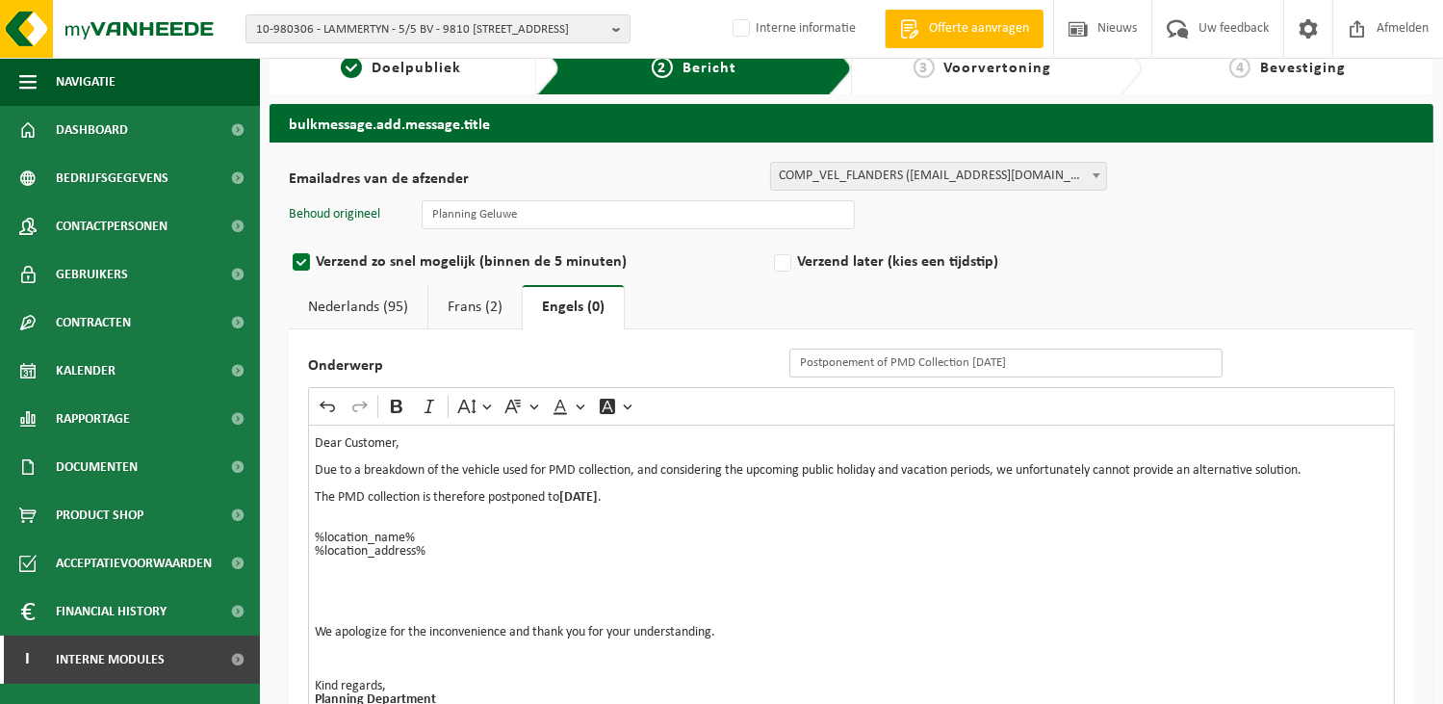
drag, startPoint x: 1029, startPoint y: 357, endPoint x: 500, endPoint y: 356, distance: 529.6
click at [500, 356] on div "Onderwerp Postponement of PMD Collection 11/08/2025" at bounding box center [851, 363] width 1087 height 29
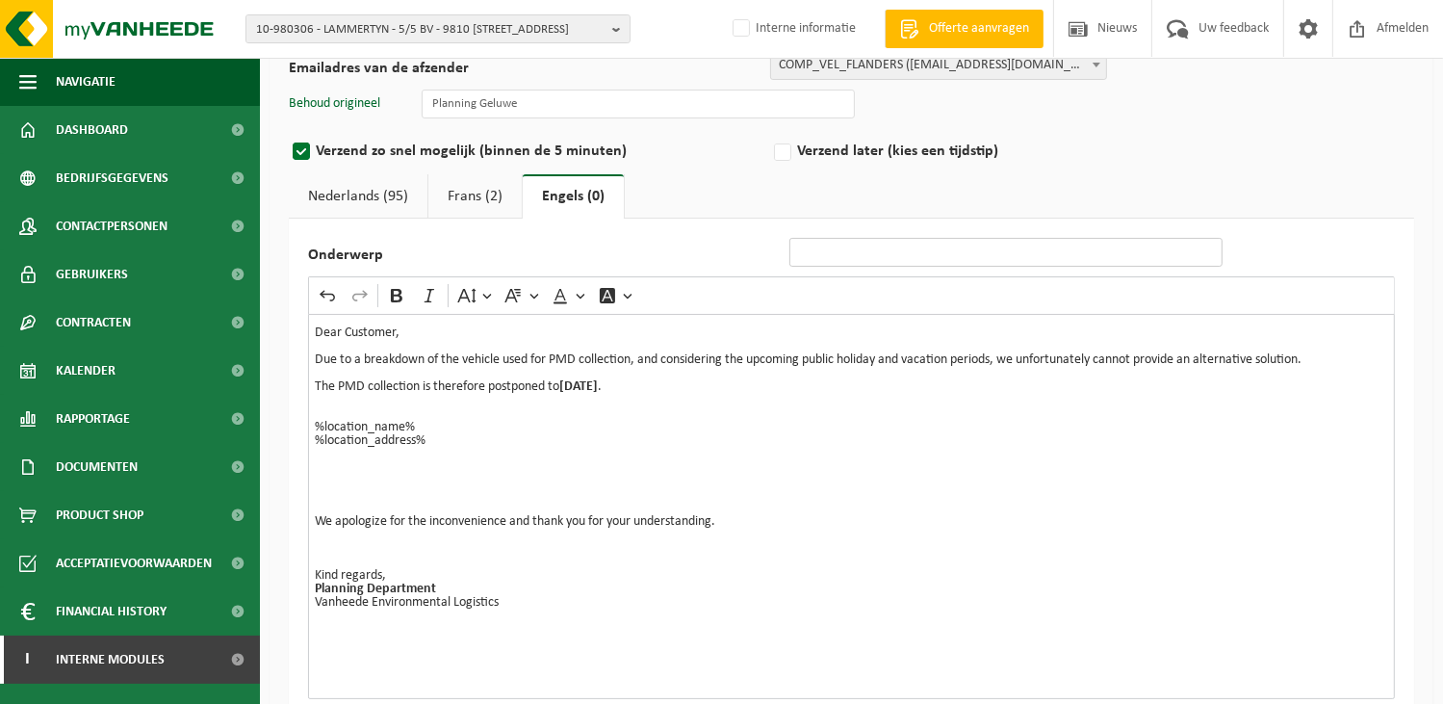
scroll to position [219, 0]
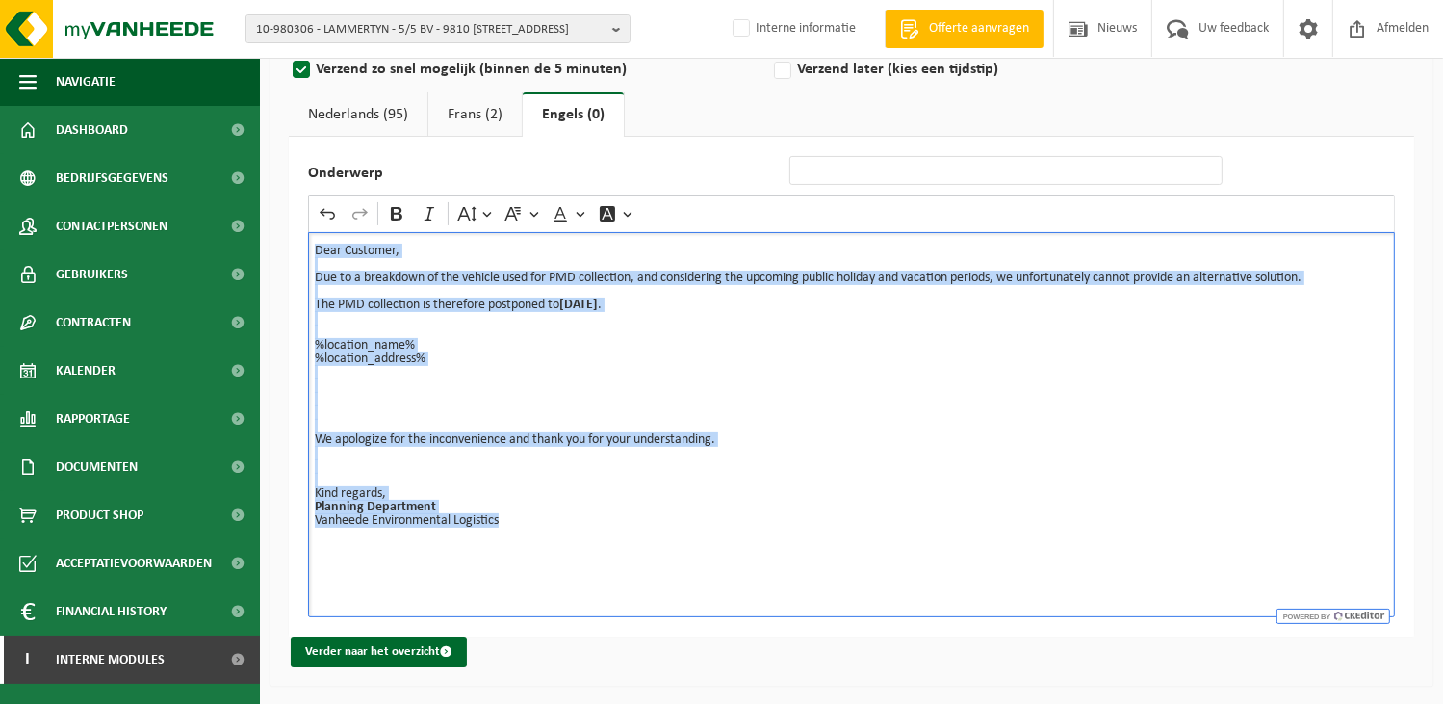
drag, startPoint x: 524, startPoint y: 531, endPoint x: 296, endPoint y: 231, distance: 376.5
click at [291, 231] on div "Onderwerp Rich Text Editor Undo Redo Bold Italic Font Size Font Family Font Col…" at bounding box center [852, 387] width 1126 height 500
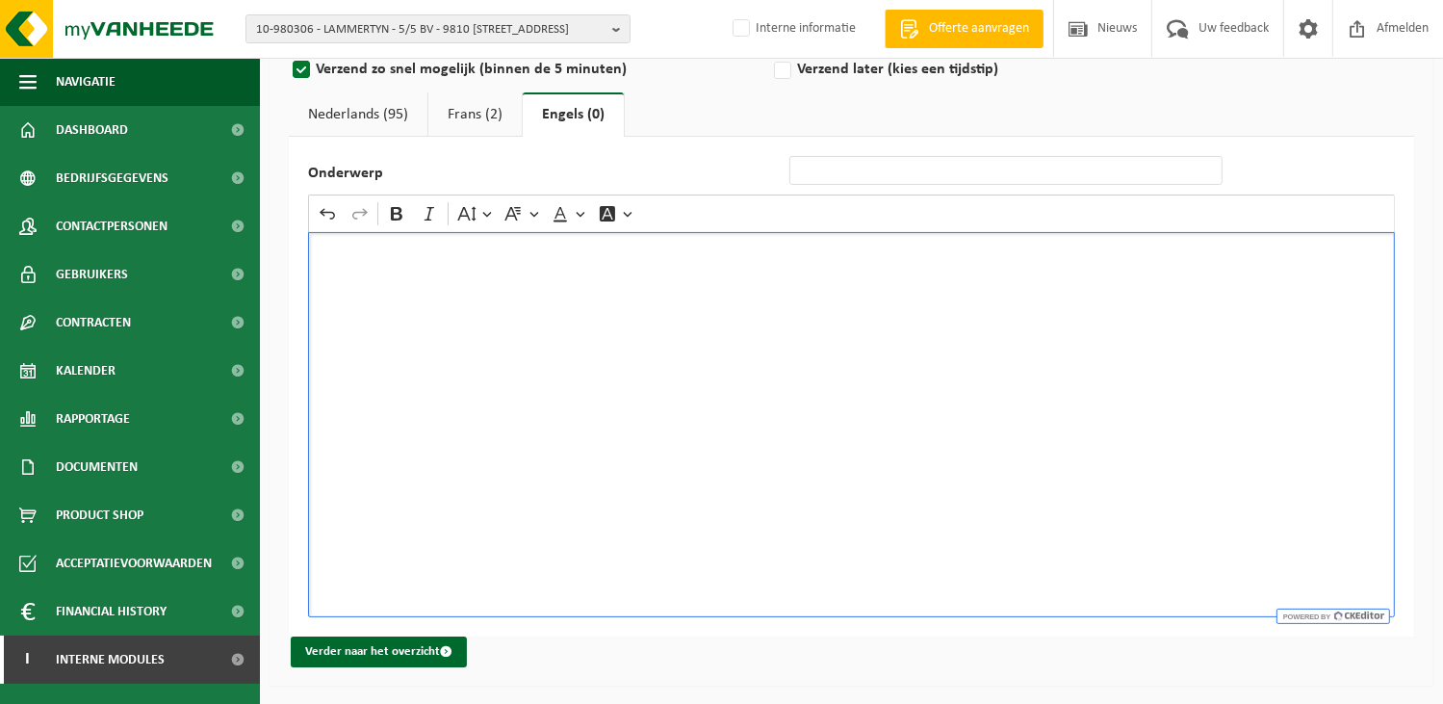
click at [479, 108] on link "Frans (2)" at bounding box center [474, 114] width 93 height 44
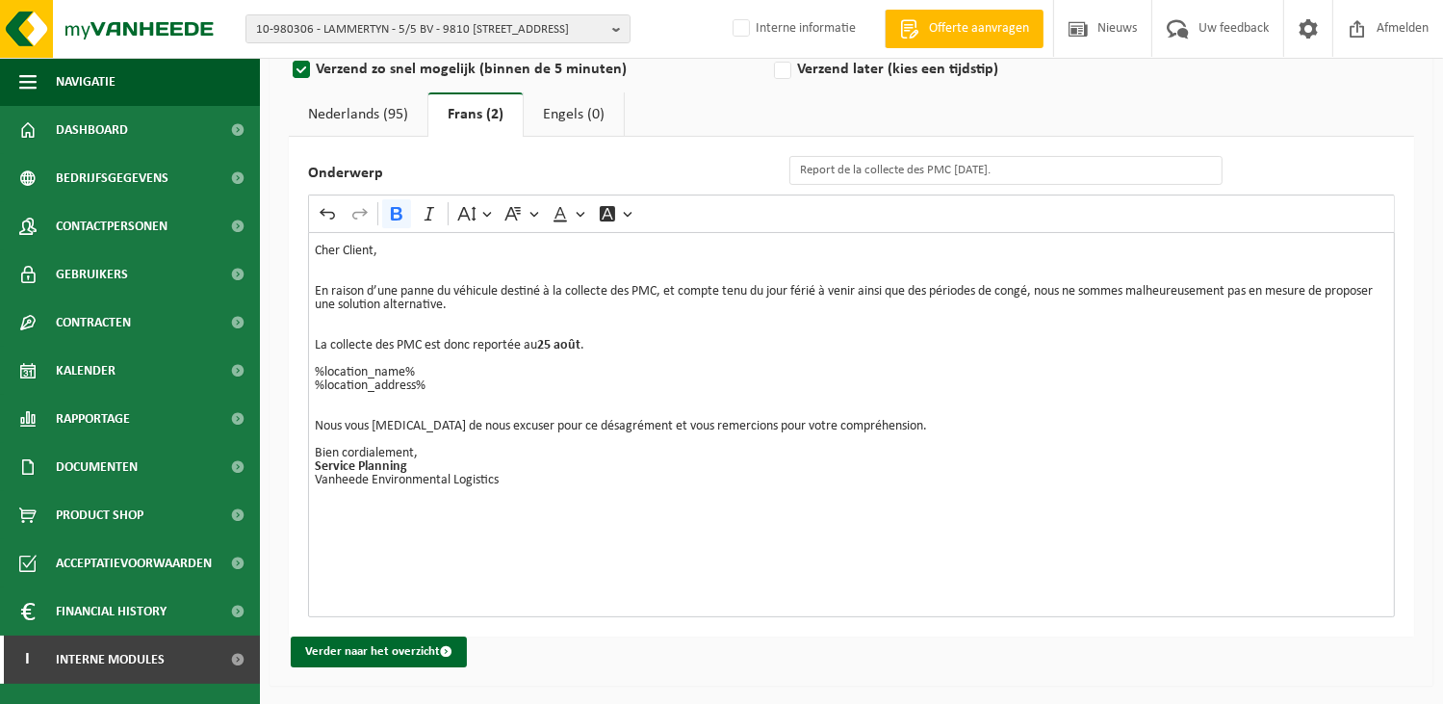
click at [362, 115] on link "Nederlands (95)" at bounding box center [358, 114] width 139 height 44
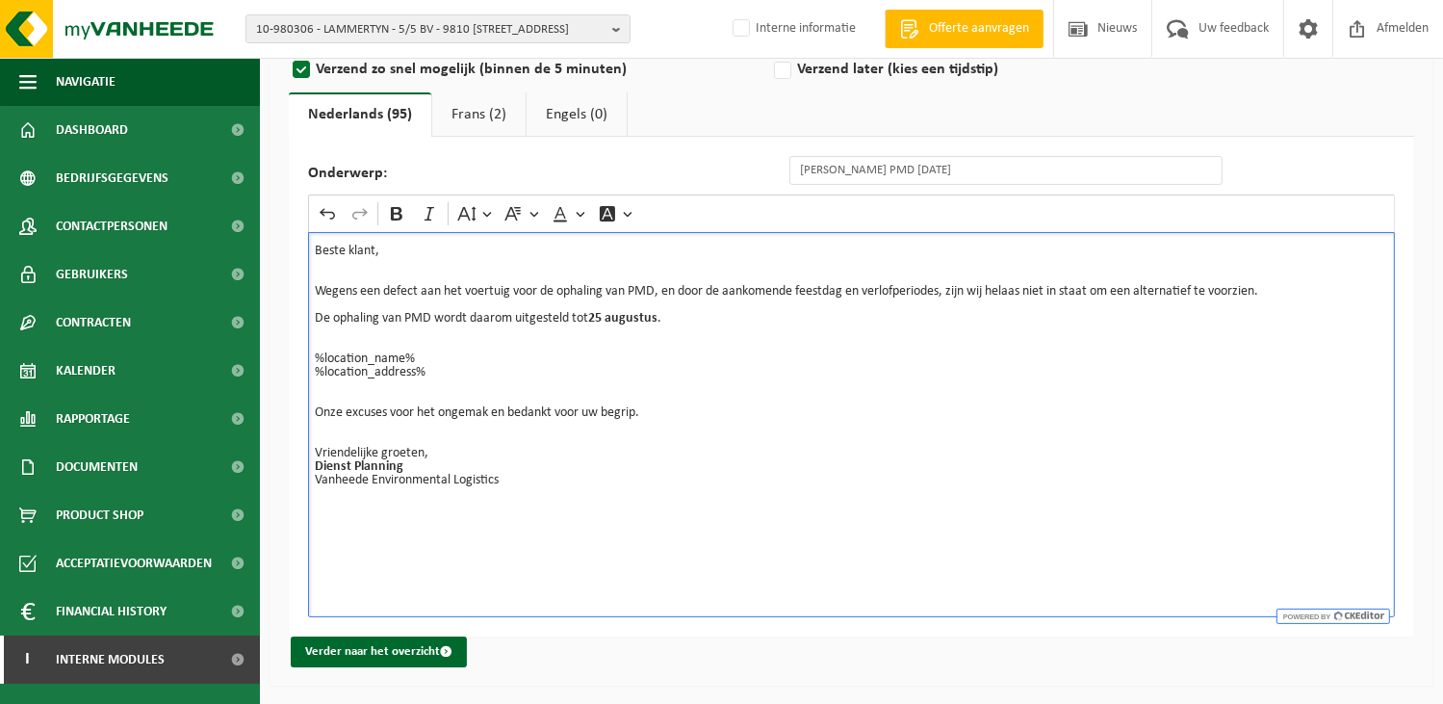
click at [711, 485] on p "Dienst Planning Vanheede Environmental Logistics ⁠⁠⁠⁠⁠⁠⁠" at bounding box center [852, 480] width 1074 height 40
click at [400, 648] on button "Verder naar het overzicht" at bounding box center [379, 651] width 176 height 31
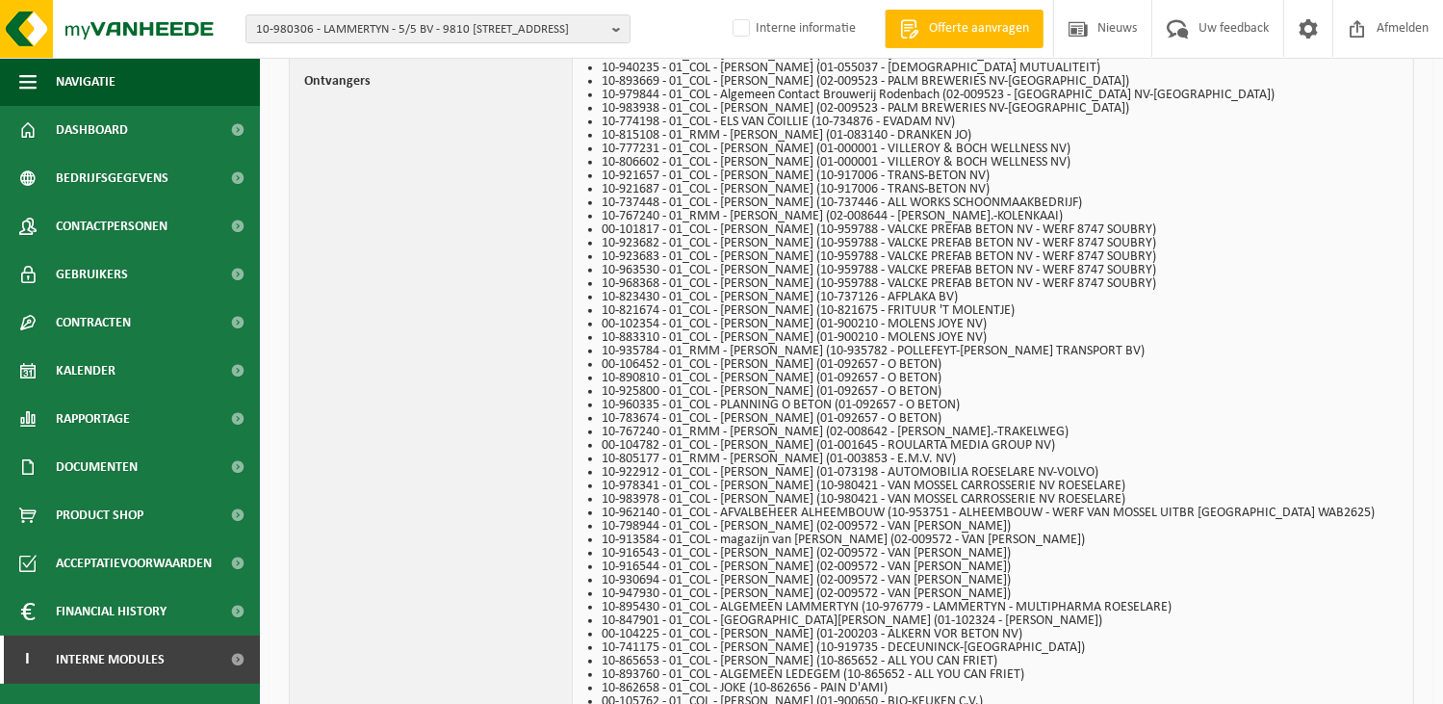
scroll to position [2165, 0]
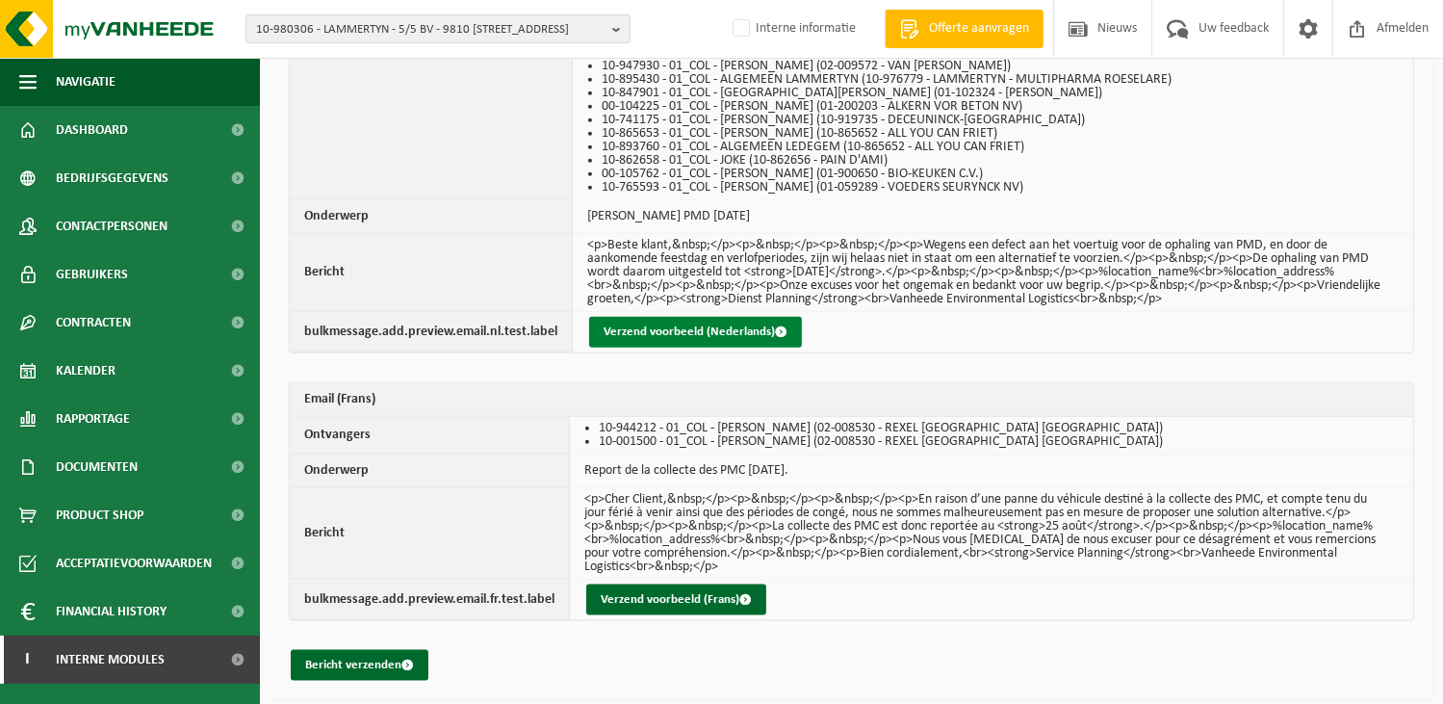
click at [652, 326] on button "Verzend voorbeeld (Nederlands)" at bounding box center [695, 332] width 213 height 31
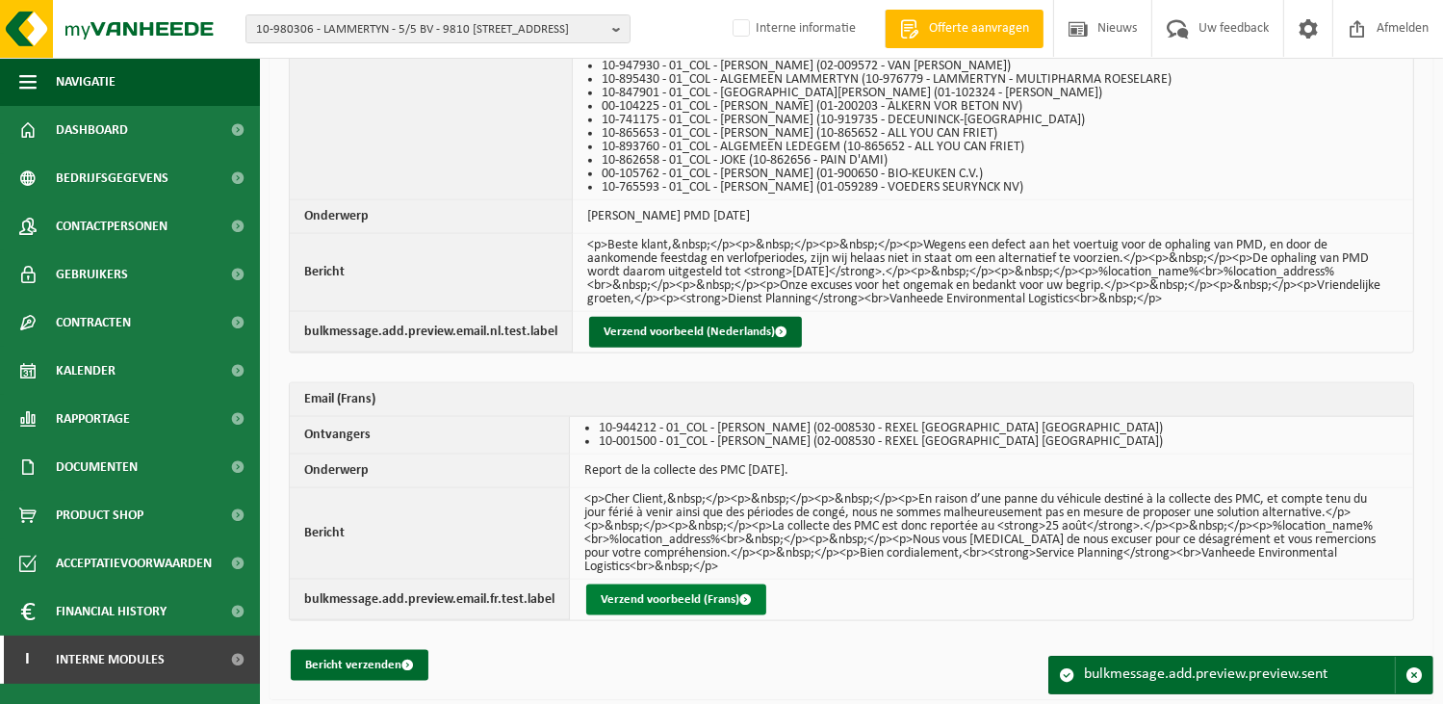
click at [628, 591] on button "Verzend voorbeeld (Frans)" at bounding box center [676, 599] width 180 height 31
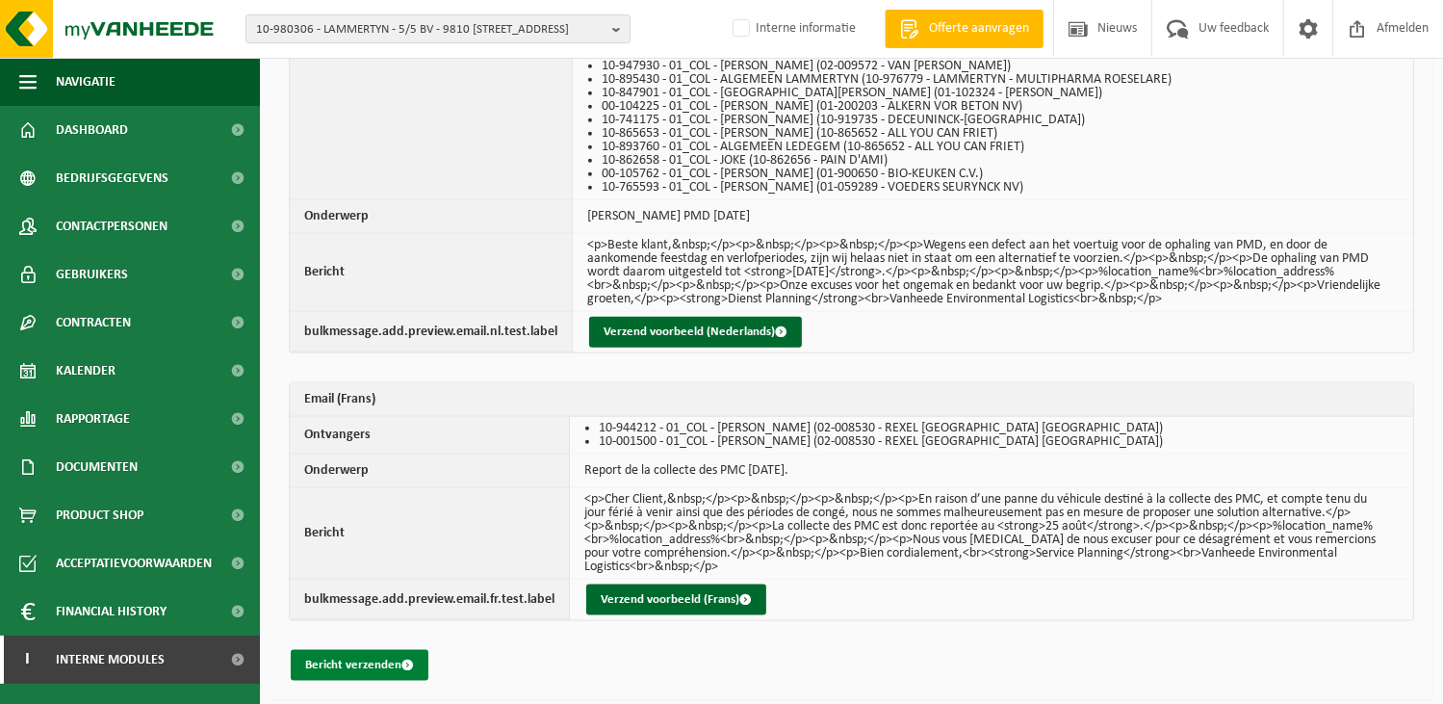
click at [350, 661] on button "Bericht verzenden" at bounding box center [360, 665] width 138 height 31
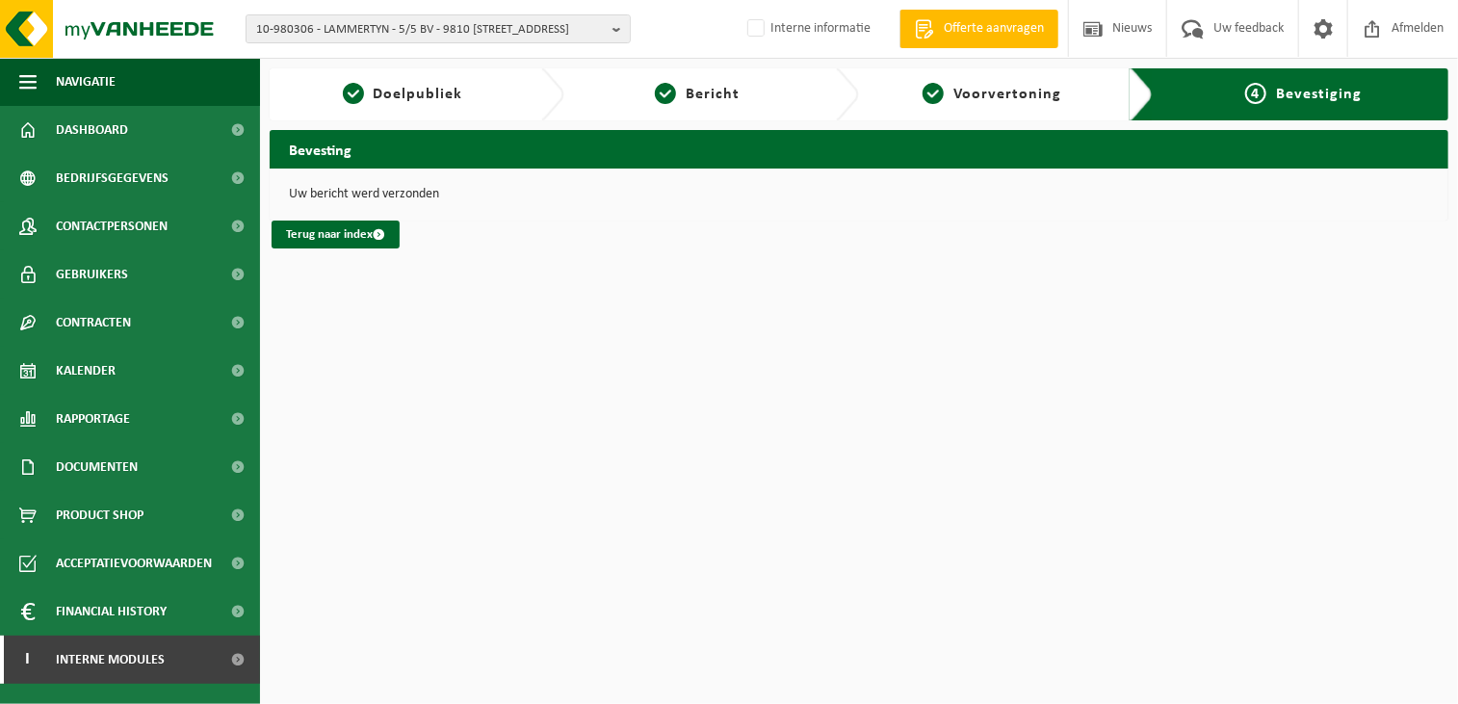
click at [539, 469] on html "10-980306 - LAMMERTYN - 5/5 BV - 9810 [GEOGRAPHIC_DATA], [STREET_ADDRESS][DOMAI…" at bounding box center [729, 352] width 1458 height 704
